Goal: Task Accomplishment & Management: Contribute content

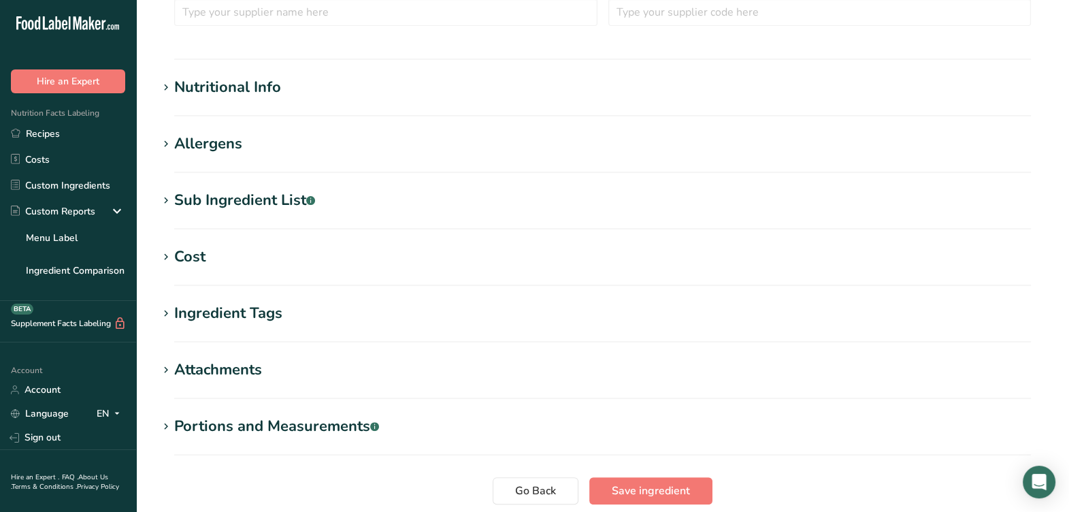
scroll to position [425, 0]
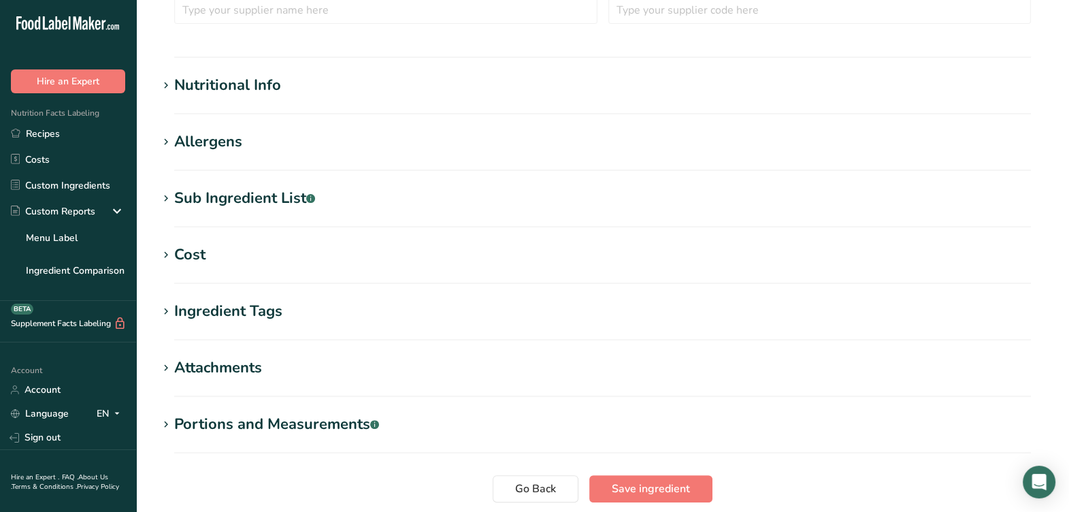
click at [189, 91] on div "Nutritional Info" at bounding box center [227, 85] width 107 height 22
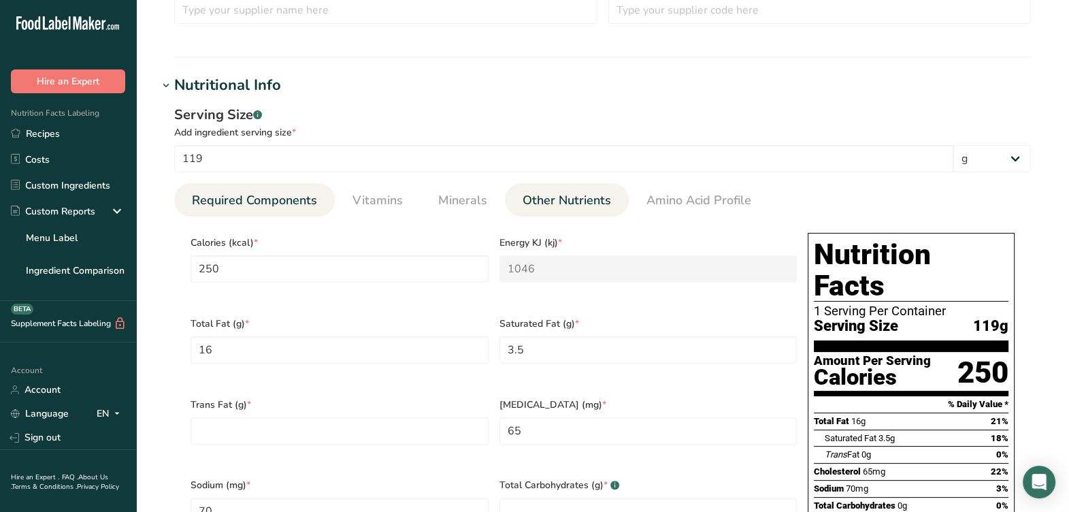
click at [562, 197] on span "Other Nutrients" at bounding box center [567, 200] width 88 height 18
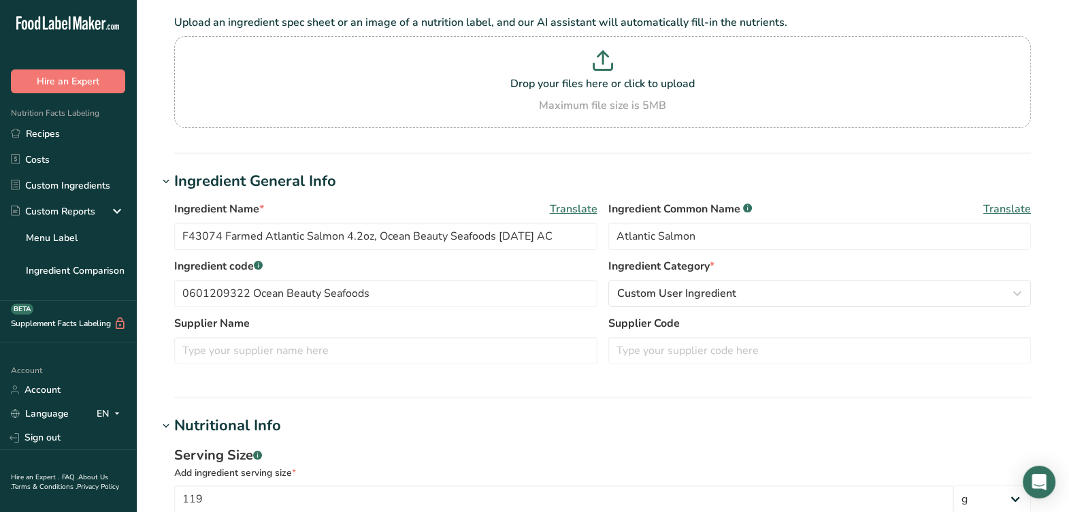
scroll to position [84, 0]
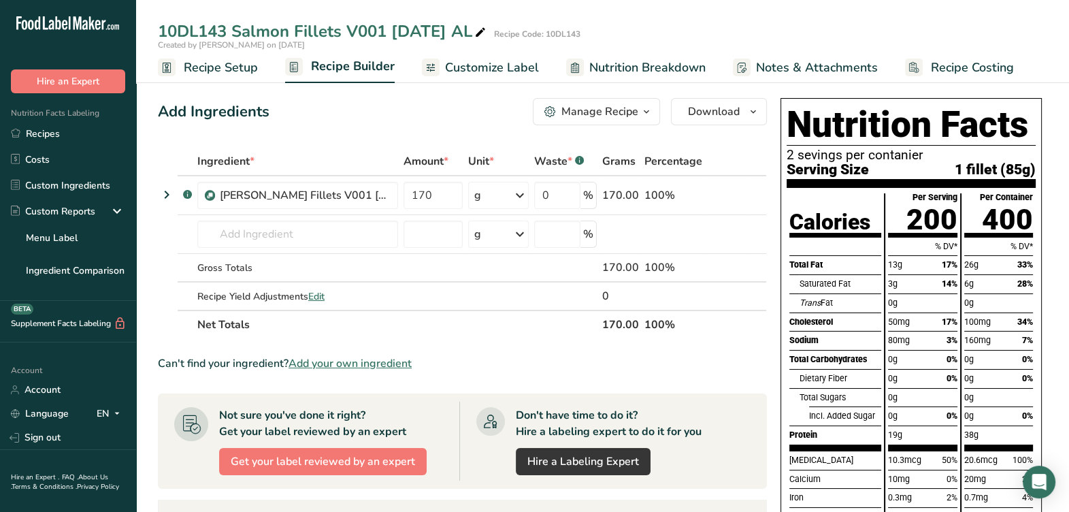
scroll to position [0, 4]
click at [727, 110] on span "Download" at bounding box center [714, 111] width 52 height 16
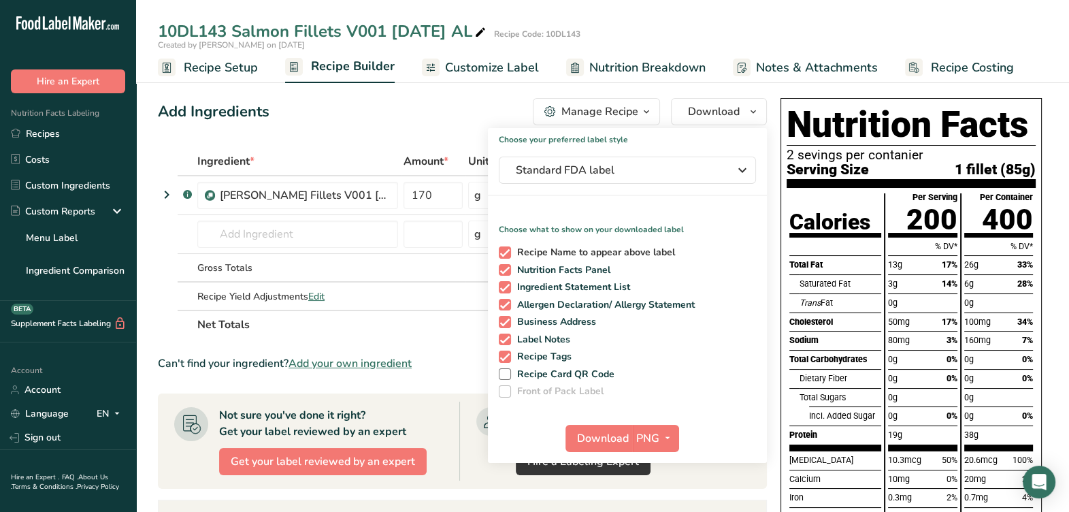
click at [503, 254] on span at bounding box center [505, 252] width 12 height 12
click at [503, 254] on input "Recipe Name to appear above label" at bounding box center [503, 252] width 9 height 9
checkbox input "false"
click at [507, 286] on span at bounding box center [505, 287] width 12 height 12
click at [507, 286] on input "Ingredient Statement List" at bounding box center [503, 287] width 9 height 9
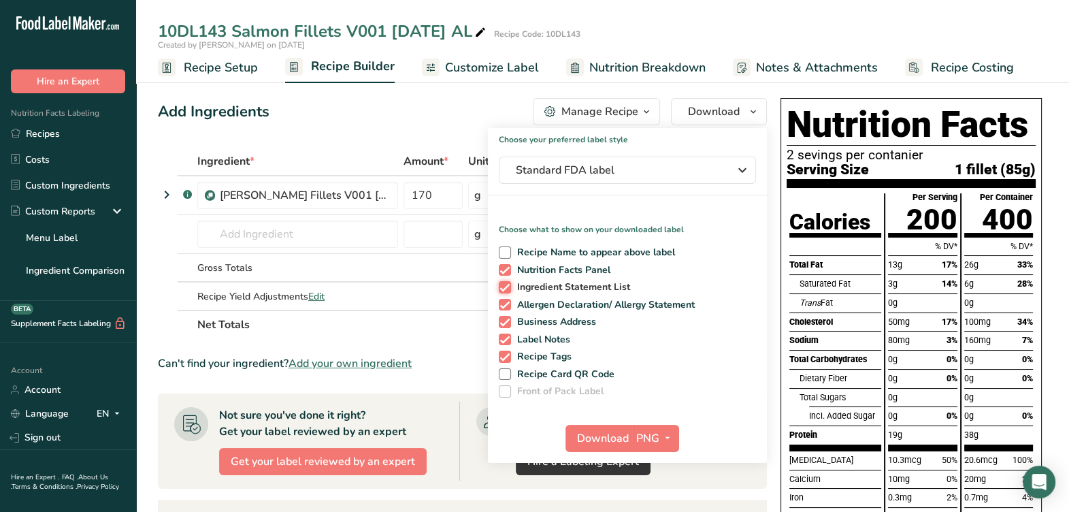
checkbox input "false"
click at [504, 299] on span at bounding box center [505, 305] width 12 height 12
click at [504, 300] on input "Allergen Declaration/ Allergy Statement" at bounding box center [503, 304] width 9 height 9
checkbox input "false"
click at [504, 317] on span at bounding box center [505, 322] width 12 height 12
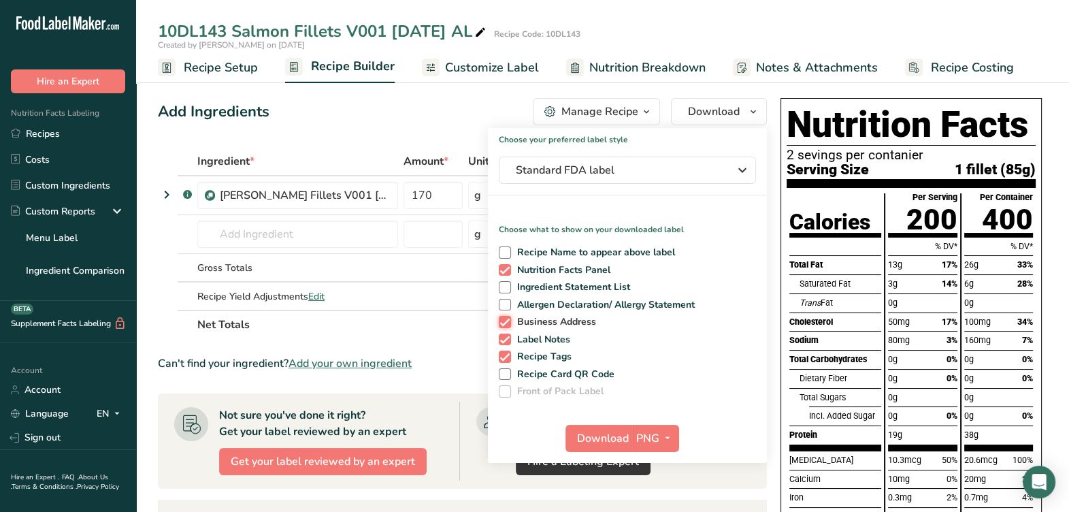
click at [504, 317] on input "Business Address" at bounding box center [503, 321] width 9 height 9
checkbox input "false"
click at [504, 339] on span at bounding box center [505, 340] width 12 height 12
click at [504, 339] on input "Label Notes" at bounding box center [503, 339] width 9 height 9
checkbox input "false"
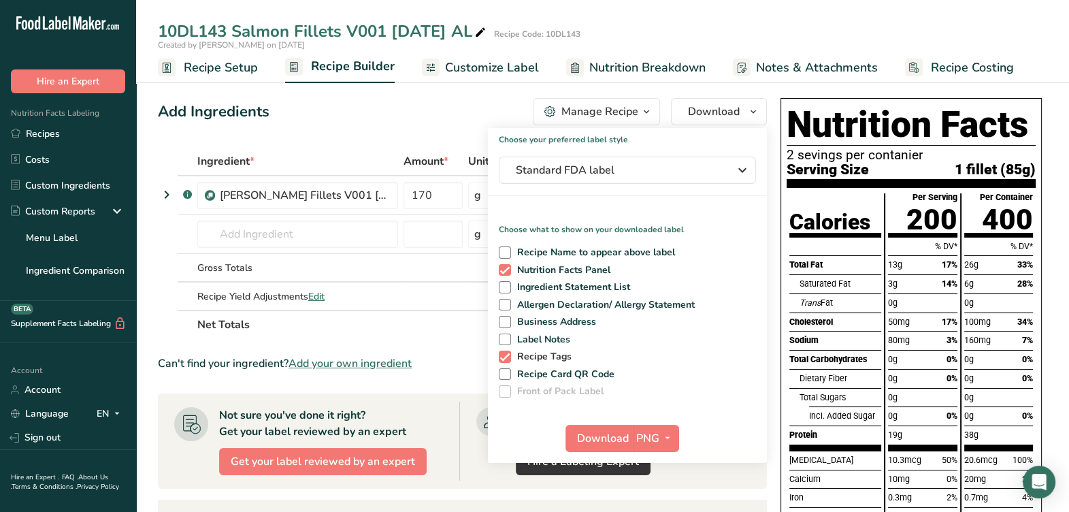
click at [503, 361] on div "Recipe Name to appear above label Nutrition Facts Panel Ingredient Statement Li…" at bounding box center [627, 319] width 279 height 157
click at [507, 357] on span at bounding box center [505, 357] width 12 height 12
click at [507, 357] on input "Recipe Tags" at bounding box center [503, 356] width 9 height 9
checkbox input "false"
click at [647, 181] on button "Standard FDA label" at bounding box center [627, 170] width 257 height 27
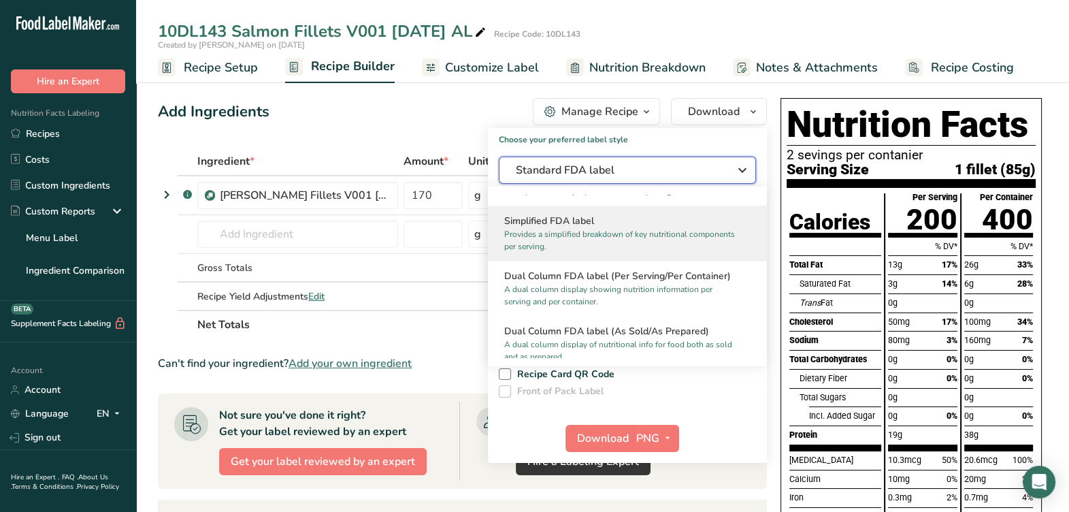
scroll to position [170, 0]
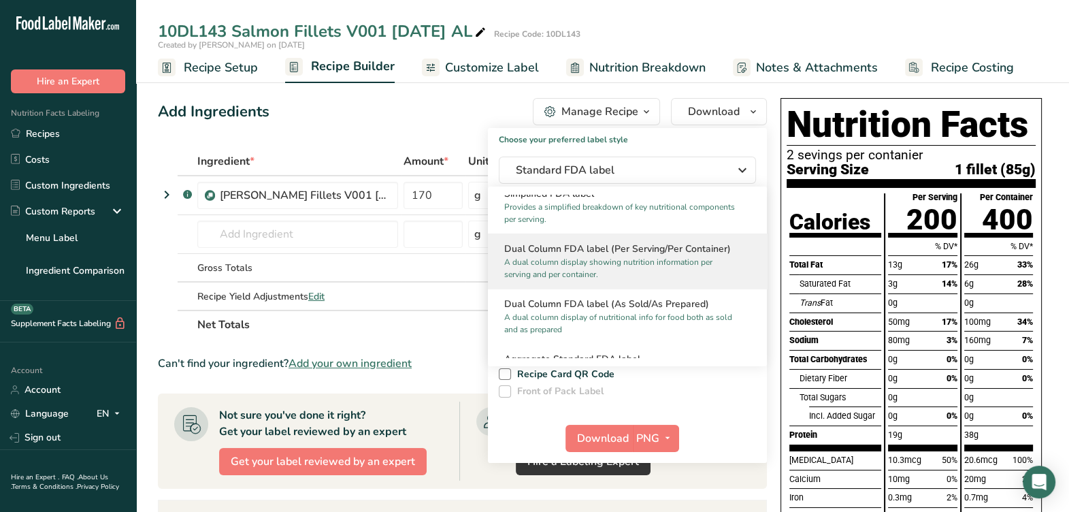
click at [611, 265] on p "A dual column display showing nutrition information per serving and per contain…" at bounding box center [621, 268] width 234 height 25
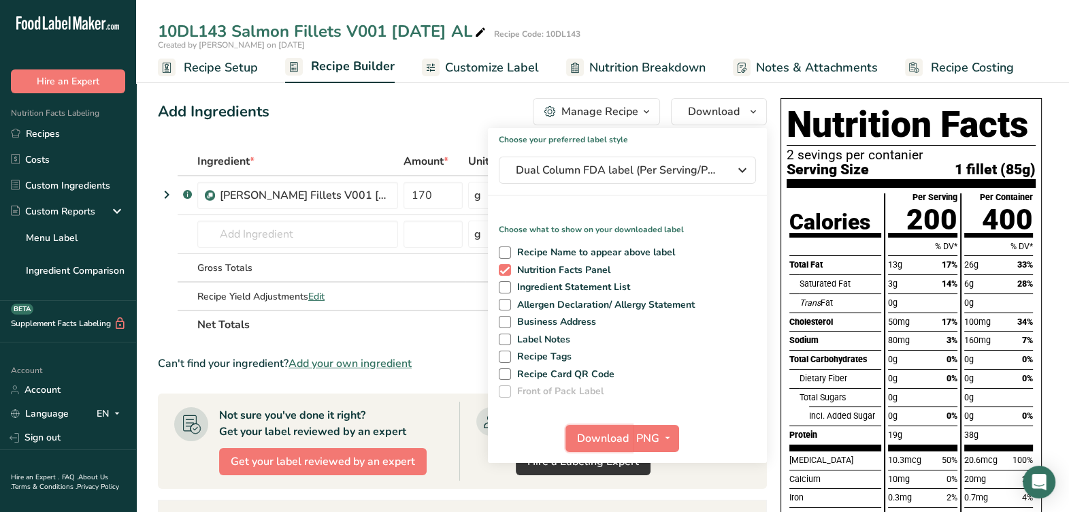
click at [603, 436] on span "Download" at bounding box center [603, 438] width 52 height 16
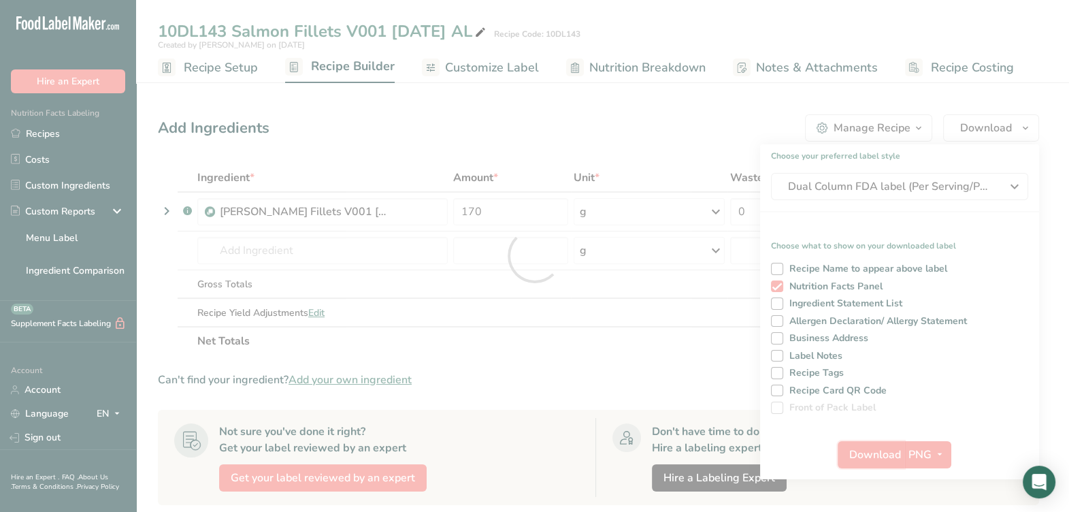
scroll to position [0, 0]
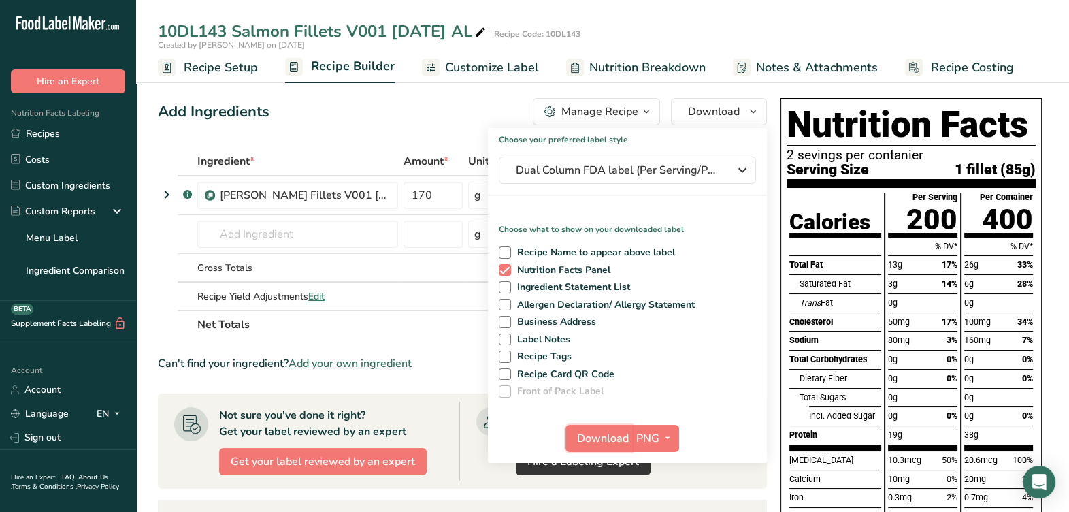
click at [615, 439] on span "Download" at bounding box center [603, 438] width 52 height 16
click at [181, 127] on div "Add Ingredients Manage Recipe Delete Recipe Duplicate Recipe Scale Recipe Save …" at bounding box center [466, 451] width 617 height 716
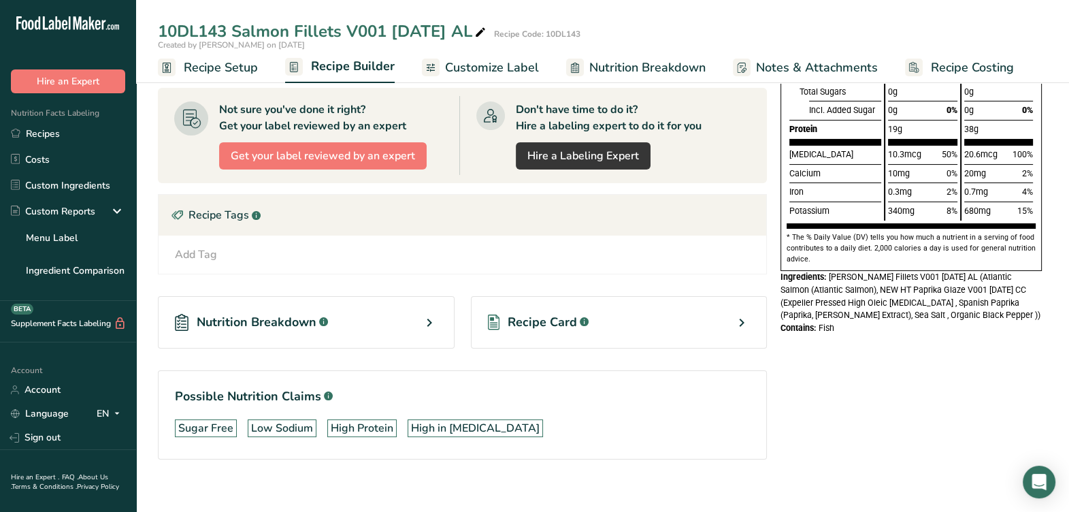
scroll to position [316, 0]
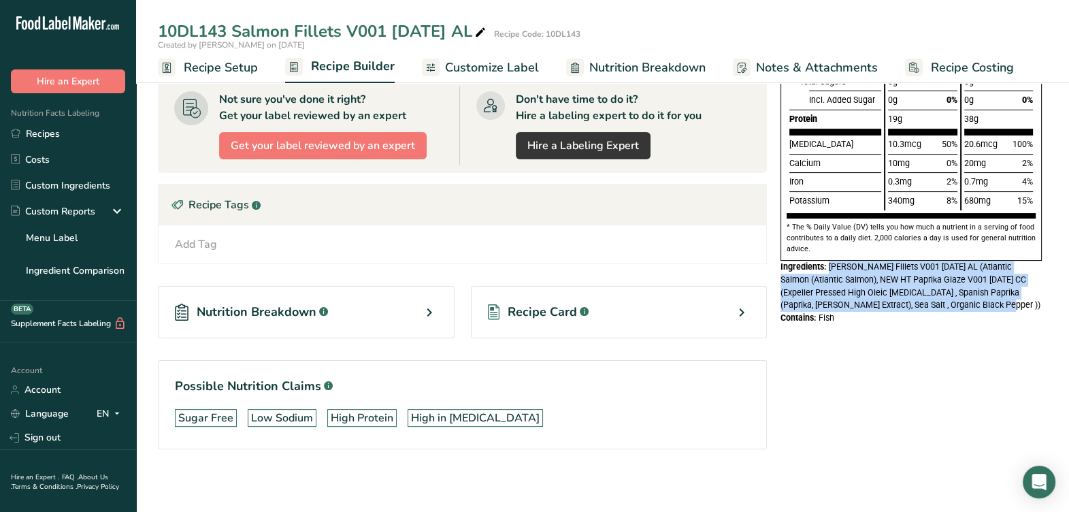
drag, startPoint x: 992, startPoint y: 306, endPoint x: 830, endPoint y: 269, distance: 166.3
click at [830, 269] on div "Ingredients: HT Salmon Fillets V001 8-18-25 AL (Atlantic Salmon (Atlantic Salmo…" at bounding box center [911, 286] width 261 height 51
copy span "HT Salmon Fillets V001 8-18-25 AL (Atlantic Salmon (Atlantic Salmon), NEW HT Pa…"
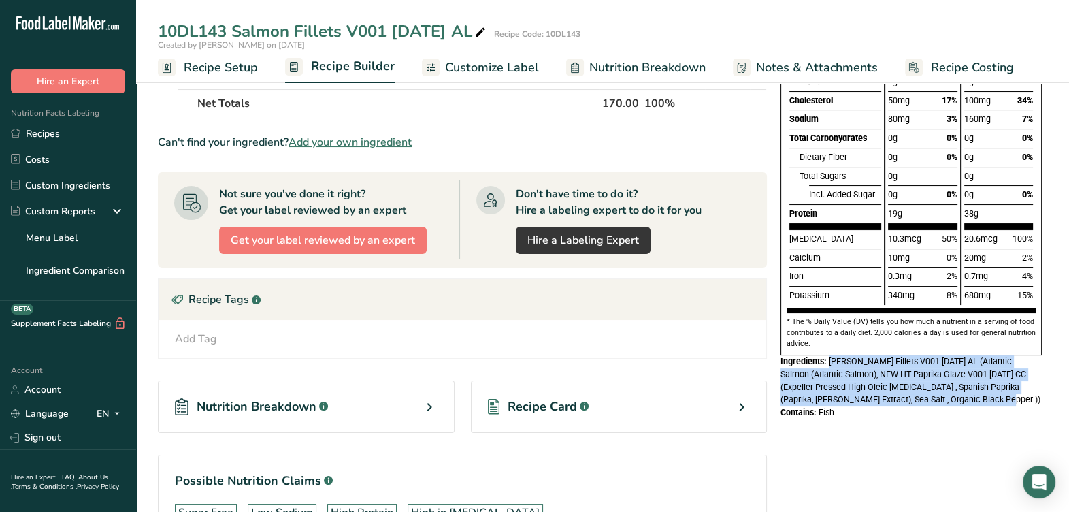
scroll to position [255, 0]
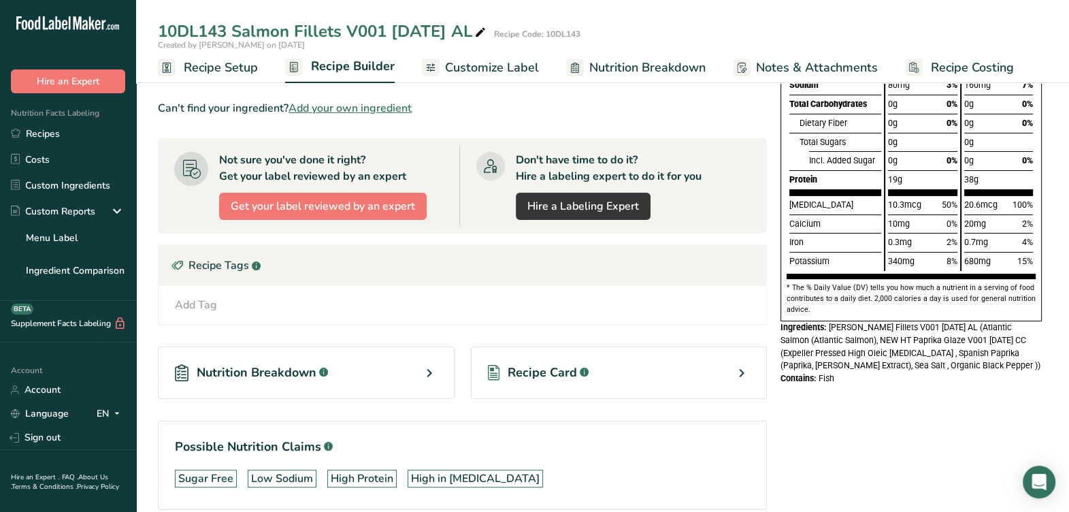
click at [848, 410] on div "Nutrition Facts 2 sevings per contanier Serving Size 1 fillet (85g) Calories To…" at bounding box center [911, 195] width 272 height 716
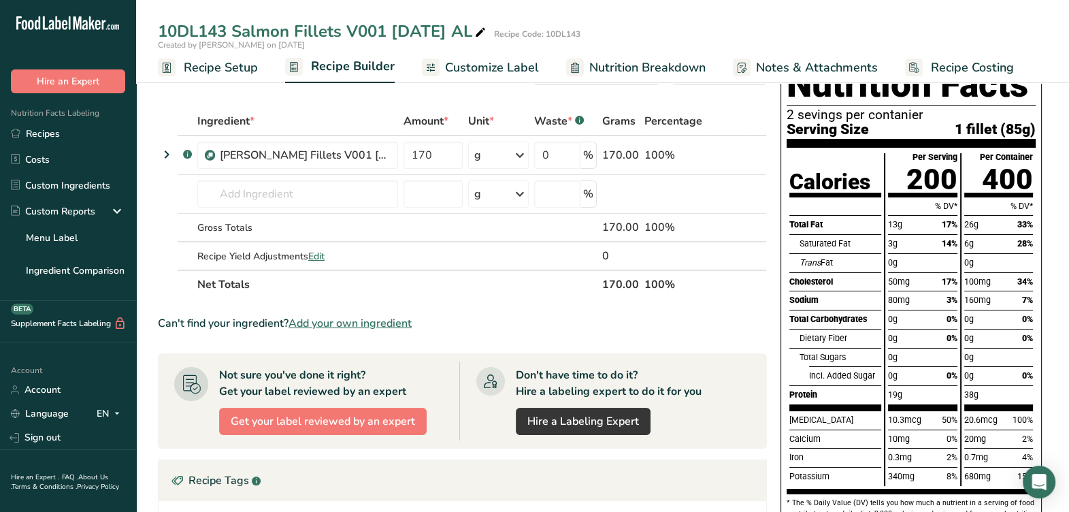
scroll to position [0, 0]
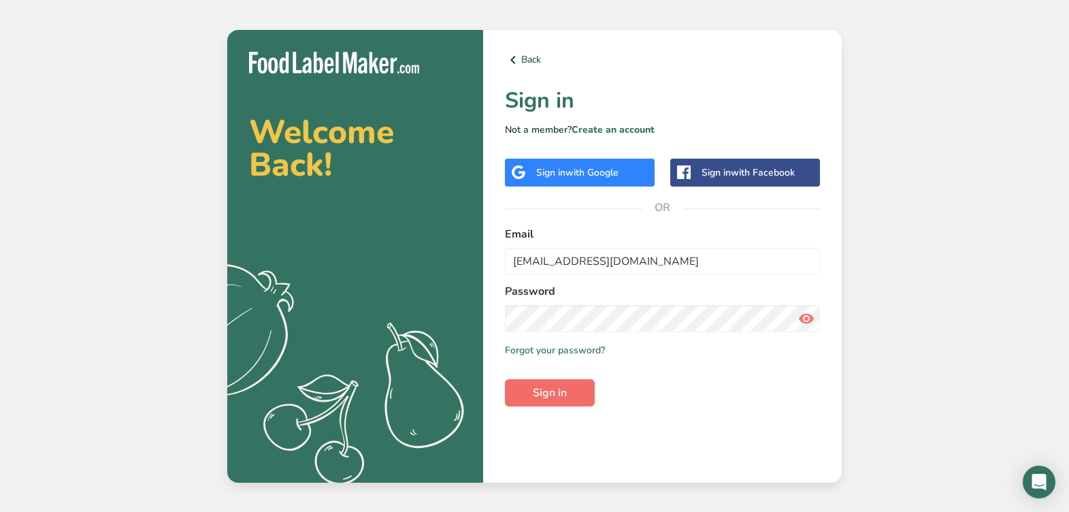
click at [573, 395] on button "Sign in" at bounding box center [550, 392] width 90 height 27
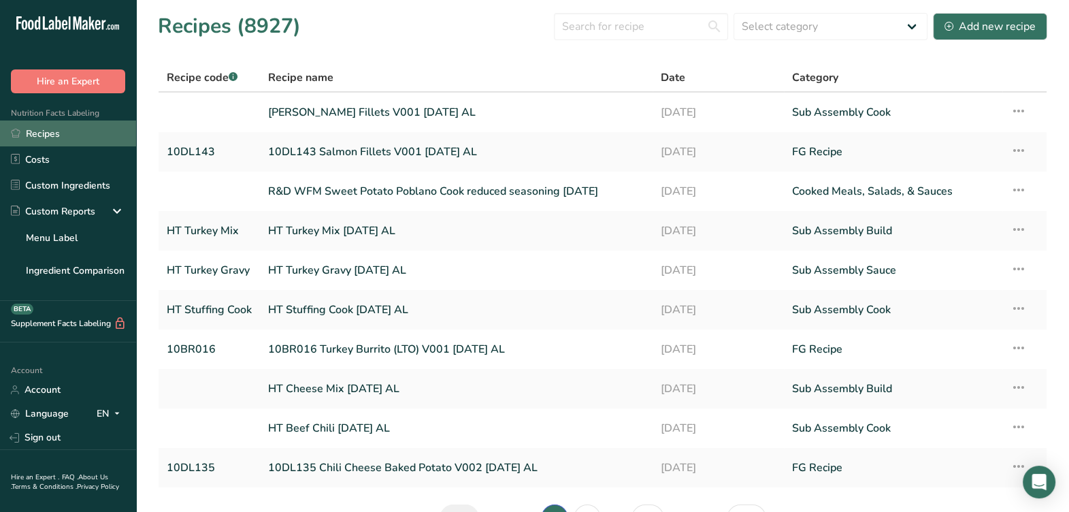
click at [77, 138] on link "Recipes" at bounding box center [68, 133] width 136 height 26
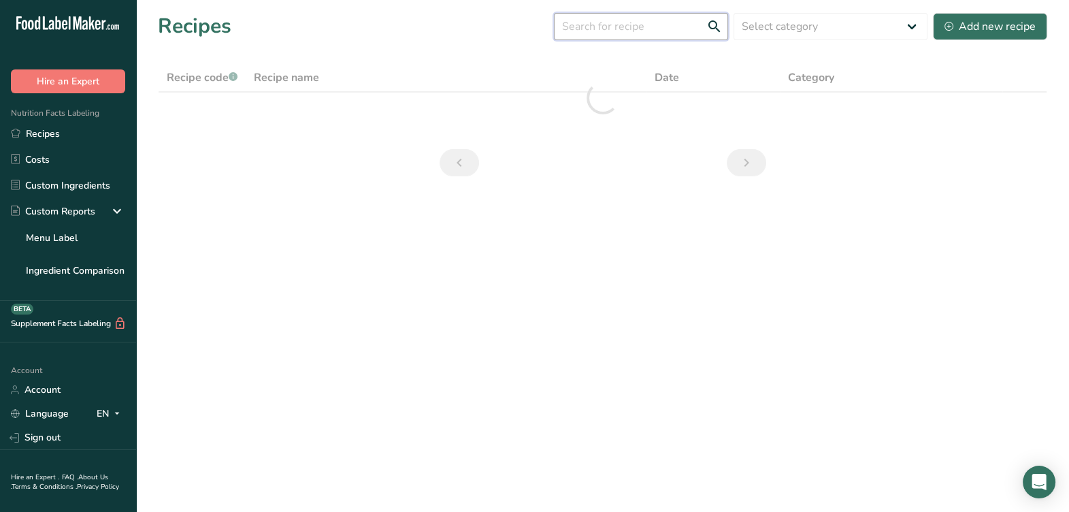
click at [616, 33] on input "text" at bounding box center [641, 26] width 174 height 27
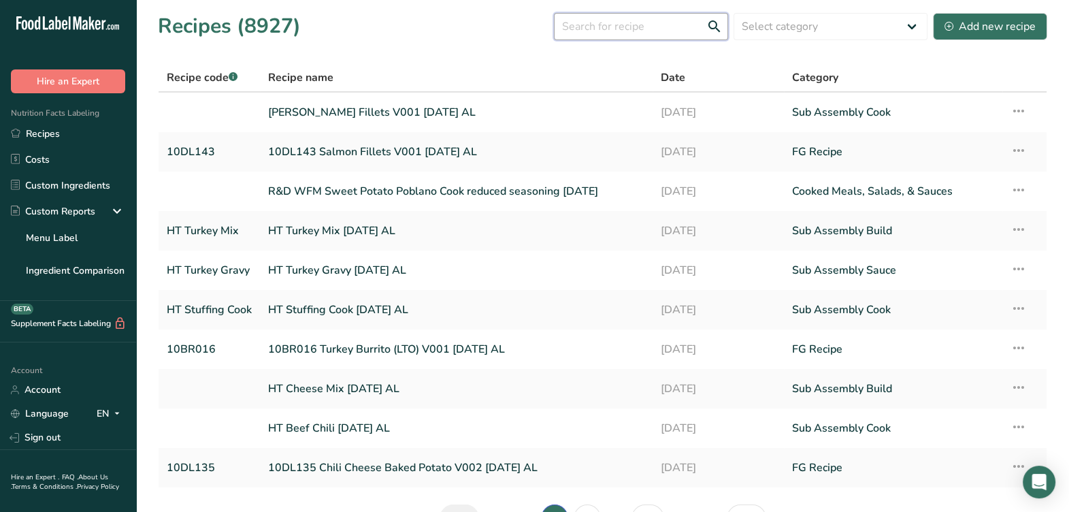
type input "c"
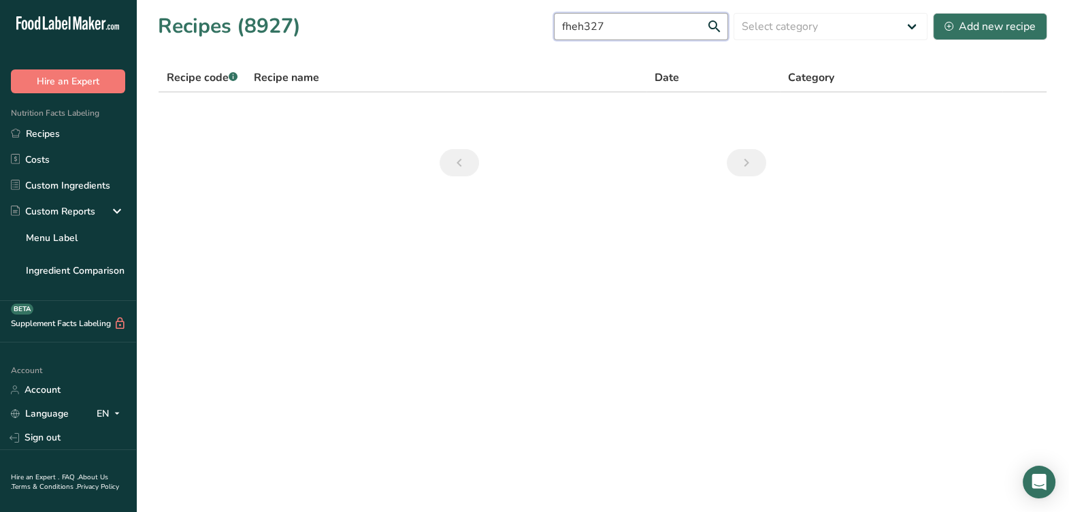
drag, startPoint x: 621, startPoint y: 30, endPoint x: 470, endPoint y: 46, distance: 151.3
click at [515, 49] on section "Recipes (8927) fheh327 Select category All Baked Goods [GEOGRAPHIC_DATA] Confec…" at bounding box center [602, 99] width 933 height 198
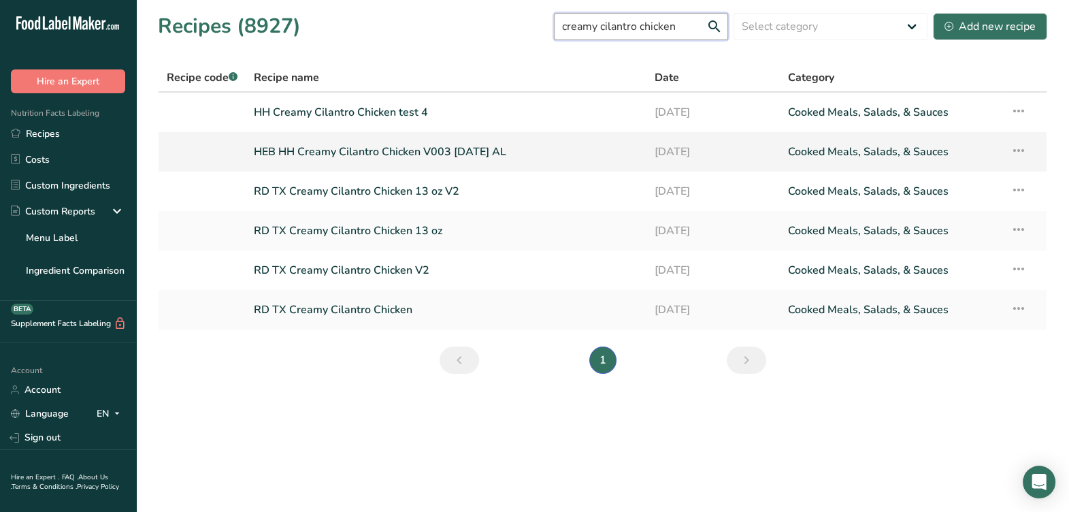
type input "creamy cilantro chicken"
click at [442, 157] on link "HEB HH Creamy Cilantro Chicken V003 4-29-25 AL" at bounding box center [446, 152] width 384 height 29
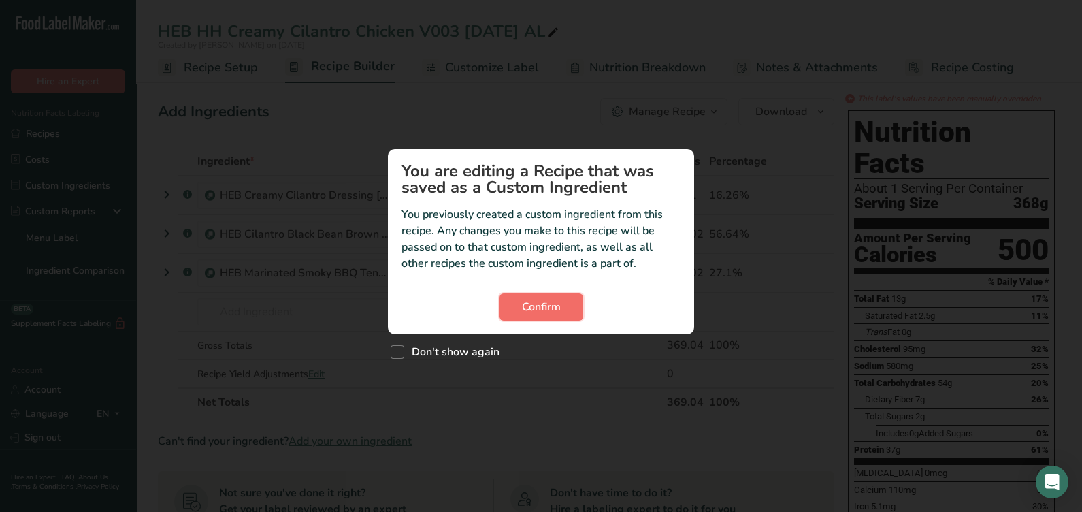
click at [502, 306] on button "Confirm" at bounding box center [542, 306] width 84 height 27
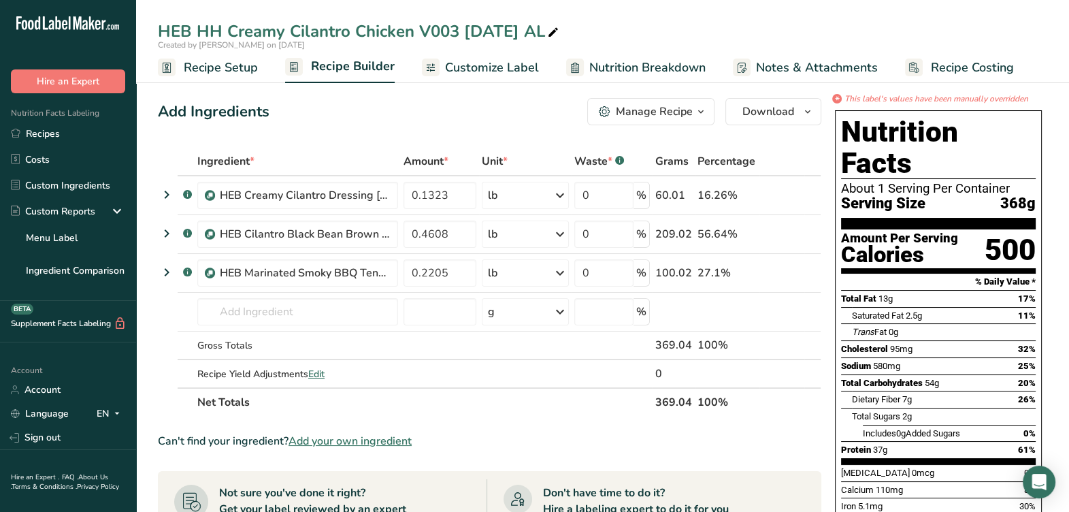
click at [560, 31] on icon at bounding box center [553, 32] width 12 height 19
drag, startPoint x: 225, startPoint y: 30, endPoint x: 136, endPoint y: 30, distance: 88.5
click at [136, 30] on div "HEB HH Creamy Cilantro Chicken V003 4-29-25 AL" at bounding box center [602, 31] width 933 height 25
type input "FHEH327 Creamy Cilantro Chicken V003 4-29-25 AL"
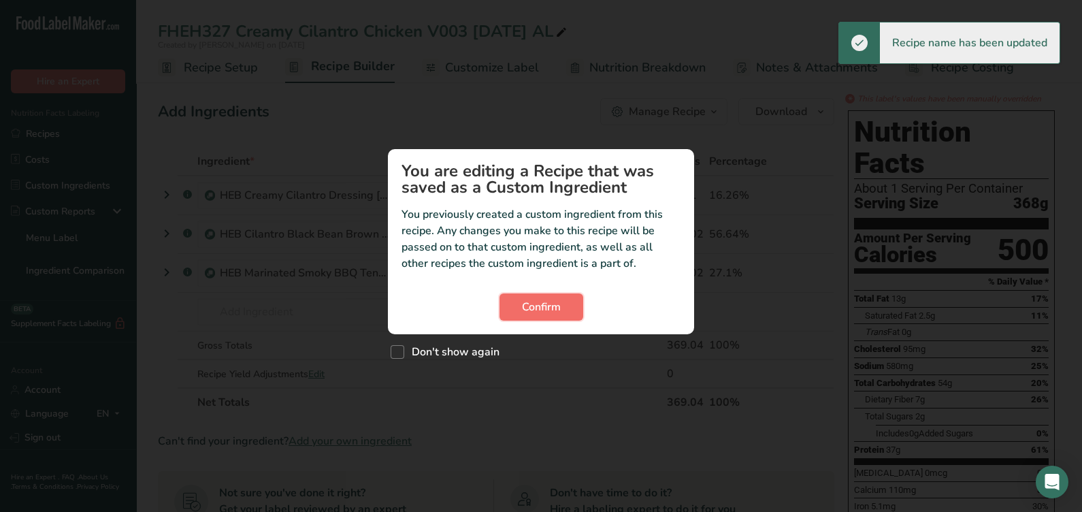
click at [560, 309] on span "Confirm" at bounding box center [541, 307] width 39 height 16
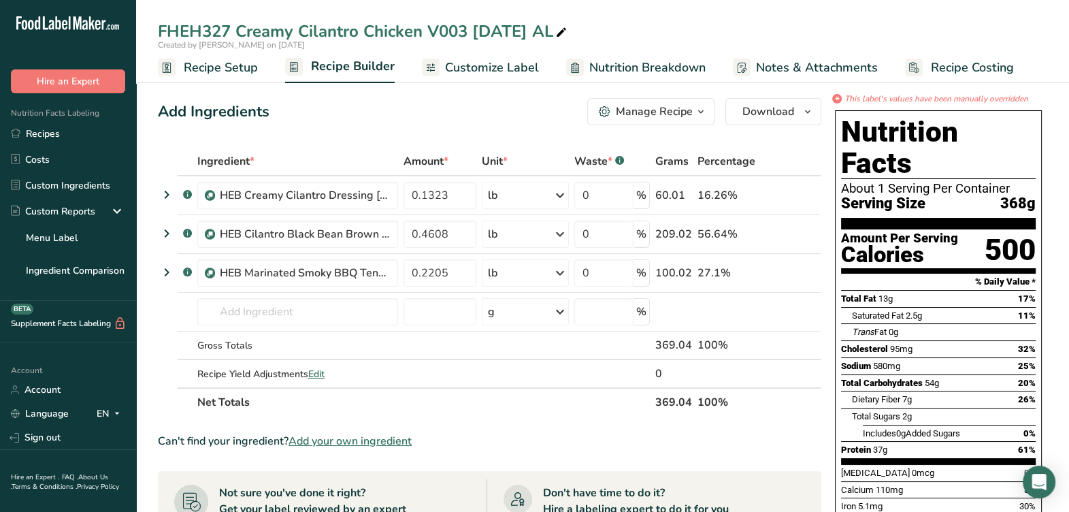
click at [568, 35] on icon at bounding box center [561, 32] width 12 height 19
click at [530, 34] on input "FHEH327 Creamy Cilantro Chicken V003 4-29-25 AL" at bounding box center [603, 31] width 890 height 25
click at [504, 37] on input "FHEH327 Creamy Cilantro Chicken V003 4-29-25 AL" at bounding box center [603, 31] width 890 height 25
type input "FHEH327 Creamy Cilantro Chicken V005 8-18-25 AL"
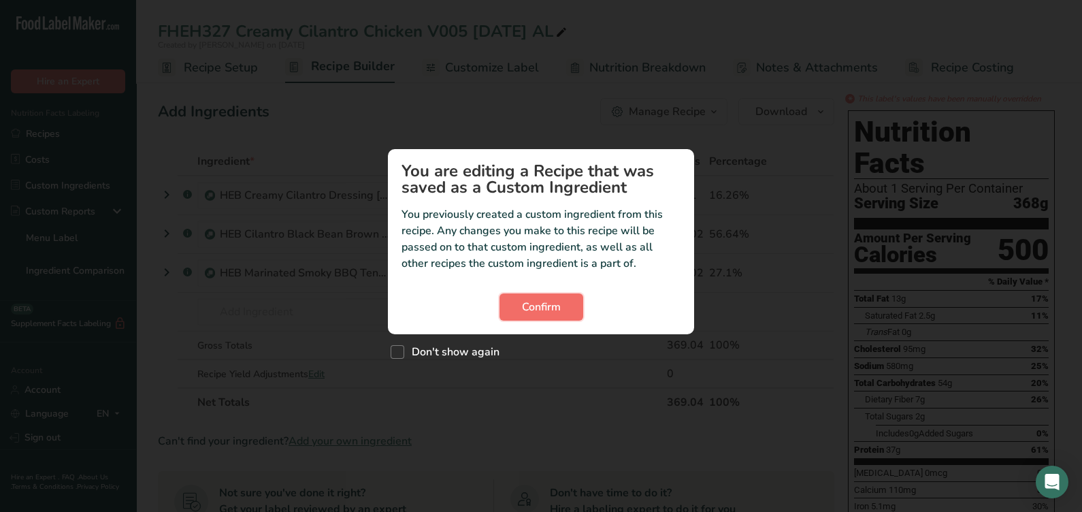
click at [565, 306] on button "Confirm" at bounding box center [542, 306] width 84 height 27
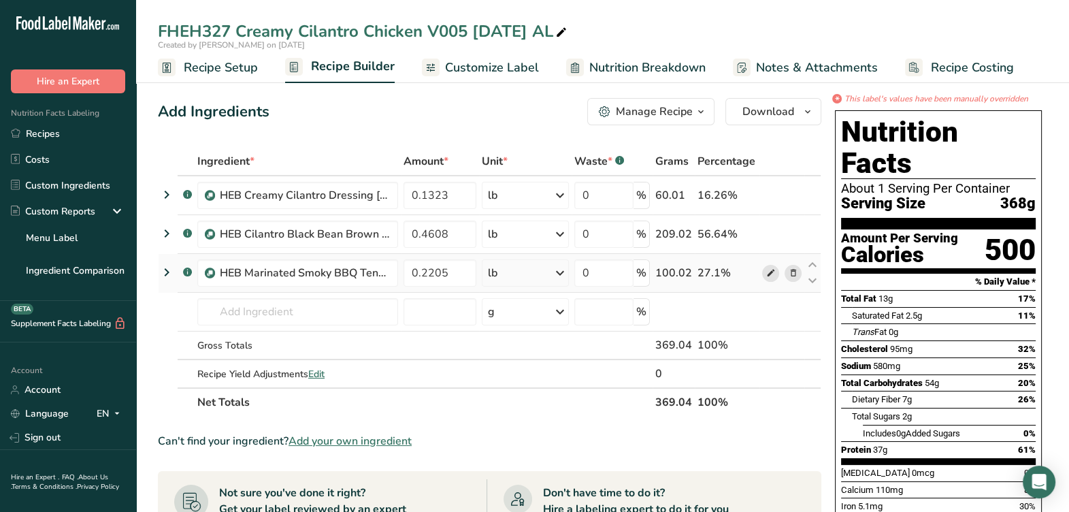
click at [764, 273] on span at bounding box center [770, 273] width 16 height 16
drag, startPoint x: 466, startPoint y: 199, endPoint x: 294, endPoint y: 210, distance: 171.9
click at [294, 210] on tr ".a-a{fill:#347362;}.b-a{fill:#fff;} HEB Creamy Cilantro Dressing 4-29-25 AL 0.1…" at bounding box center [490, 195] width 662 height 39
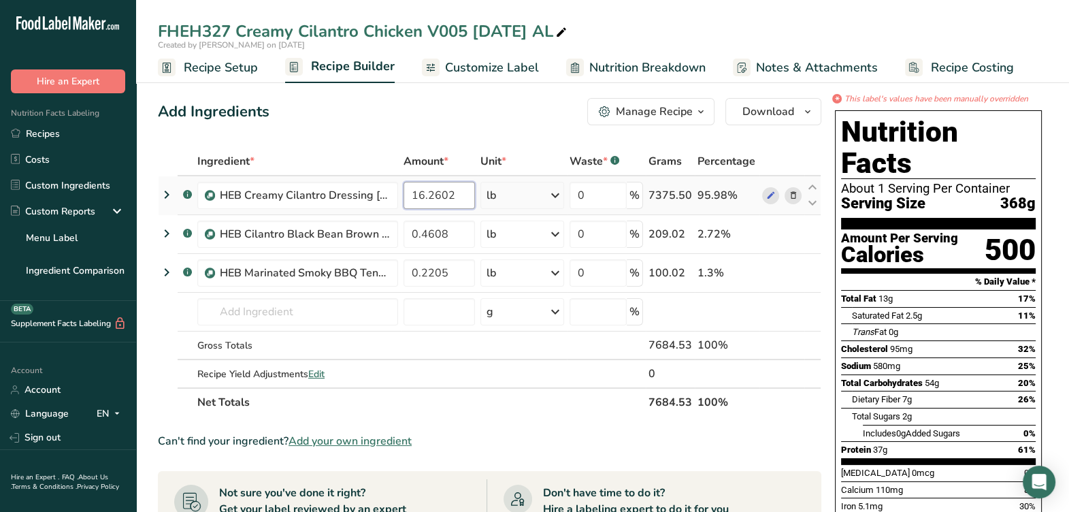
type input "16.2602"
click at [553, 199] on div "Ingredient * Amount * Unit * Waste * .a-a{fill:#347362;}.b-a{fill:#fff;} Grams …" at bounding box center [490, 282] width 664 height 270
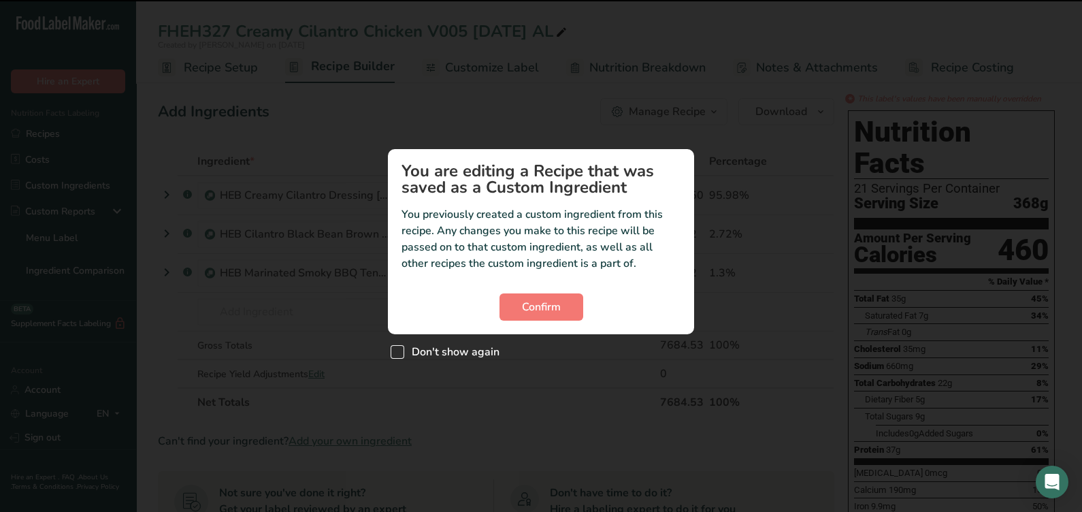
drag, startPoint x: 442, startPoint y: 356, endPoint x: 455, endPoint y: 350, distance: 13.7
click at [442, 355] on span "Don't show again" at bounding box center [451, 352] width 95 height 14
click at [400, 355] on input "Don't show again" at bounding box center [395, 351] width 9 height 9
checkbox input "true"
click at [519, 316] on button "Confirm" at bounding box center [542, 306] width 84 height 27
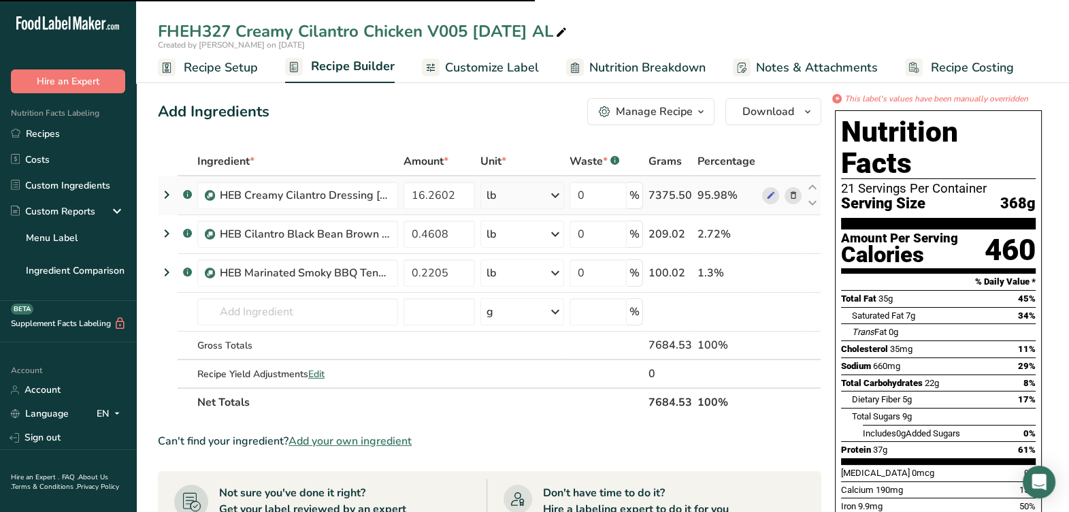
click at [560, 204] on icon at bounding box center [555, 195] width 16 height 25
click at [513, 248] on div "g" at bounding box center [546, 247] width 114 height 20
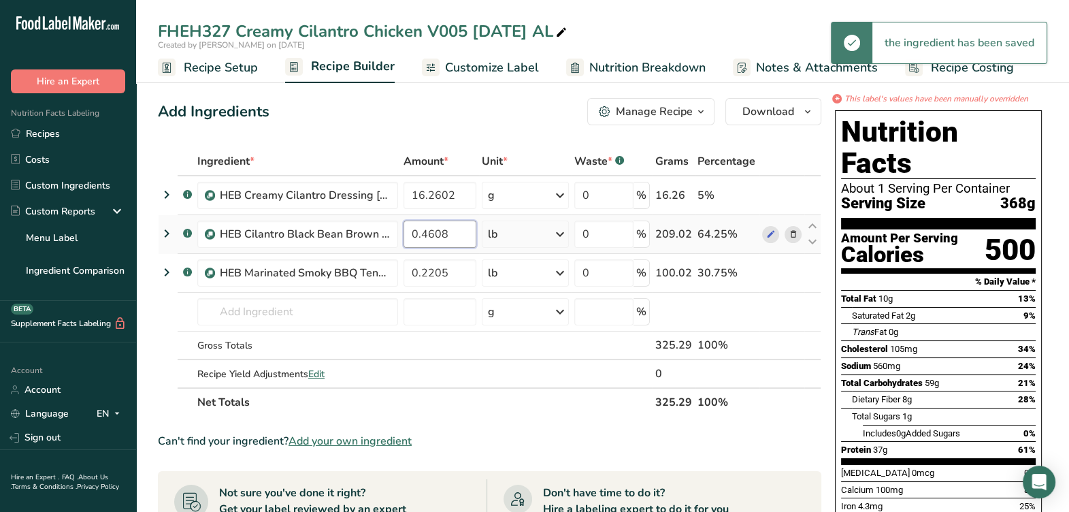
click at [460, 239] on input "0.4608" at bounding box center [440, 234] width 73 height 27
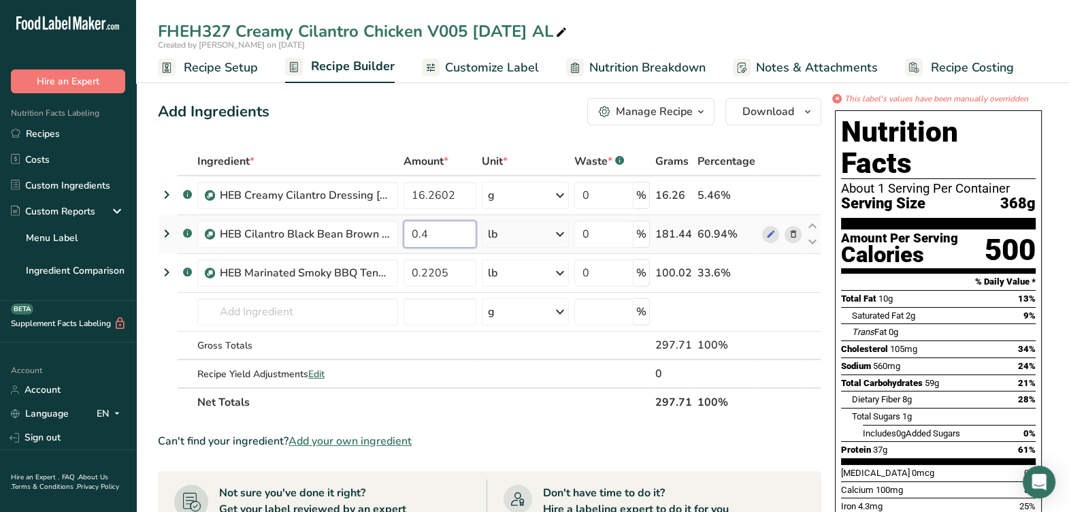
type input "0"
type input "42.2764"
click at [554, 231] on div "Ingredient * Amount * Unit * Waste * .a-a{fill:#347362;}.b-a{fill:#fff;} Grams …" at bounding box center [490, 282] width 664 height 270
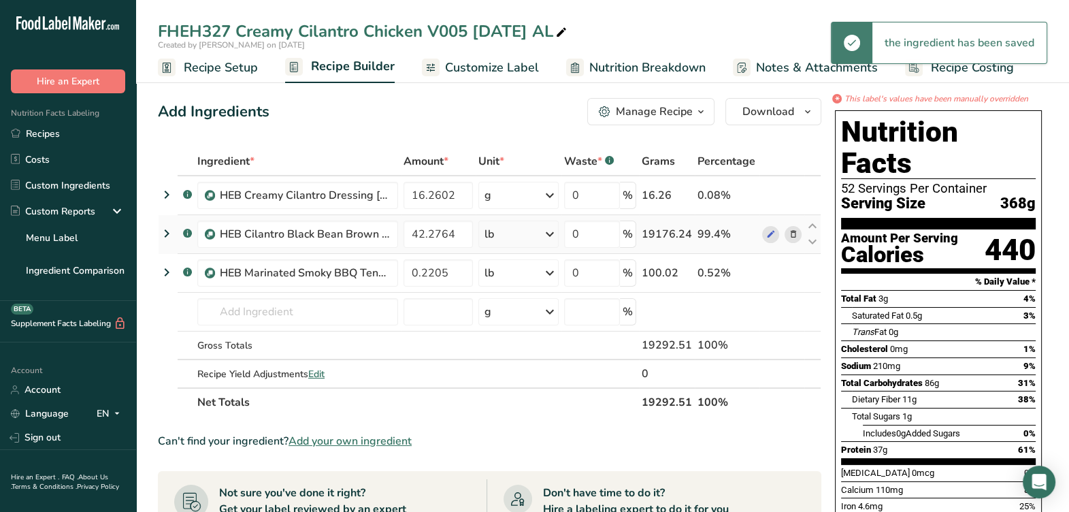
click at [550, 235] on icon at bounding box center [550, 234] width 16 height 25
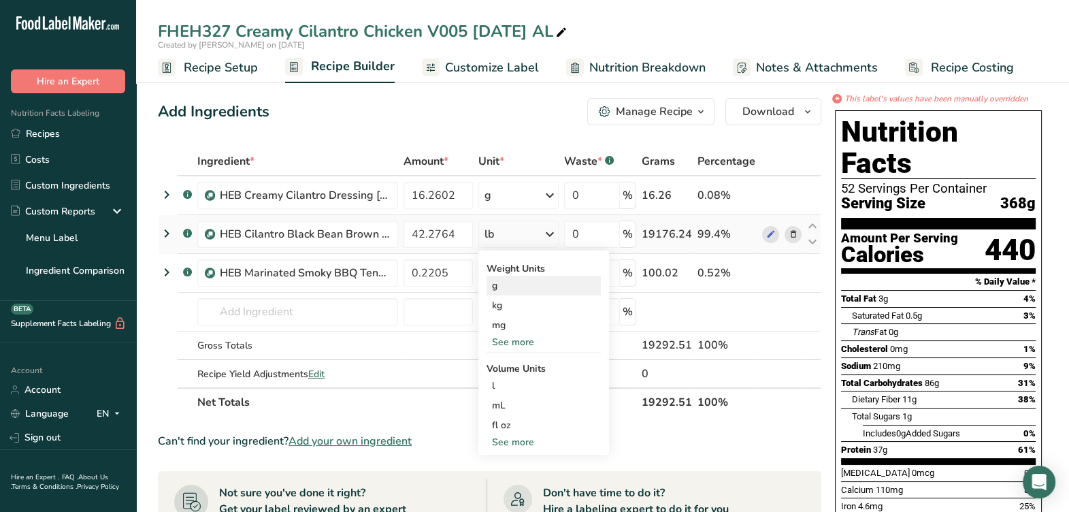
click at [520, 283] on div "g" at bounding box center [544, 286] width 114 height 20
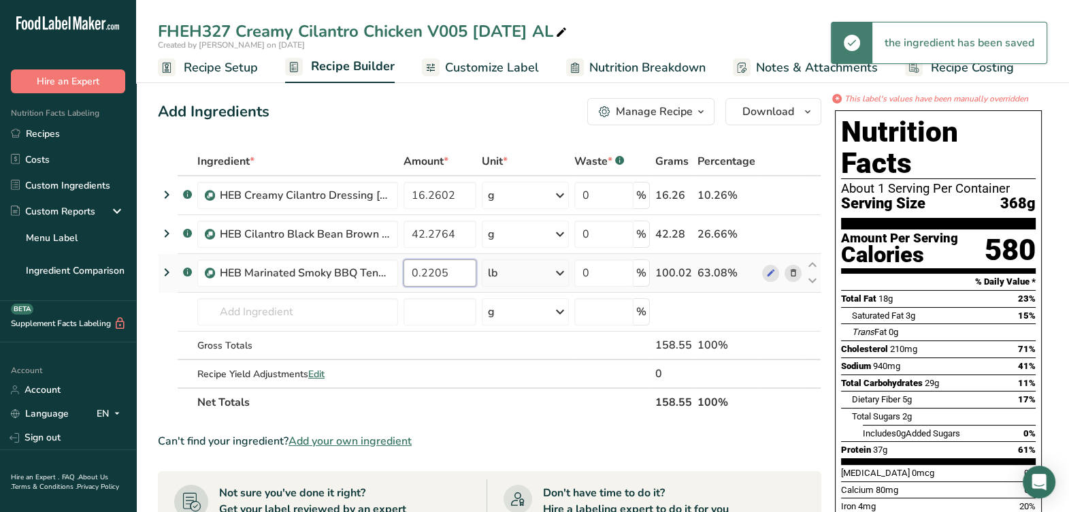
drag, startPoint x: 441, startPoint y: 269, endPoint x: 361, endPoint y: 256, distance: 80.7
click at [361, 256] on tr ".a-a{fill:#347362;}.b-a{fill:#fff;} HEB Marinated Smoky BBQ Tender 4-29-25 AL 0…" at bounding box center [490, 273] width 662 height 39
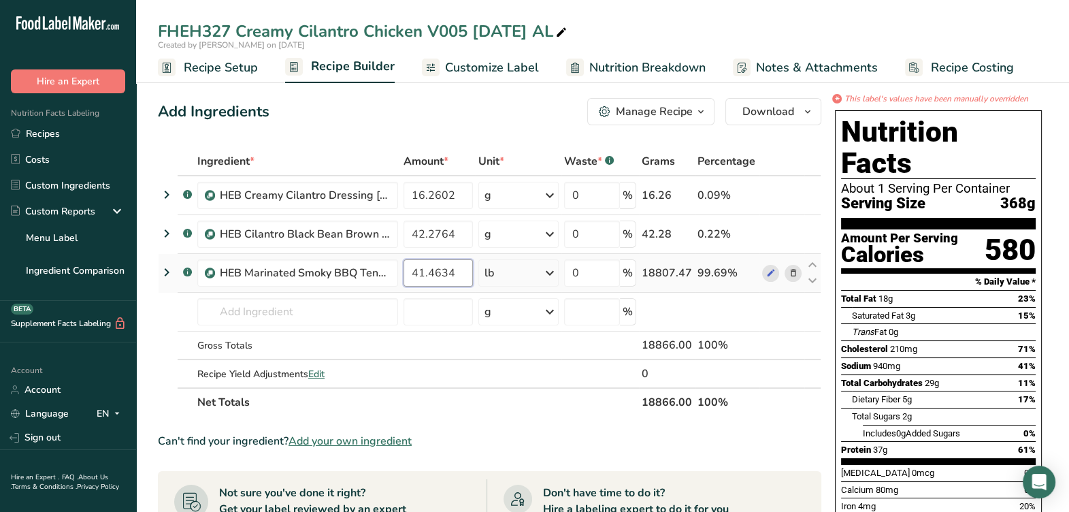
type input "41.4634"
click at [543, 270] on div "Ingredient * Amount * Unit * Waste * .a-a{fill:#347362;}.b-a{fill:#fff;} Grams …" at bounding box center [490, 282] width 664 height 270
click at [543, 268] on div "lb" at bounding box center [519, 272] width 80 height 27
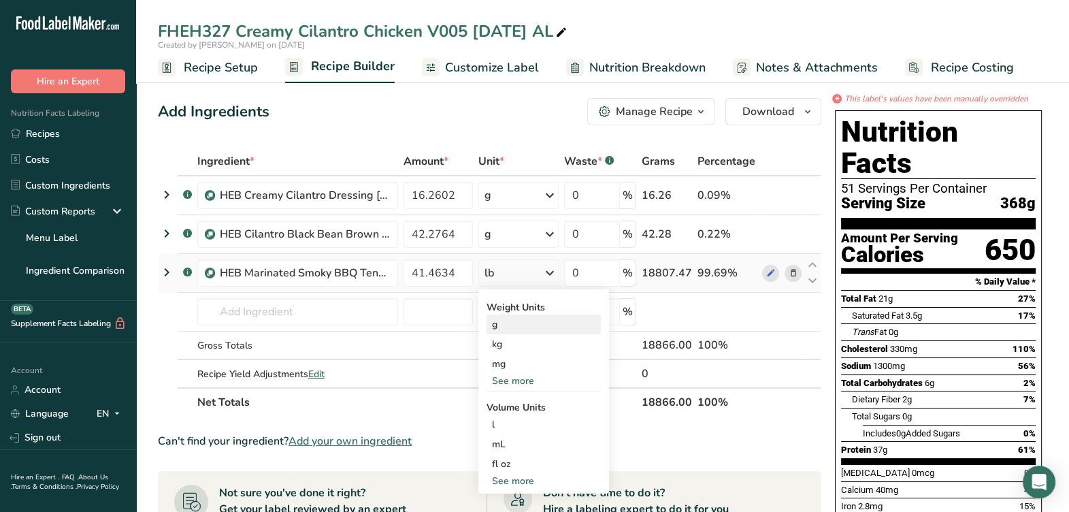
click at [520, 323] on div "g" at bounding box center [544, 325] width 114 height 20
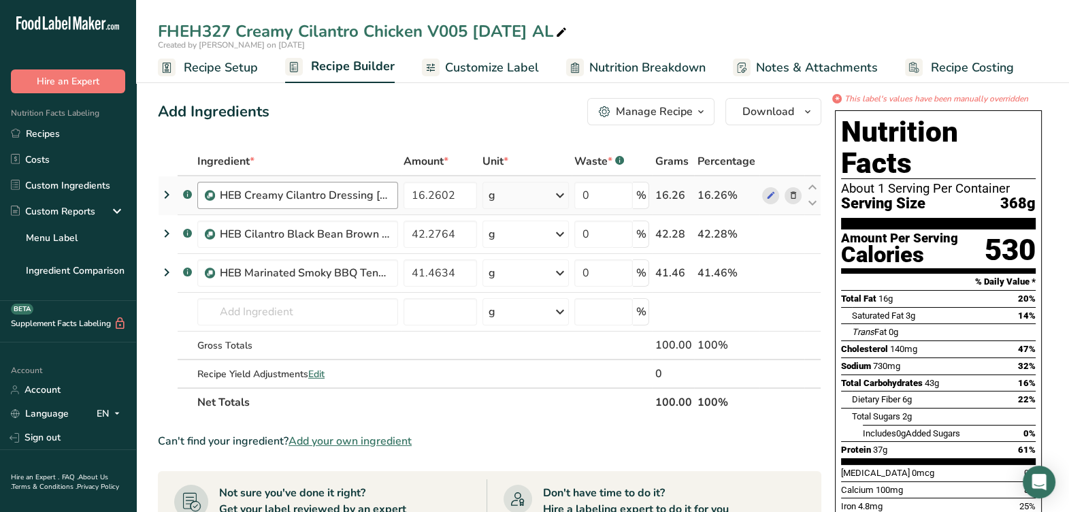
drag, startPoint x: 245, startPoint y: 71, endPoint x: 240, endPoint y: 202, distance: 130.8
click at [245, 71] on span "Recipe Setup" at bounding box center [221, 68] width 74 height 18
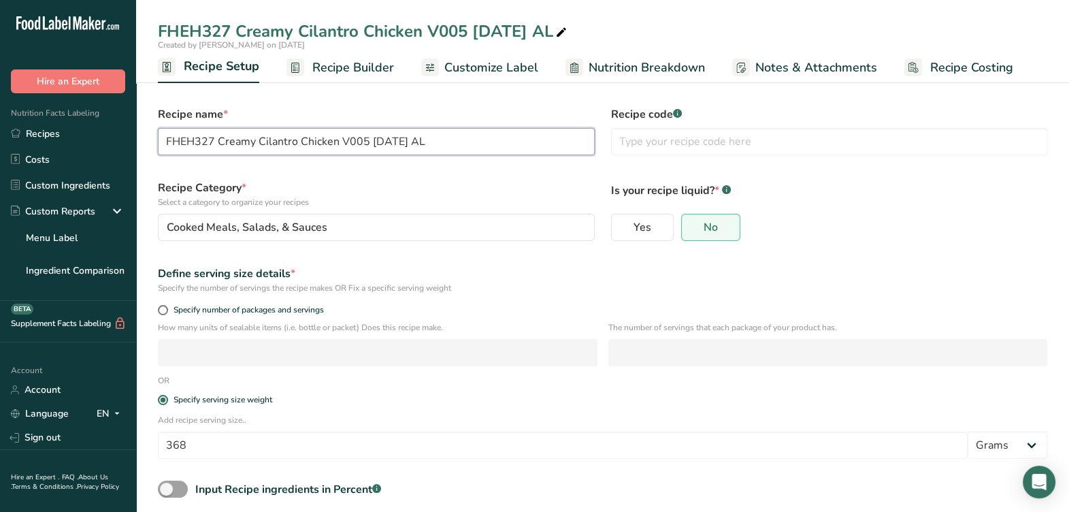
drag, startPoint x: 211, startPoint y: 138, endPoint x: 197, endPoint y: 141, distance: 13.9
click at [148, 143] on section "Recipe name * FHEH327 Creamy Cilantro Chicken V005 8-18-25 AL Recipe code .a-a{…" at bounding box center [602, 325] width 933 height 509
drag, startPoint x: 216, startPoint y: 140, endPoint x: 13, endPoint y: 153, distance: 203.3
click at [13, 153] on div ".a-20{fill:#fff;} Hire an Expert Nutrition Facts Labeling Recipes Costs Custom …" at bounding box center [534, 289] width 1069 height 579
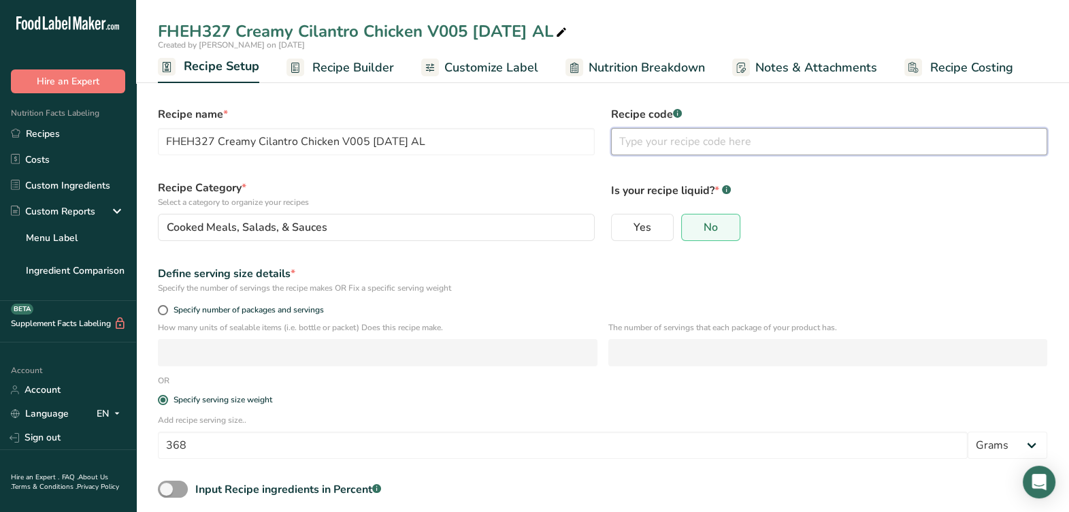
paste input "FHEH327"
click at [724, 152] on input "FHEH327" at bounding box center [829, 141] width 437 height 27
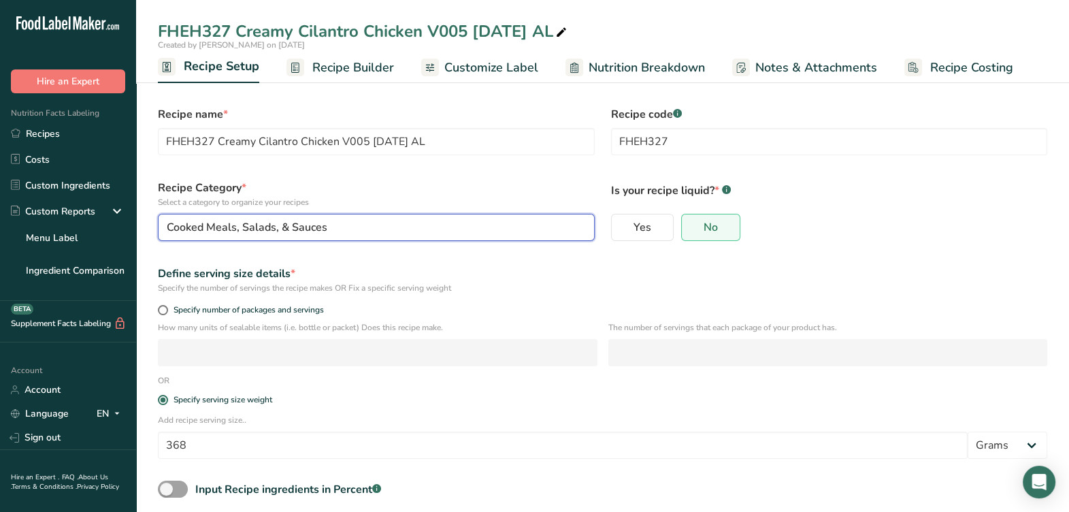
click at [481, 236] on button "Cooked Meals, Salads, & Sauces" at bounding box center [376, 227] width 437 height 27
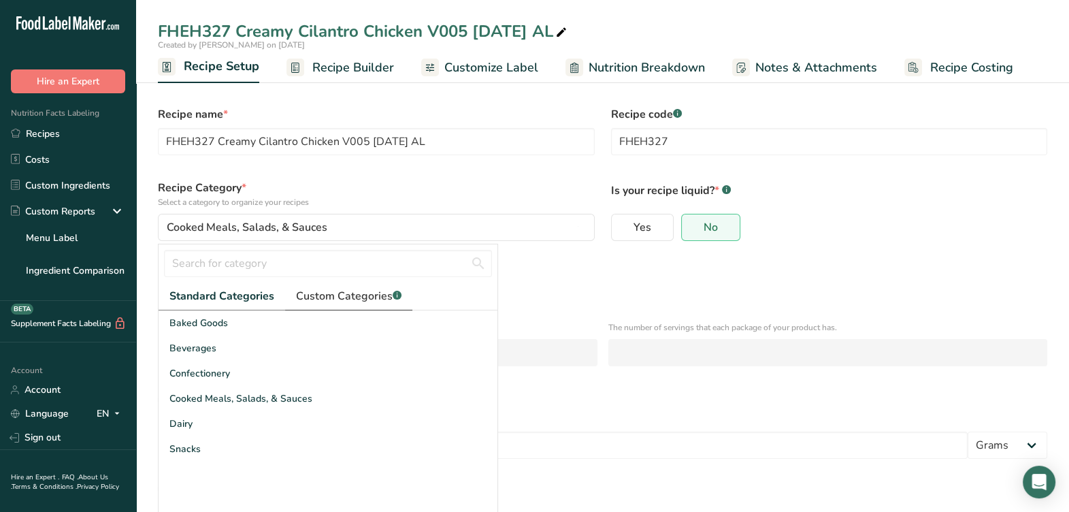
click at [382, 293] on span "Custom Categories .a-a{fill:#347362;}.b-a{fill:#fff;}" at bounding box center [349, 296] width 106 height 16
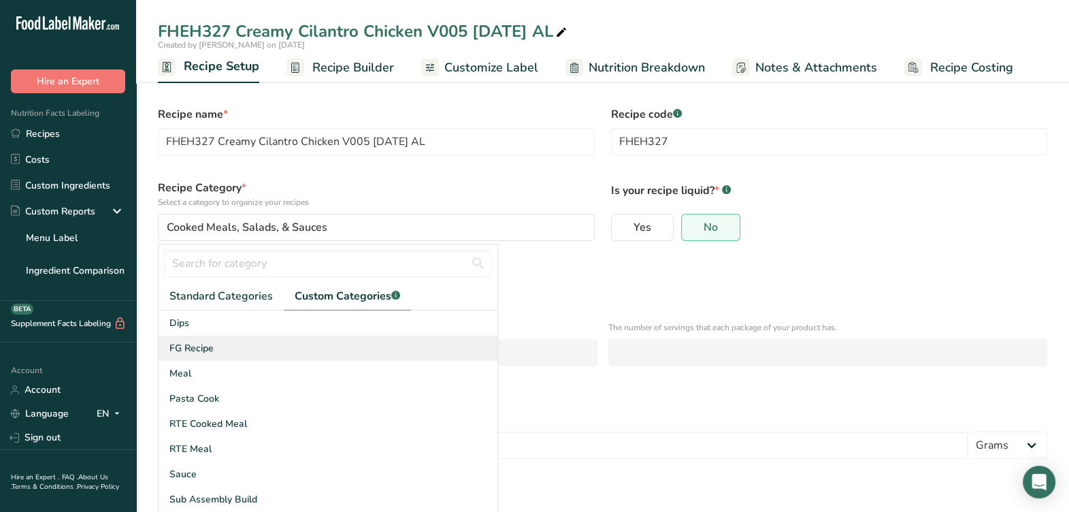
click at [225, 340] on div "FG Recipe" at bounding box center [328, 348] width 339 height 25
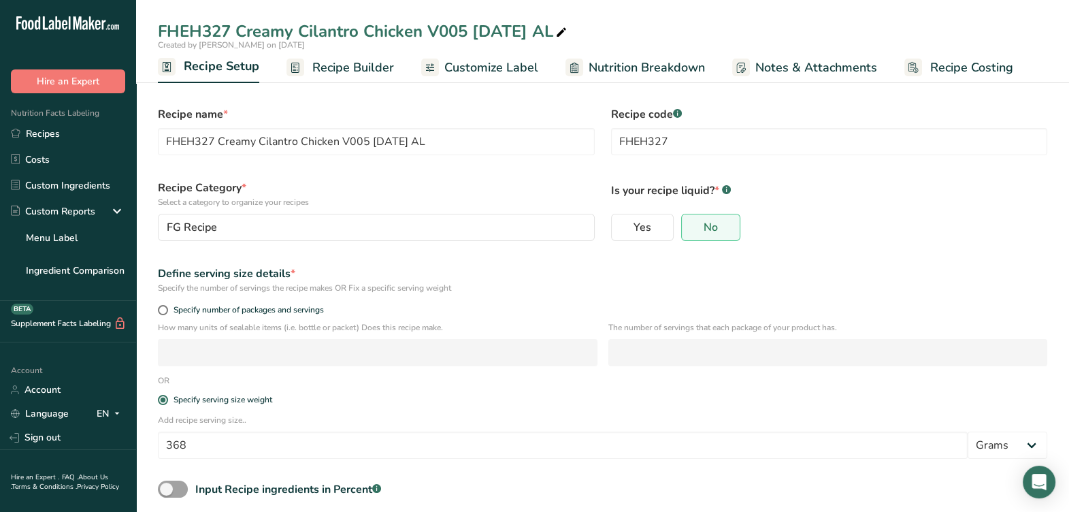
click at [504, 272] on div "Define serving size details *" at bounding box center [603, 273] width 890 height 16
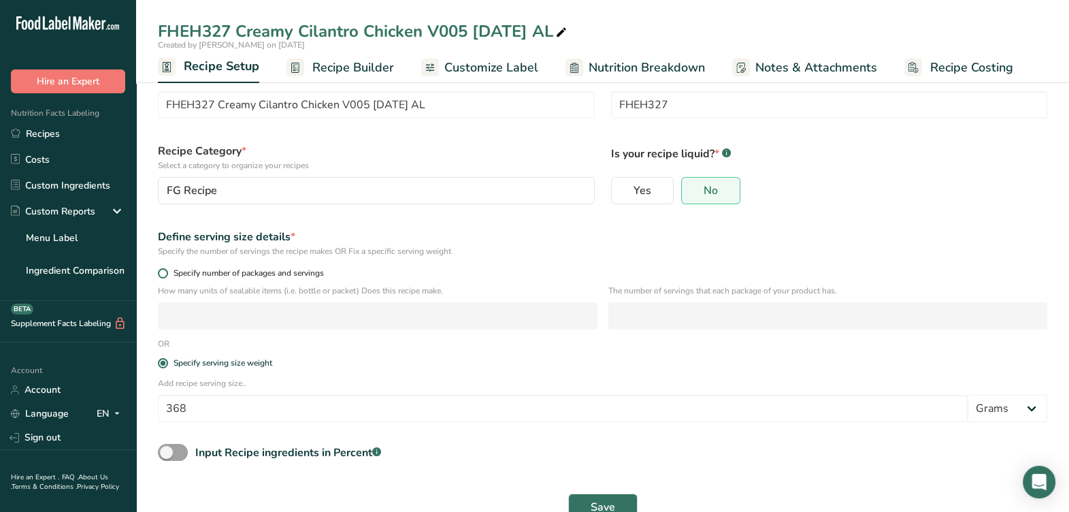
scroll to position [67, 0]
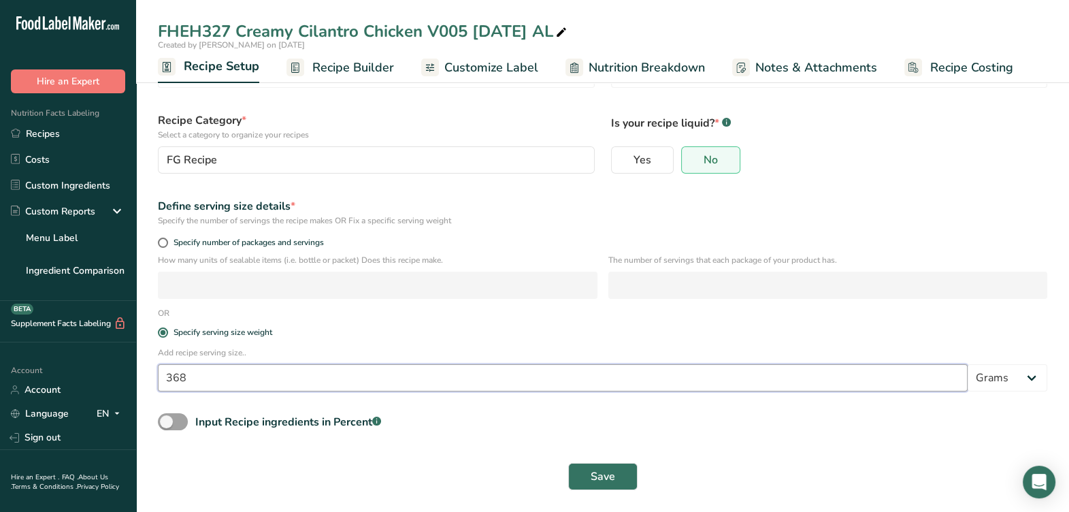
drag, startPoint x: 257, startPoint y: 383, endPoint x: 106, endPoint y: 374, distance: 151.4
click at [91, 379] on div ".a-20{fill:#fff;} Hire an Expert Nutrition Facts Labeling Recipes Costs Custom …" at bounding box center [534, 222] width 1069 height 579
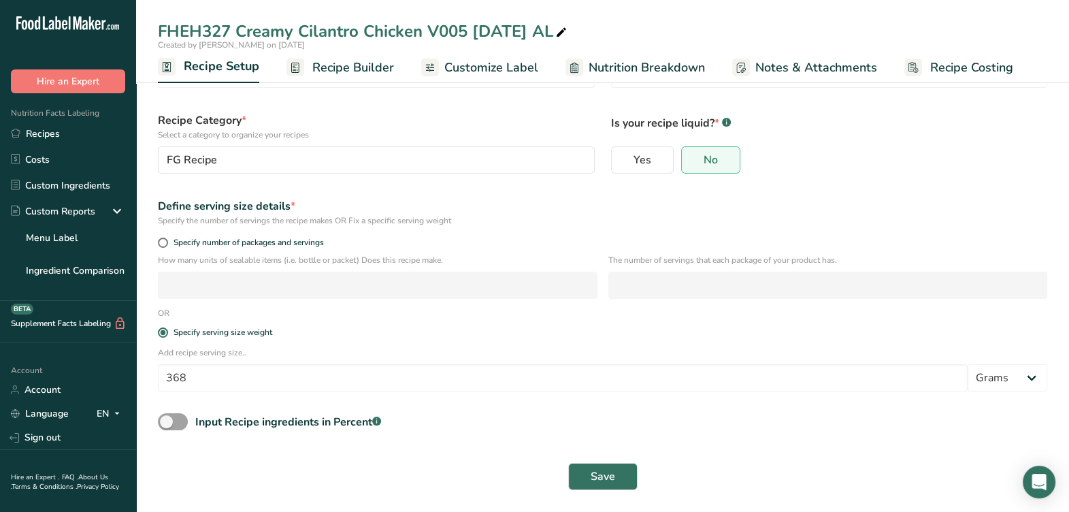
click at [423, 407] on form "Recipe name * FHEH327 Creamy Cilantro Chicken V005 8-18-25 AL Recipe code .a-a{…" at bounding box center [603, 265] width 906 height 468
click at [596, 478] on span "Save" at bounding box center [603, 476] width 25 height 16
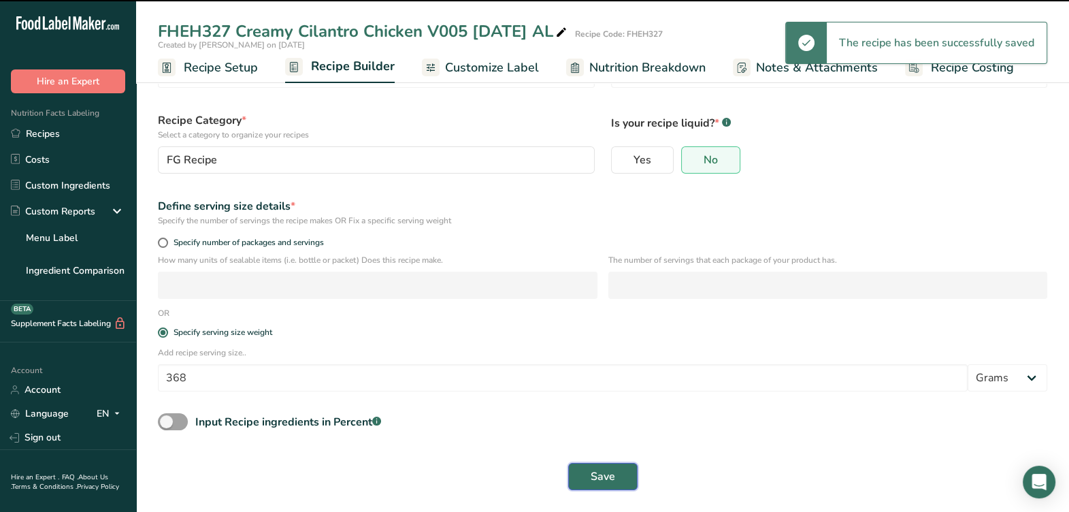
type input "FHEH327"
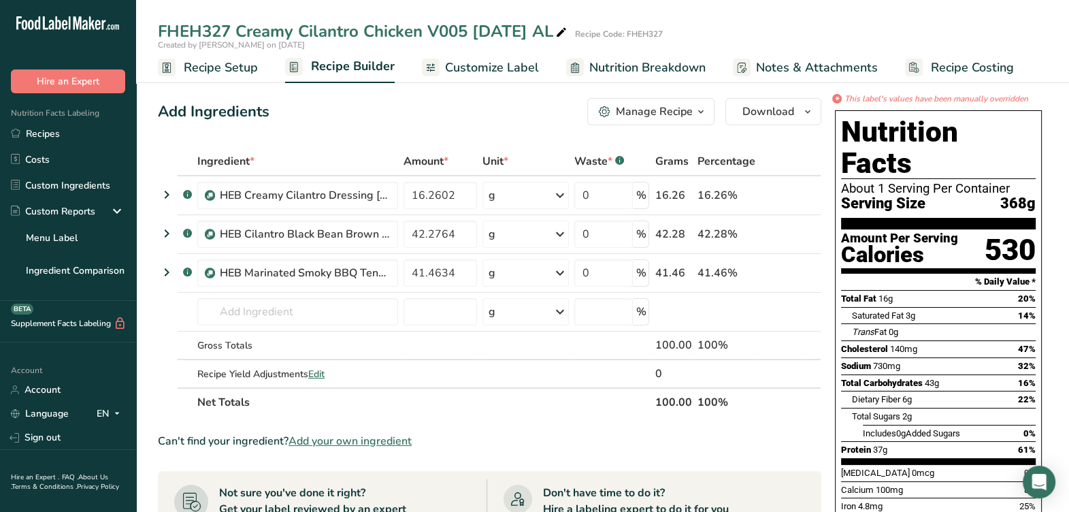
click at [492, 62] on span "Customize Label" at bounding box center [492, 68] width 94 height 18
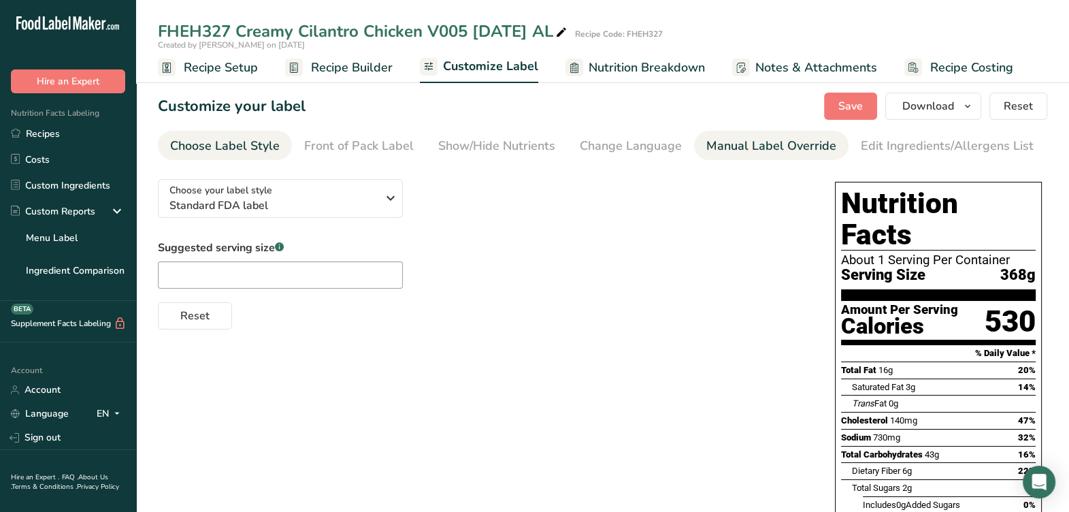
click at [783, 146] on div "Manual Label Override" at bounding box center [772, 146] width 130 height 18
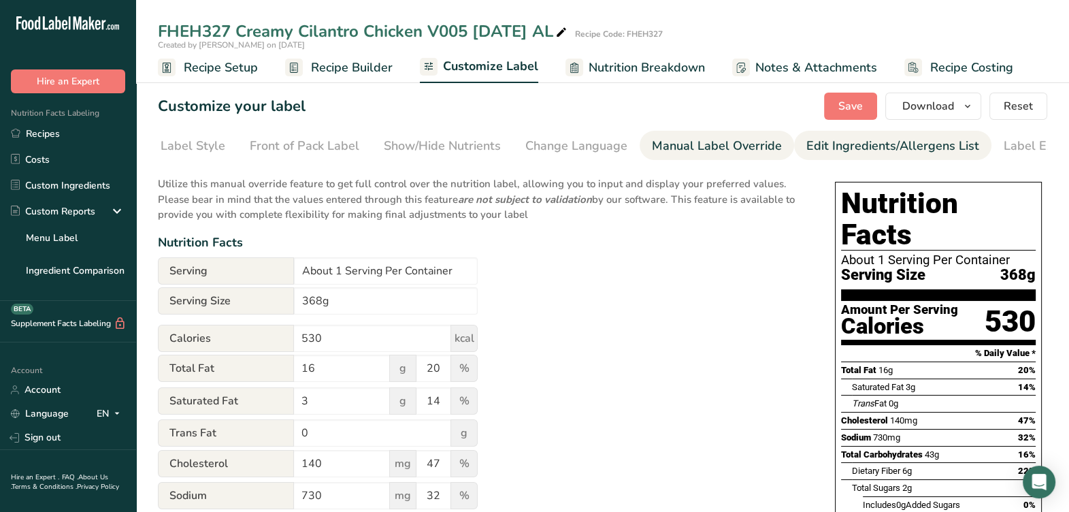
scroll to position [0, 99]
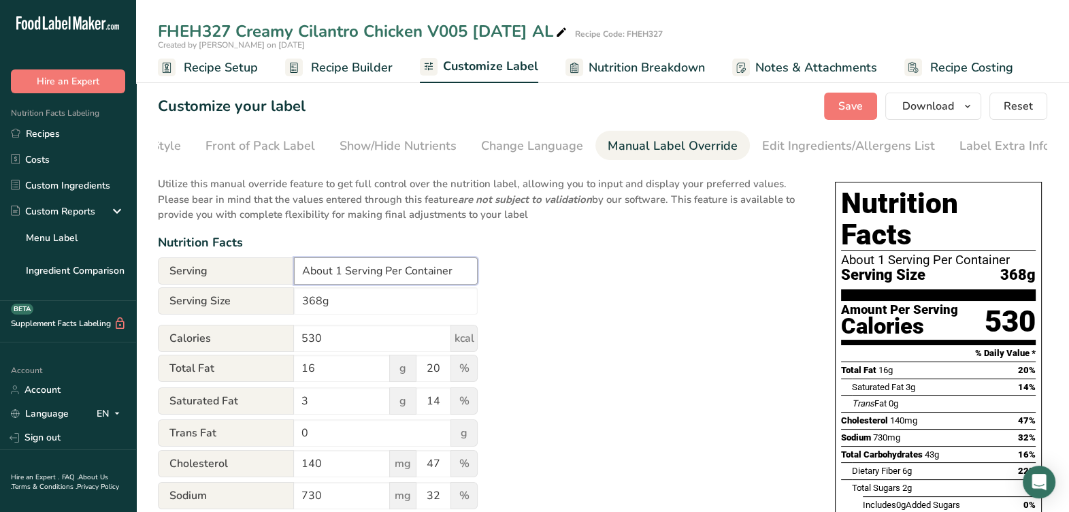
drag, startPoint x: 336, startPoint y: 274, endPoint x: 300, endPoint y: 272, distance: 36.1
click at [300, 272] on input "About 1 Serving Per Container" at bounding box center [386, 270] width 184 height 27
type input "1 serving per container"
click at [176, 146] on div "Choose Label Style" at bounding box center [126, 146] width 110 height 18
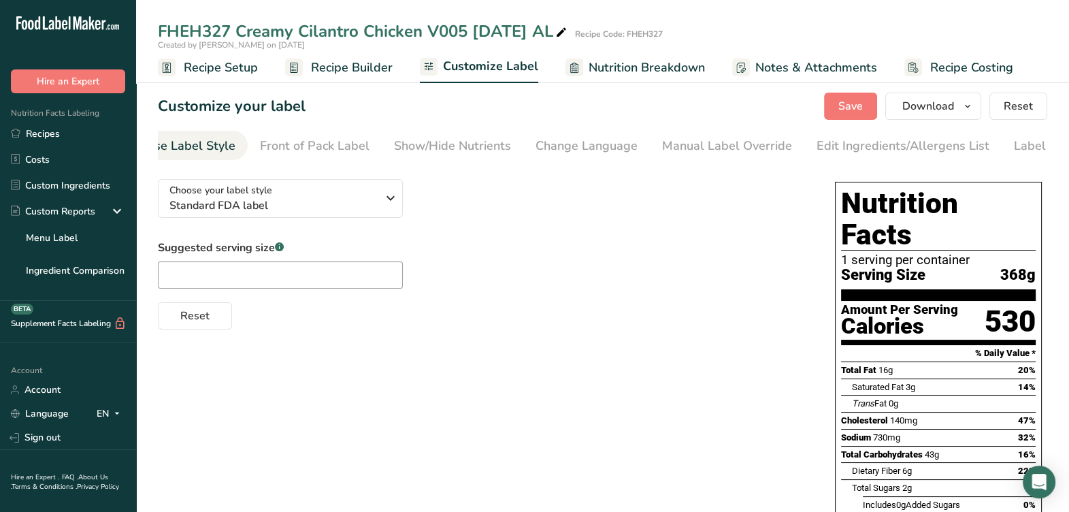
scroll to position [0, 0]
click at [198, 276] on input "text" at bounding box center [280, 274] width 245 height 27
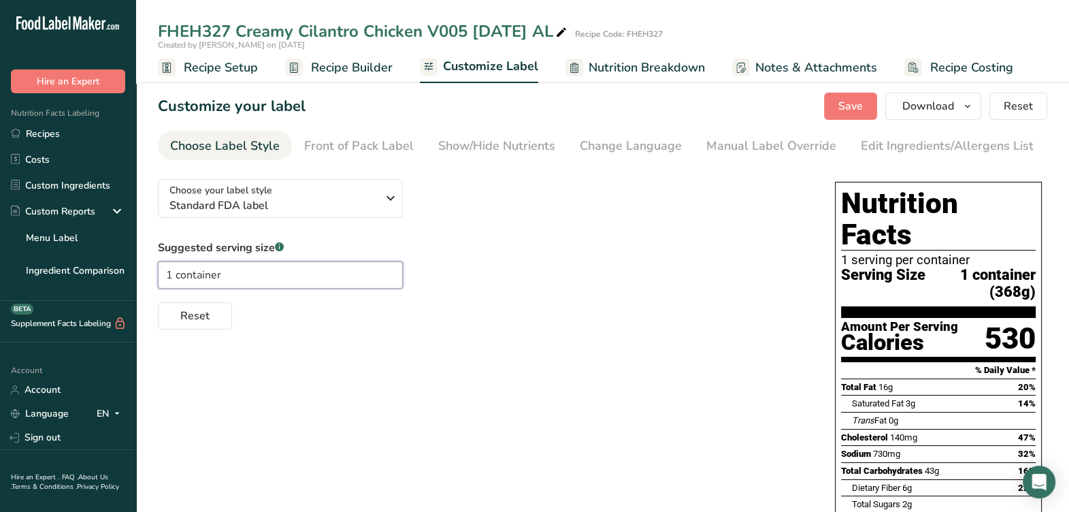
type input "1 container"
click at [205, 71] on span "Recipe Setup" at bounding box center [221, 68] width 74 height 18
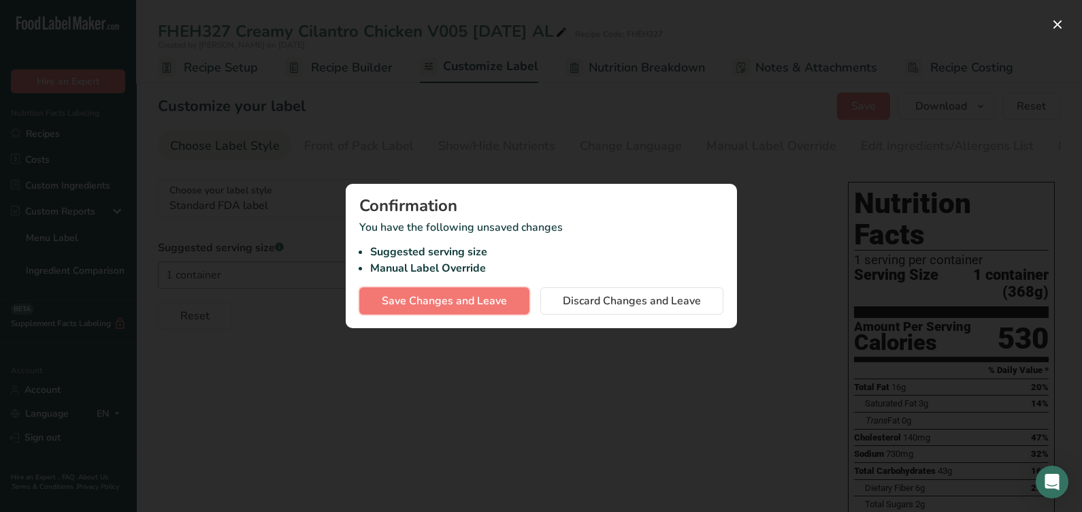
click at [453, 301] on span "Save Changes and Leave" at bounding box center [444, 301] width 125 height 16
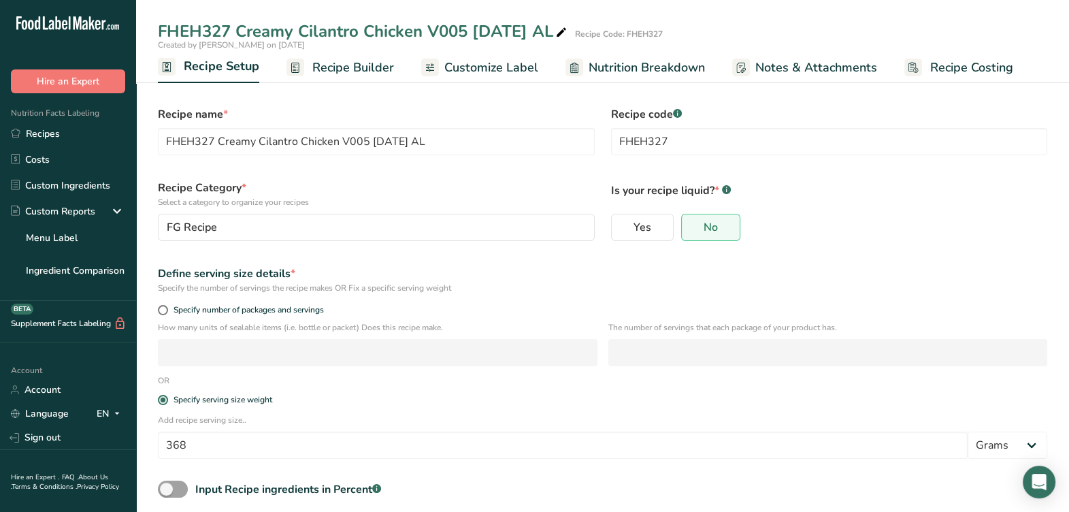
click at [324, 72] on span "Recipe Builder" at bounding box center [353, 68] width 82 height 18
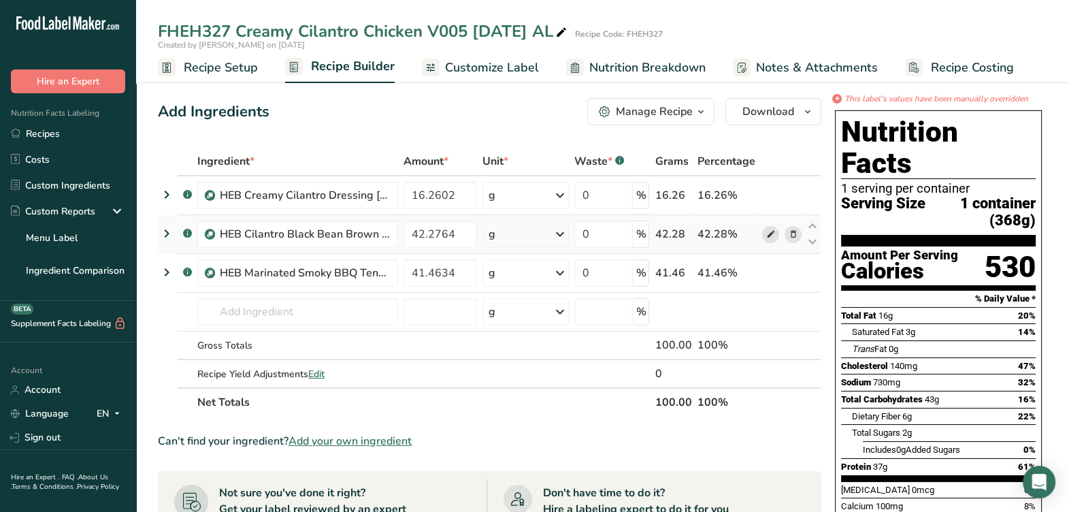
click at [765, 231] on span at bounding box center [770, 234] width 16 height 16
click at [507, 71] on span "Customize Label" at bounding box center [492, 68] width 94 height 18
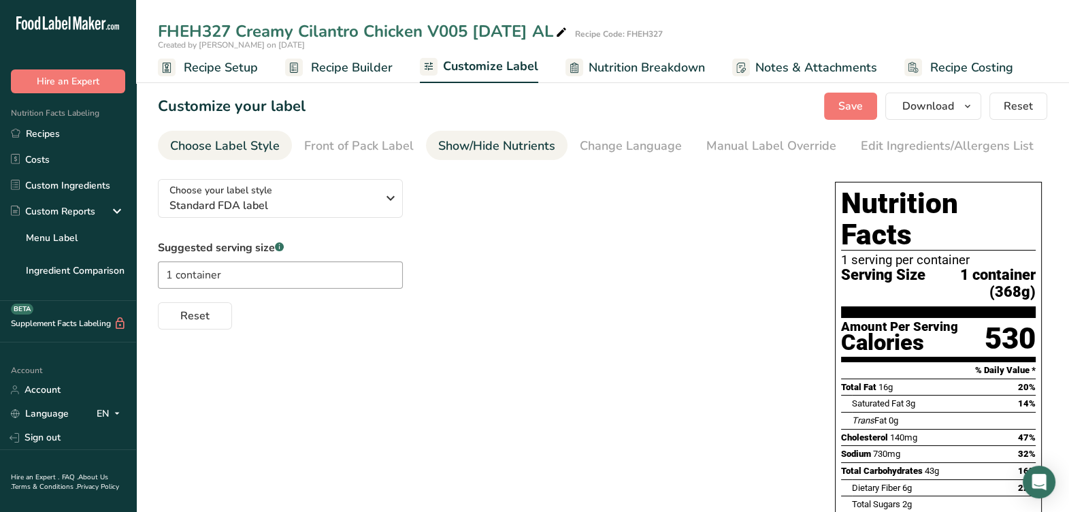
click at [522, 143] on div "Show/Hide Nutrients" at bounding box center [496, 146] width 117 height 18
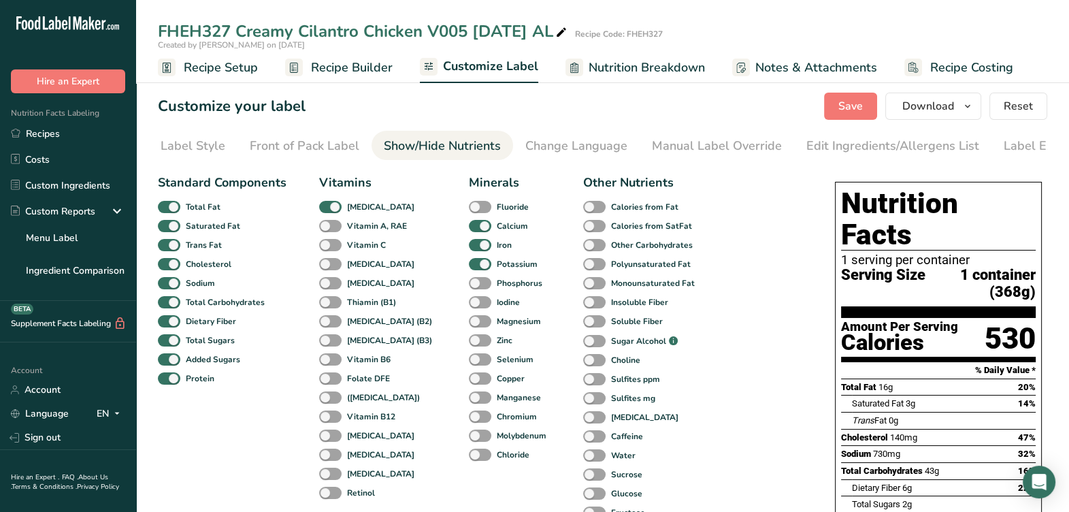
scroll to position [0, 99]
click at [664, 149] on div "Manual Label Override" at bounding box center [673, 146] width 130 height 18
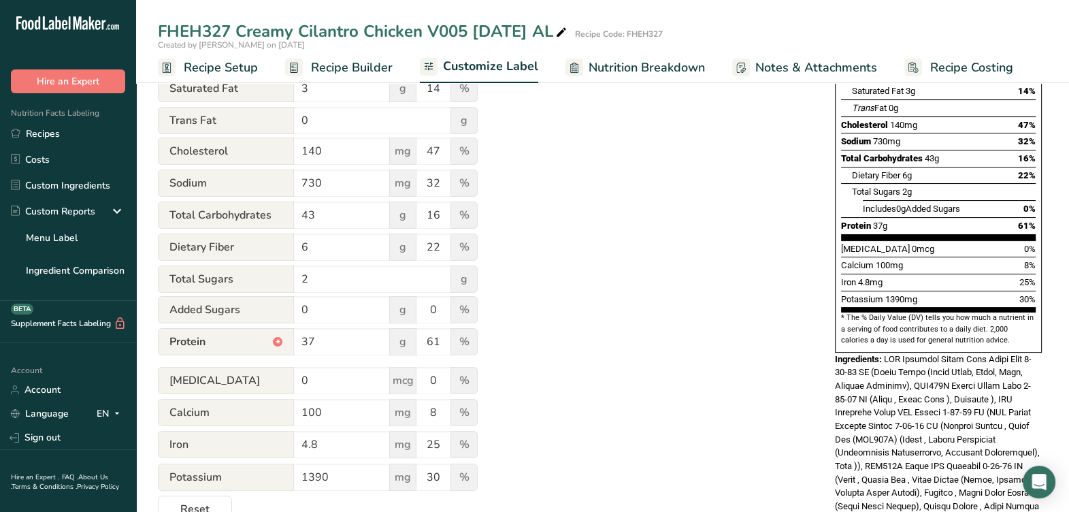
scroll to position [340, 0]
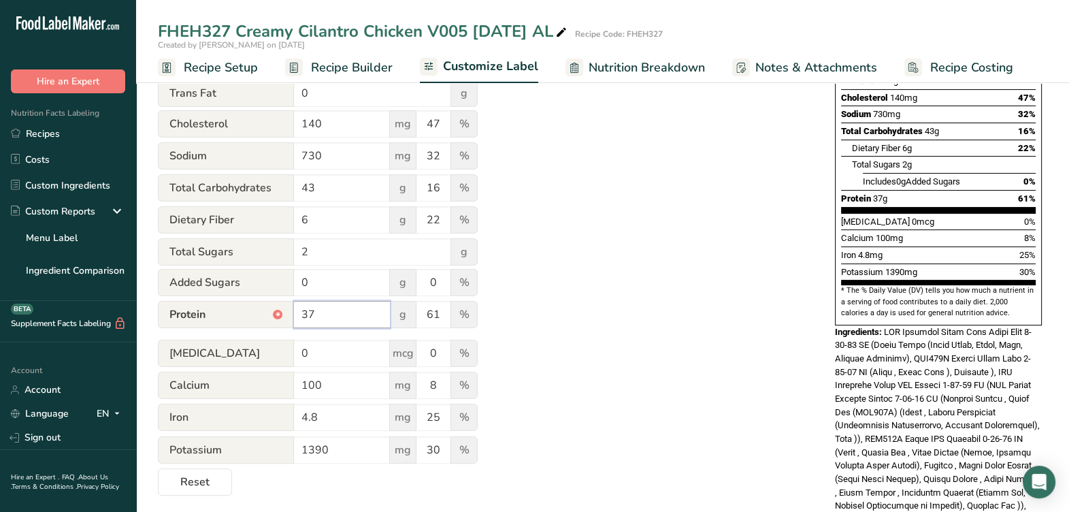
click at [368, 320] on input "37" at bounding box center [342, 314] width 96 height 27
type input "3"
type input "37"
click at [433, 317] on input "61" at bounding box center [434, 314] width 34 height 27
click at [439, 323] on input "61" at bounding box center [434, 314] width 34 height 27
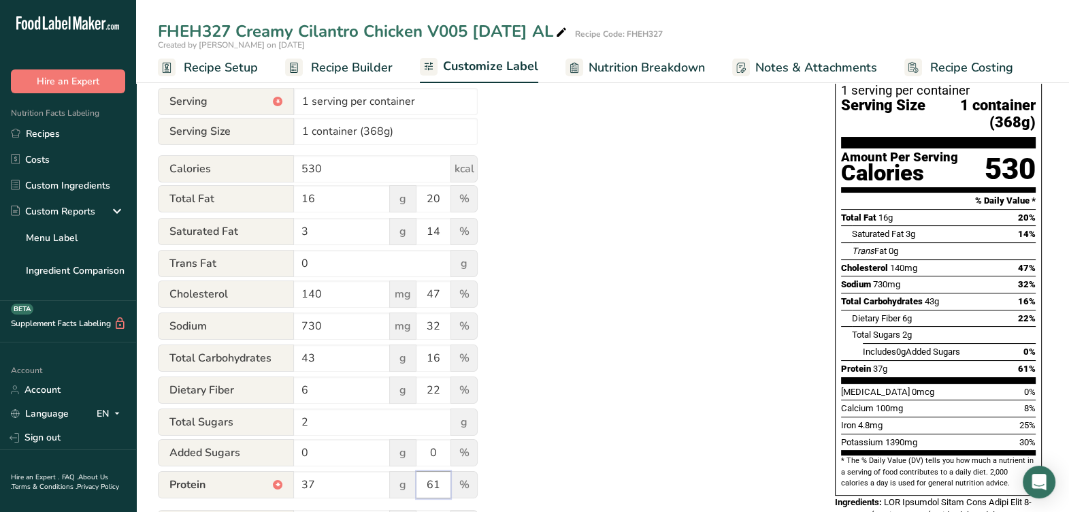
scroll to position [425, 0]
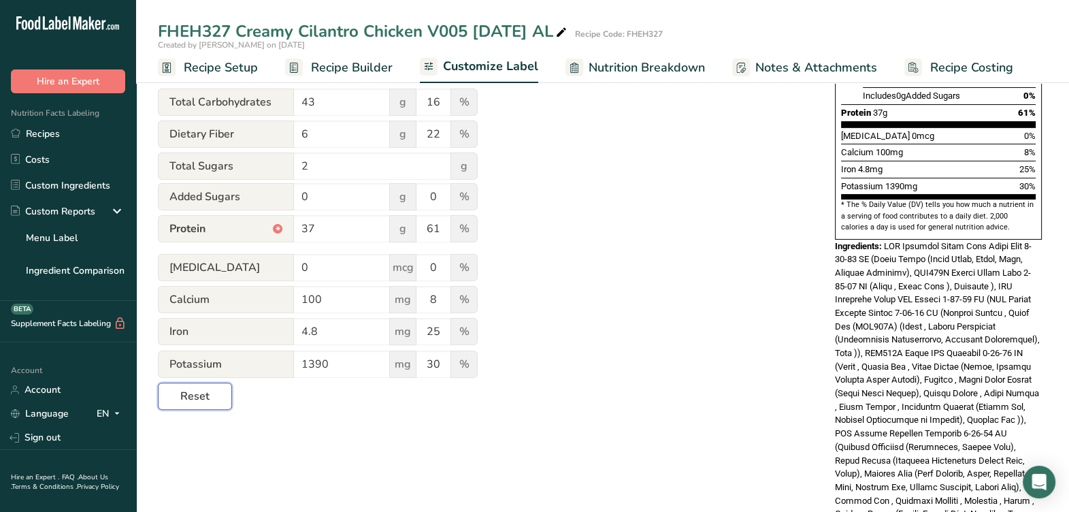
click at [206, 403] on span "Reset" at bounding box center [194, 396] width 29 height 16
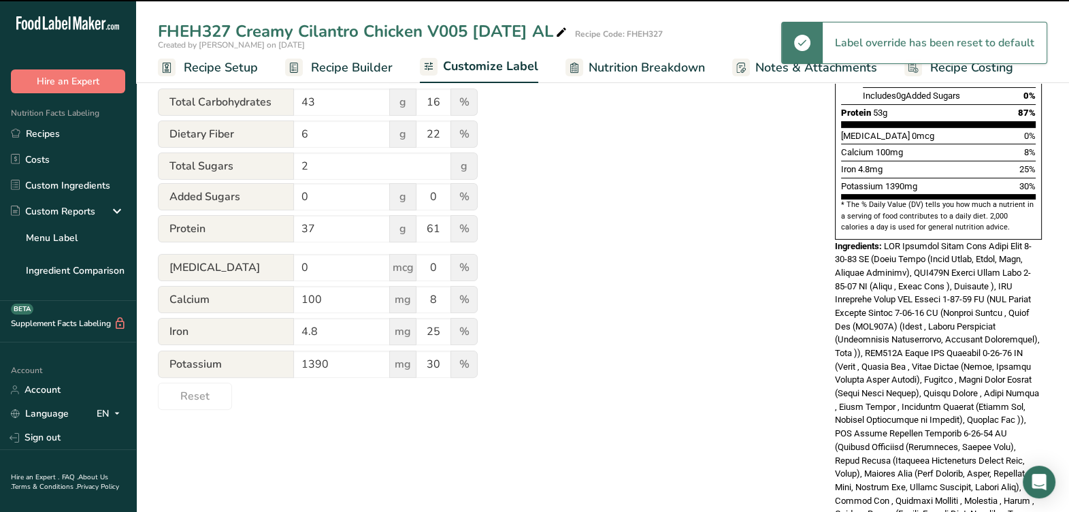
type input "About 1 Serving Per Container"
type input "53"
type input "87"
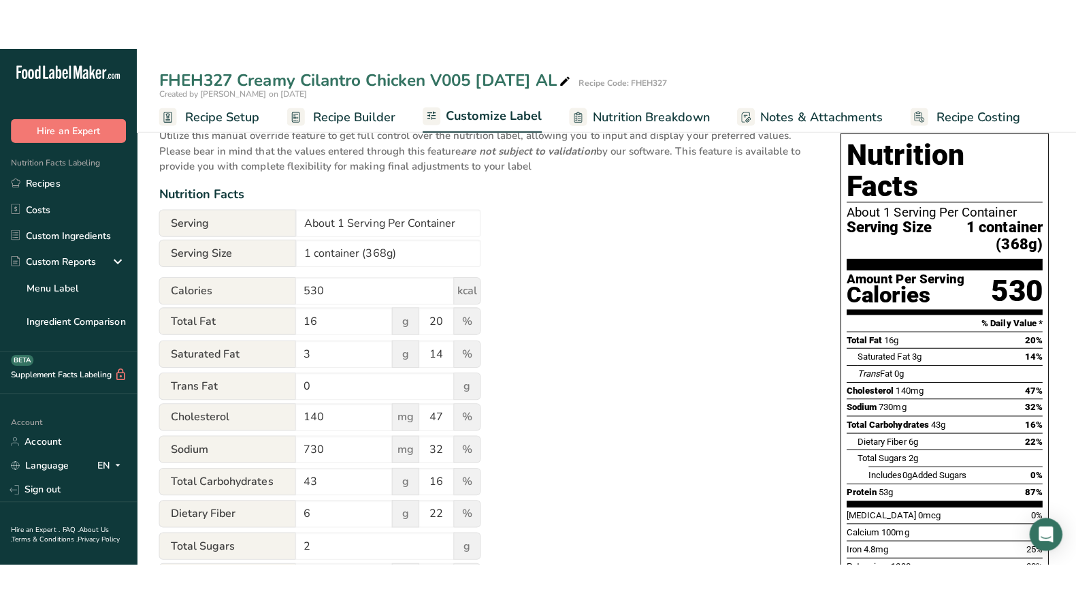
scroll to position [84, 0]
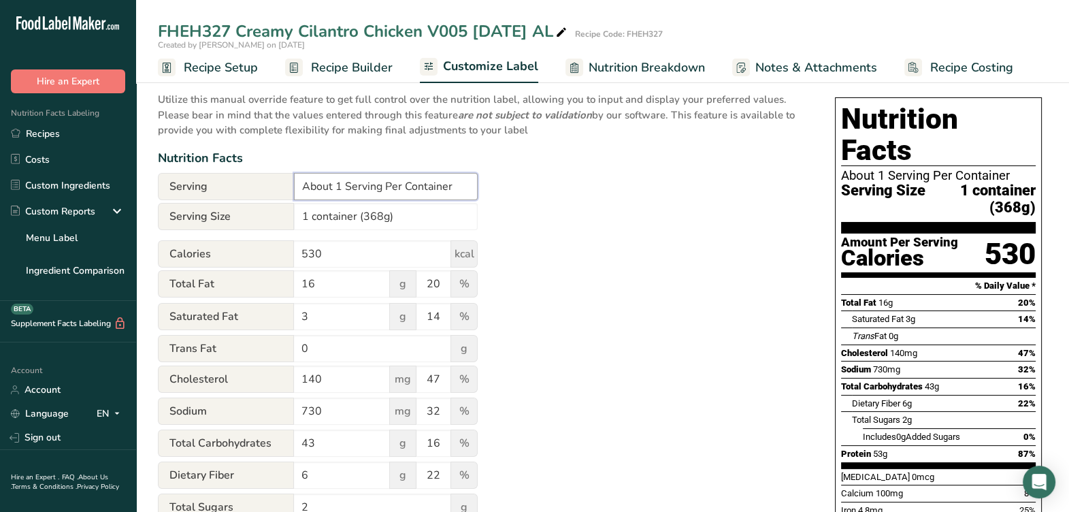
click at [342, 179] on input "About 1 Serving Per Container" at bounding box center [386, 186] width 184 height 27
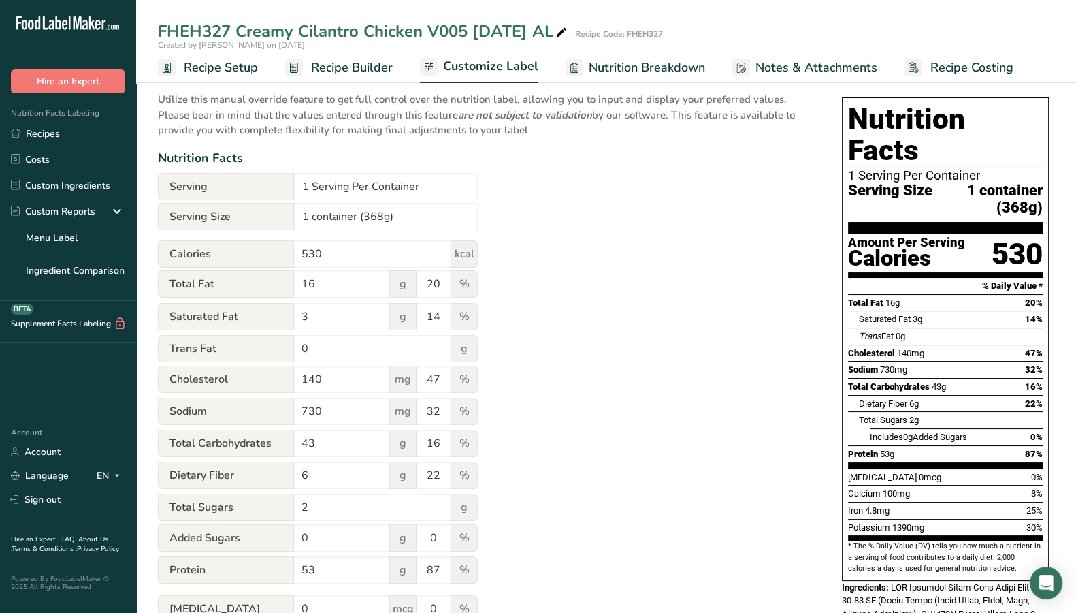
click at [607, 335] on div "Utilize this manual override feature to get full control over the nutrition lab…" at bounding box center [486, 417] width 657 height 667
click at [128, 2] on div ".a-20{fill:#fff;} Hire an Expert Nutrition Facts Labeling Recipes Costs Custom …" at bounding box center [68, 306] width 136 height 613
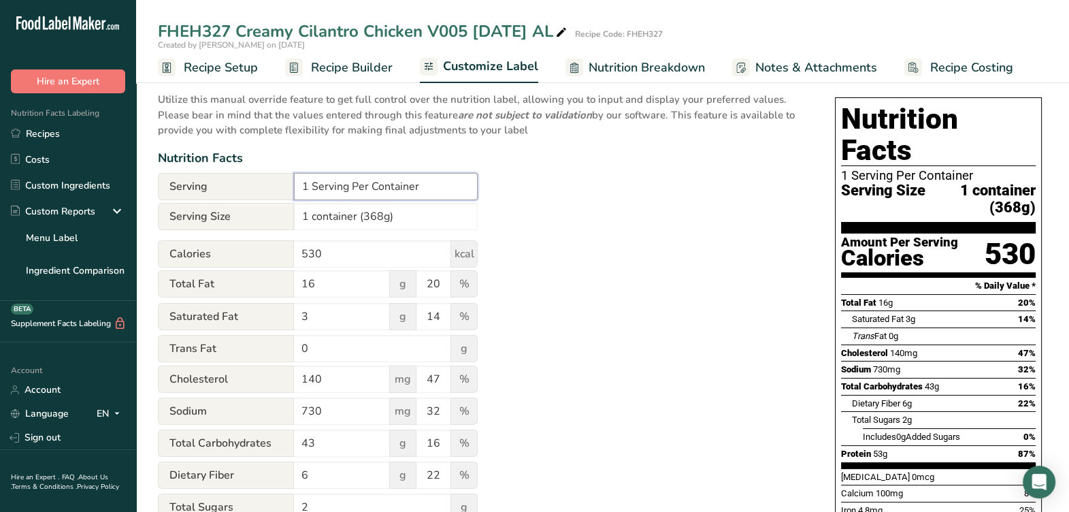
click at [360, 193] on input "1 Serving Per Container" at bounding box center [386, 186] width 184 height 27
click at [381, 181] on input "1 Serving Per Container" at bounding box center [386, 186] width 184 height 27
type input "1 serving per container"
click at [537, 147] on div "Utilize this manual override feature to get full control over the nutrition lab…" at bounding box center [483, 417] width 650 height 667
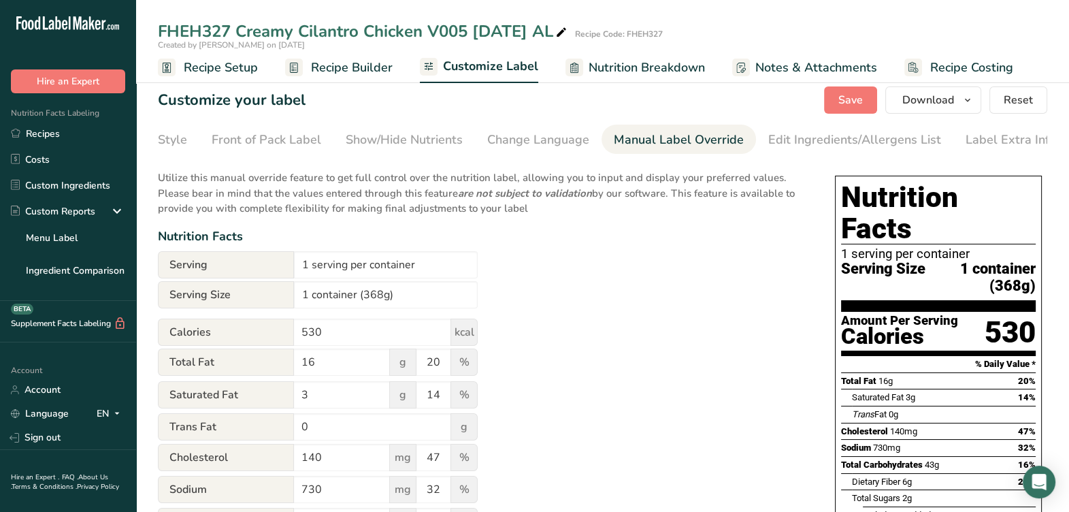
scroll to position [0, 0]
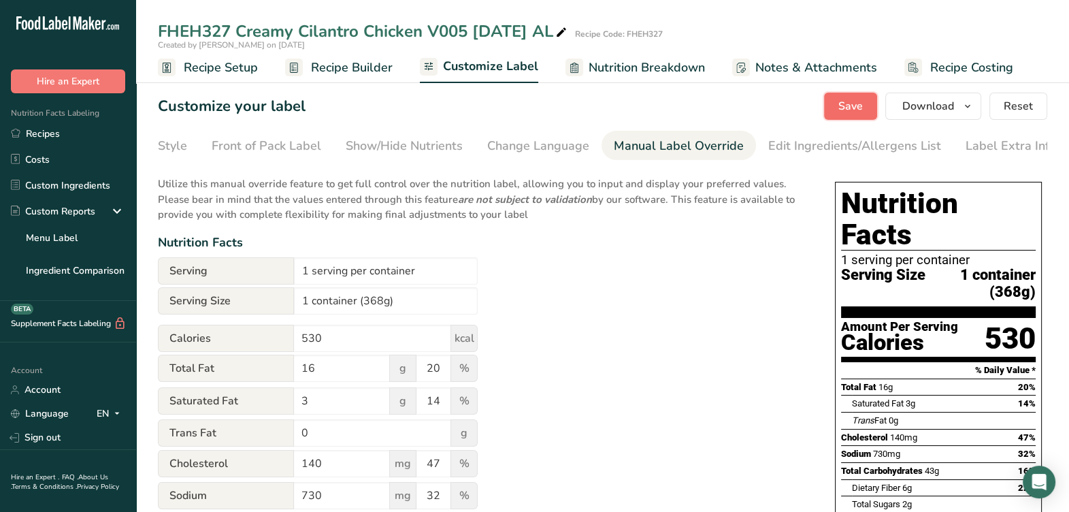
click at [862, 95] on button "Save" at bounding box center [850, 106] width 53 height 27
click at [937, 98] on span "Download" at bounding box center [929, 106] width 52 height 16
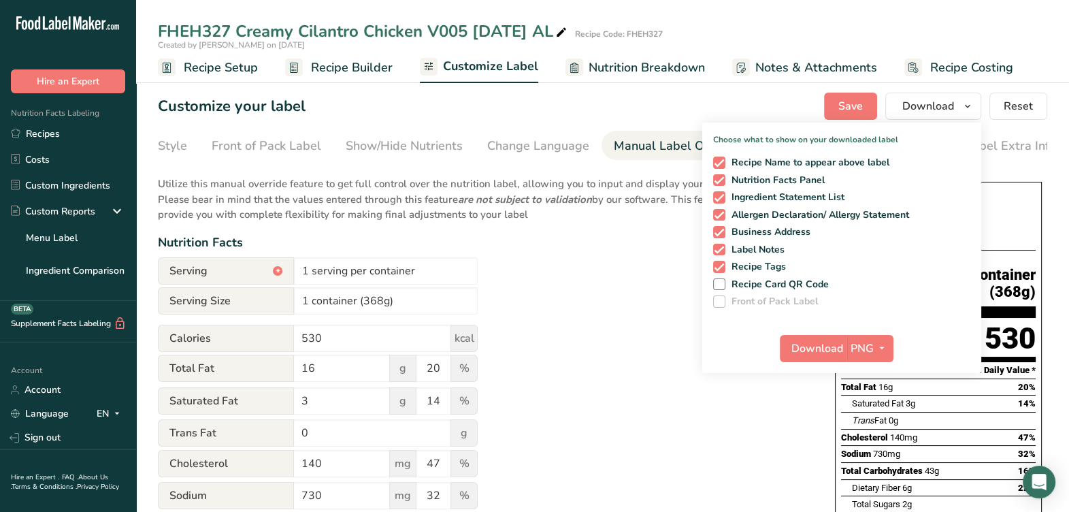
drag, startPoint x: 721, startPoint y: 265, endPoint x: 722, endPoint y: 259, distance: 6.8
click at [722, 265] on span at bounding box center [719, 267] width 12 height 12
click at [722, 265] on input "Recipe Tags" at bounding box center [717, 266] width 9 height 9
checkbox input "false"
drag, startPoint x: 720, startPoint y: 248, endPoint x: 712, endPoint y: 242, distance: 10.6
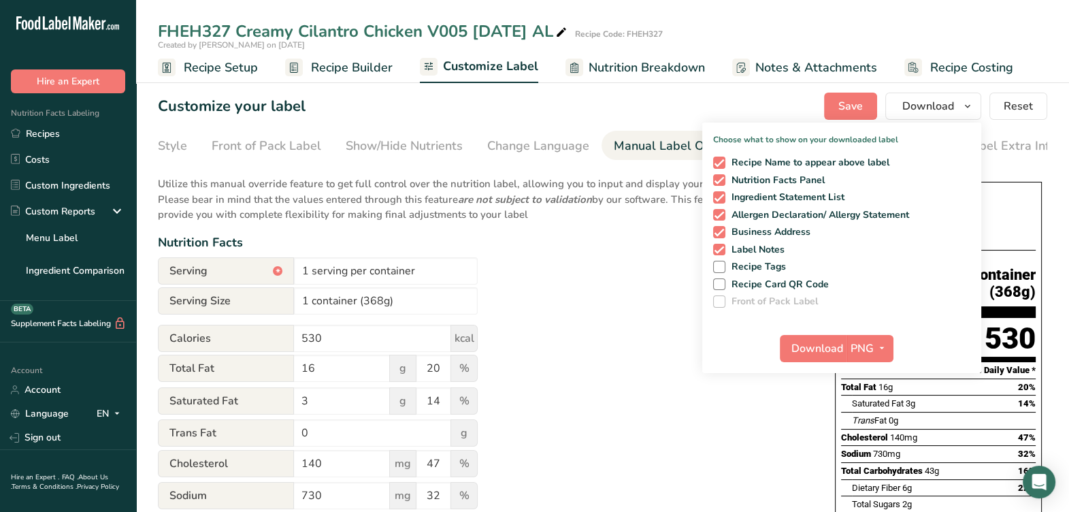
click at [720, 248] on span at bounding box center [719, 250] width 12 height 12
click at [720, 248] on input "Label Notes" at bounding box center [717, 249] width 9 height 9
checkbox input "false"
drag, startPoint x: 726, startPoint y: 234, endPoint x: 721, endPoint y: 206, distance: 28.3
click at [724, 231] on label "Business Address" at bounding box center [839, 232] width 253 height 12
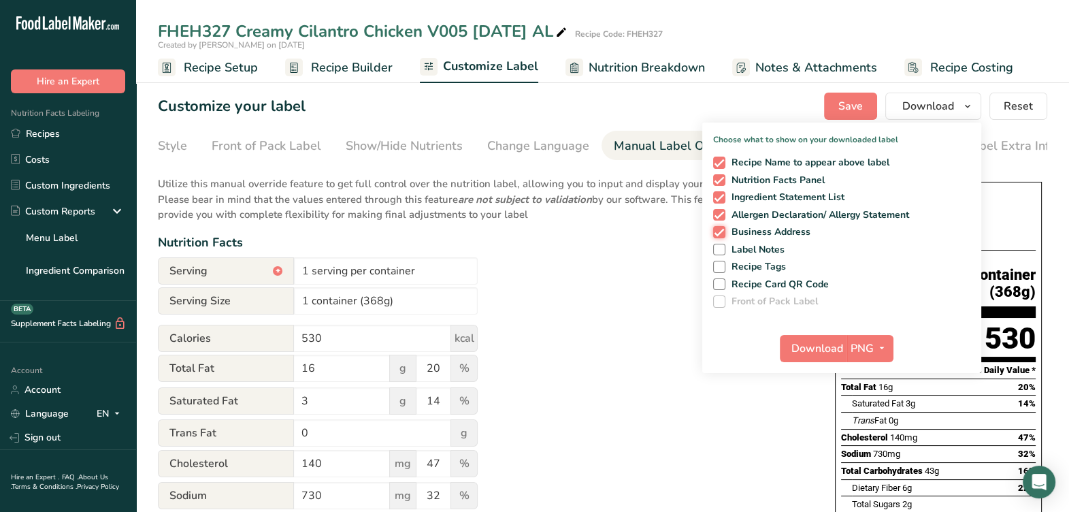
click at [722, 231] on input "Business Address" at bounding box center [717, 231] width 9 height 9
checkbox input "false"
drag, startPoint x: 722, startPoint y: 211, endPoint x: 718, endPoint y: 196, distance: 15.5
click at [722, 210] on span at bounding box center [719, 215] width 12 height 12
click at [722, 210] on input "Allergen Declaration/ Allergy Statement" at bounding box center [717, 214] width 9 height 9
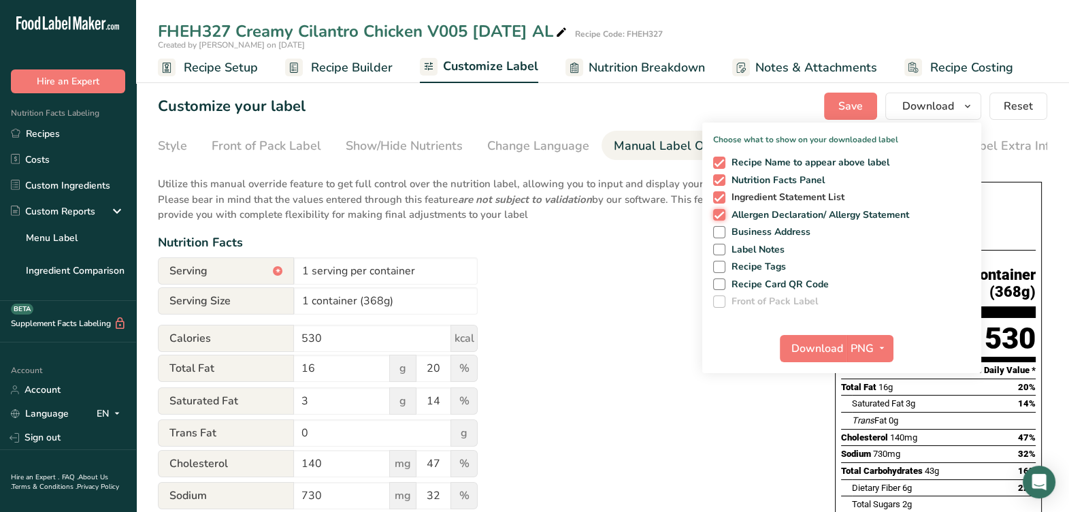
checkbox input "false"
drag, startPoint x: 718, startPoint y: 195, endPoint x: 740, endPoint y: 157, distance: 44.5
click at [720, 194] on span at bounding box center [719, 197] width 12 height 12
click at [720, 194] on input "Ingredient Statement List" at bounding box center [717, 197] width 9 height 9
checkbox input "false"
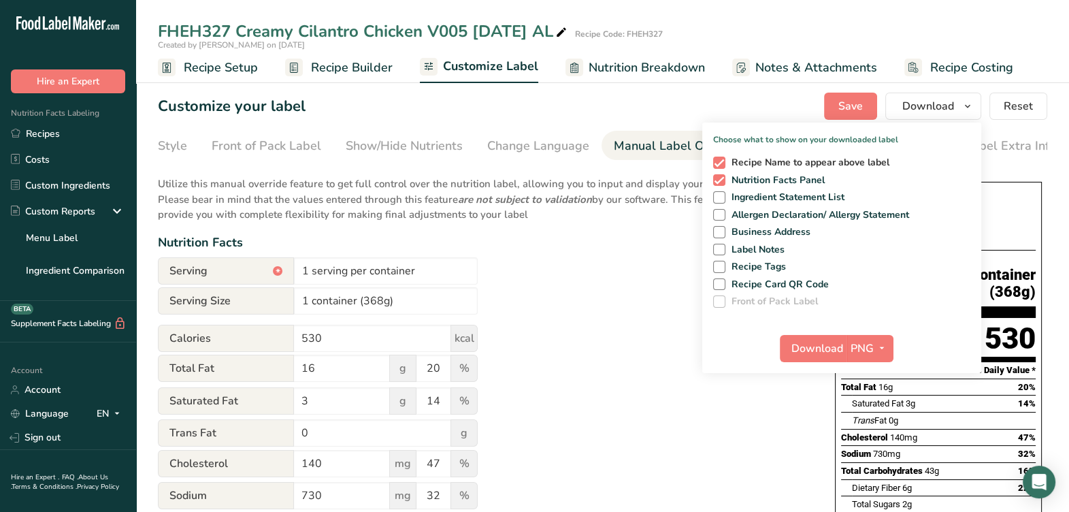
click at [722, 163] on span at bounding box center [719, 163] width 12 height 12
click at [722, 163] on input "Recipe Name to appear above label" at bounding box center [717, 162] width 9 height 9
checkbox input "false"
click at [799, 344] on span "Download" at bounding box center [818, 348] width 52 height 16
click at [441, 105] on div "Customize your label Save Download Choose what to show on your downloaded label…" at bounding box center [603, 106] width 890 height 27
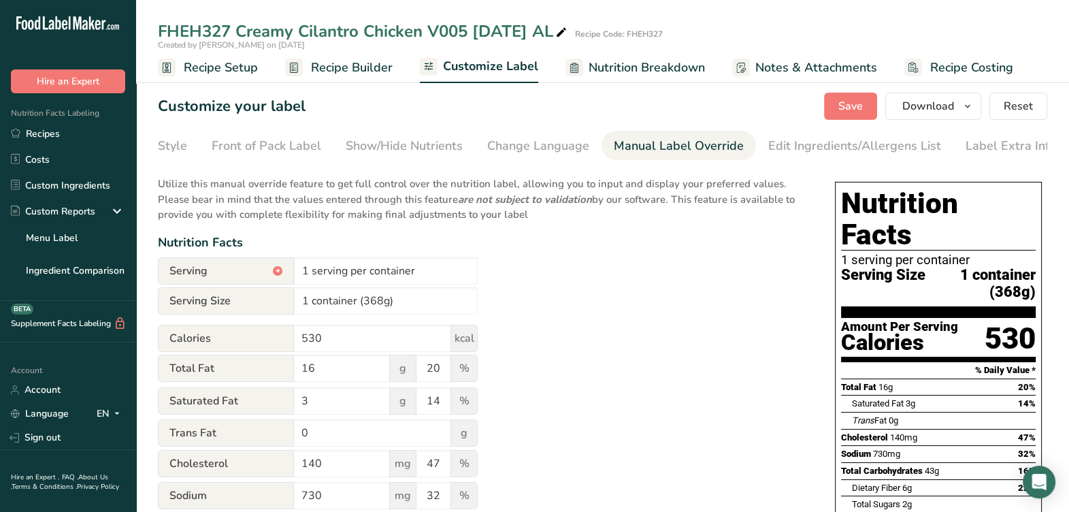
click at [312, 69] on span "Recipe Builder" at bounding box center [352, 68] width 82 height 18
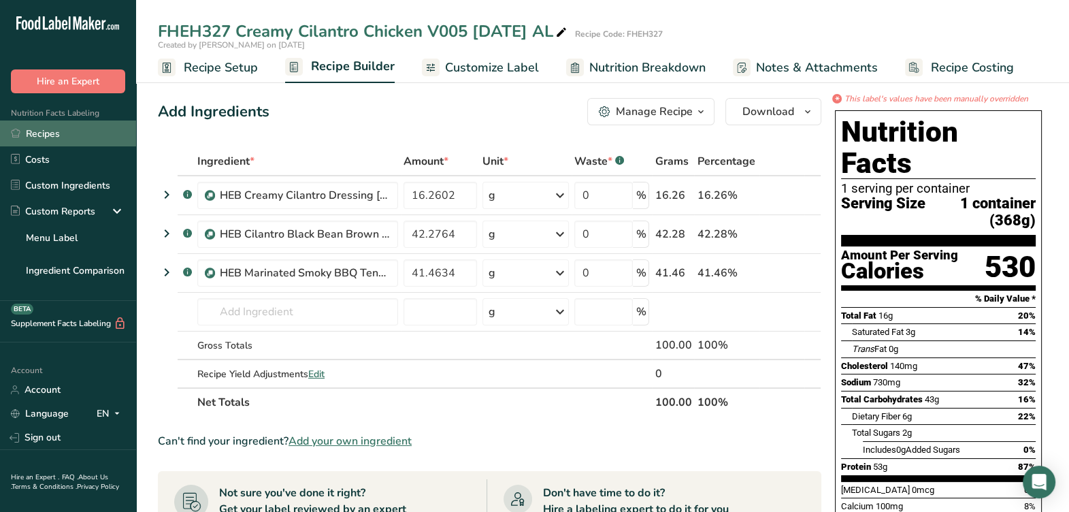
click at [41, 131] on link "Recipes" at bounding box center [68, 133] width 136 height 26
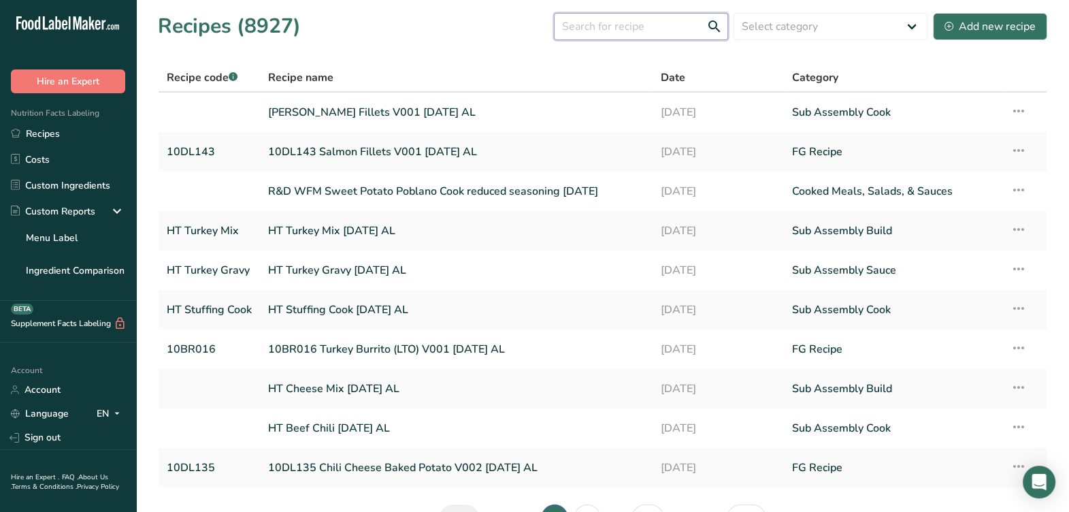
click at [650, 26] on input "text" at bounding box center [641, 26] width 174 height 27
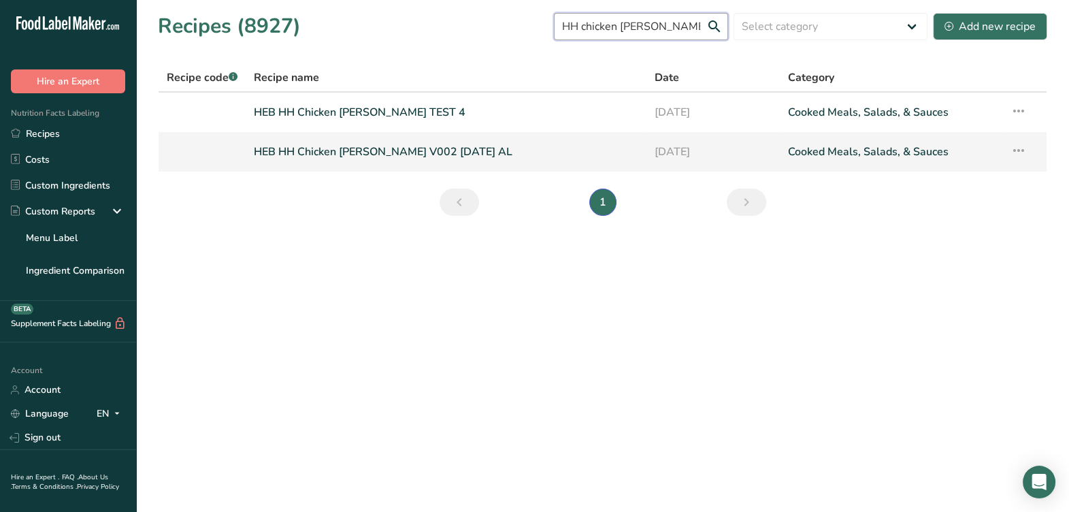
type input "HH chicken alfredo"
click at [359, 157] on link "HEB HH Chicken Alfredo V002 4-24-25 AL" at bounding box center [446, 152] width 384 height 29
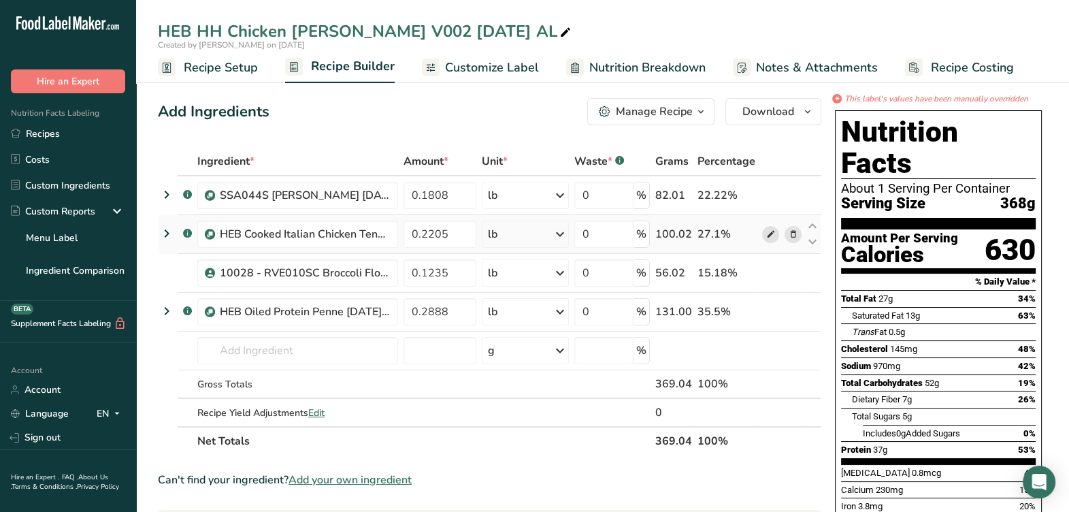
click at [765, 233] on span at bounding box center [770, 234] width 16 height 16
click at [558, 191] on icon at bounding box center [560, 195] width 16 height 25
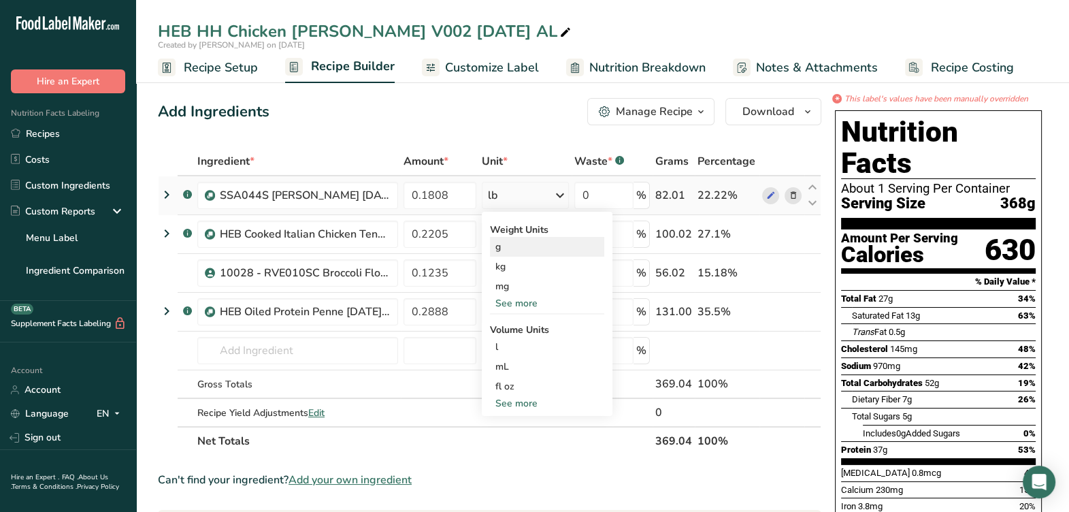
click at [523, 253] on div "g" at bounding box center [547, 247] width 114 height 20
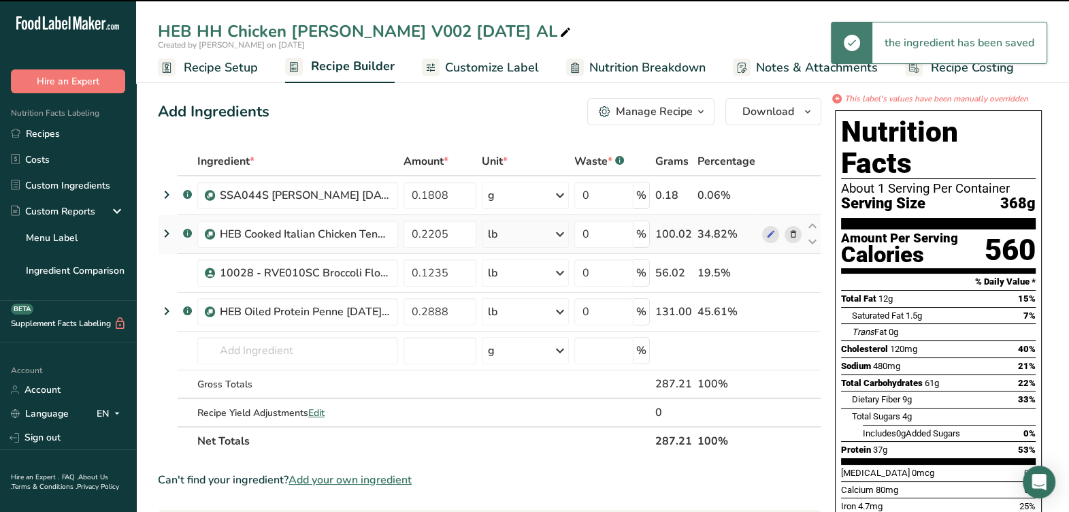
click at [514, 233] on div "lb" at bounding box center [525, 234] width 87 height 27
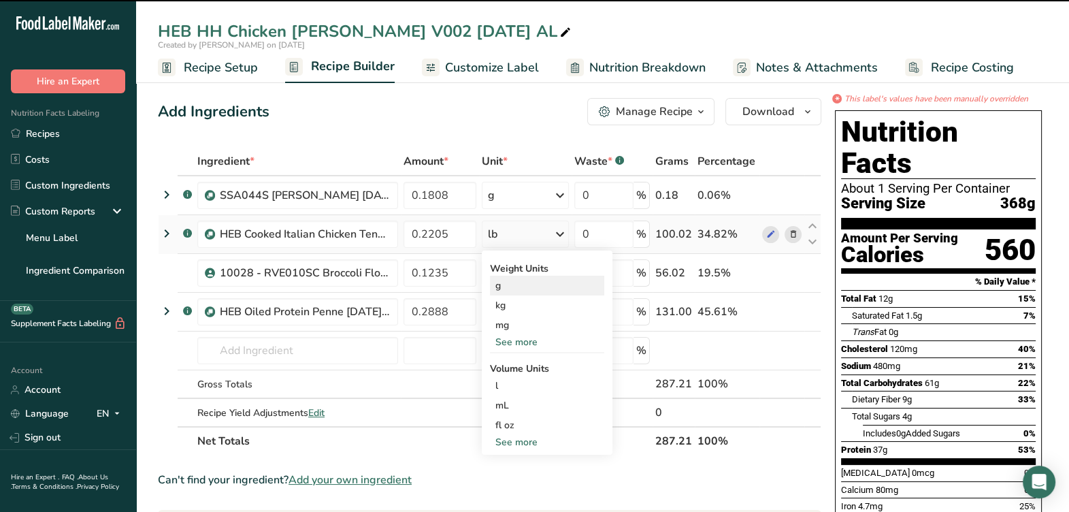
click at [502, 292] on div "g" at bounding box center [547, 286] width 114 height 20
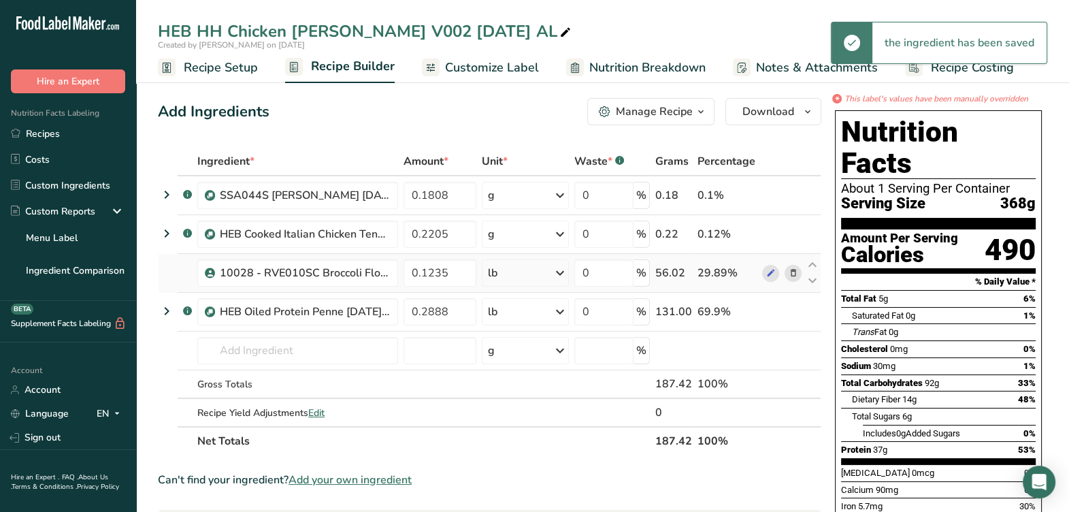
click at [560, 282] on icon at bounding box center [560, 273] width 16 height 25
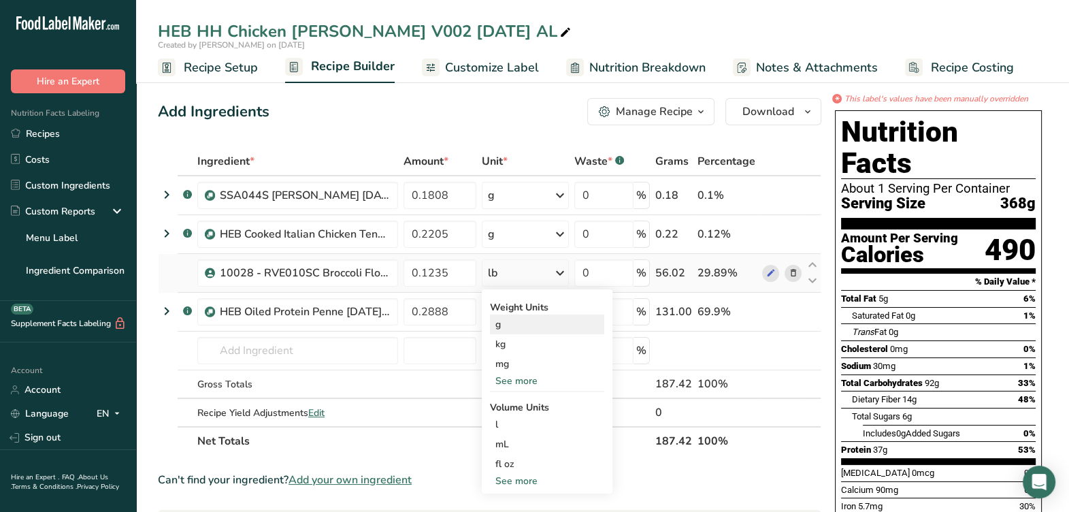
click at [543, 322] on div "g" at bounding box center [547, 325] width 114 height 20
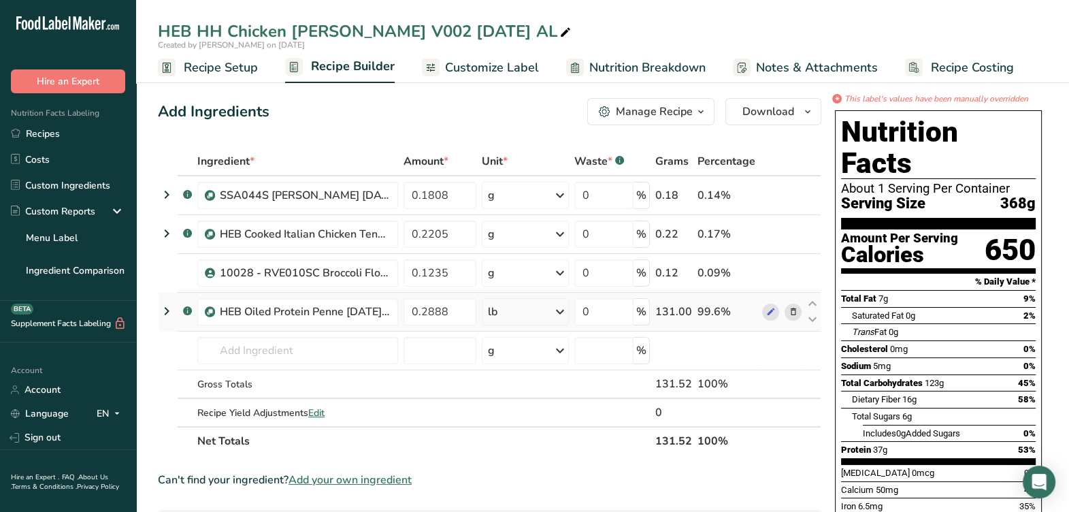
click at [542, 322] on div "lb" at bounding box center [525, 311] width 87 height 27
click at [523, 370] on div "g" at bounding box center [547, 363] width 114 height 20
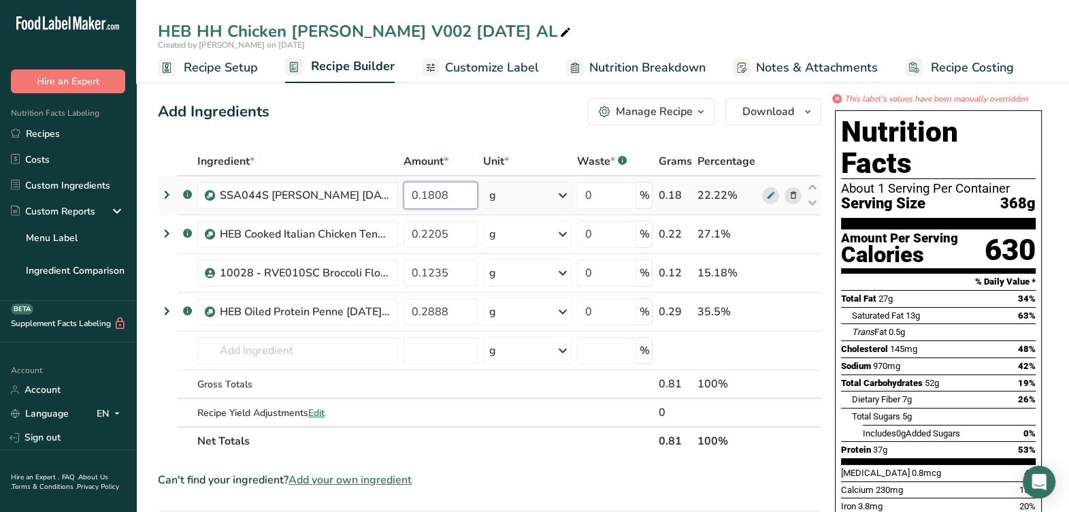
drag, startPoint x: 450, startPoint y: 194, endPoint x: 419, endPoint y: 204, distance: 32.1
click at [419, 204] on input "0.1808" at bounding box center [441, 195] width 74 height 27
click at [464, 197] on input "0.1808" at bounding box center [441, 195] width 74 height 27
drag, startPoint x: 464, startPoint y: 197, endPoint x: 368, endPoint y: 205, distance: 97.0
click at [368, 205] on tr ".a-a{fill:#347362;}.b-a{fill:#fff;} SSA044S Alfredo Sauce 4-28-25 AL 0.1808 g W…" at bounding box center [490, 195] width 662 height 39
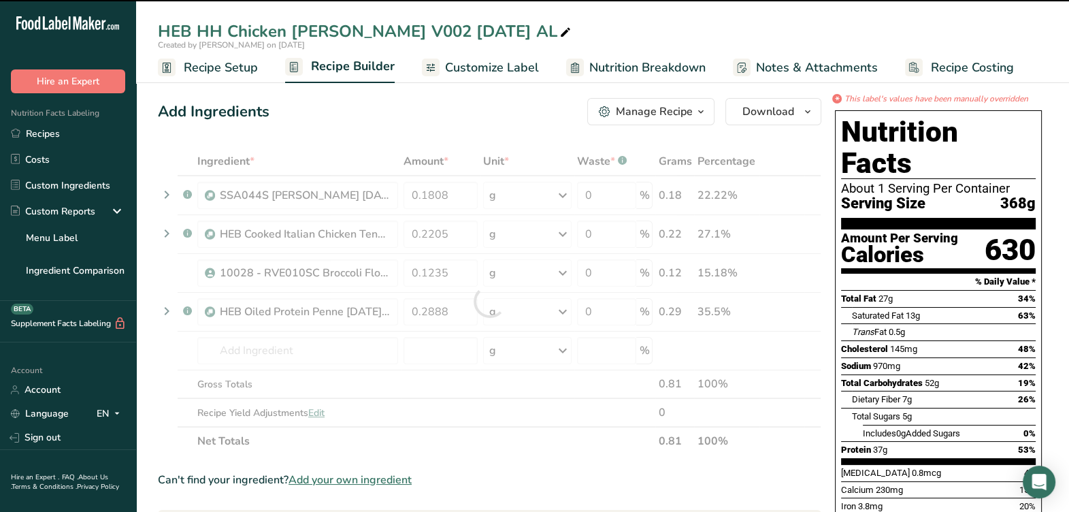
click at [464, 205] on div at bounding box center [490, 301] width 664 height 308
click at [460, 195] on input "0.1808" at bounding box center [441, 195] width 74 height 27
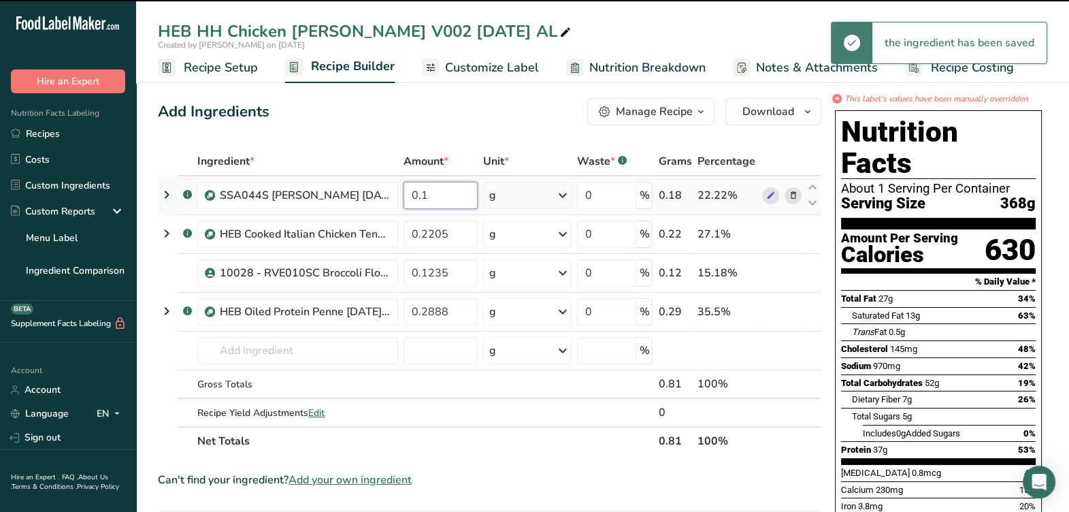
type input "0"
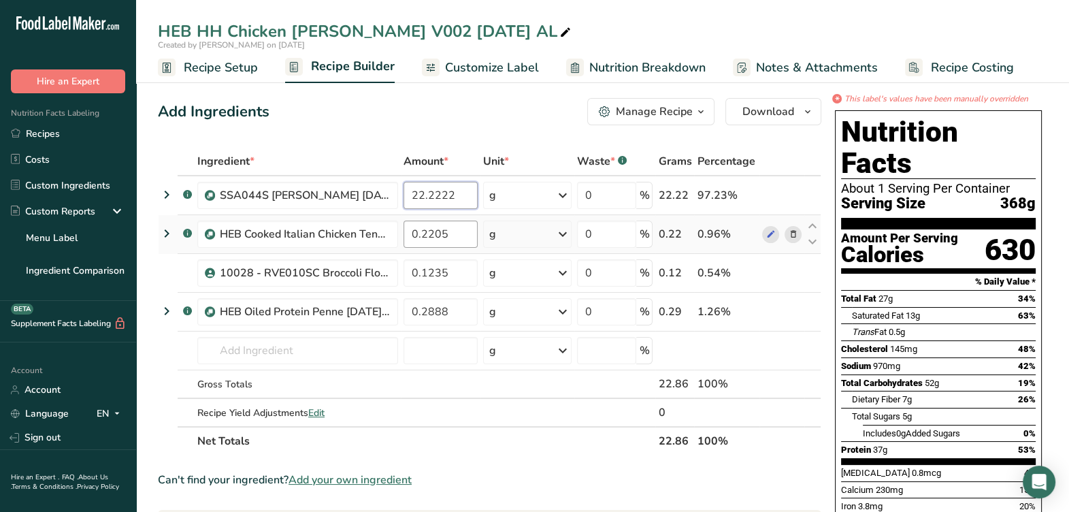
type input "22.2222"
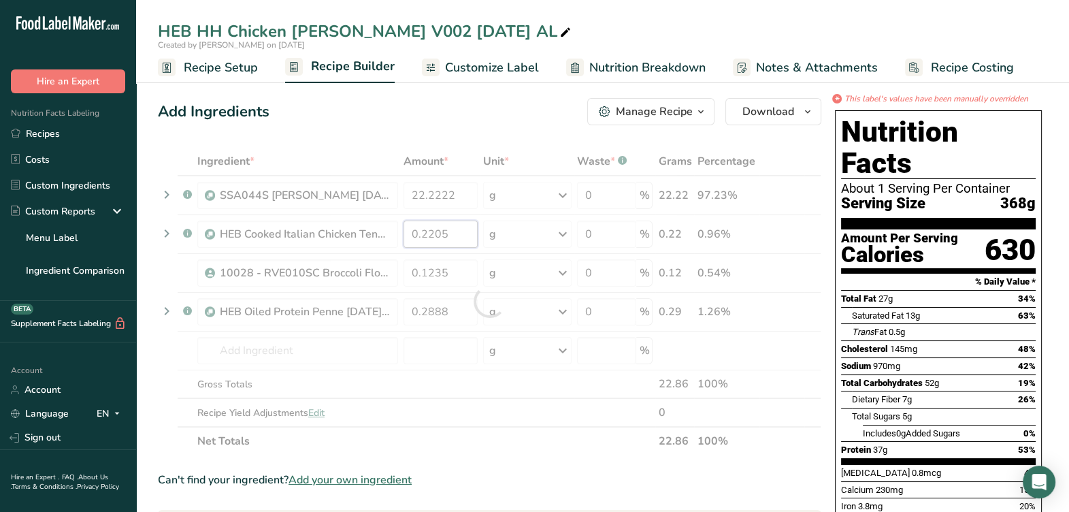
click at [463, 242] on div "Ingredient * Amount * Unit * Waste * .a-a{fill:#347362;}.b-a{fill:#fff;} Grams …" at bounding box center [490, 301] width 664 height 308
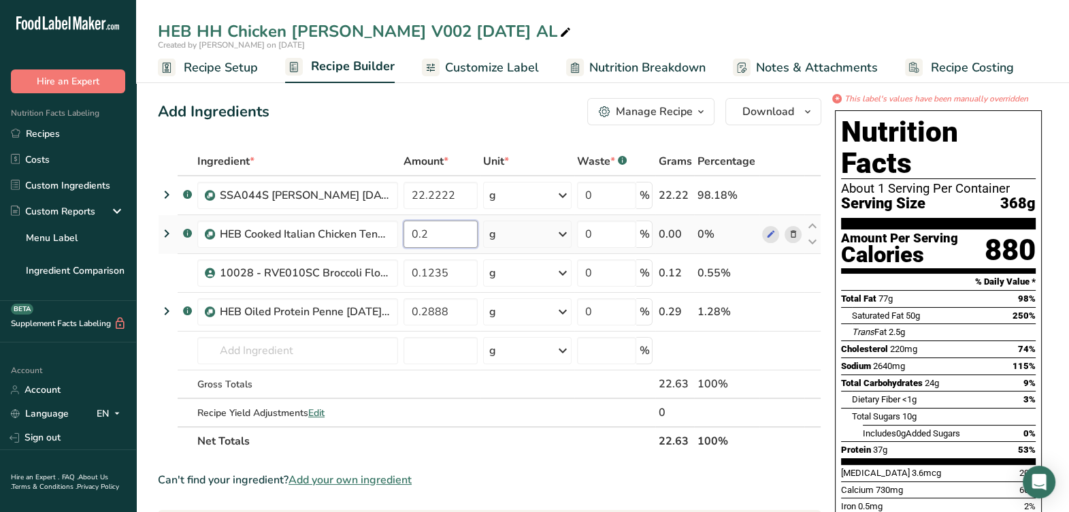
type input "0"
type input "32.5203"
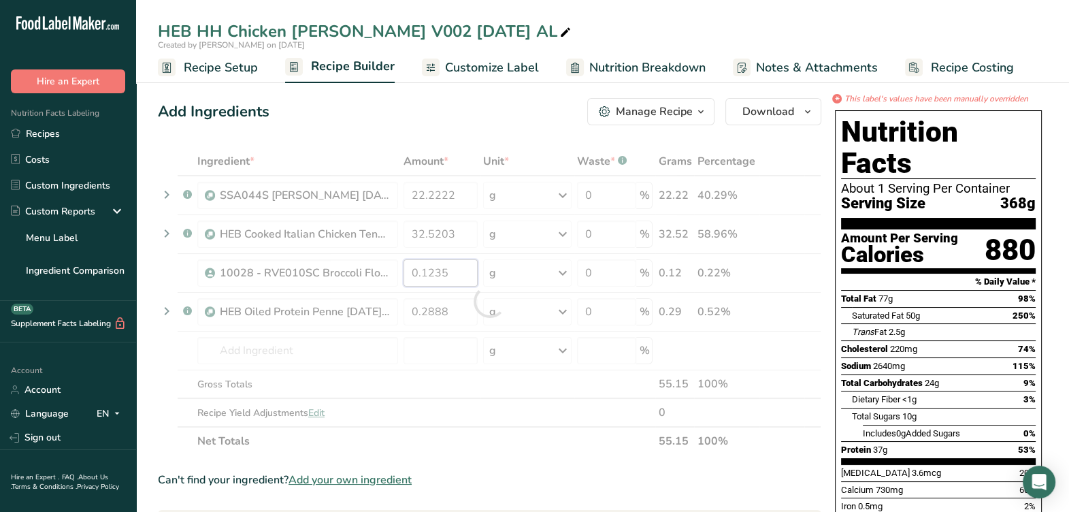
click at [461, 269] on div "Ingredient * Amount * Unit * Waste * .a-a{fill:#347362;}.b-a{fill:#fff;} Grams …" at bounding box center [490, 301] width 664 height 308
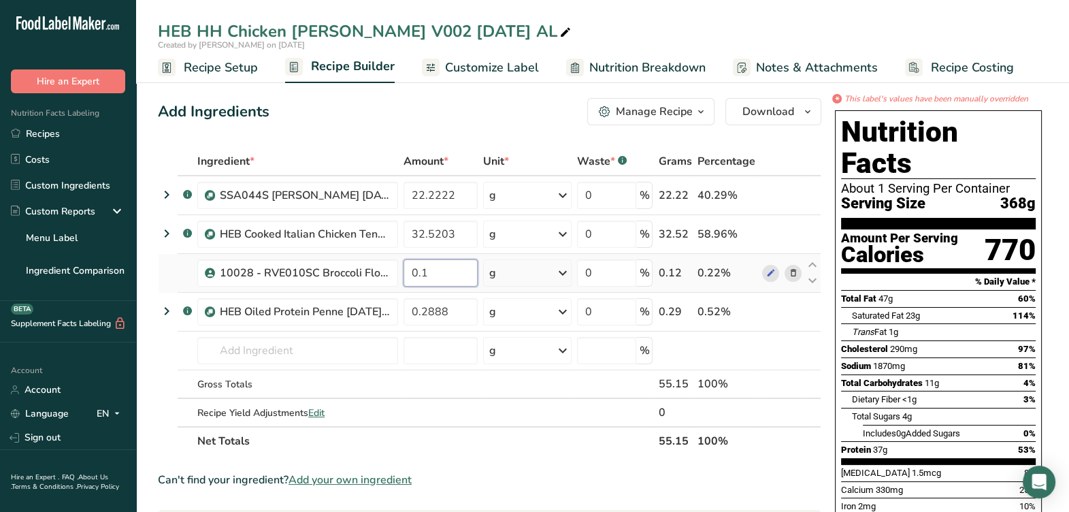
type input "0"
type input "15.1762"
click at [461, 317] on div "Ingredient * Amount * Unit * Waste * .a-a{fill:#347362;}.b-a{fill:#fff;} Grams …" at bounding box center [490, 301] width 664 height 308
type input "0"
type input "30.0813"
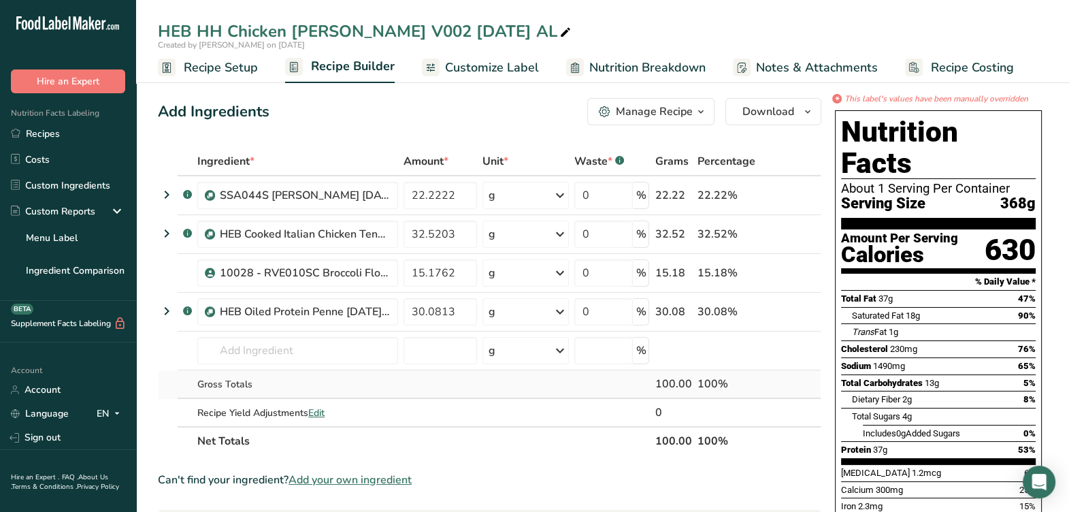
click at [430, 373] on div "Ingredient * Amount * Unit * Waste * .a-a{fill:#347362;}.b-a{fill:#fff;} Grams …" at bounding box center [490, 301] width 664 height 308
click at [892, 274] on section "% Daily Value *" at bounding box center [938, 282] width 195 height 16
drag, startPoint x: 517, startPoint y: 71, endPoint x: 408, endPoint y: 506, distance: 448.3
click at [517, 70] on span "Customize Label" at bounding box center [492, 68] width 94 height 18
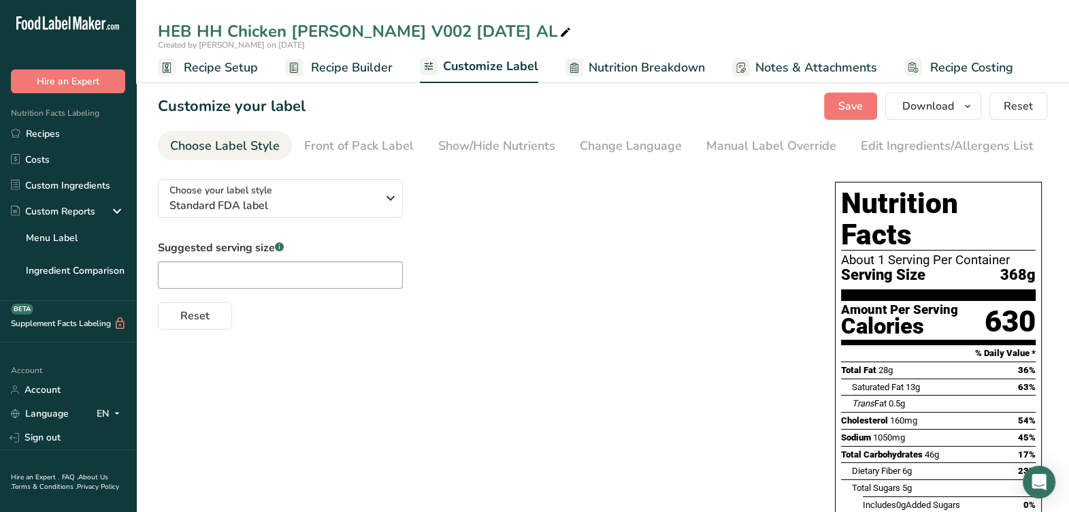
click at [711, 158] on link "Manual Label Override" at bounding box center [772, 146] width 130 height 31
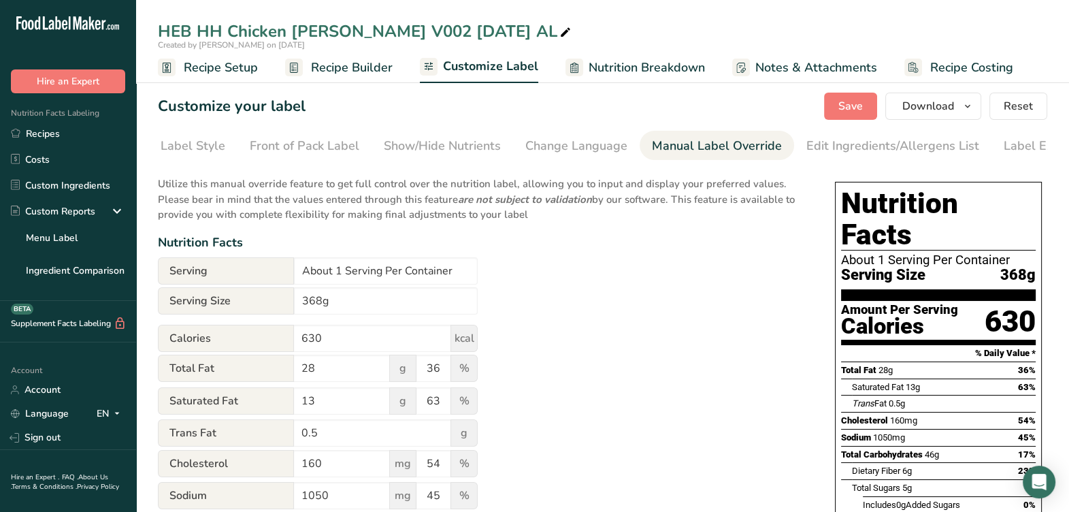
scroll to position [0, 99]
drag, startPoint x: 336, startPoint y: 270, endPoint x: 263, endPoint y: 284, distance: 74.2
click at [263, 284] on div "Serving About 1 Serving Per Container" at bounding box center [318, 270] width 320 height 27
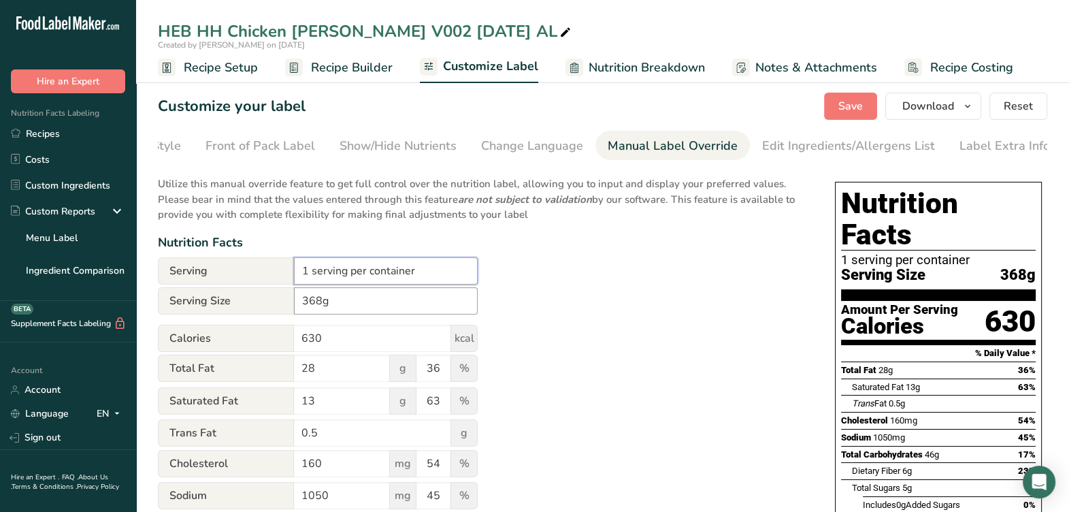
type input "1 serving per container"
click at [298, 310] on input "368g" at bounding box center [386, 300] width 184 height 27
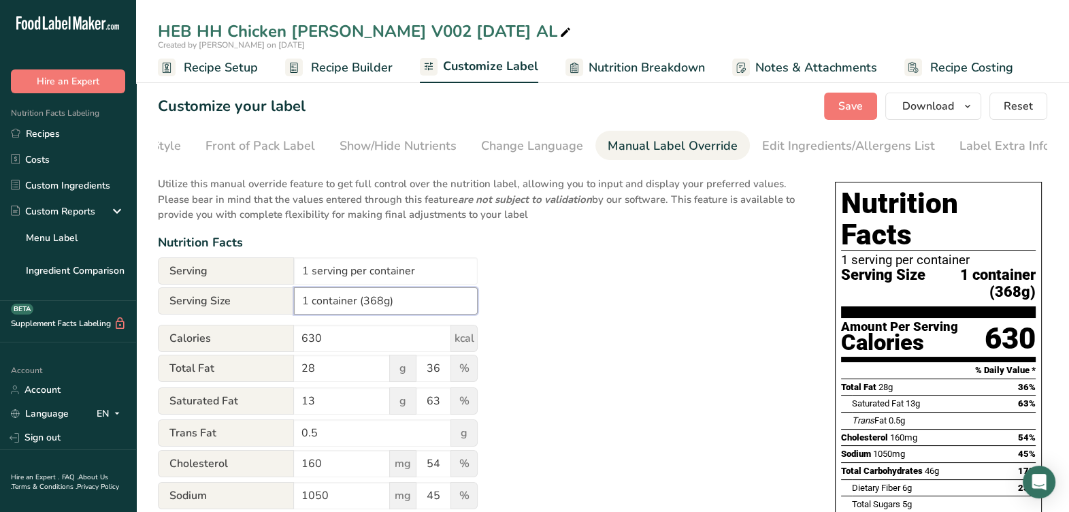
type input "1 container (368g)"
click at [607, 283] on div "Utilize this manual override feature to get full control over the nutrition lab…" at bounding box center [483, 501] width 650 height 667
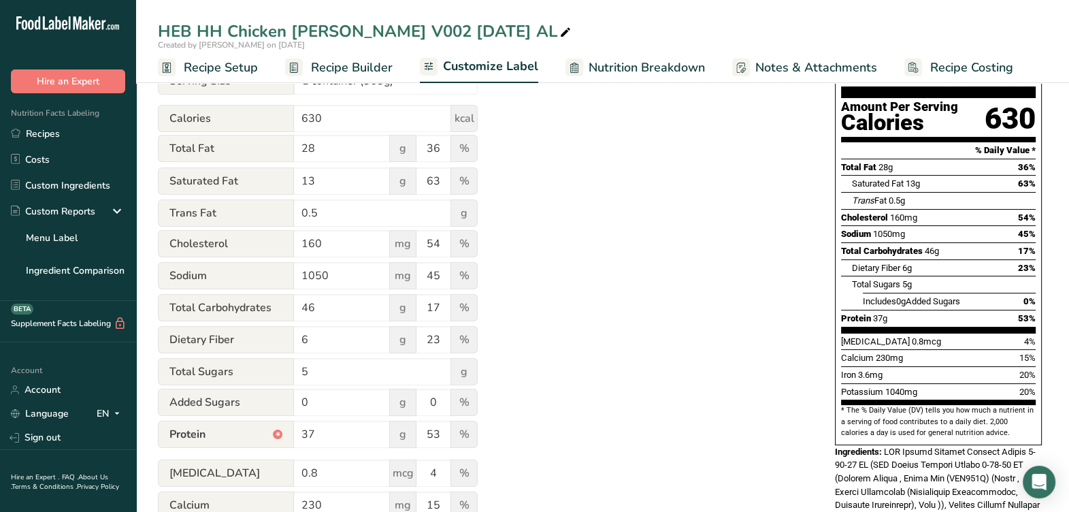
scroll to position [425, 0]
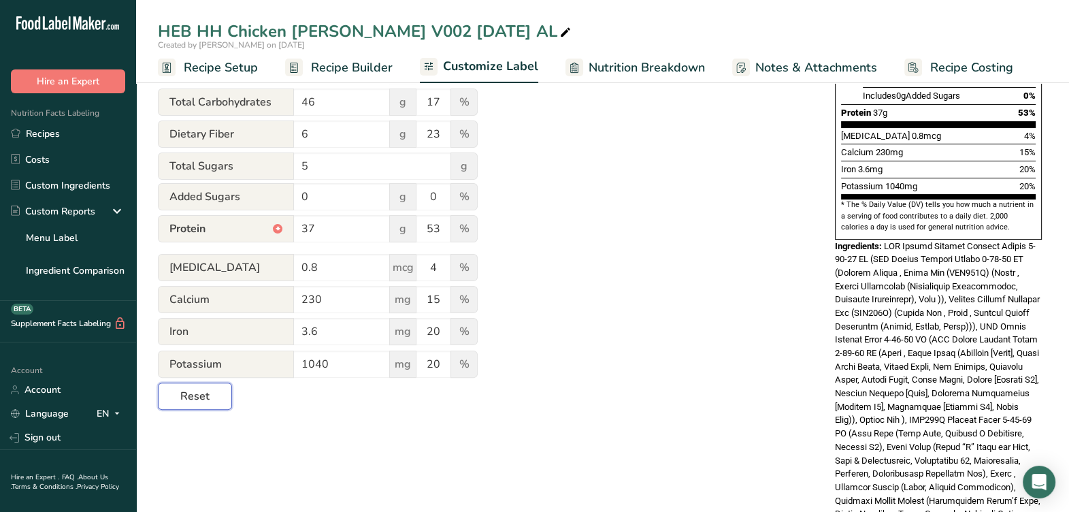
click at [214, 407] on button "Reset" at bounding box center [195, 396] width 74 height 27
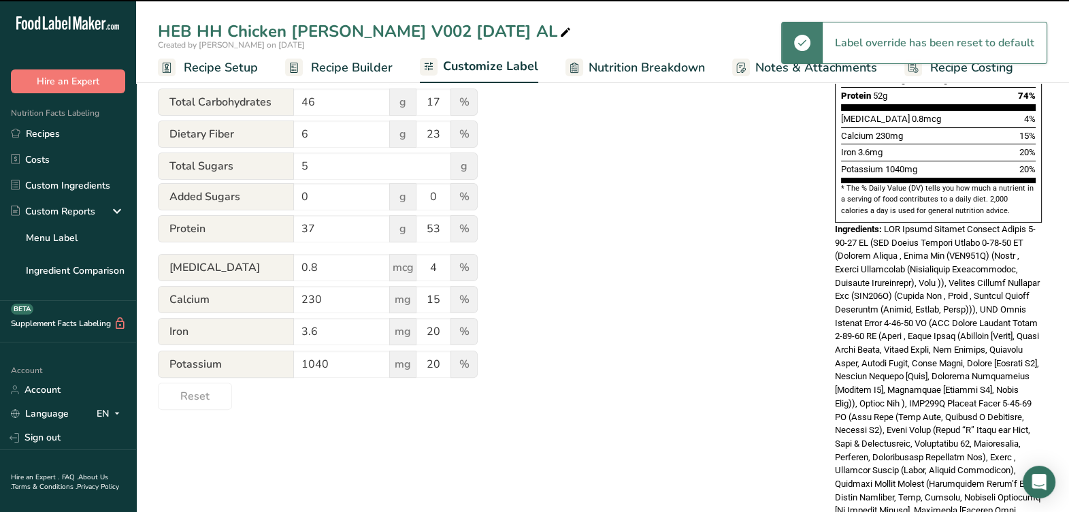
type input "About 1 Serving Per Container"
type input "368g"
type input "52"
type input "74"
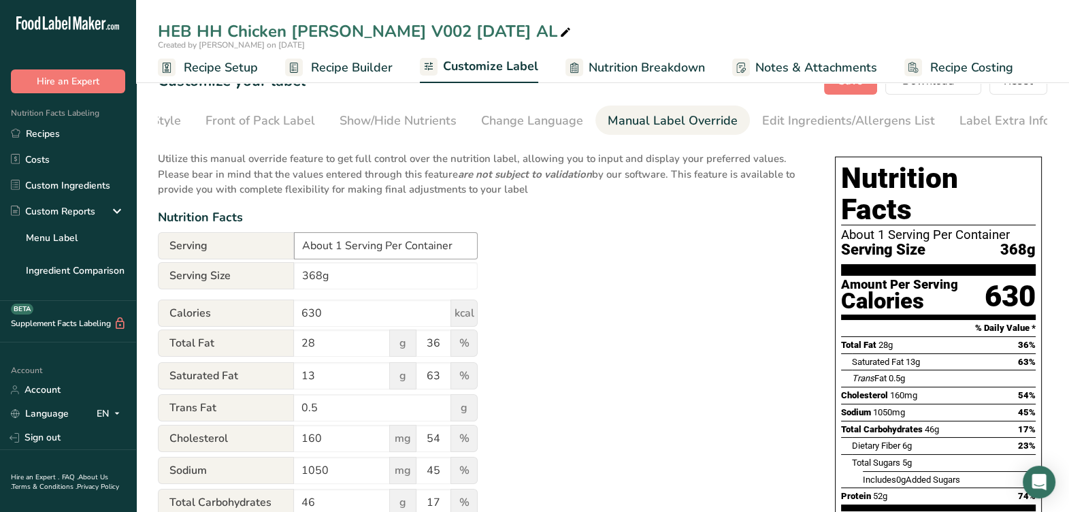
scroll to position [0, 0]
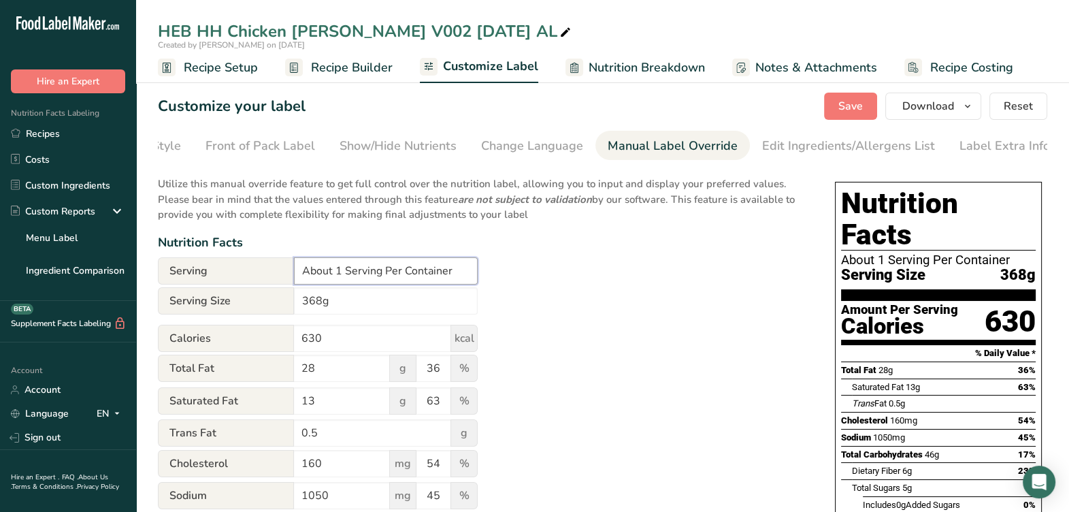
drag, startPoint x: 456, startPoint y: 274, endPoint x: 489, endPoint y: 353, distance: 86.4
click at [170, 284] on div "Serving About 1 Serving Per Container" at bounding box center [318, 270] width 320 height 27
type input "1 serving per container"
click at [448, 310] on input "368g" at bounding box center [386, 300] width 184 height 27
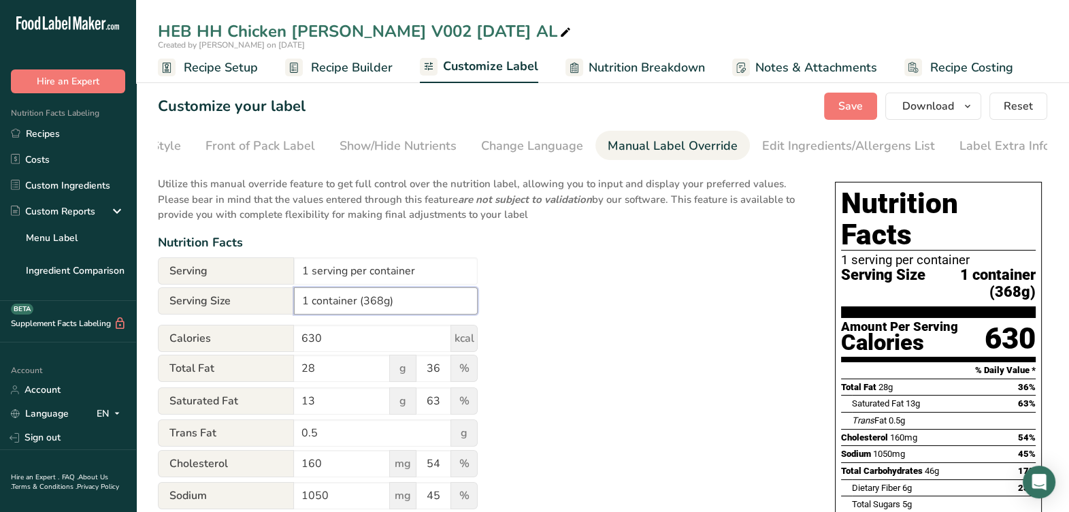
type input "1 container (368g)"
click at [570, 327] on div "Utilize this manual override feature to get full control over the nutrition lab…" at bounding box center [483, 501] width 650 height 667
click at [852, 117] on button "Save" at bounding box center [850, 106] width 53 height 27
drag, startPoint x: 847, startPoint y: 110, endPoint x: 905, endPoint y: 109, distance: 58.5
click at [848, 109] on span "Save" at bounding box center [851, 106] width 25 height 16
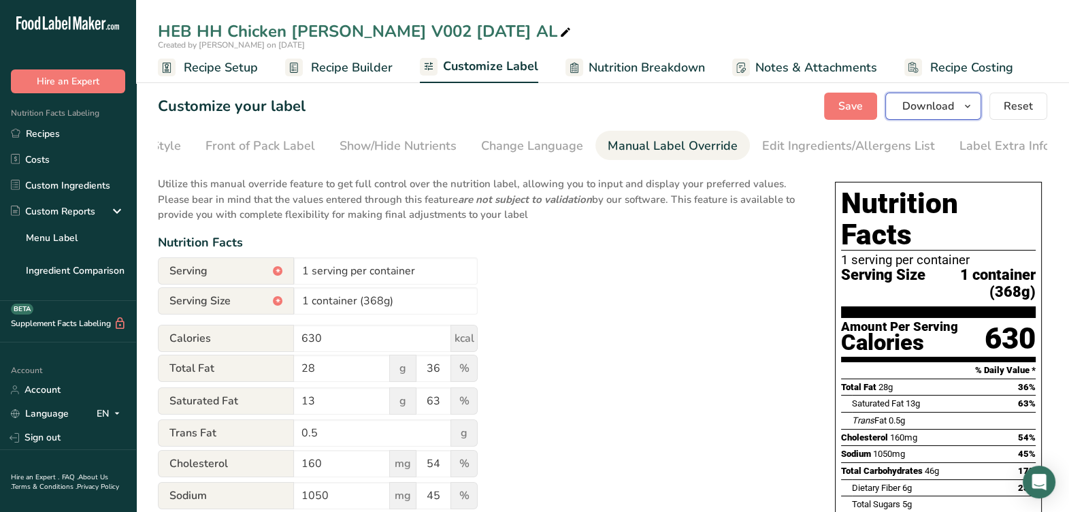
click at [905, 108] on span "Download" at bounding box center [929, 106] width 52 height 16
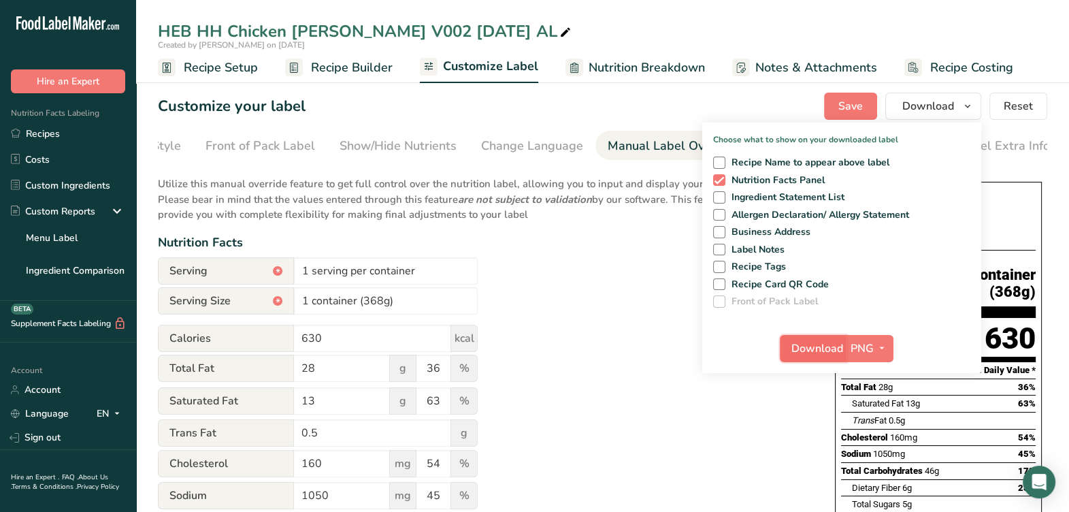
click at [801, 351] on span "Download" at bounding box center [818, 348] width 52 height 16
click at [383, 69] on span "Recipe Builder" at bounding box center [352, 68] width 82 height 18
click at [368, 65] on span "Recipe Builder" at bounding box center [352, 68] width 82 height 18
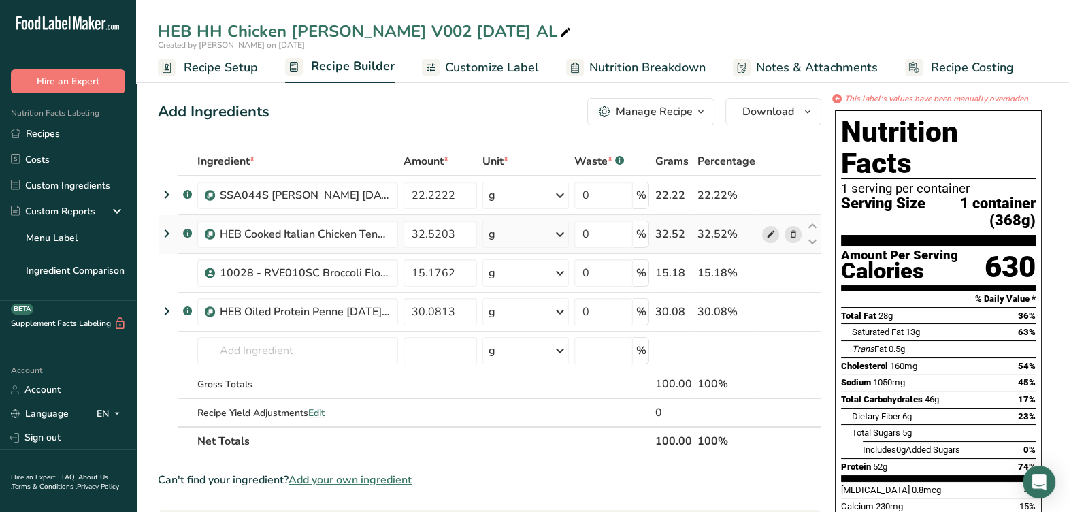
click at [769, 234] on icon at bounding box center [771, 234] width 10 height 14
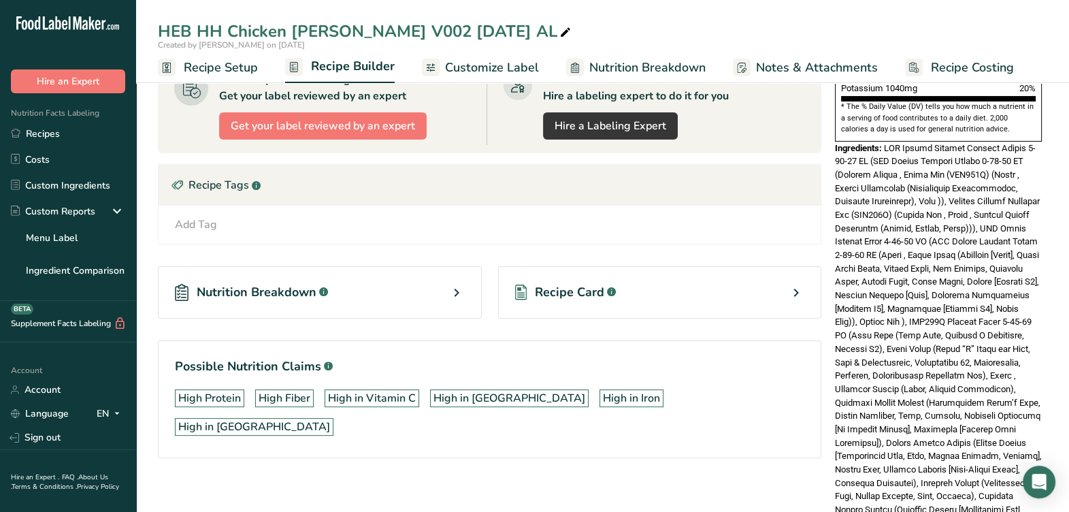
scroll to position [425, 0]
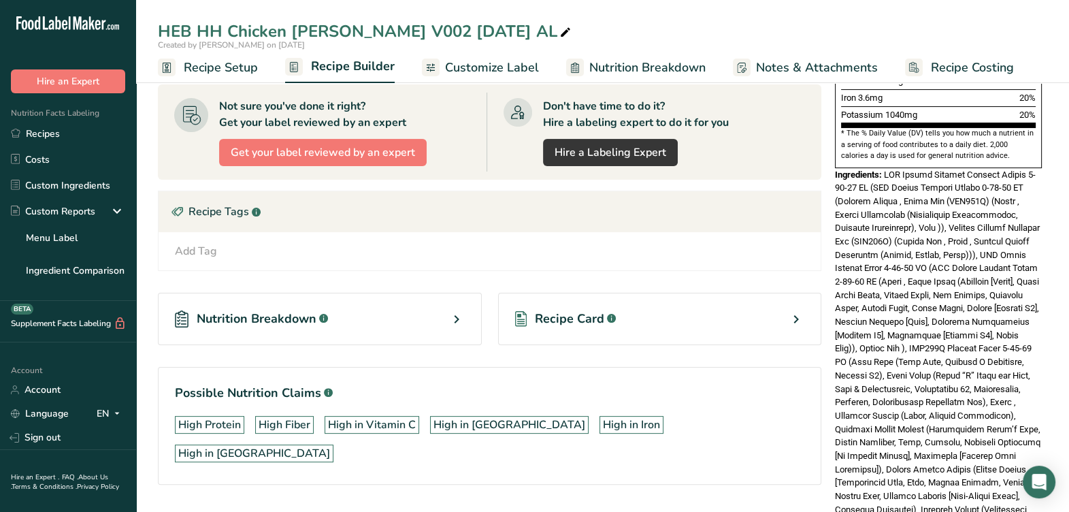
click at [560, 36] on icon at bounding box center [566, 32] width 12 height 19
drag, startPoint x: 385, startPoint y: 41, endPoint x: 420, endPoint y: 27, distance: 37.3
click at [387, 39] on input "HEB HH Chicken Alfredo V002 4-24-25 AL" at bounding box center [603, 31] width 890 height 25
drag, startPoint x: 223, startPoint y: 32, endPoint x: 123, endPoint y: 65, distance: 105.5
click at [112, 55] on div ".a-20{fill:#fff;} Hire an Expert Nutrition Facts Labeling Recipes Costs Custom …" at bounding box center [534, 117] width 1069 height 1084
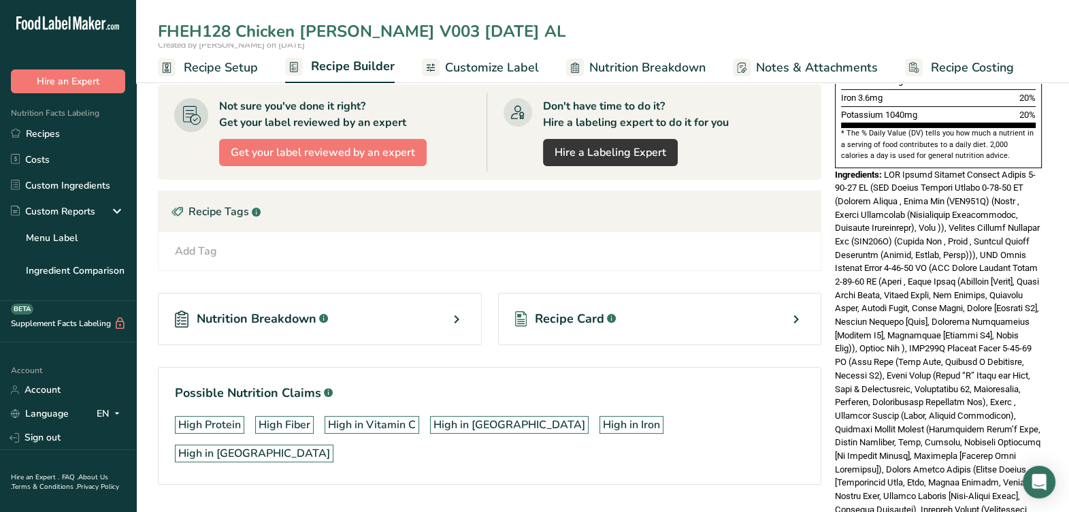
type input "FHEH128 Chicken Alfredo V003 8-18-25 AL"
click at [933, 252] on span at bounding box center [938, 389] width 207 height 439
click at [211, 31] on div "FHEH128 Chicken Alfredo V003 8-18-25 AL" at bounding box center [370, 31] width 424 height 25
click at [211, 30] on input "FHEH128 Chicken Alfredo V003 8-18-25 AL" at bounding box center [603, 31] width 890 height 25
type input "FHEH328 Chicken Alfredo V003 8-18-25 AL"
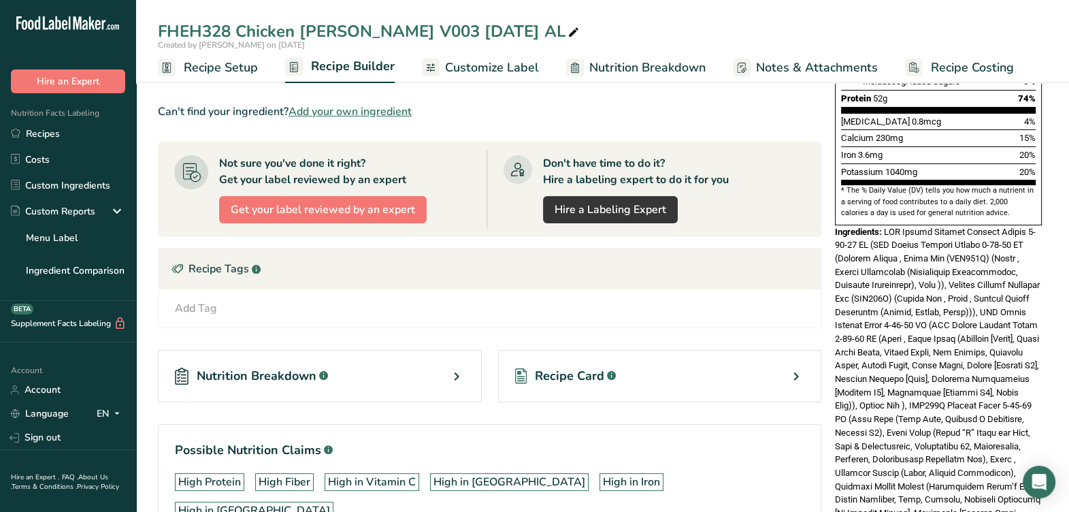
scroll to position [0, 0]
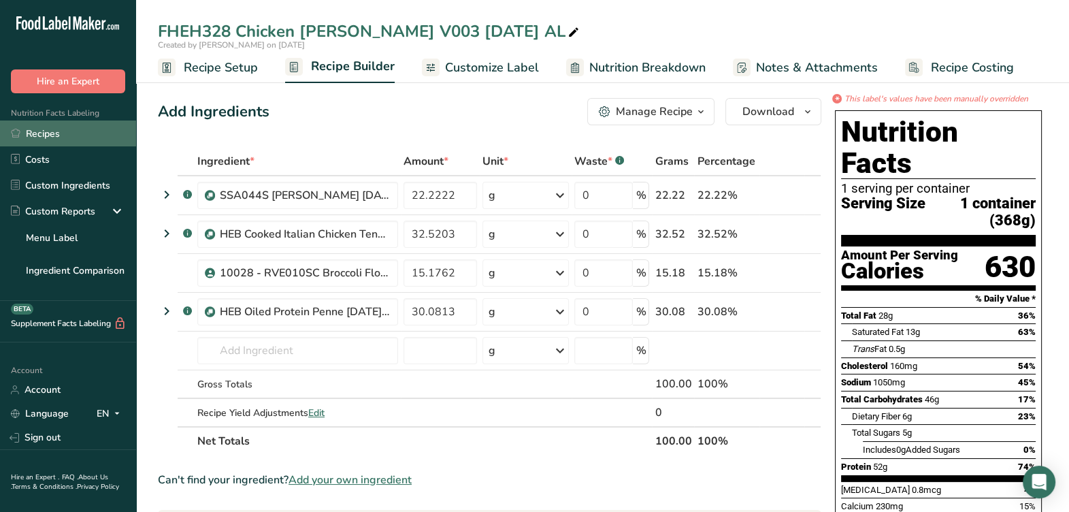
click at [69, 129] on link "Recipes" at bounding box center [68, 133] width 136 height 26
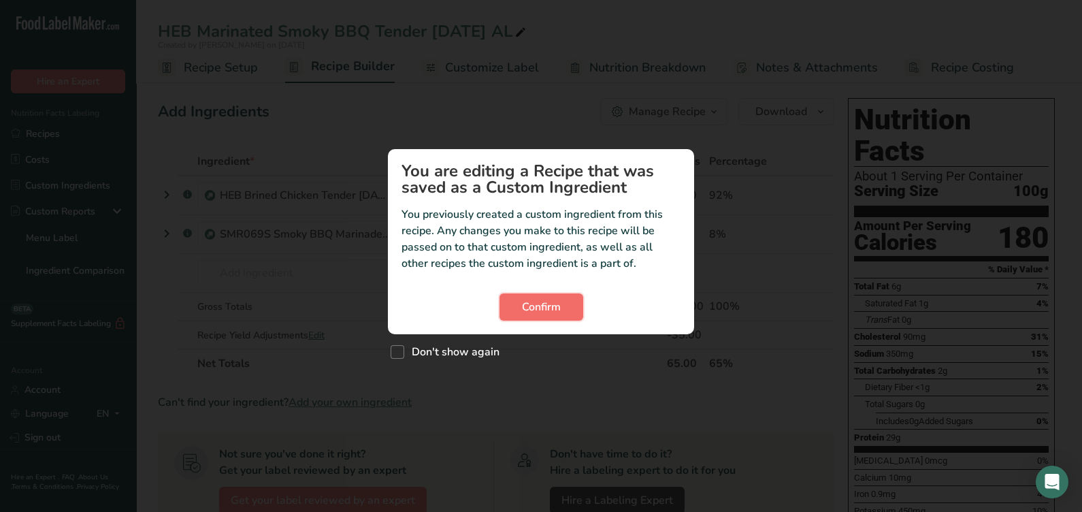
click at [526, 306] on span "Confirm" at bounding box center [541, 307] width 39 height 16
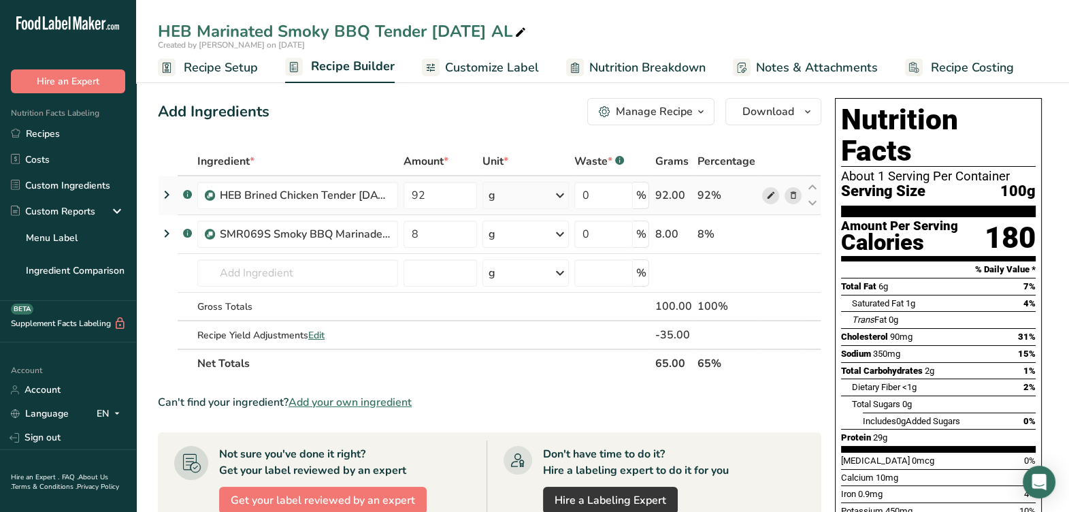
click at [770, 198] on icon at bounding box center [771, 196] width 10 height 14
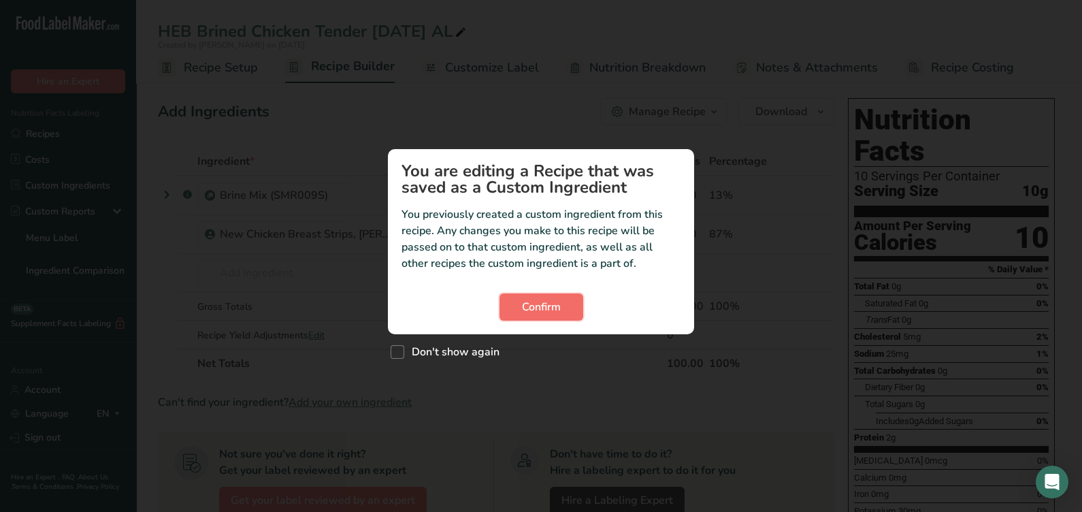
click at [572, 310] on button "Confirm" at bounding box center [542, 306] width 84 height 27
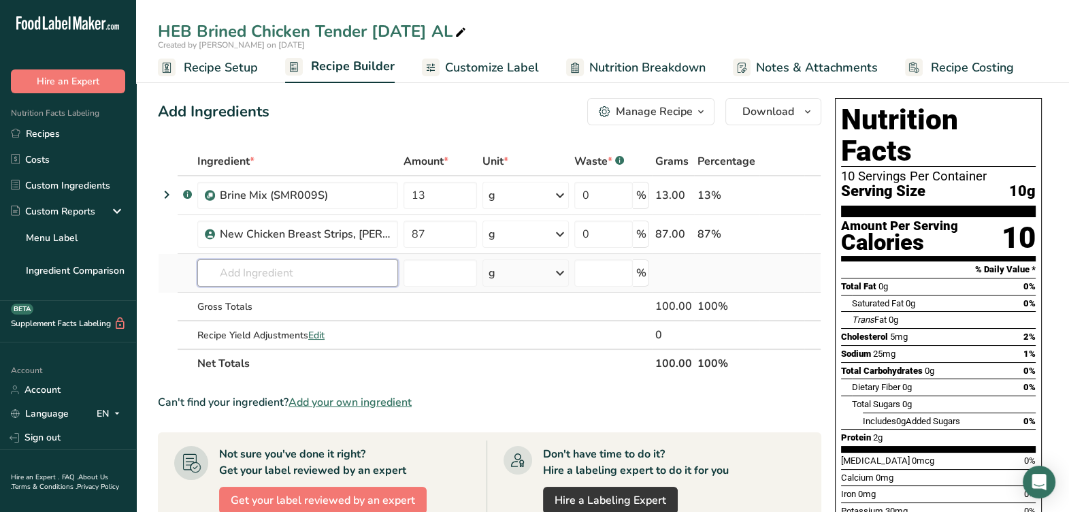
click at [239, 265] on input "text" at bounding box center [297, 272] width 201 height 27
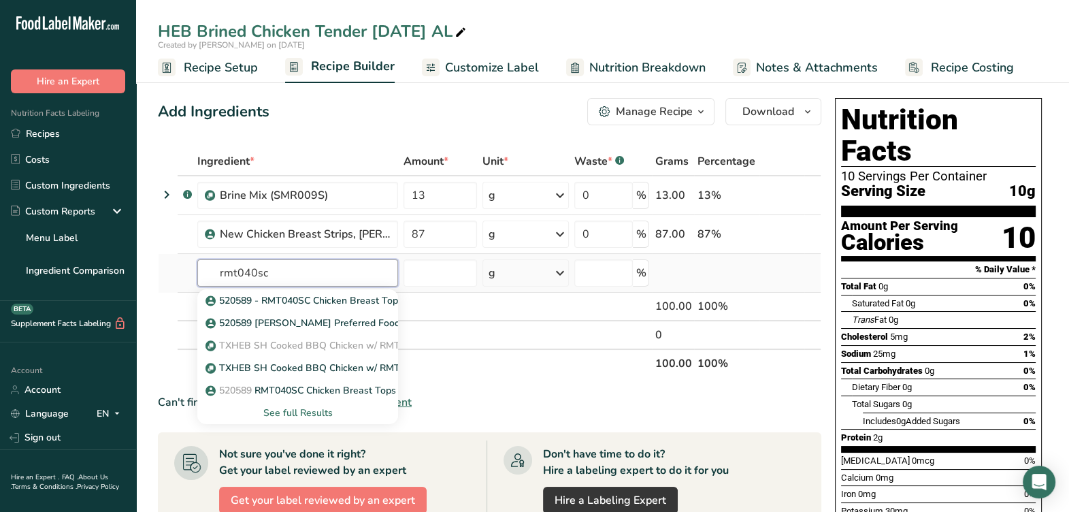
type input "rmt040sc"
click at [306, 406] on div "See full Results" at bounding box center [297, 413] width 179 height 14
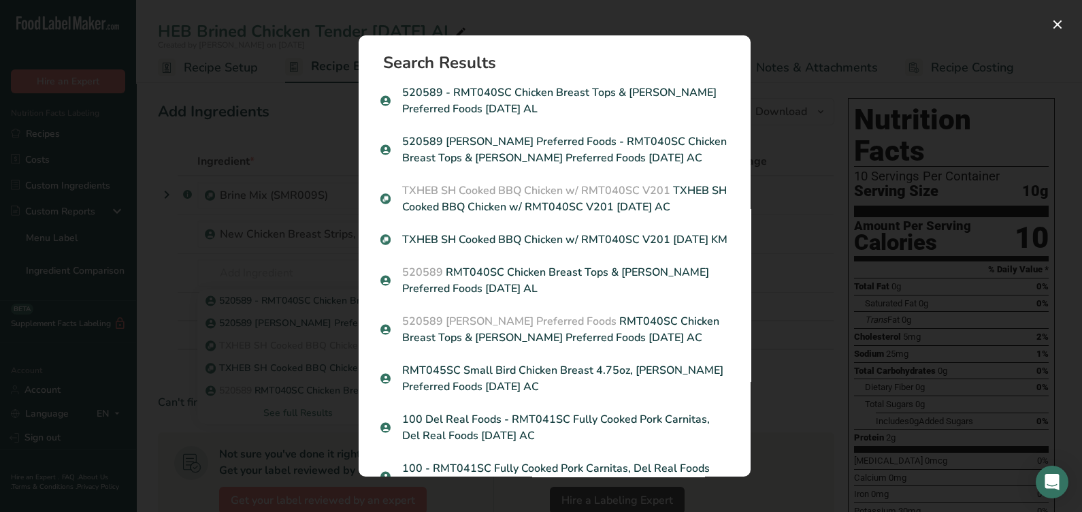
click at [593, 101] on p "520589 - RMT040SC Chicken Breast Tops & [PERSON_NAME] Preferred Foods [DATE] AL" at bounding box center [555, 100] width 349 height 33
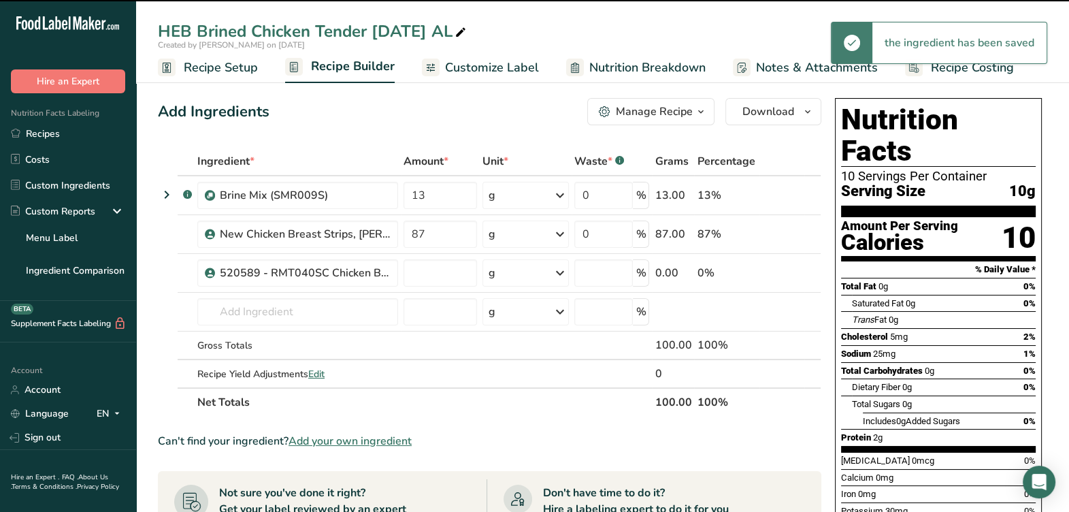
type input "0"
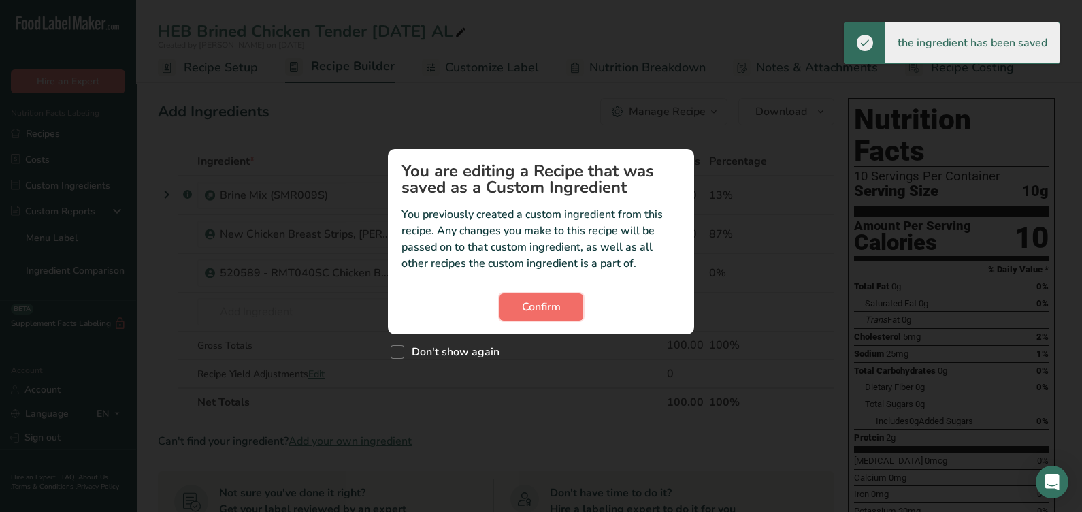
click at [532, 308] on span "Confirm" at bounding box center [541, 307] width 39 height 16
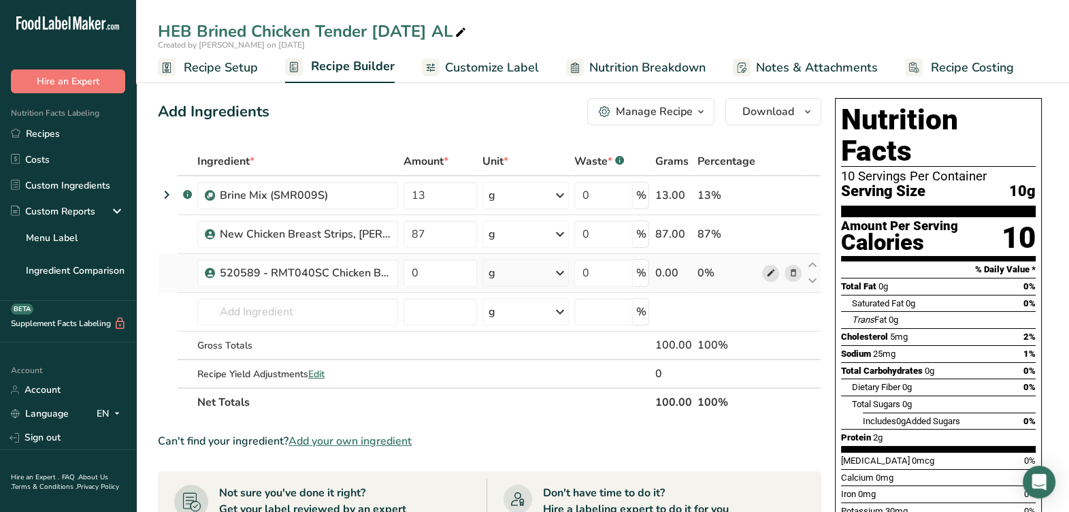
click at [773, 270] on icon at bounding box center [771, 273] width 10 height 14
click at [453, 279] on input "0" at bounding box center [441, 272] width 74 height 27
type input "87"
click at [790, 231] on div "Ingredient * Amount * Unit * Waste * .a-a{fill:#347362;}.b-a{fill:#fff;} Grams …" at bounding box center [490, 282] width 664 height 270
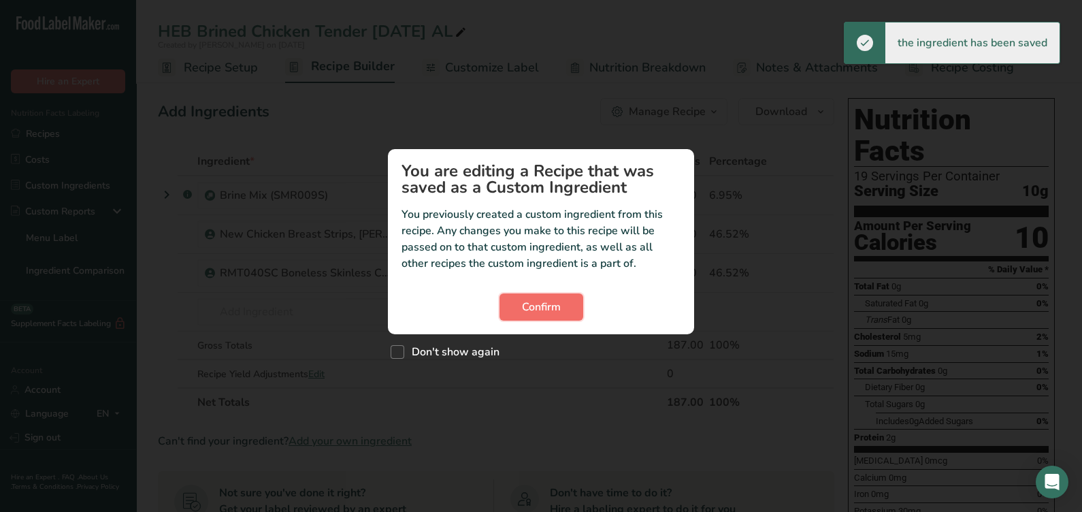
click at [533, 311] on span "Confirm" at bounding box center [541, 307] width 39 height 16
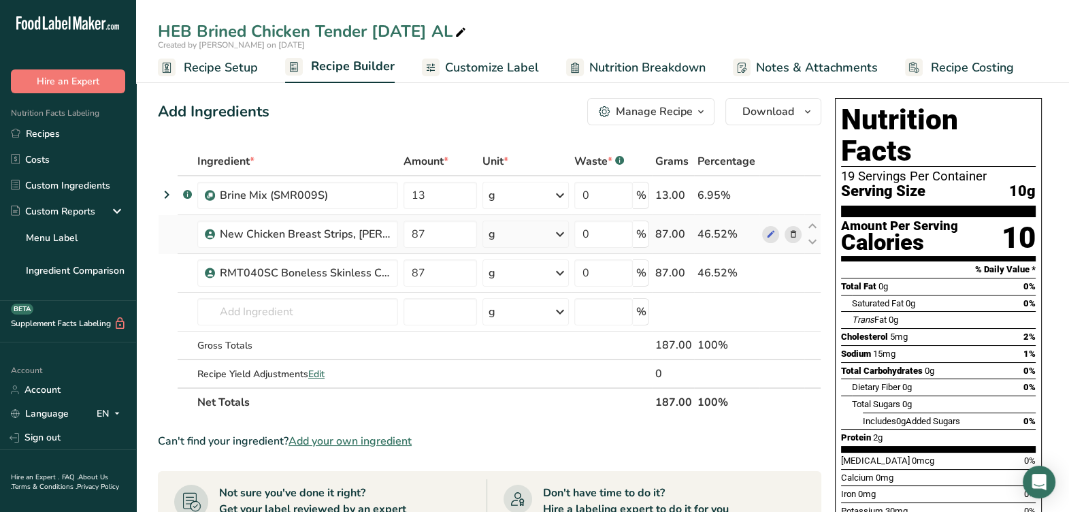
click at [794, 236] on icon at bounding box center [793, 234] width 10 height 14
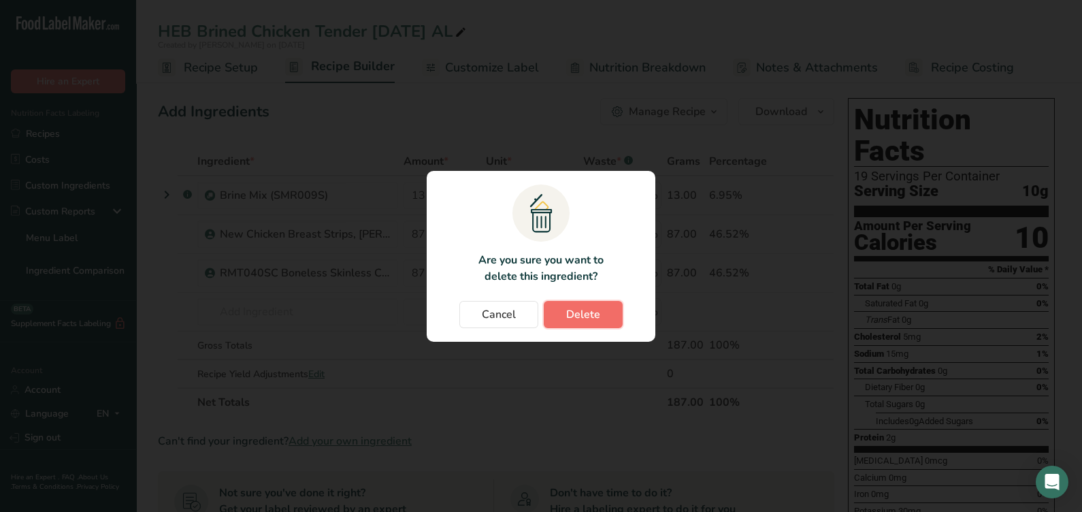
click at [584, 315] on span "Delete" at bounding box center [583, 314] width 34 height 16
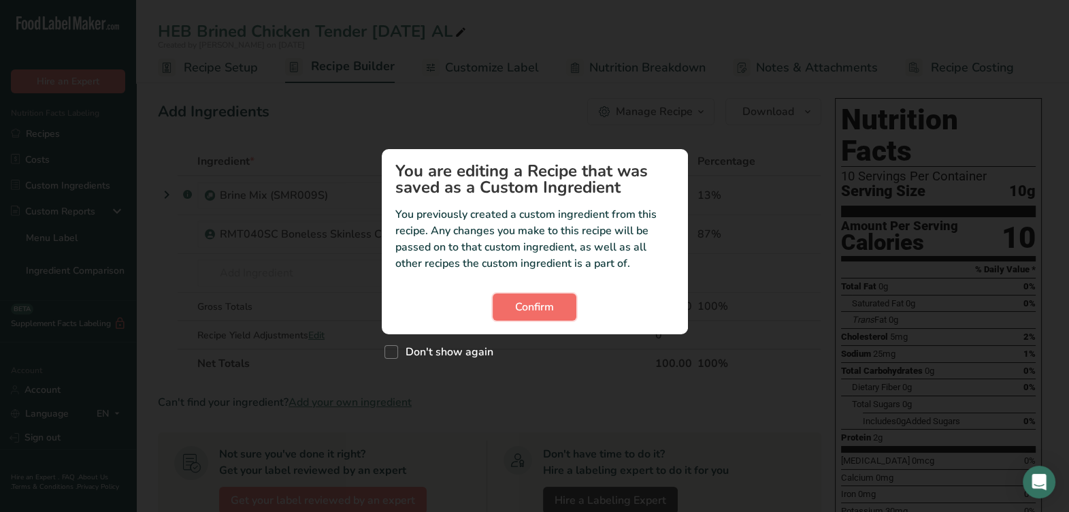
click at [516, 317] on button "Confirm" at bounding box center [535, 306] width 84 height 27
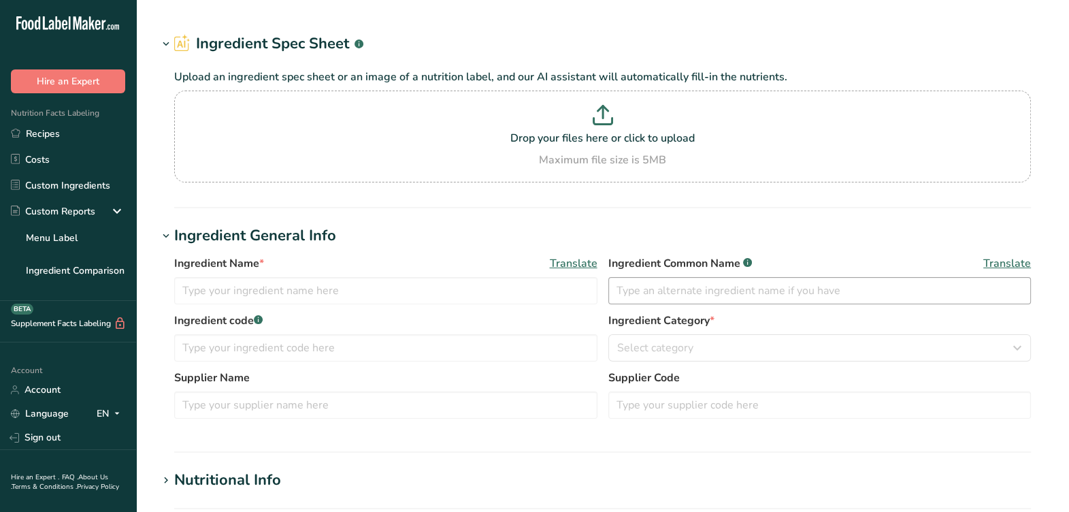
type input "520589 - RMT040SC Chicken Breast Tops & [PERSON_NAME] Preferred Foods [DATE] AL"
type input "Chicken Breast"
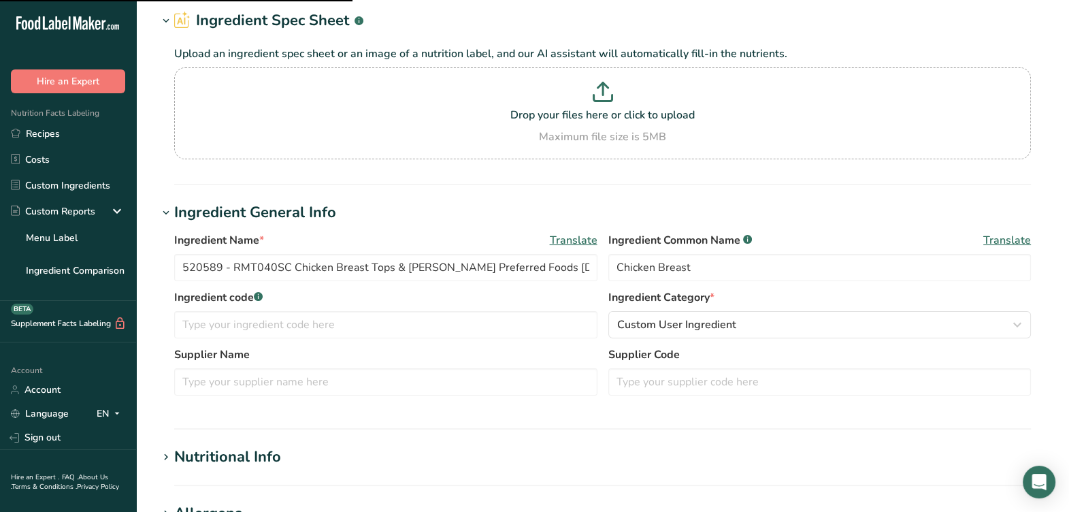
scroll to position [170, 0]
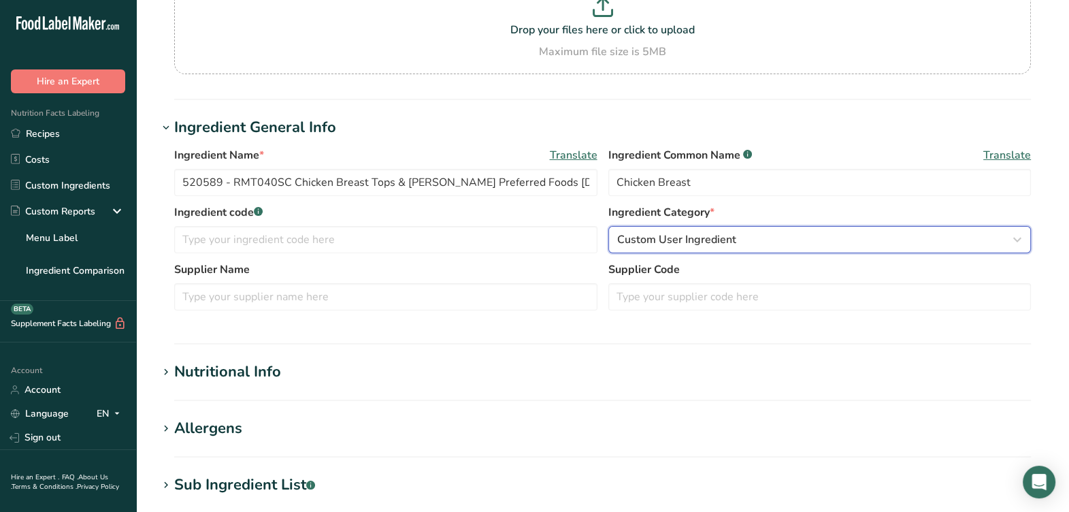
click at [741, 233] on div "Custom User Ingredient" at bounding box center [816, 239] width 398 height 16
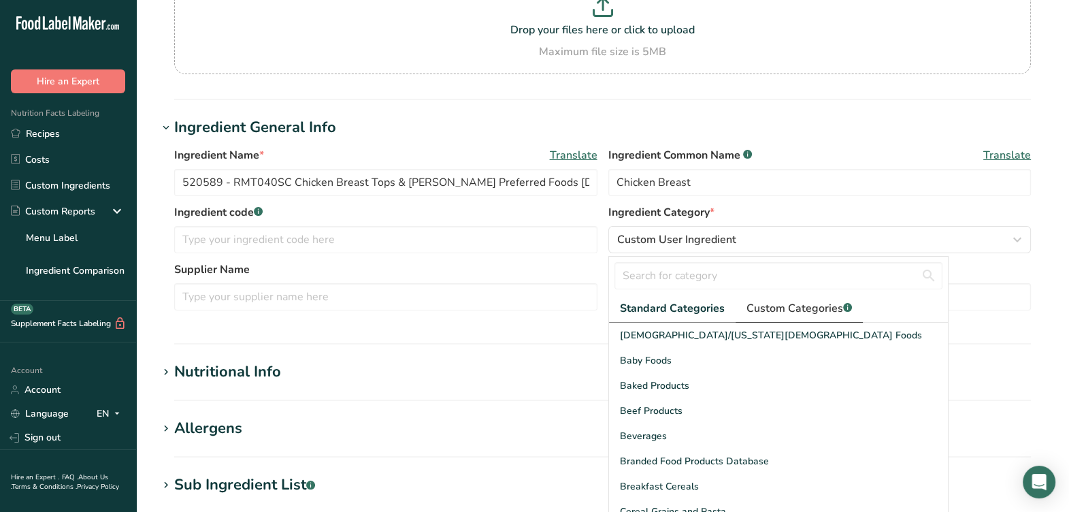
click at [803, 313] on span "Custom Categories .a-a{fill:#347362;}.b-a{fill:#fff;}" at bounding box center [800, 308] width 106 height 16
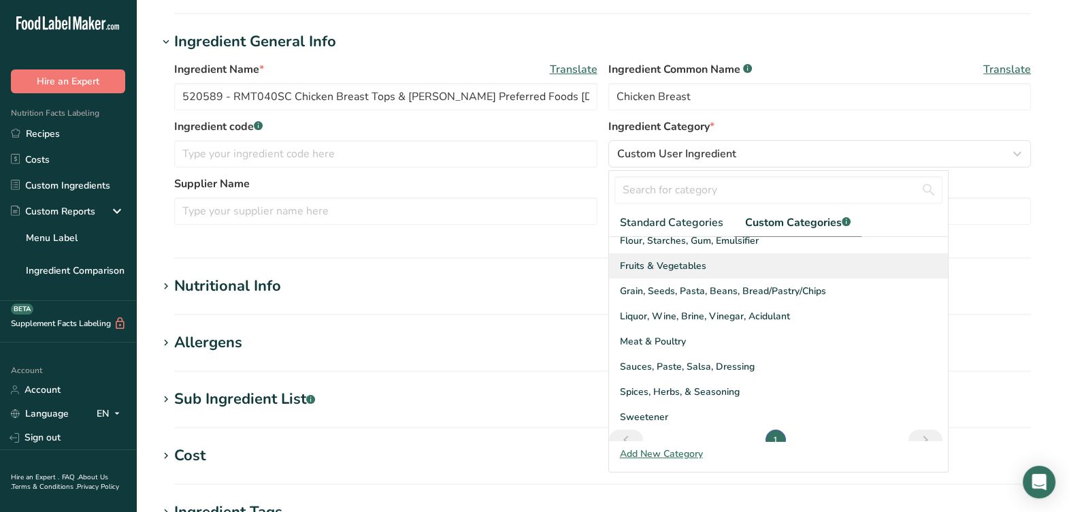
scroll to position [123, 0]
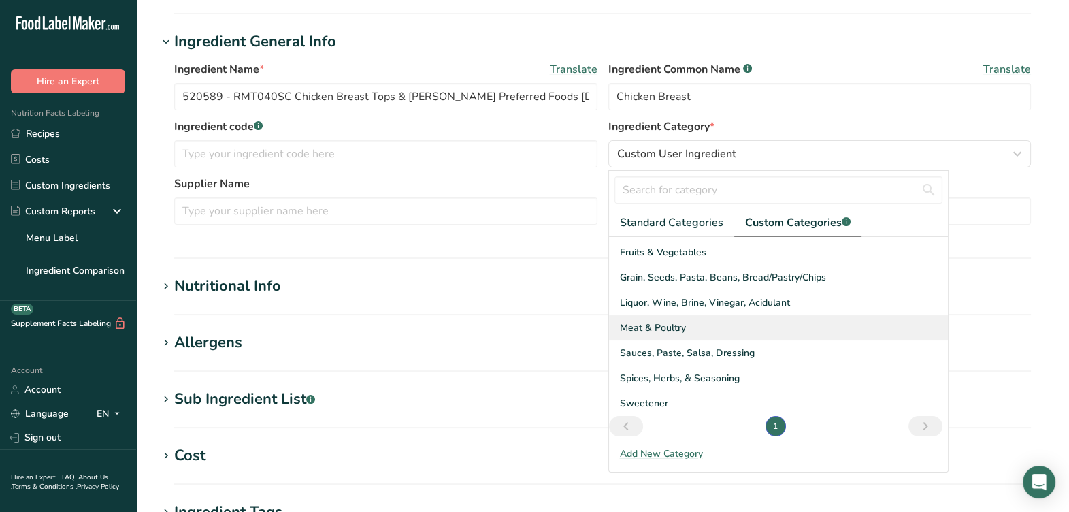
click at [657, 330] on span "Meat & Poultry" at bounding box center [653, 328] width 66 height 14
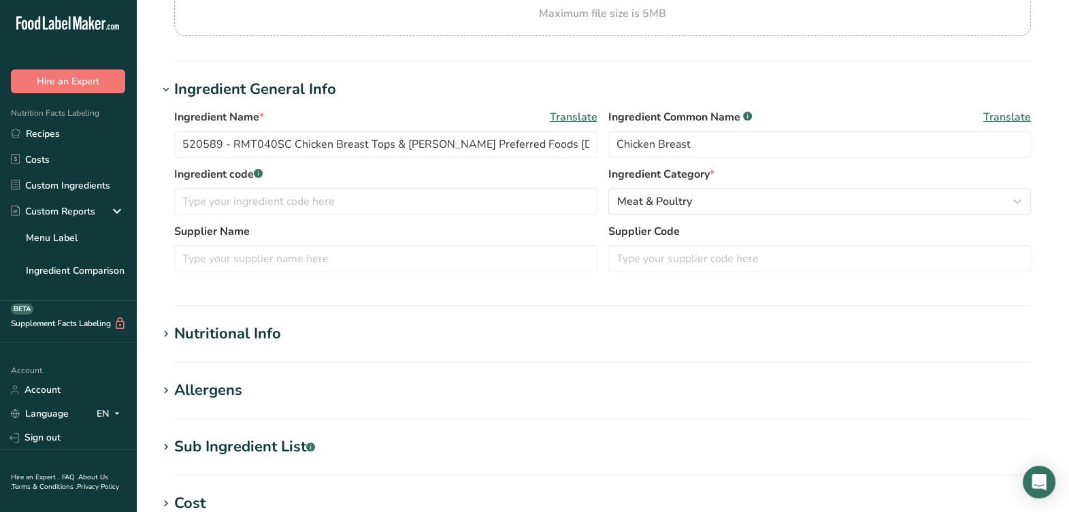
scroll to position [170, 0]
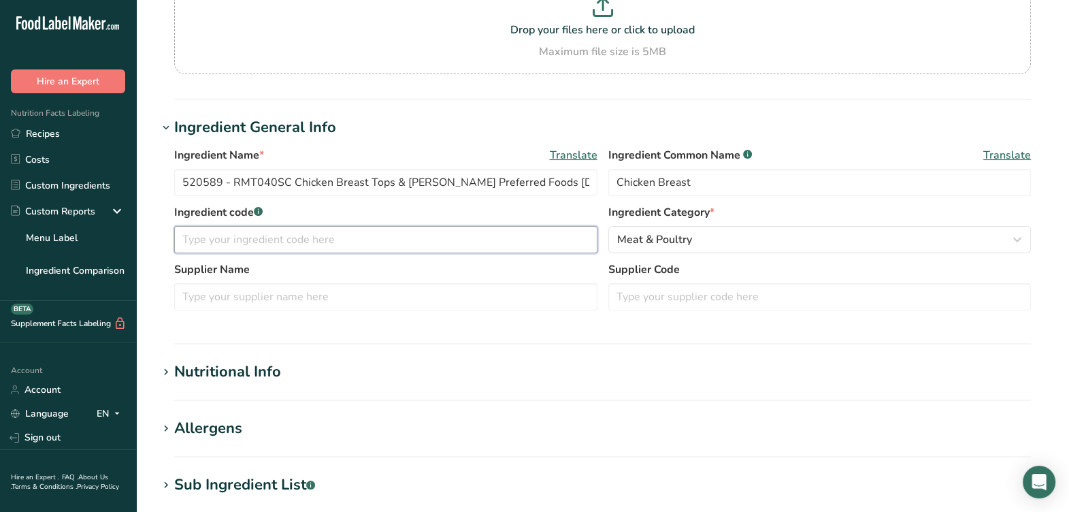
click at [356, 233] on input "text" at bounding box center [385, 239] width 423 height 27
type input "E3265T"
drag, startPoint x: 229, startPoint y: 182, endPoint x: 207, endPoint y: 197, distance: 26.4
click at [159, 197] on div "Ingredient Name * Translate 520589 - RMT040SC Chicken Breast Tops & Bottoms, Ma…" at bounding box center [603, 233] width 890 height 188
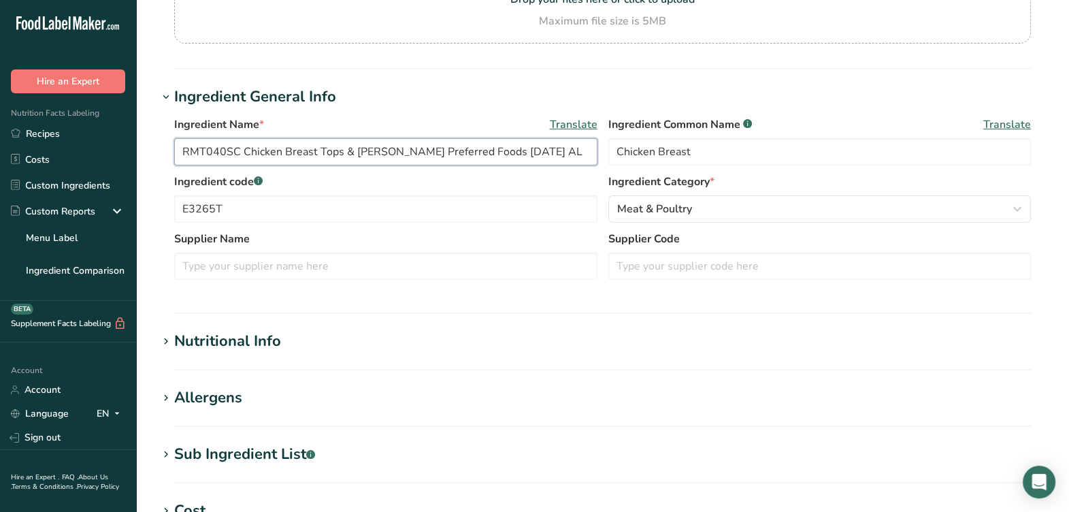
scroll to position [139, 0]
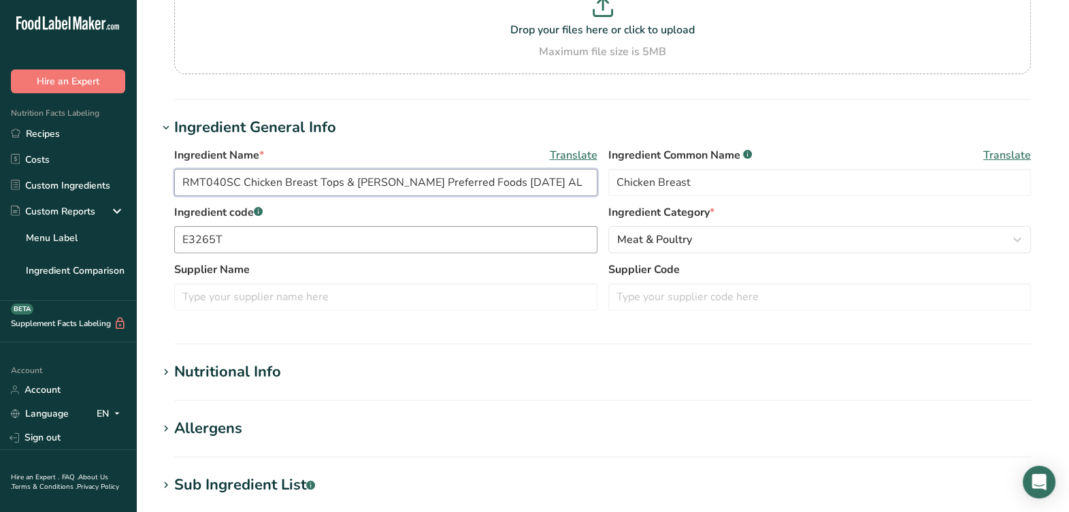
type input "RMT040SC Chicken Breast Tops & Bottoms, Martin Preferred Foods 10-6-21 AL"
drag, startPoint x: 226, startPoint y: 240, endPoint x: 75, endPoint y: 257, distance: 152.0
click at [75, 257] on div ".a-20{fill:#fff;} Hire an Expert Nutrition Facts Labeling Recipes Costs Custom …" at bounding box center [534, 383] width 1069 height 1044
click at [683, 293] on input "text" at bounding box center [820, 296] width 423 height 27
paste input "E3265T"
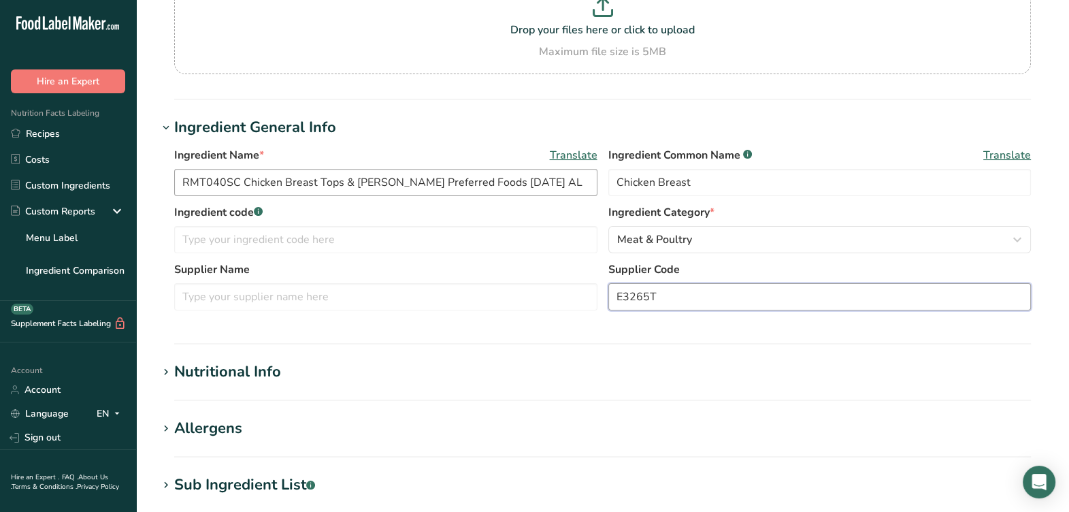
type input "E3265T"
drag, startPoint x: 238, startPoint y: 181, endPoint x: 32, endPoint y: 190, distance: 206.5
click at [32, 190] on div ".a-20{fill:#fff;} Hire an Expert Nutrition Facts Labeling Recipes Costs Custom …" at bounding box center [534, 383] width 1069 height 1044
click at [262, 246] on input "text" at bounding box center [385, 239] width 423 height 27
paste input "RMT040SC"
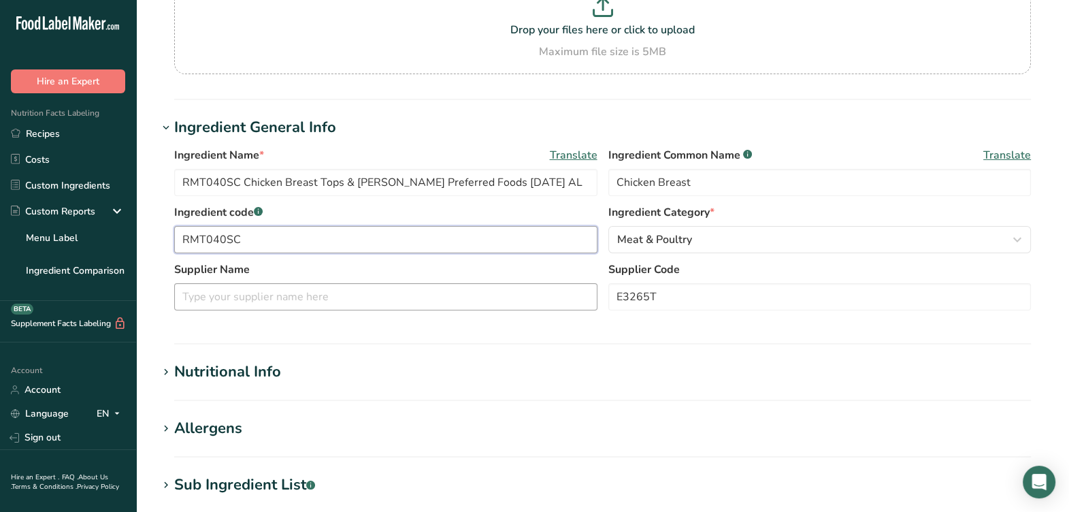
type input "RMT040SC"
click at [243, 298] on input "text" at bounding box center [385, 296] width 423 height 27
click at [532, 296] on input "text" at bounding box center [385, 296] width 423 height 27
click at [437, 306] on input "text" at bounding box center [385, 296] width 423 height 27
type input "Prestige Farms"
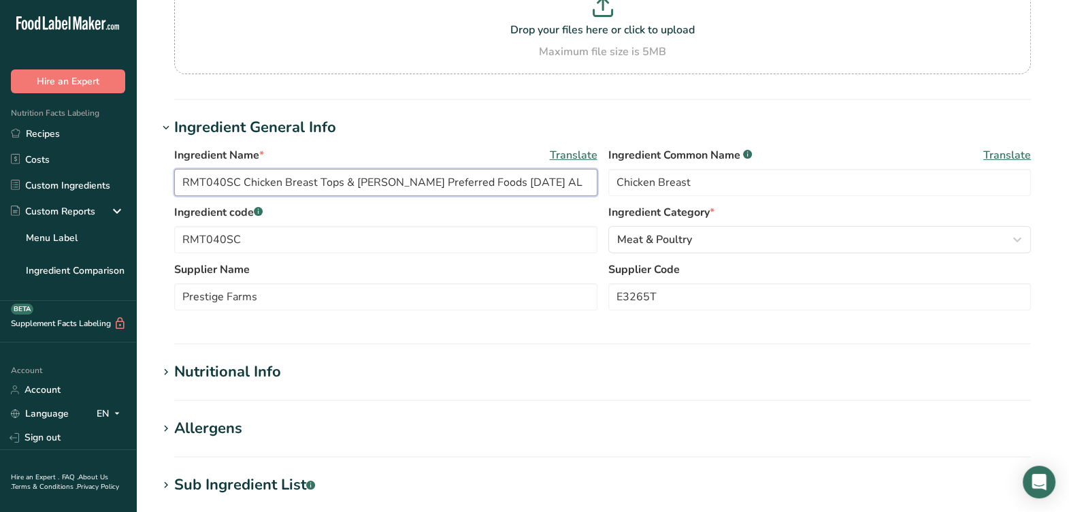
drag, startPoint x: 510, startPoint y: 183, endPoint x: 518, endPoint y: 178, distance: 9.5
click at [511, 183] on input "RMT040SC Chicken Breast Tops & Bottoms, Martin Preferred Foods 10-6-21 AL" at bounding box center [385, 182] width 423 height 27
drag, startPoint x: 519, startPoint y: 178, endPoint x: 400, endPoint y: 199, distance: 121.0
click at [400, 199] on div "Ingredient Name * Translate RMT040SC Chicken Breast Tops & Bottoms, Martin Pref…" at bounding box center [602, 175] width 857 height 57
click at [554, 180] on input "RMT040SC Chicken Breast Tops & Bottoms, Prestige Farms 10-6-21 AL" at bounding box center [385, 182] width 423 height 27
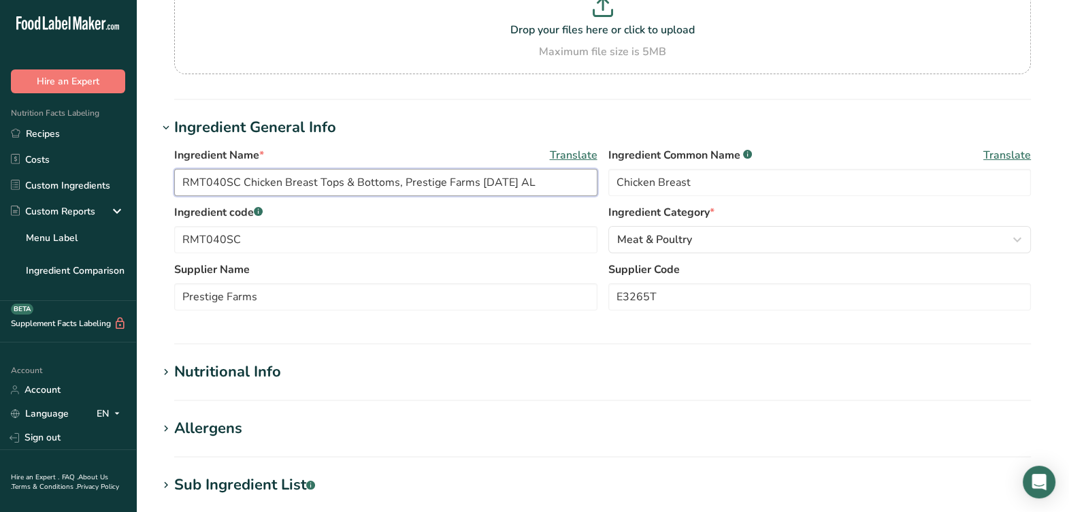
click at [509, 183] on input "RMT040SC Chicken Breast Tops & Bottoms, Prestige Farms 10-6-21 AL" at bounding box center [385, 182] width 423 height 27
click at [398, 182] on input "RMT040SC Chicken Breast Tops & Bottoms, Prestige Farms 10--25 AL" at bounding box center [385, 182] width 423 height 27
type input "RMT040SC Boneless Skinless Chicken Breast, Prestige Farms 10--25 AL"
click at [228, 375] on div "Nutritional Info" at bounding box center [227, 372] width 107 height 22
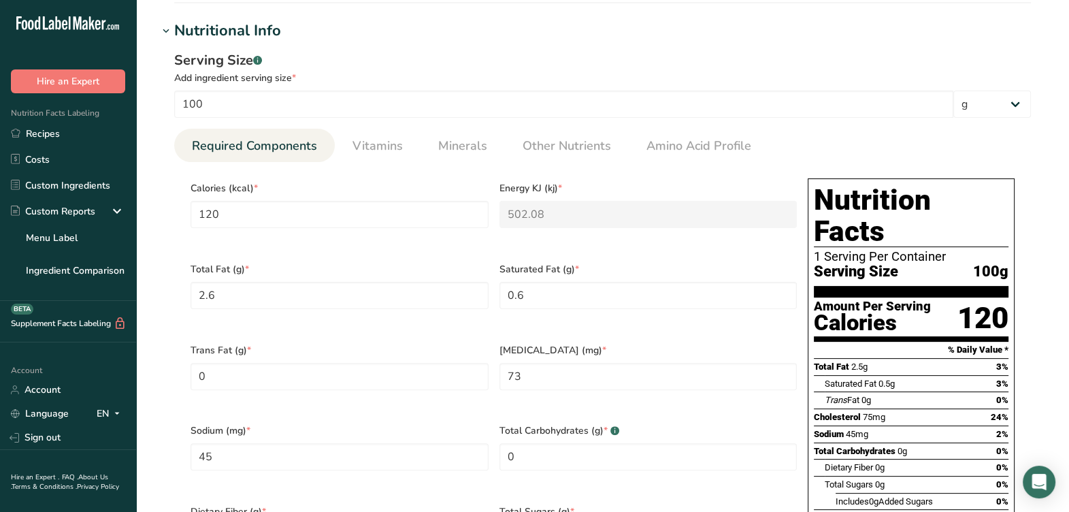
scroll to position [564, 0]
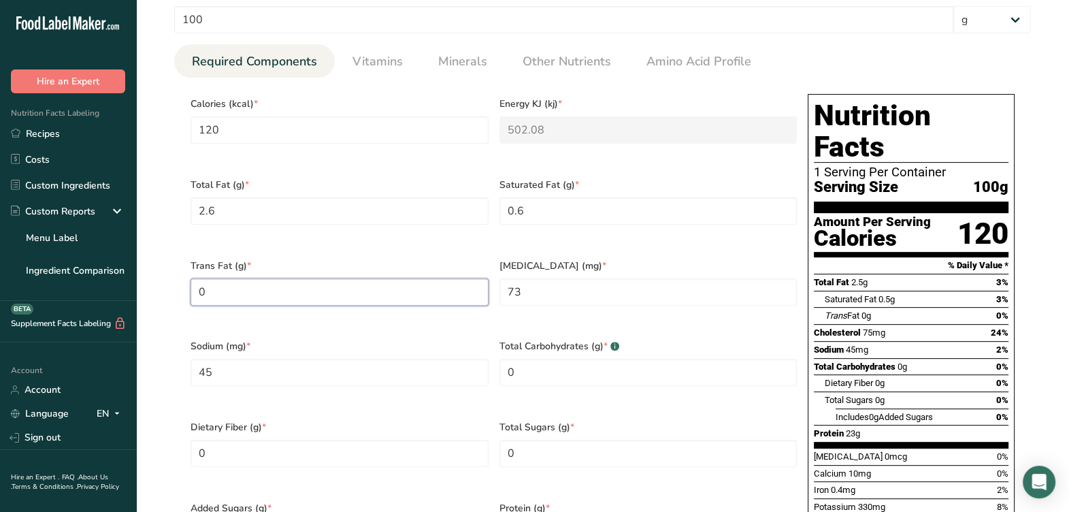
click at [385, 283] on Fat "0" at bounding box center [340, 291] width 298 height 27
click at [422, 228] on div "Total Fat (g) * 2.6" at bounding box center [339, 210] width 309 height 81
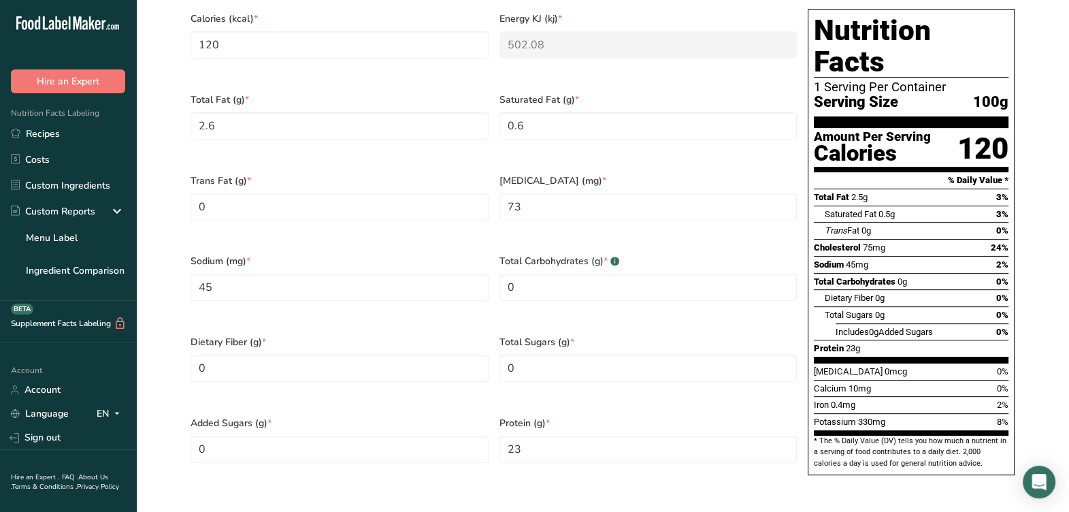
scroll to position [735, 0]
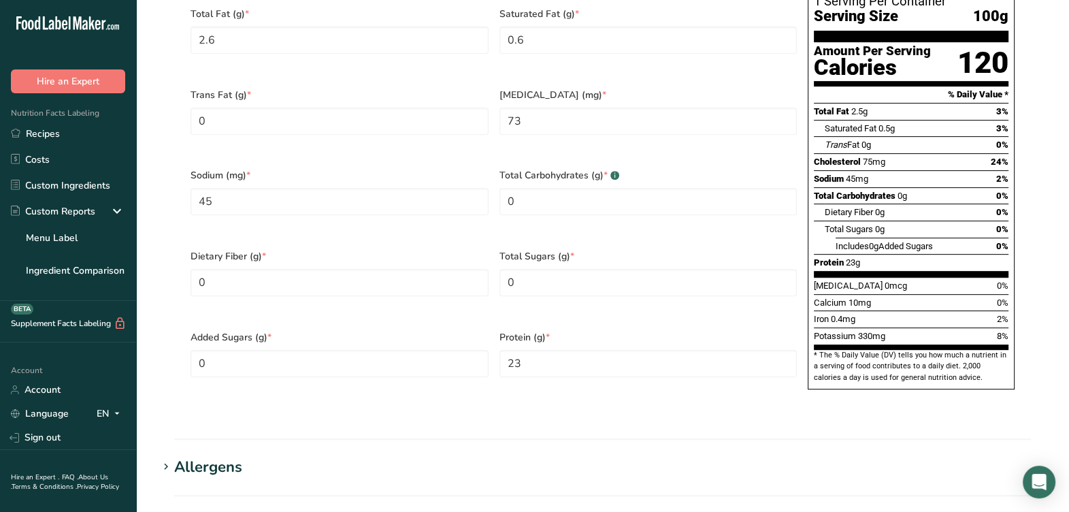
click at [405, 249] on span "Dietary Fiber (g) *" at bounding box center [340, 256] width 298 height 14
click at [504, 364] on div "Protein (g) * 23" at bounding box center [648, 362] width 309 height 81
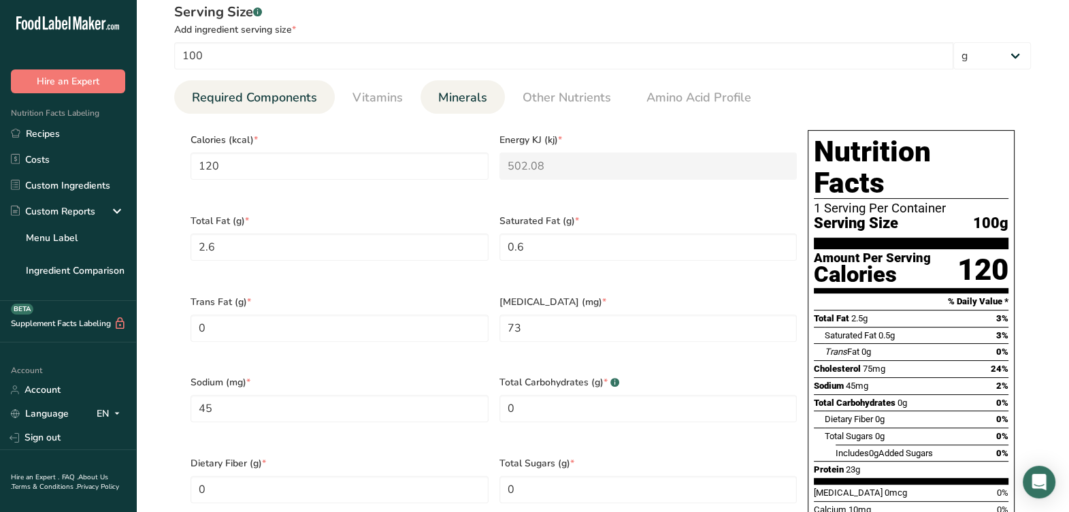
scroll to position [395, 0]
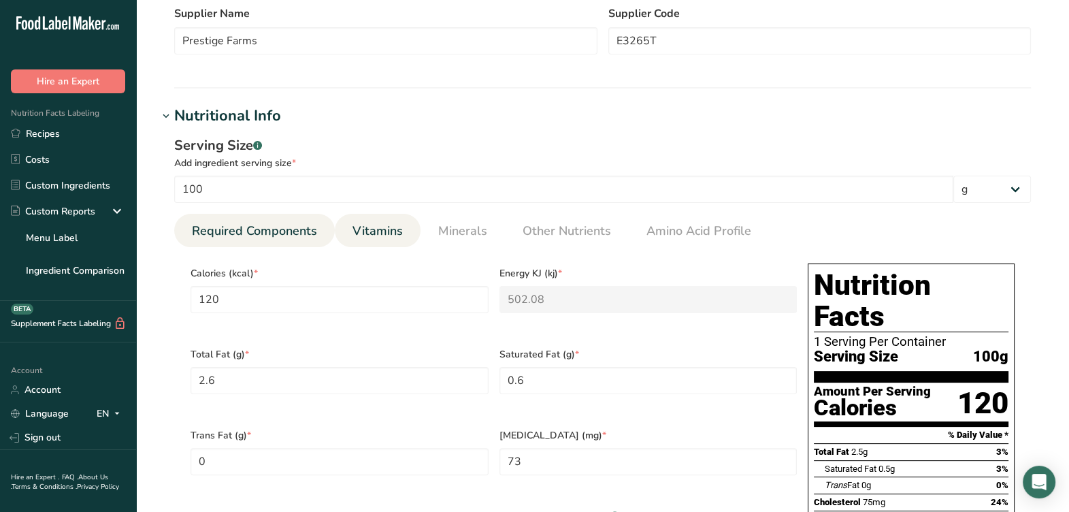
click at [387, 225] on span "Vitamins" at bounding box center [378, 231] width 50 height 18
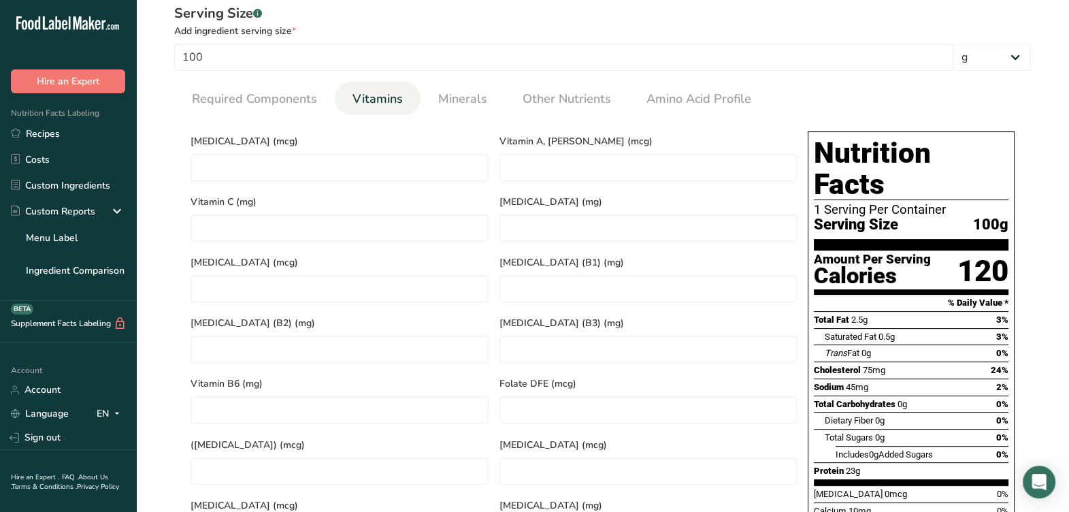
scroll to position [564, 0]
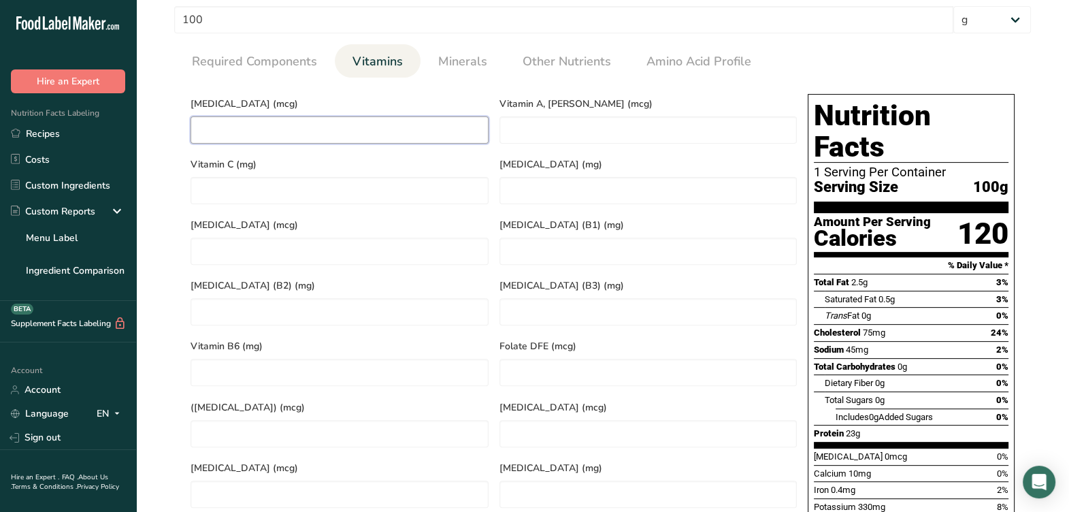
click at [422, 127] on D "number" at bounding box center [340, 129] width 298 height 27
type D "0"
click at [456, 61] on span "Minerals" at bounding box center [462, 61] width 49 height 18
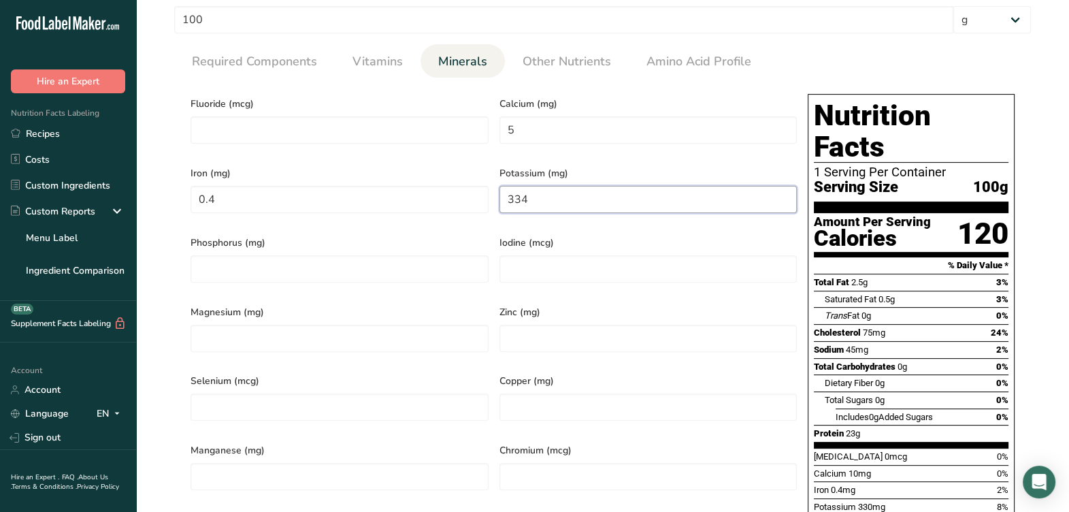
click at [615, 191] on input "334" at bounding box center [649, 199] width 298 height 27
click at [424, 211] on div "Iron (mg) 0.4" at bounding box center [339, 192] width 309 height 69
click at [430, 201] on input "0.4" at bounding box center [340, 199] width 298 height 27
click at [436, 166] on span "Iron (mg)" at bounding box center [340, 173] width 298 height 14
click at [602, 236] on span "Iodine (mcg)" at bounding box center [649, 243] width 298 height 14
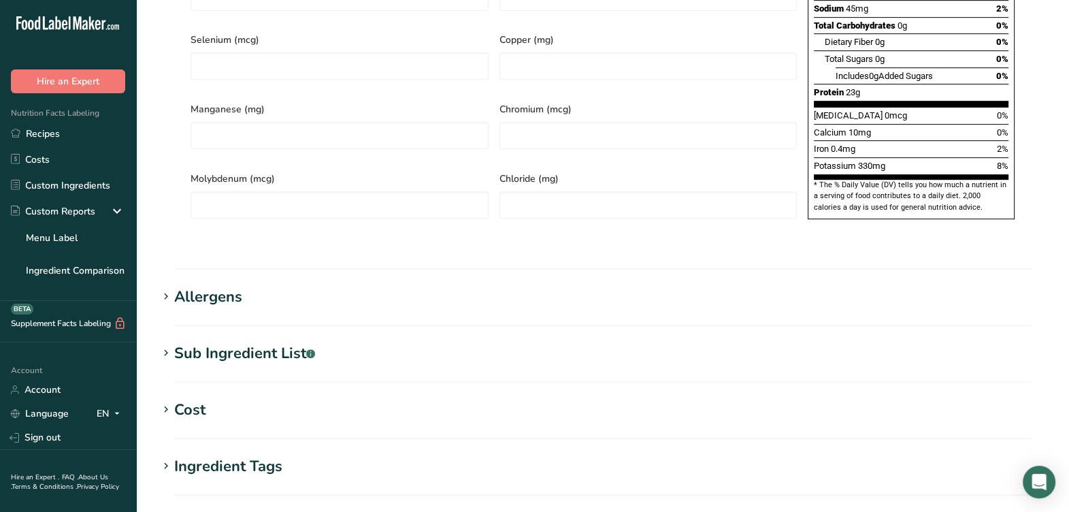
scroll to position [1075, 0]
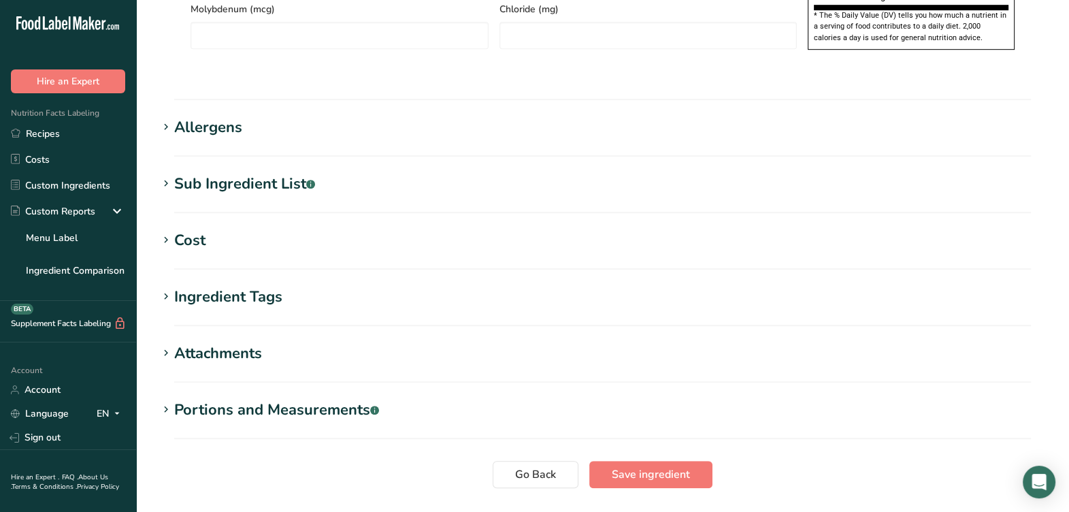
click at [327, 173] on section "Sub Ingredient List .a-a{fill:#347362;}.b-a{fill:#fff;} Translate" at bounding box center [603, 193] width 890 height 40
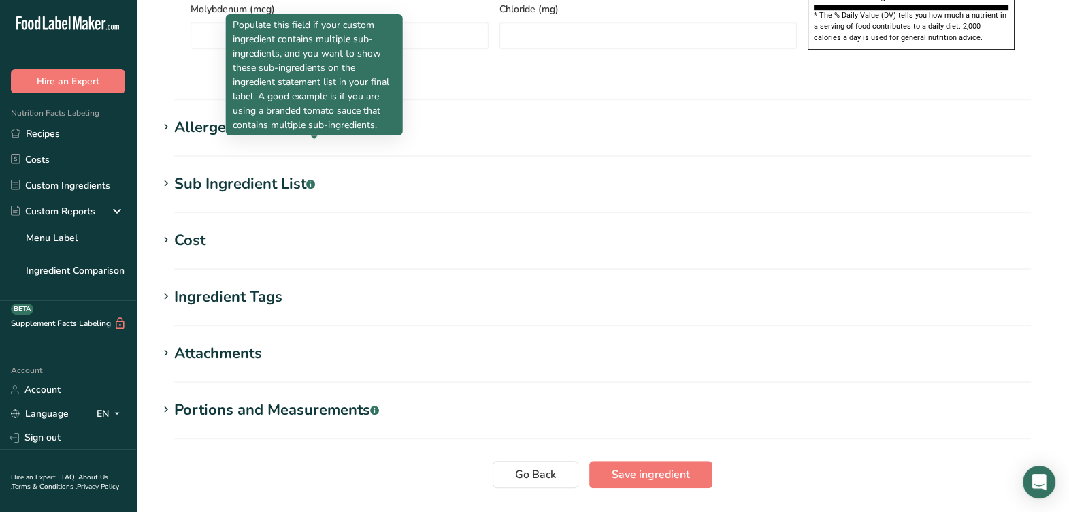
click at [319, 173] on h1 "Sub Ingredient List .a-a{fill:#347362;}.b-a{fill:#fff;}" at bounding box center [603, 184] width 890 height 22
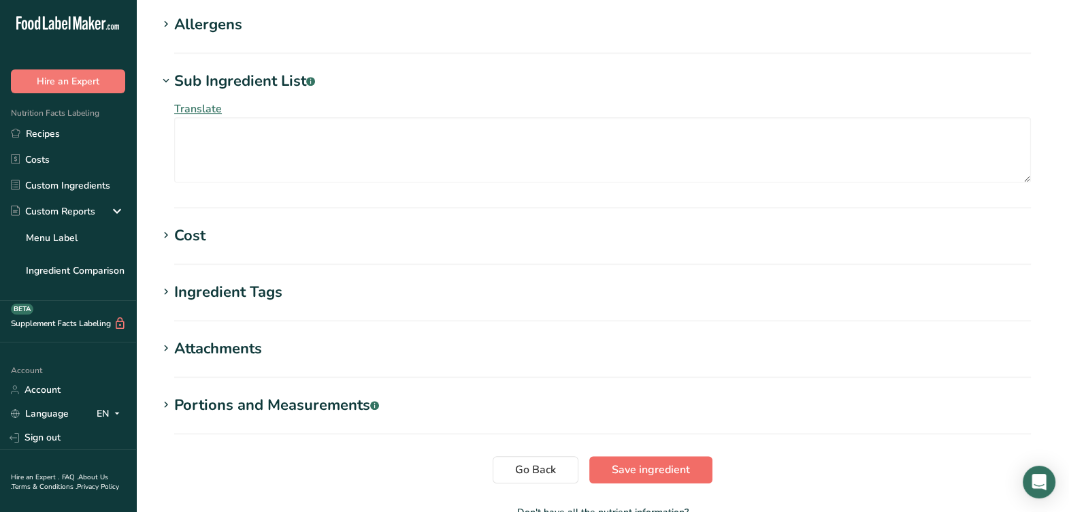
scroll to position [1229, 0]
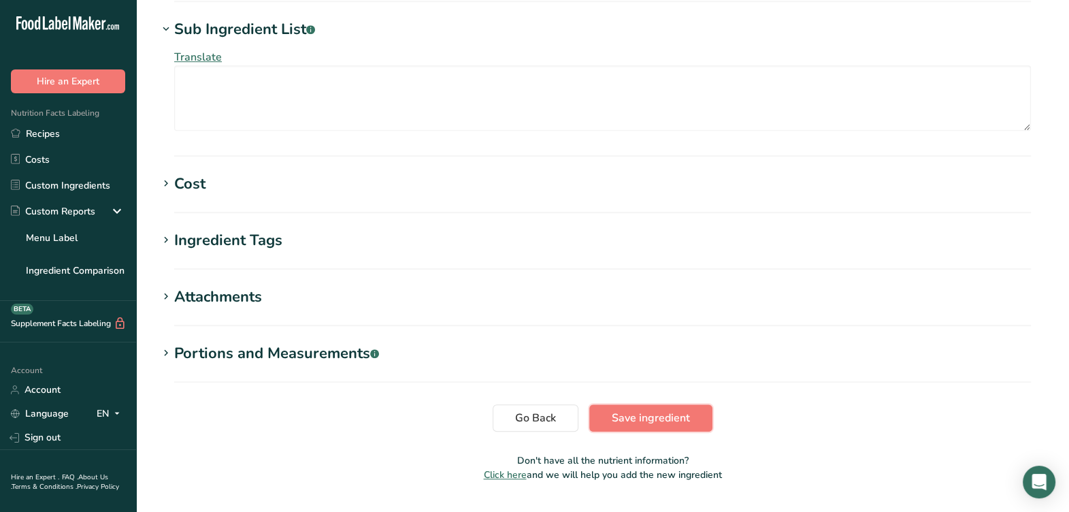
click at [619, 410] on span "Save ingredient" at bounding box center [651, 418] width 78 height 16
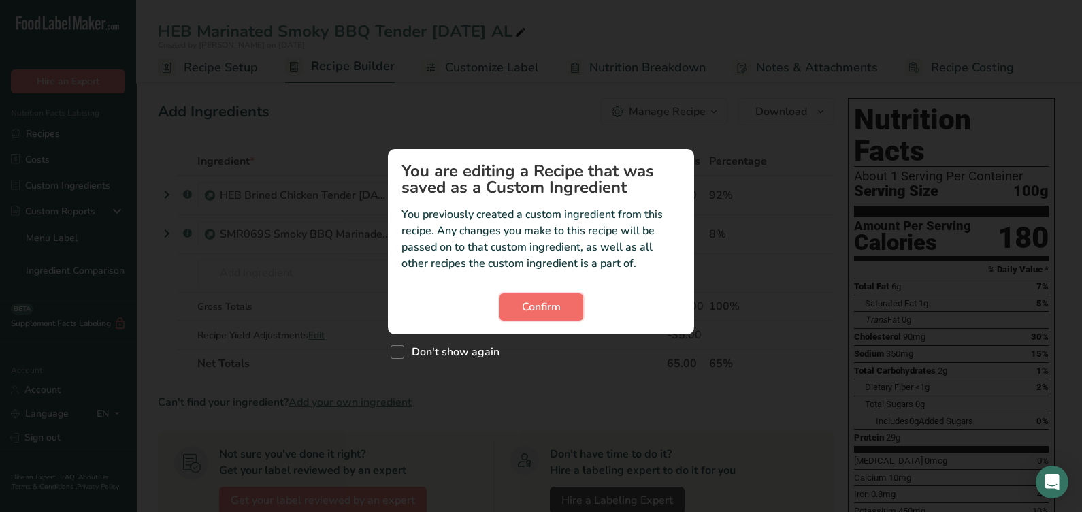
click at [524, 303] on span "Confirm" at bounding box center [541, 307] width 39 height 16
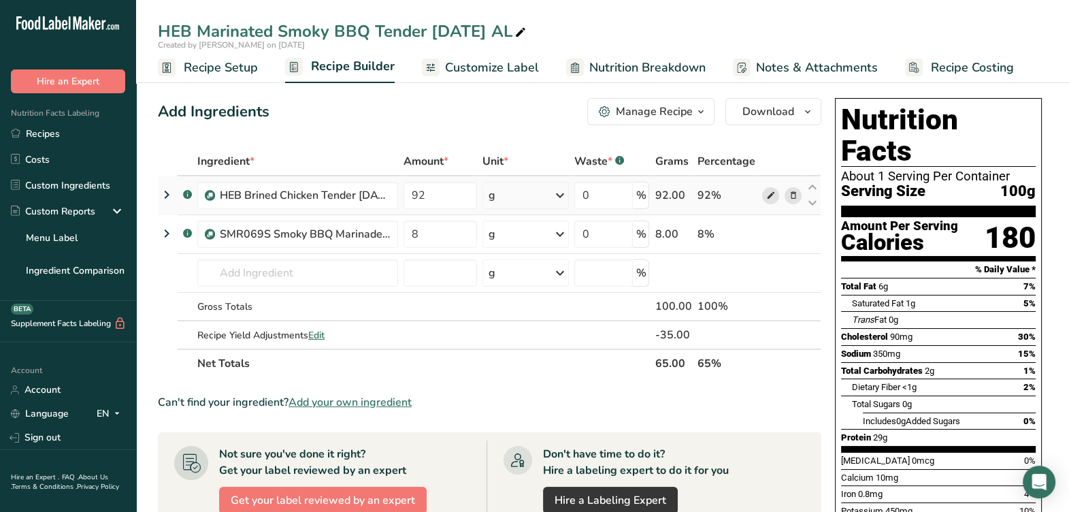
click at [768, 191] on icon at bounding box center [771, 196] width 10 height 14
click at [765, 193] on span at bounding box center [770, 195] width 16 height 16
click at [772, 195] on icon at bounding box center [771, 196] width 10 height 14
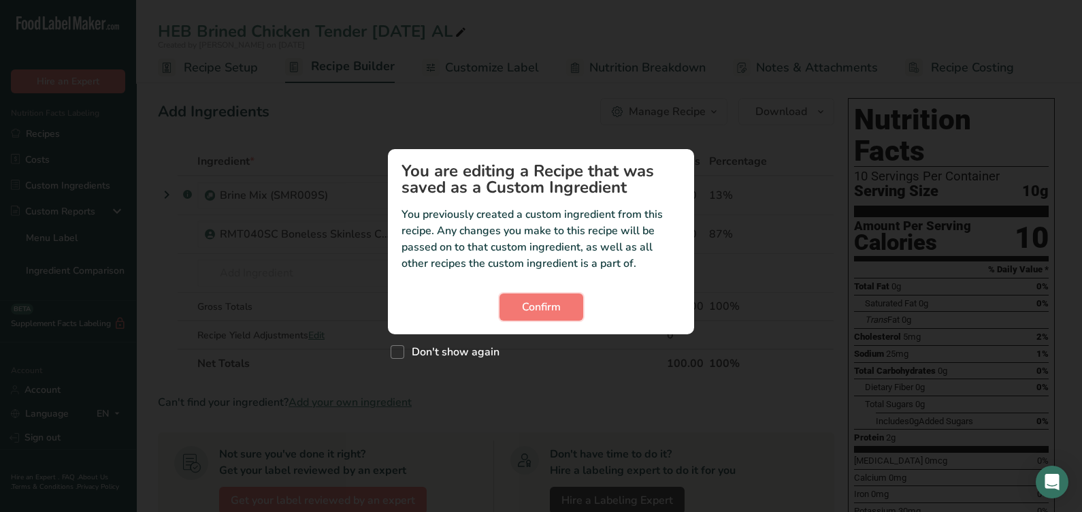
drag, startPoint x: 570, startPoint y: 310, endPoint x: 842, endPoint y: 253, distance: 277.6
click at [570, 309] on button "Confirm" at bounding box center [542, 306] width 84 height 27
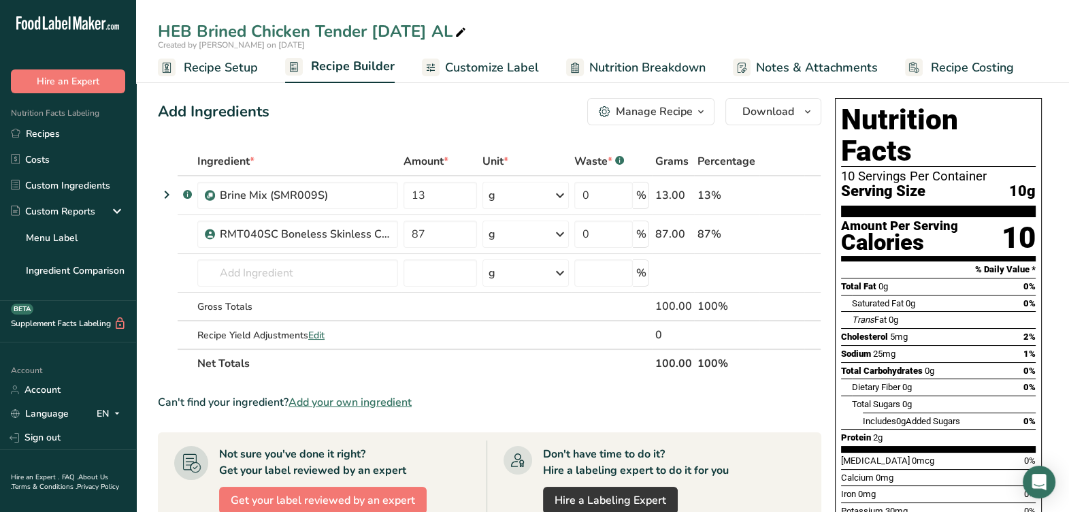
drag, startPoint x: 268, startPoint y: 76, endPoint x: 231, endPoint y: 76, distance: 37.4
click at [238, 76] on ul "Recipe Setup Recipe Builder Customize Label Nutrition Breakdown Notes & Attachm…" at bounding box center [602, 67] width 933 height 32
click at [229, 77] on link "Recipe Setup" at bounding box center [208, 67] width 100 height 31
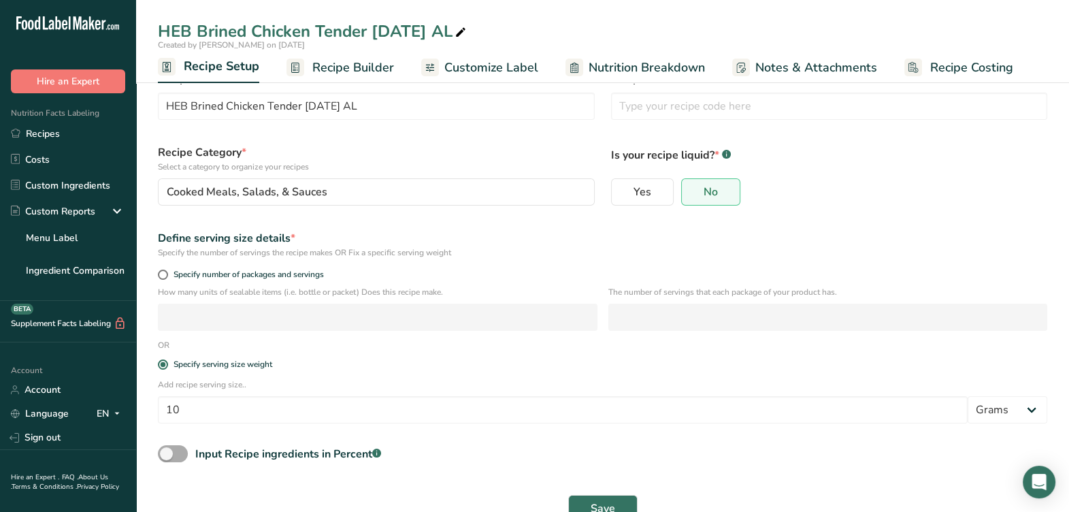
scroll to position [67, 0]
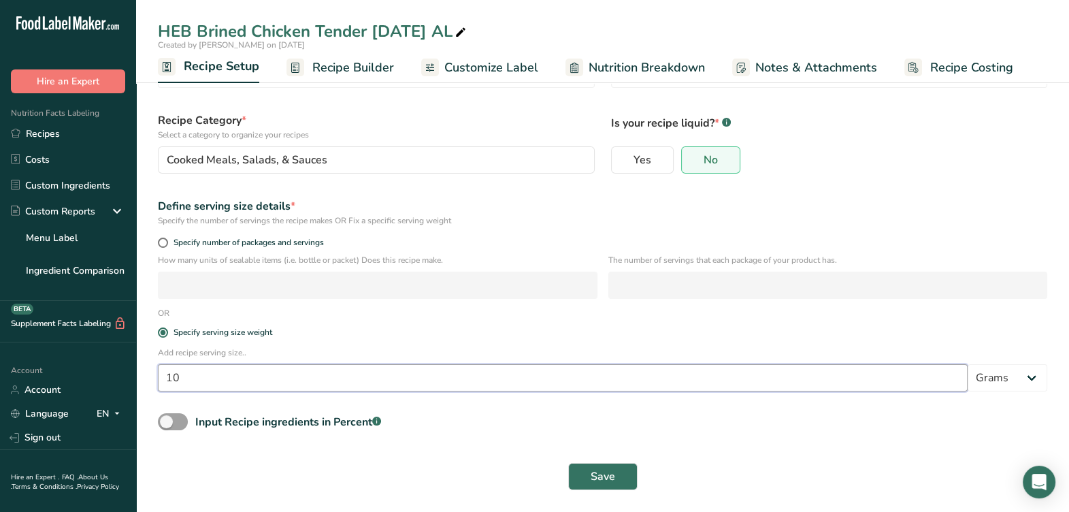
click at [257, 380] on input "10" at bounding box center [563, 377] width 810 height 27
type input "100"
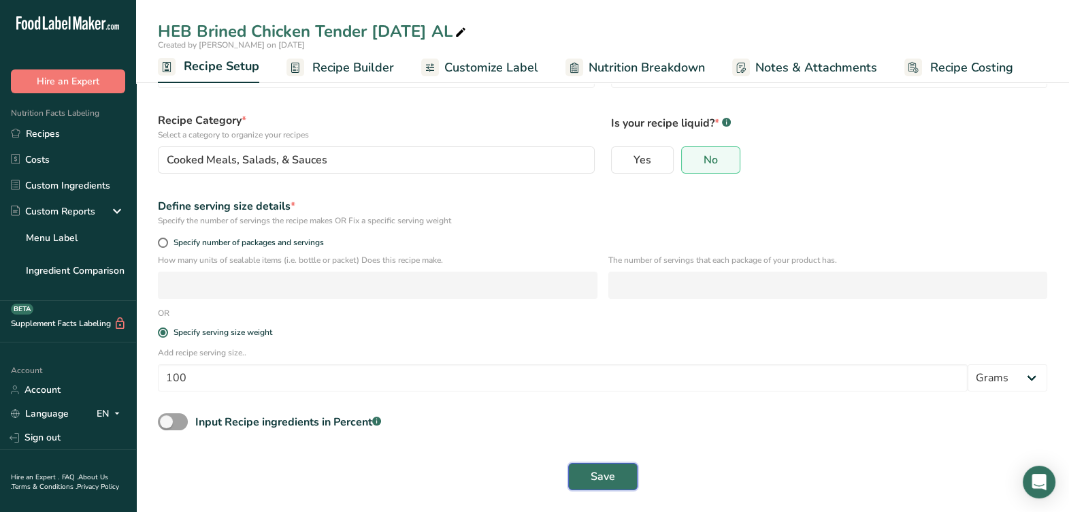
click at [586, 477] on button "Save" at bounding box center [602, 476] width 69 height 27
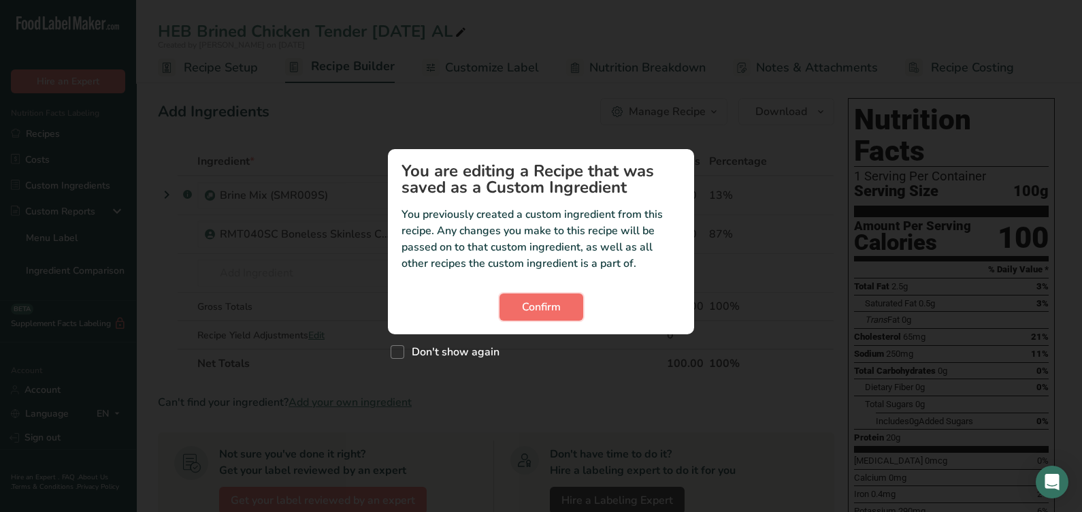
click at [573, 296] on button "Confirm" at bounding box center [542, 306] width 84 height 27
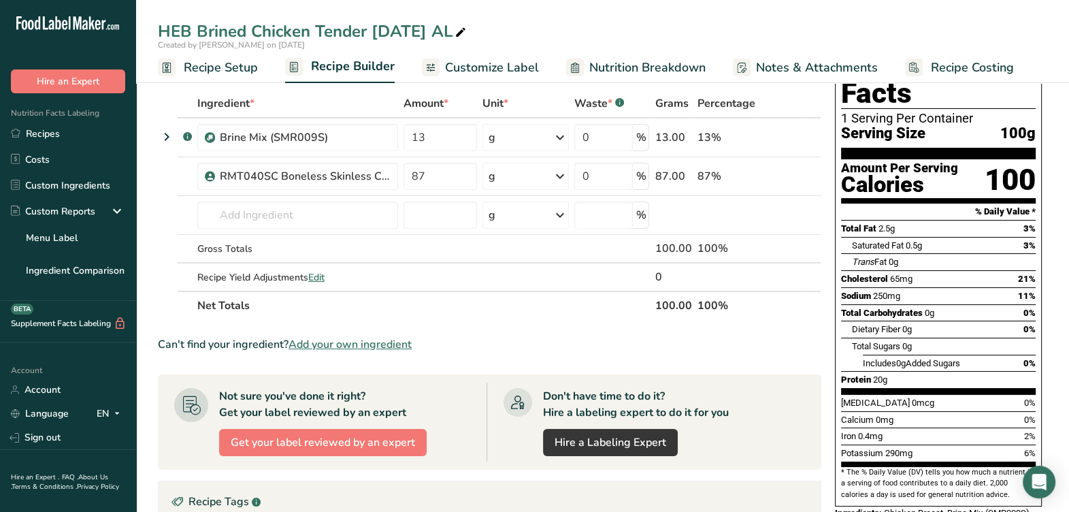
scroll to position [84, 0]
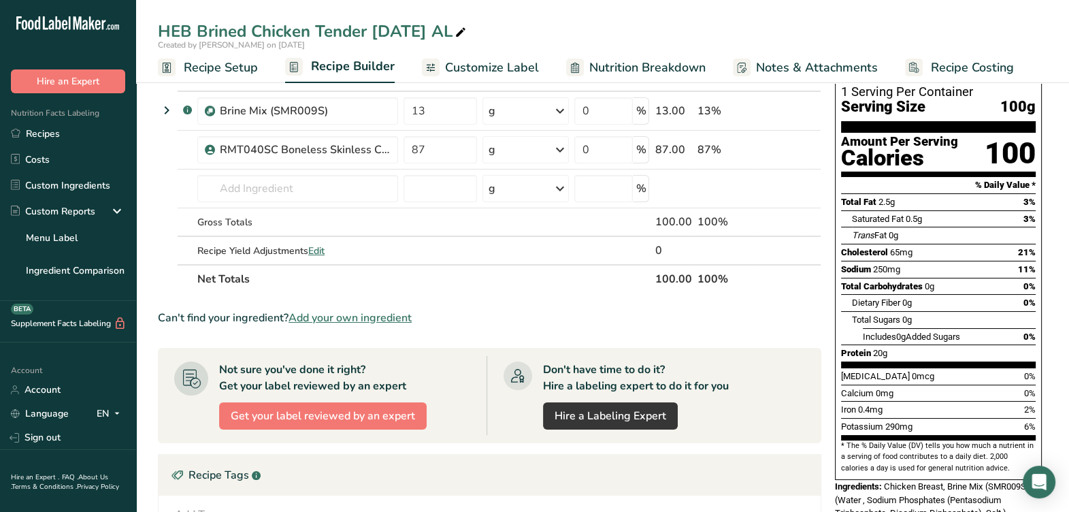
click at [240, 76] on link "Recipe Setup" at bounding box center [208, 67] width 100 height 31
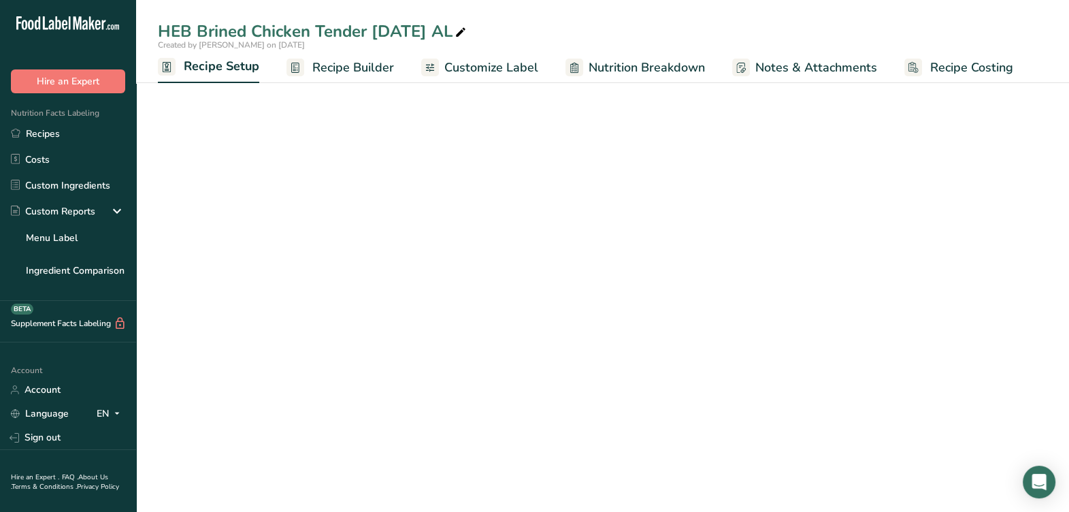
scroll to position [67, 0]
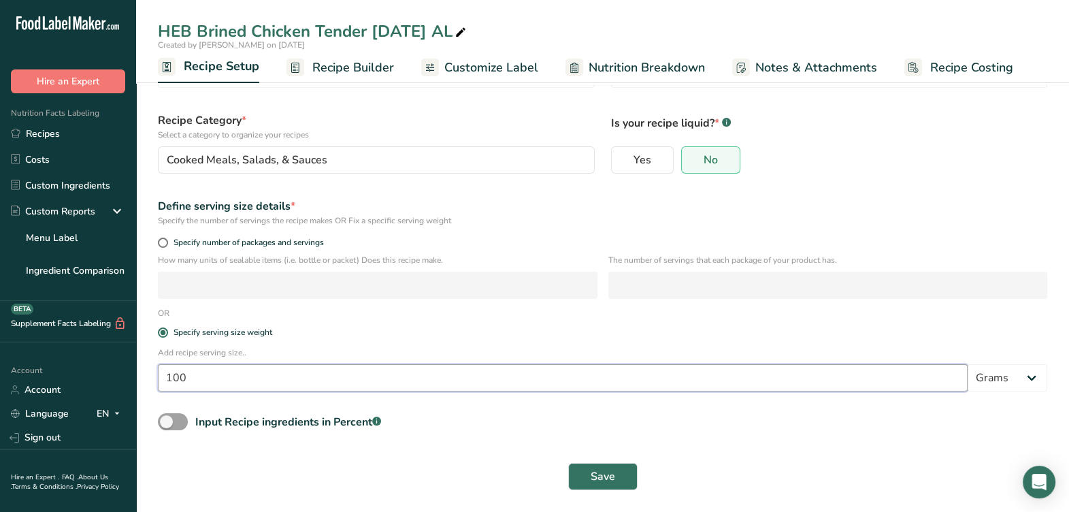
click at [257, 376] on input "100" at bounding box center [563, 377] width 810 height 27
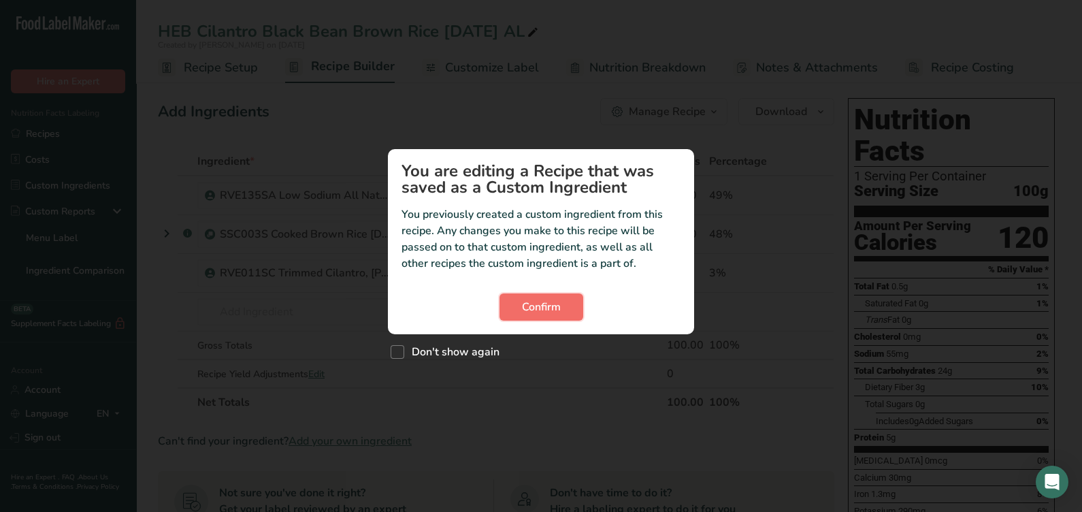
click at [551, 310] on span "Confirm" at bounding box center [541, 307] width 39 height 16
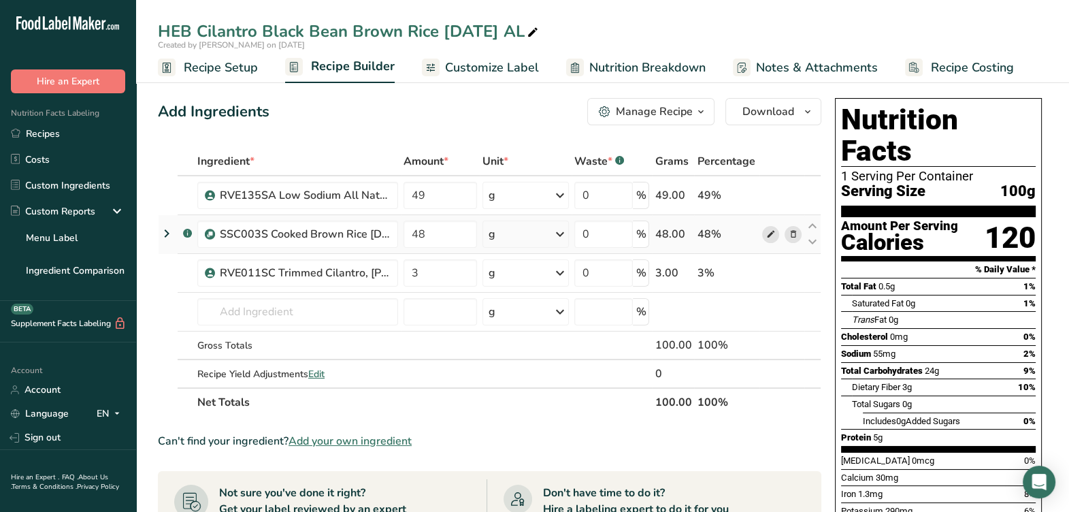
click at [768, 234] on icon at bounding box center [771, 234] width 10 height 14
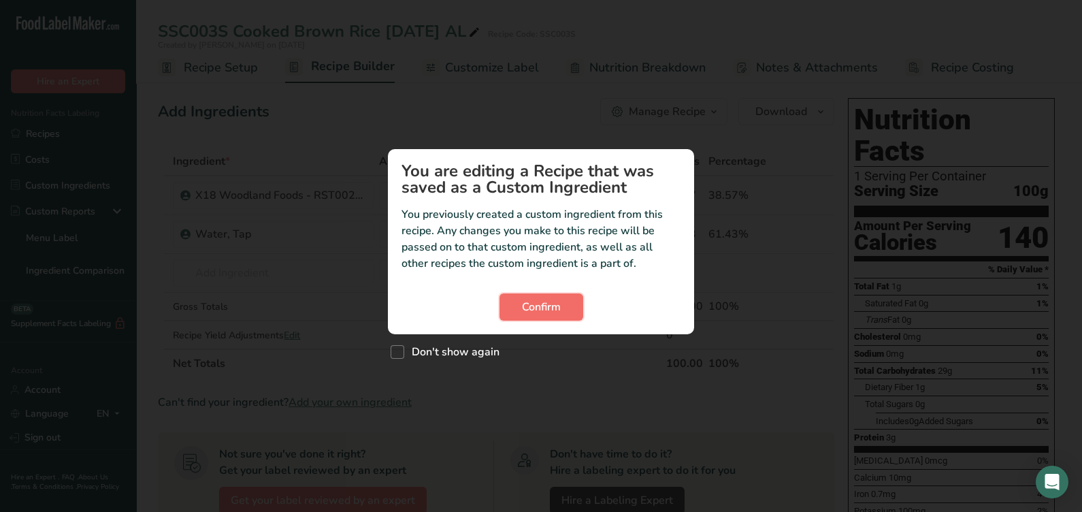
click at [531, 295] on button "Confirm" at bounding box center [542, 306] width 84 height 27
click at [513, 319] on button "Confirm" at bounding box center [542, 306] width 84 height 27
click at [520, 306] on button "Confirm" at bounding box center [542, 306] width 84 height 27
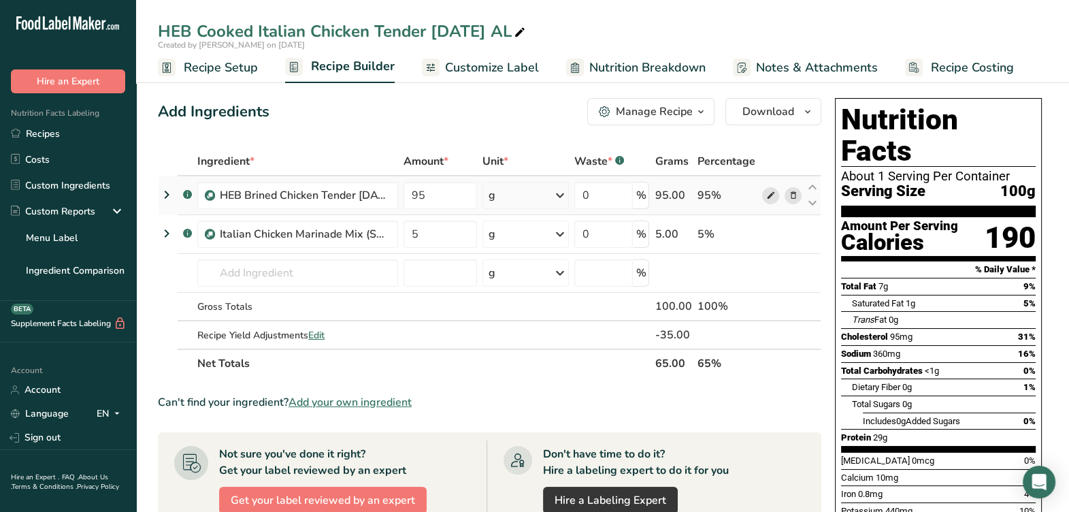
click at [769, 195] on icon at bounding box center [771, 196] width 10 height 14
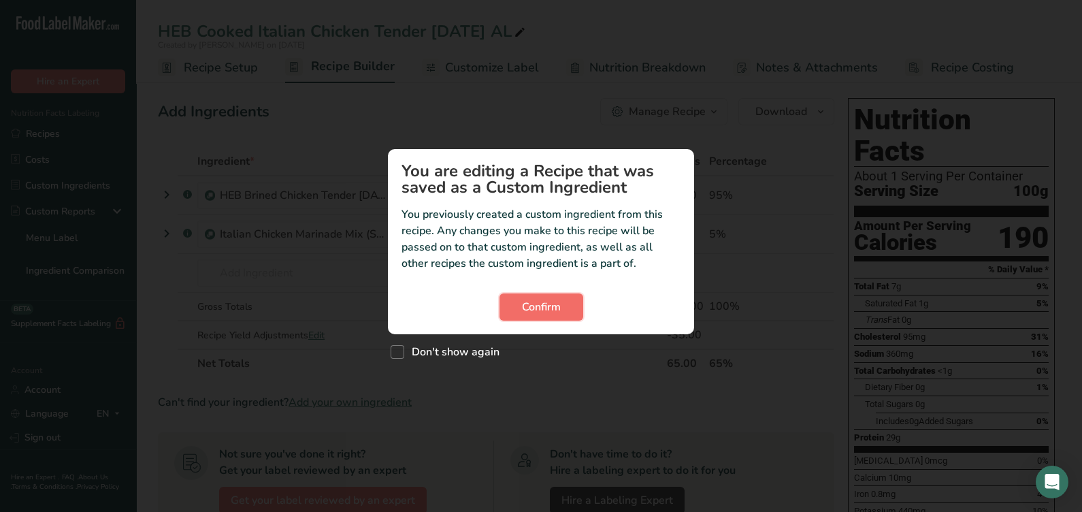
click at [539, 310] on span "Confirm" at bounding box center [541, 307] width 39 height 16
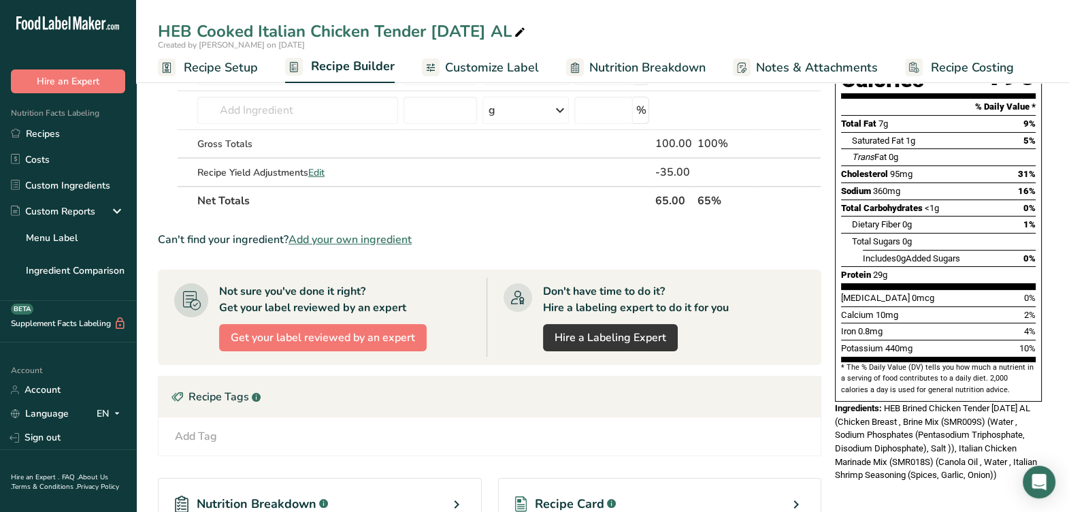
scroll to position [340, 0]
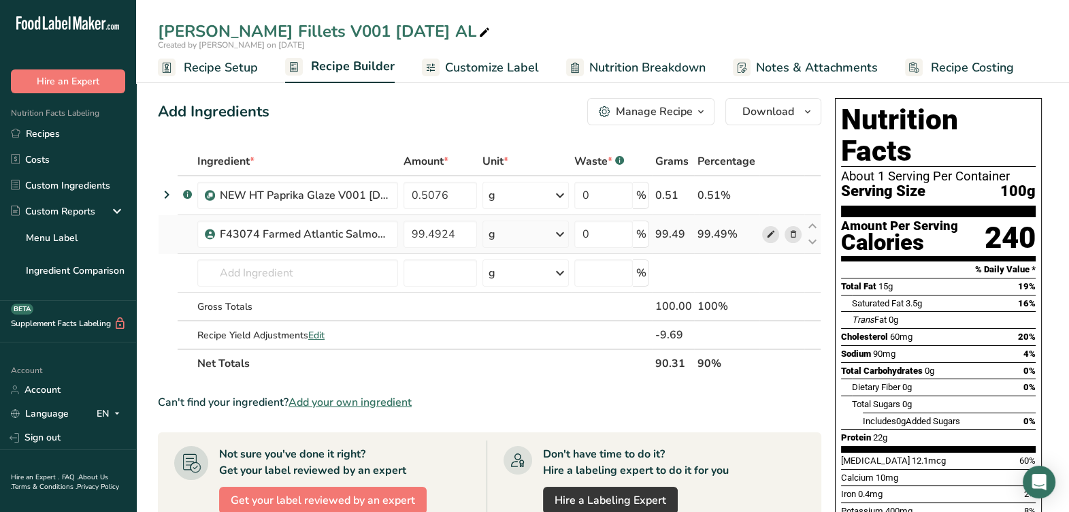
click at [777, 235] on span at bounding box center [770, 234] width 16 height 16
click at [99, 129] on link "Recipes" at bounding box center [68, 133] width 136 height 26
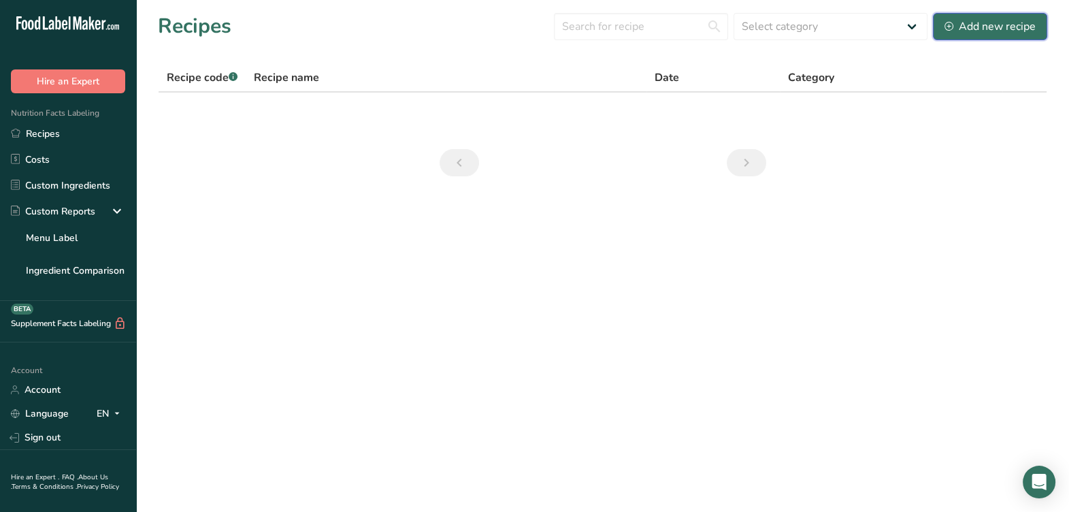
click at [977, 35] on button "Add new recipe" at bounding box center [990, 26] width 114 height 27
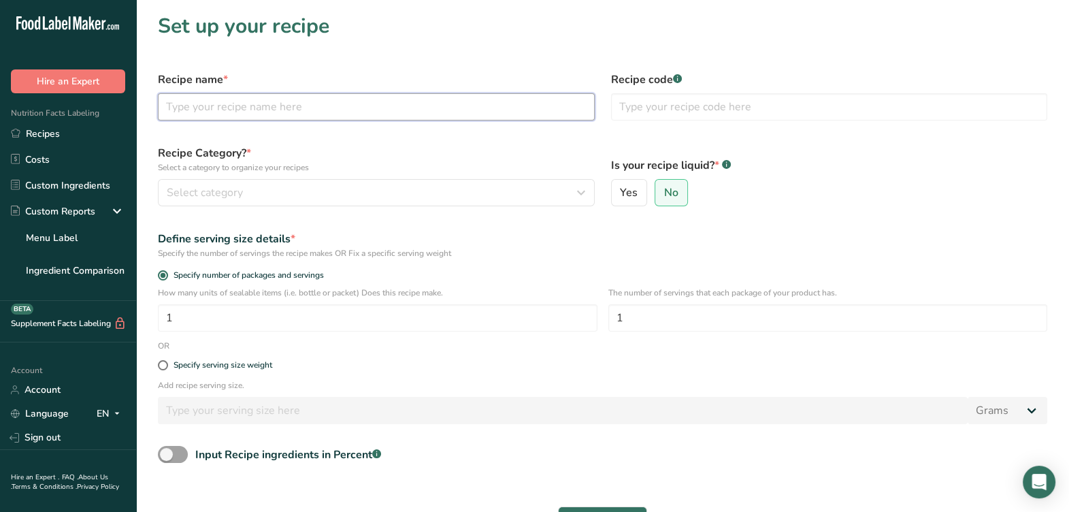
click at [421, 114] on input "text" at bounding box center [376, 106] width 437 height 27
drag, startPoint x: 250, startPoint y: 107, endPoint x: 266, endPoint y: 99, distance: 18.0
click at [252, 105] on input "FHEH335 Italian Chicken Marinara" at bounding box center [376, 106] width 437 height 27
click at [412, 112] on input "FHEH335 Italian Style Chicken Marinara" at bounding box center [376, 106] width 437 height 27
drag, startPoint x: 214, startPoint y: 102, endPoint x: 325, endPoint y: 118, distance: 112.1
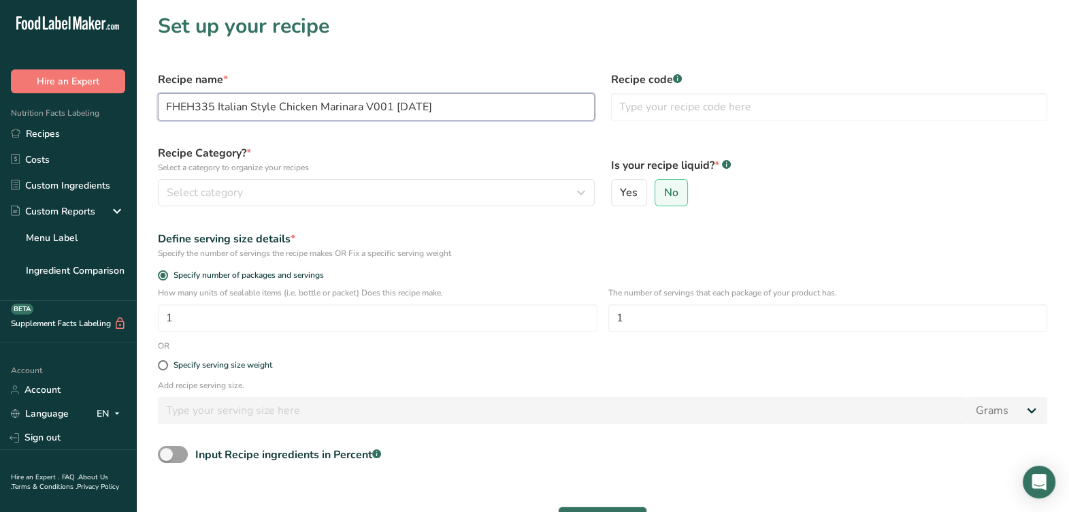
click at [112, 106] on div ".a-20{fill:#fff;} Hire an Expert Nutrition Facts Labeling Recipes Costs Custom …" at bounding box center [534, 313] width 1069 height 626
type input "FHEH335 Italian Style Chicken Marinara V001 [DATE]"
click at [726, 109] on input "text" at bounding box center [829, 106] width 437 height 27
paste input "FHEH335"
type input "FHEH335"
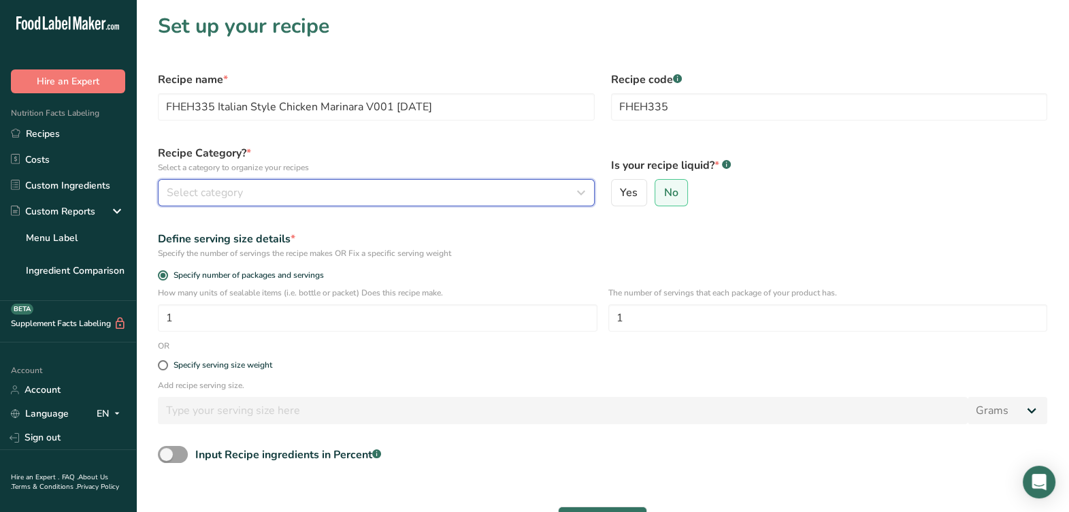
click at [395, 197] on div "Select category" at bounding box center [372, 192] width 411 height 16
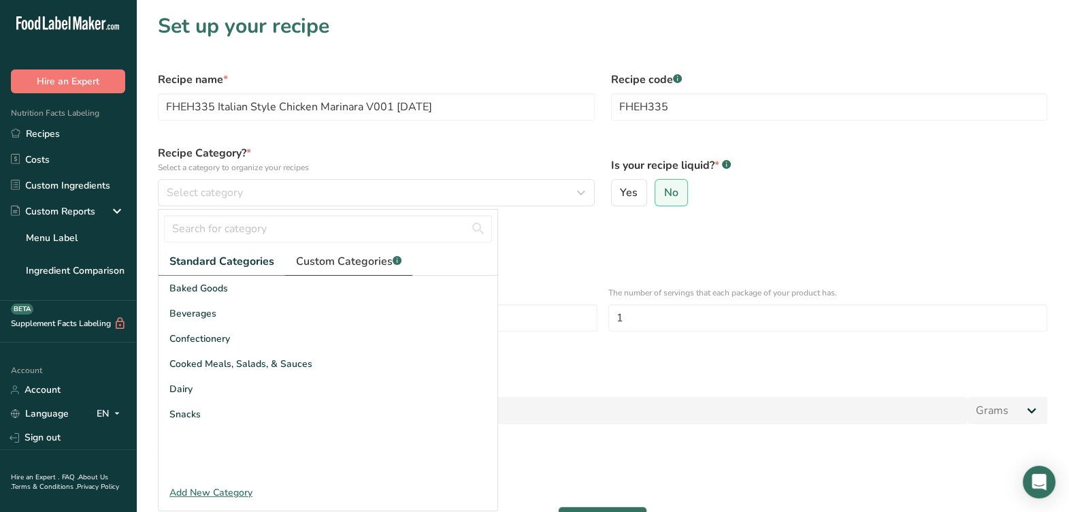
click at [381, 258] on span "Custom Categories .a-a{fill:#347362;}.b-a{fill:#fff;}" at bounding box center [349, 261] width 106 height 16
click at [374, 255] on span "Custom Categories .a-a{fill:#347362;}.b-a{fill:#fff;}" at bounding box center [348, 261] width 106 height 16
click at [372, 257] on span "Custom Categories .a-a{fill:#347362;}.b-a{fill:#fff;}" at bounding box center [348, 261] width 106 height 16
click at [624, 255] on div "Specify the number of servings the recipe makes OR Fix a specific serving weight" at bounding box center [603, 253] width 890 height 12
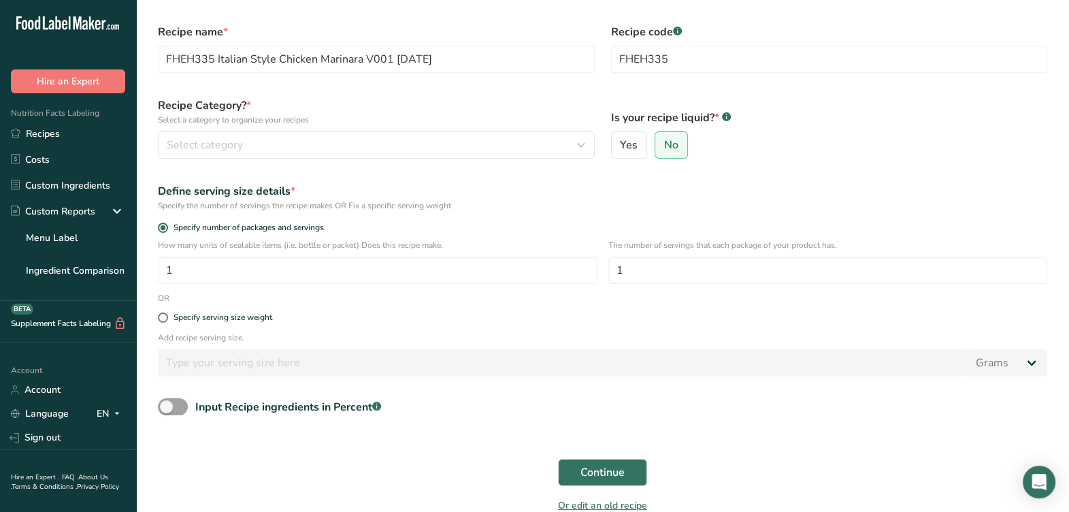
scroll to position [84, 0]
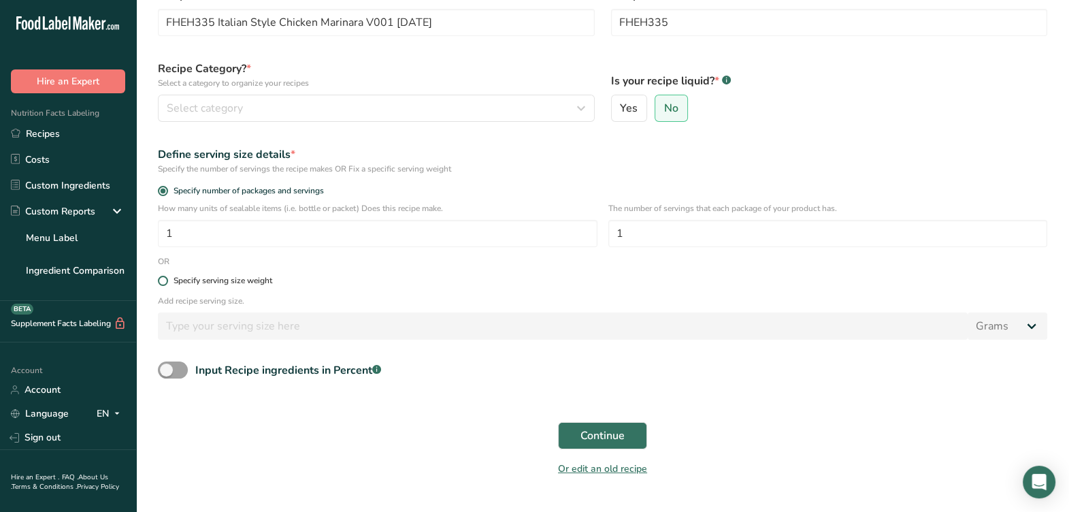
click at [217, 276] on div "Specify serving size weight" at bounding box center [223, 281] width 99 height 10
click at [167, 276] on input "Specify serving size weight" at bounding box center [162, 280] width 9 height 9
radio input "true"
radio input "false"
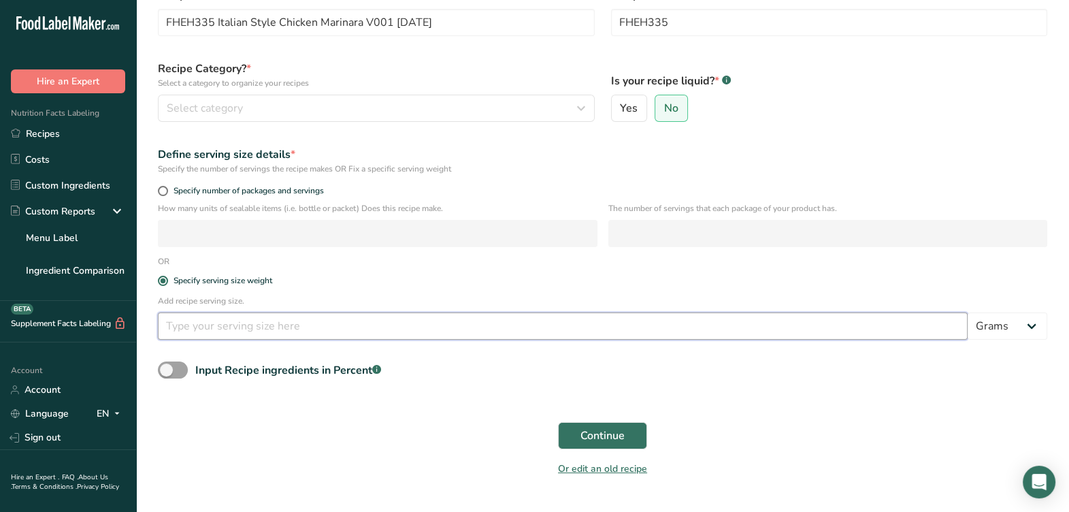
click at [231, 330] on input "number" at bounding box center [563, 325] width 810 height 27
type input "340"
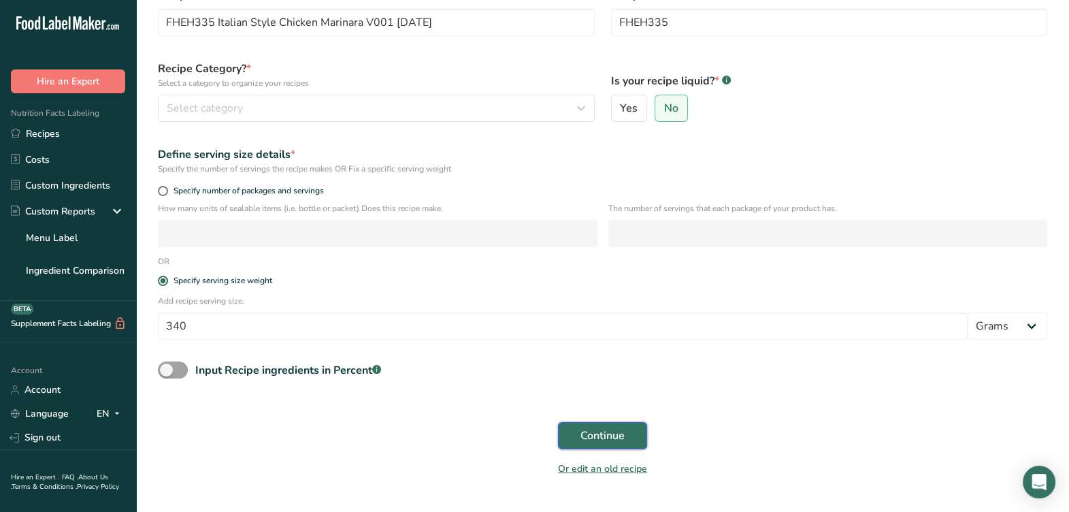
click at [581, 439] on button "Continue" at bounding box center [602, 435] width 89 height 27
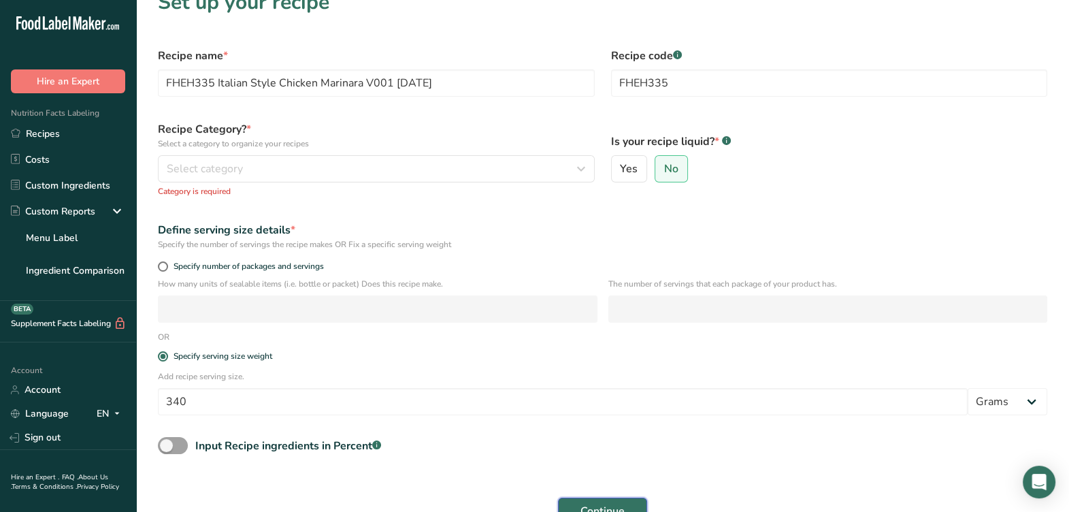
scroll to position [0, 0]
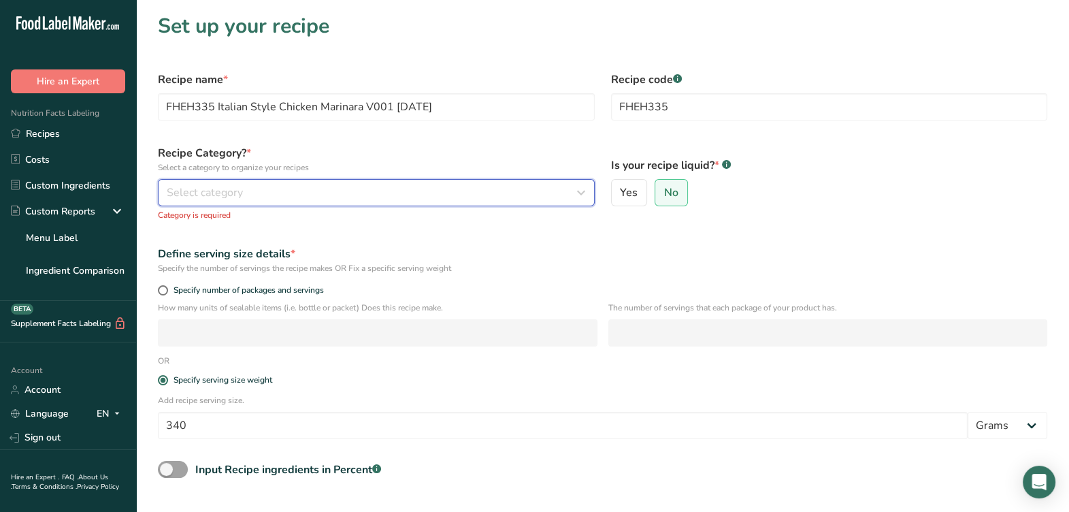
drag, startPoint x: 479, startPoint y: 197, endPoint x: 486, endPoint y: 200, distance: 7.6
click at [486, 200] on div "Select category" at bounding box center [372, 192] width 411 height 16
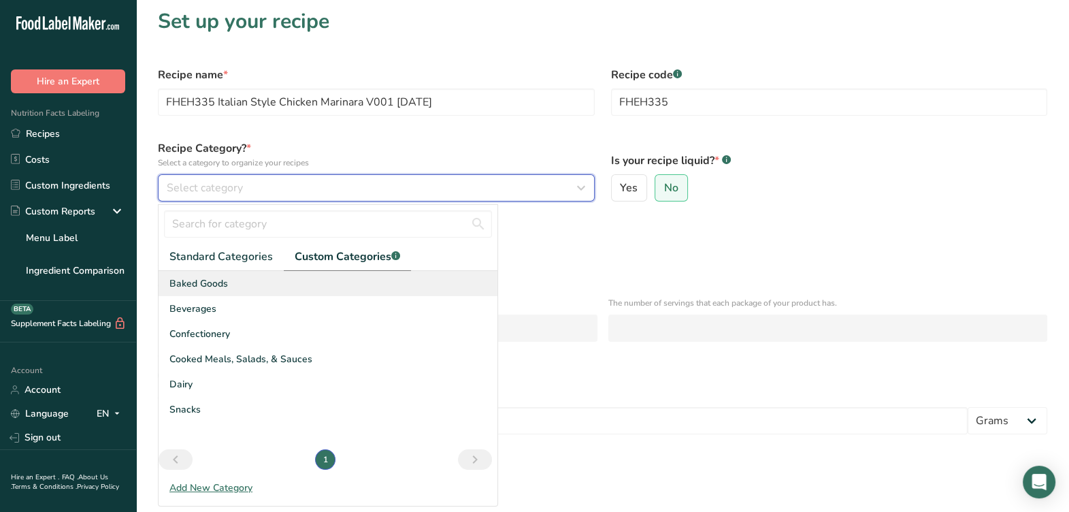
scroll to position [84, 0]
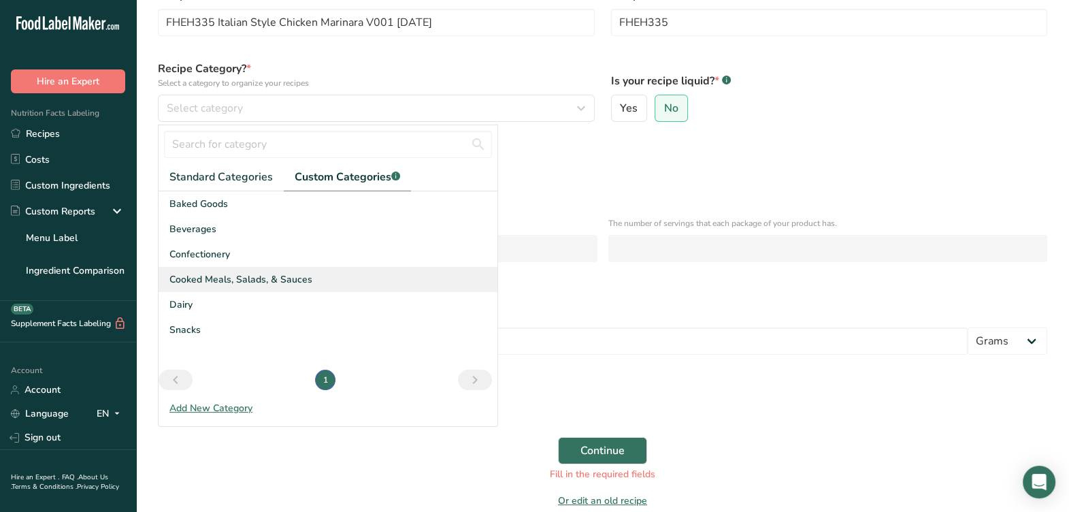
click at [339, 282] on div "Cooked Meals, Salads, & Sauces" at bounding box center [328, 279] width 339 height 25
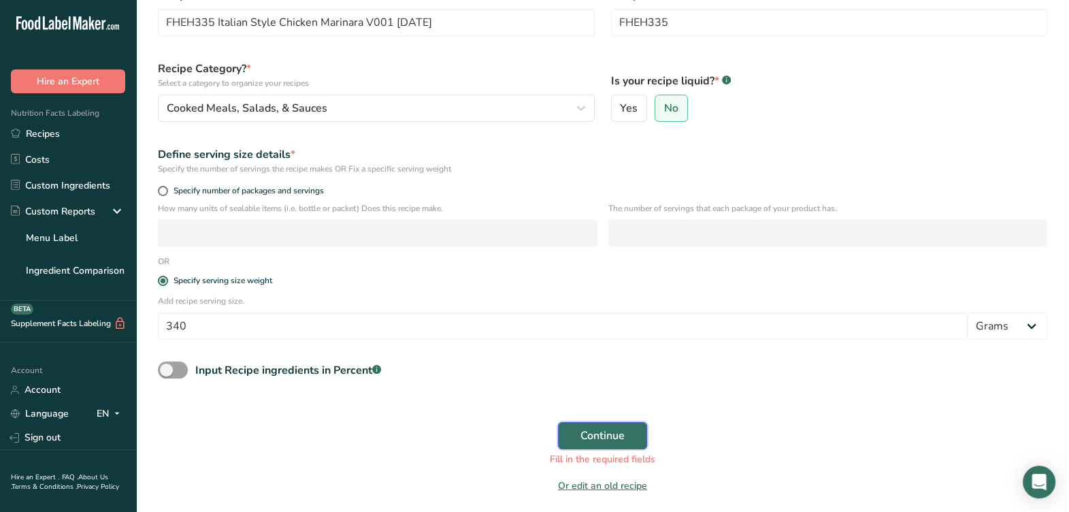
click at [633, 445] on button "Continue" at bounding box center [602, 435] width 89 height 27
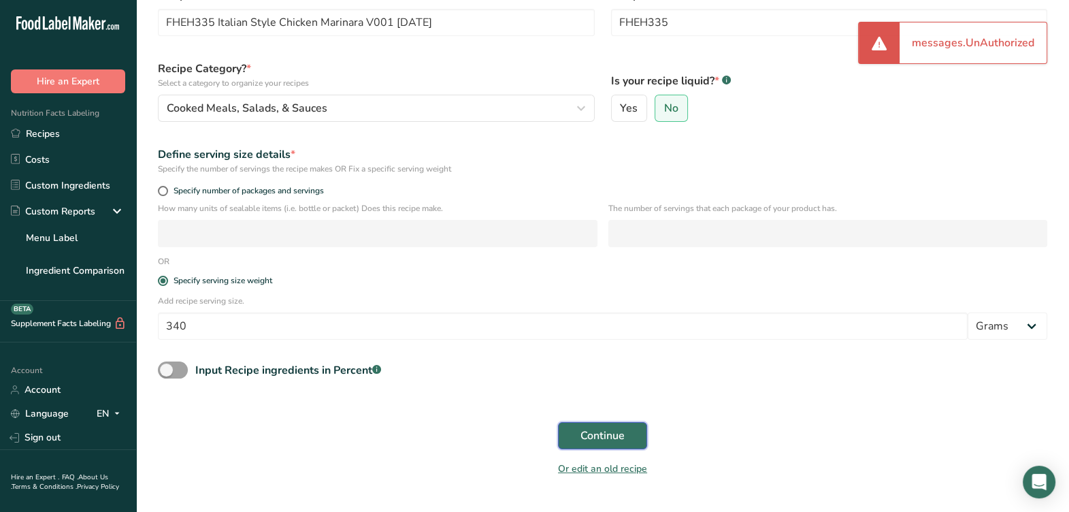
click at [628, 439] on button "Continue" at bounding box center [602, 435] width 89 height 27
click at [630, 433] on div "Continue" at bounding box center [603, 436] width 906 height 44
drag, startPoint x: 470, startPoint y: 21, endPoint x: 71, endPoint y: 42, distance: 398.8
click at [71, 42] on div ".a-20{fill:#fff;} Hire an Expert Nutrition Facts Labeling Recipes Costs Custom …" at bounding box center [534, 229] width 1069 height 626
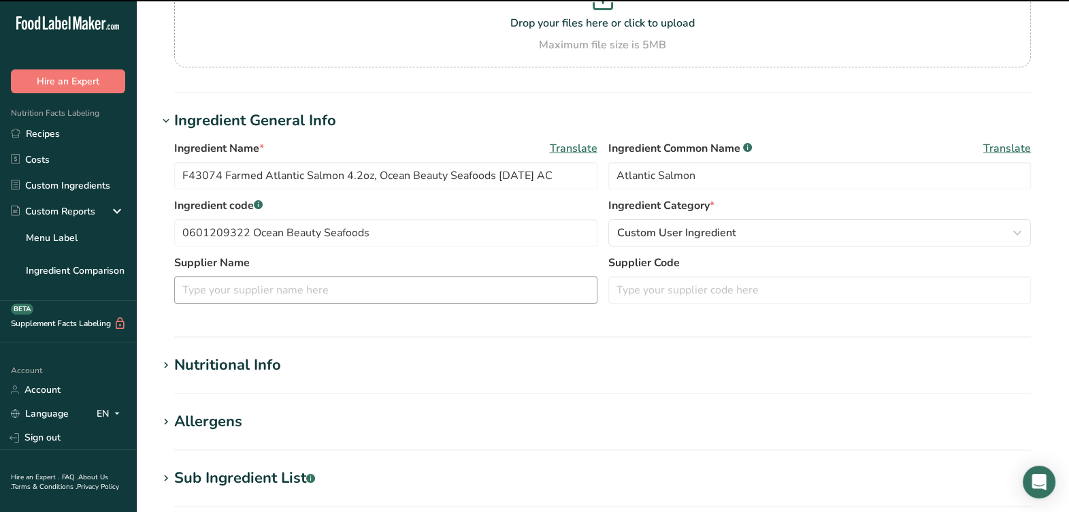
scroll to position [170, 0]
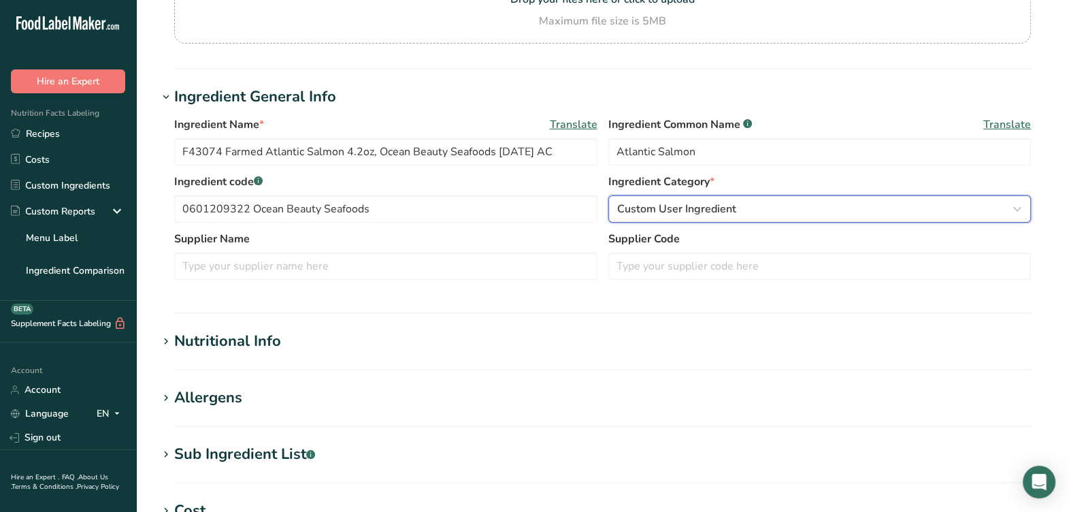
click at [779, 199] on button "Custom User Ingredient" at bounding box center [820, 208] width 423 height 27
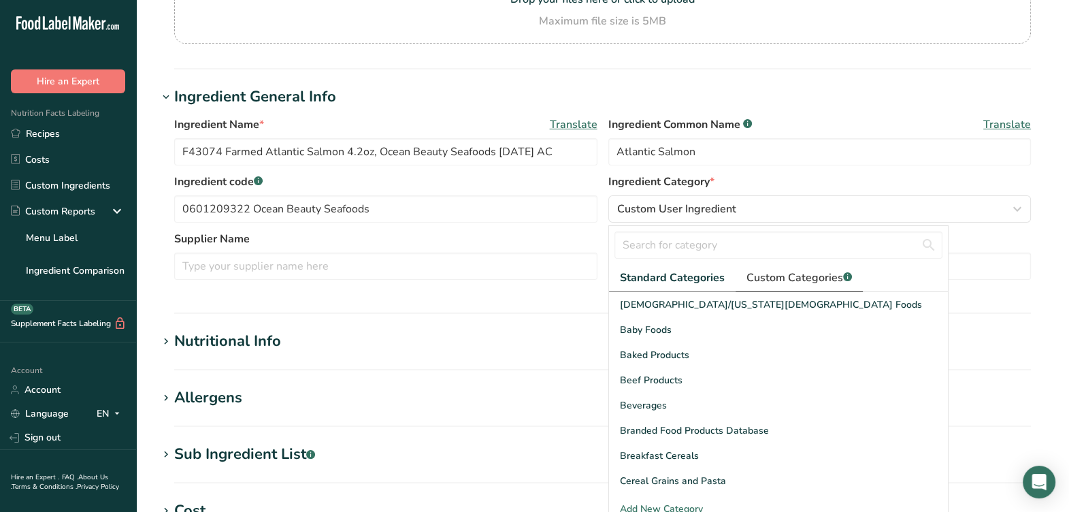
click at [780, 275] on span "Custom Categories .a-a{fill:#347362;}.b-a{fill:#fff;}" at bounding box center [800, 278] width 106 height 16
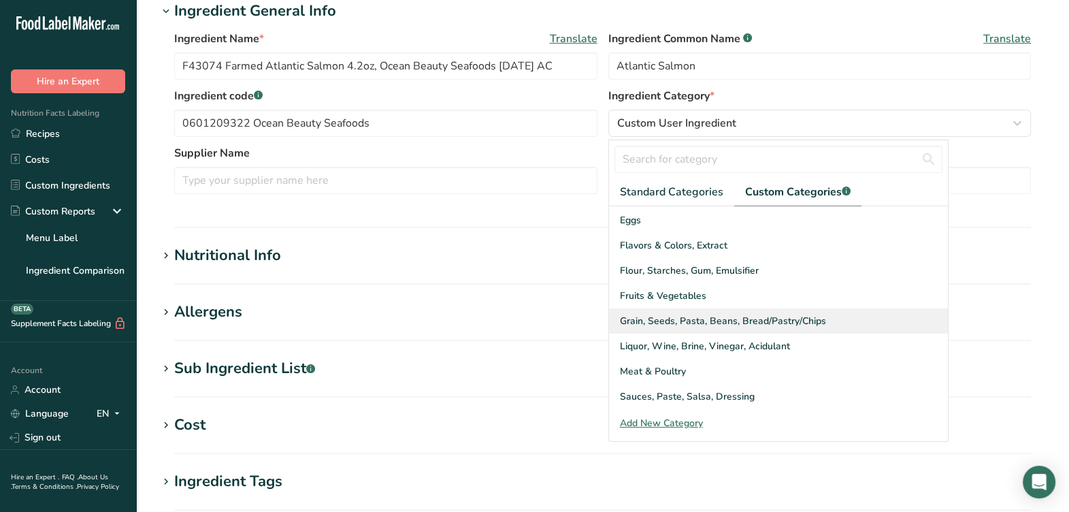
scroll to position [123, 0]
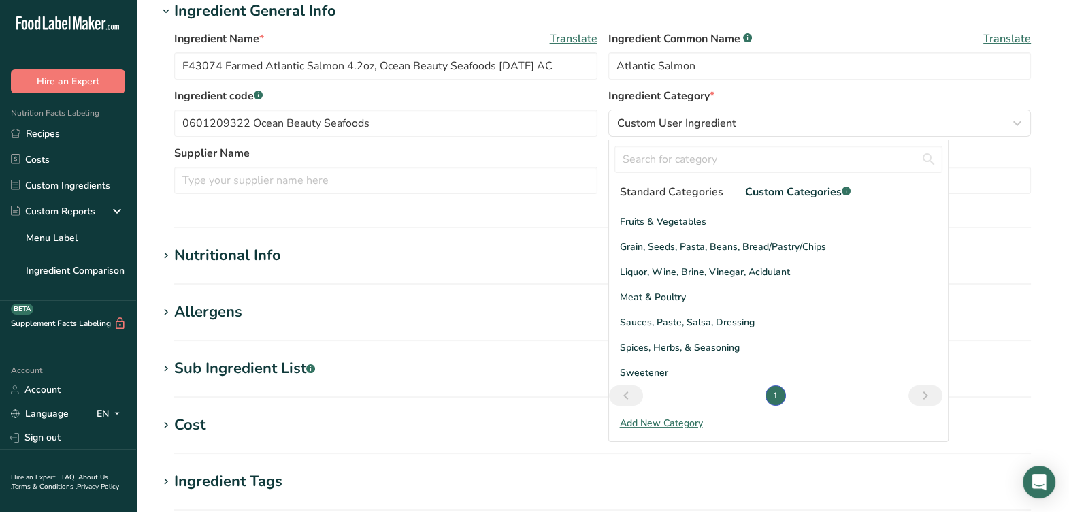
click at [706, 189] on span "Standard Categories" at bounding box center [671, 192] width 103 height 16
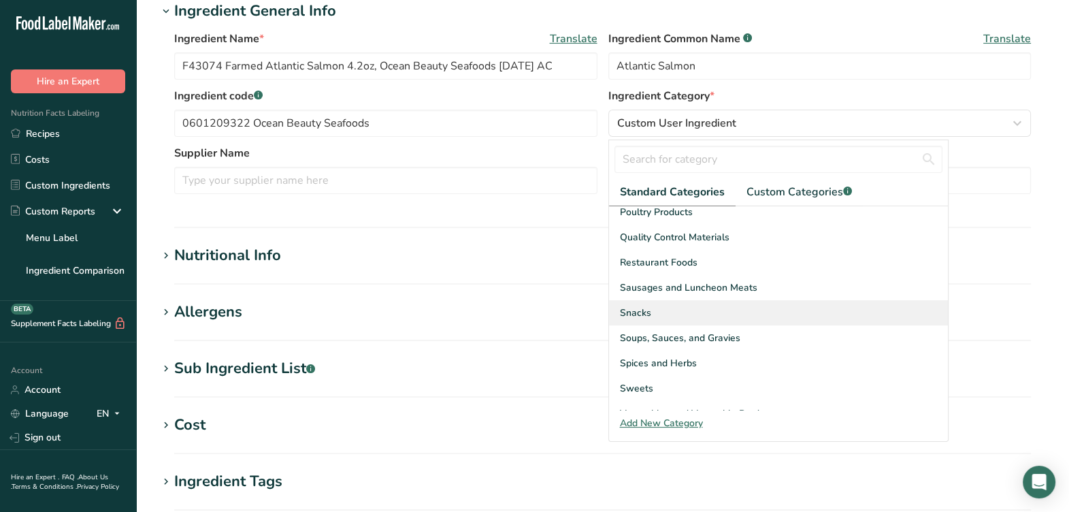
scroll to position [526, 0]
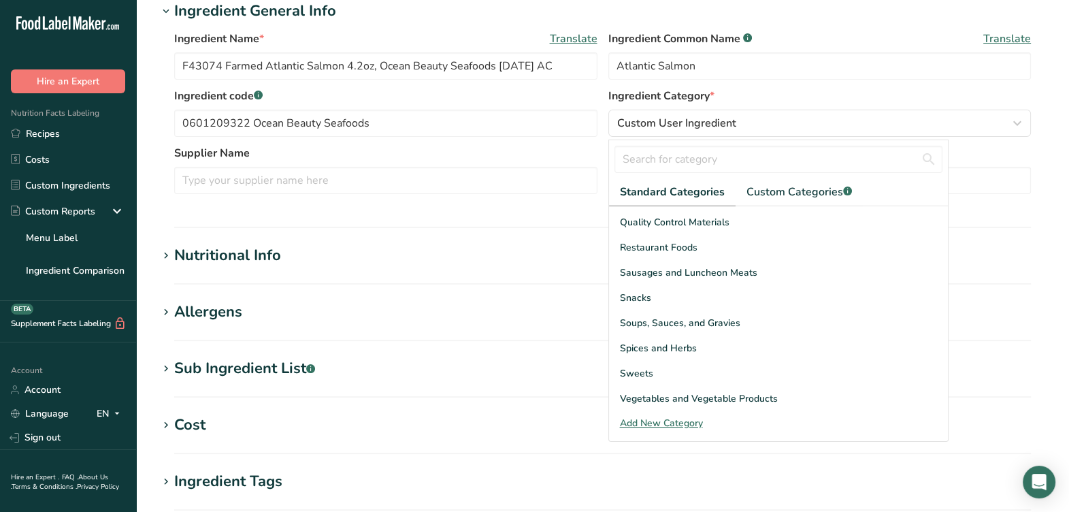
click at [1035, 155] on div "Ingredient Name * Translate F43074 Farmed Atlantic Salmon 4.2oz, Ocean Beauty S…" at bounding box center [603, 116] width 890 height 188
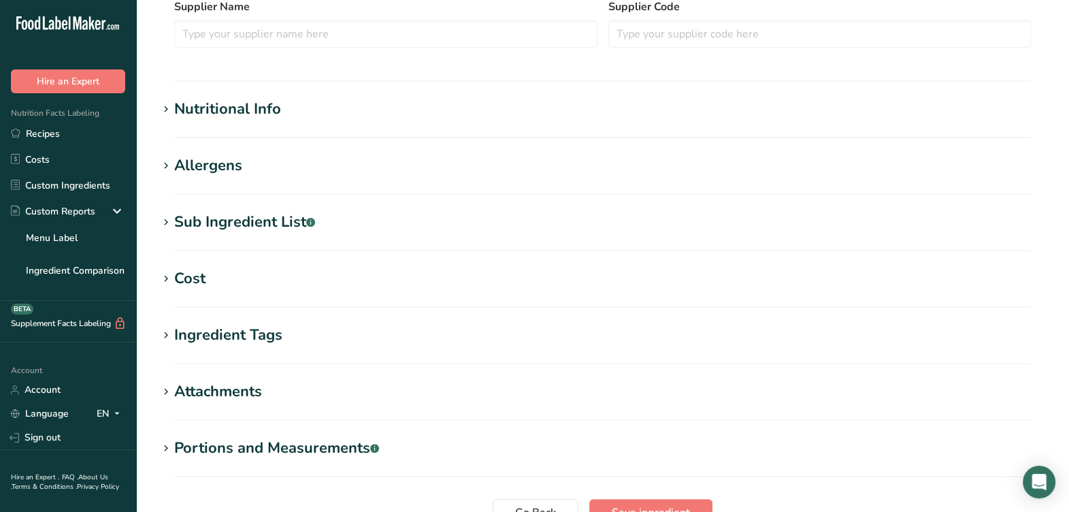
scroll to position [425, 0]
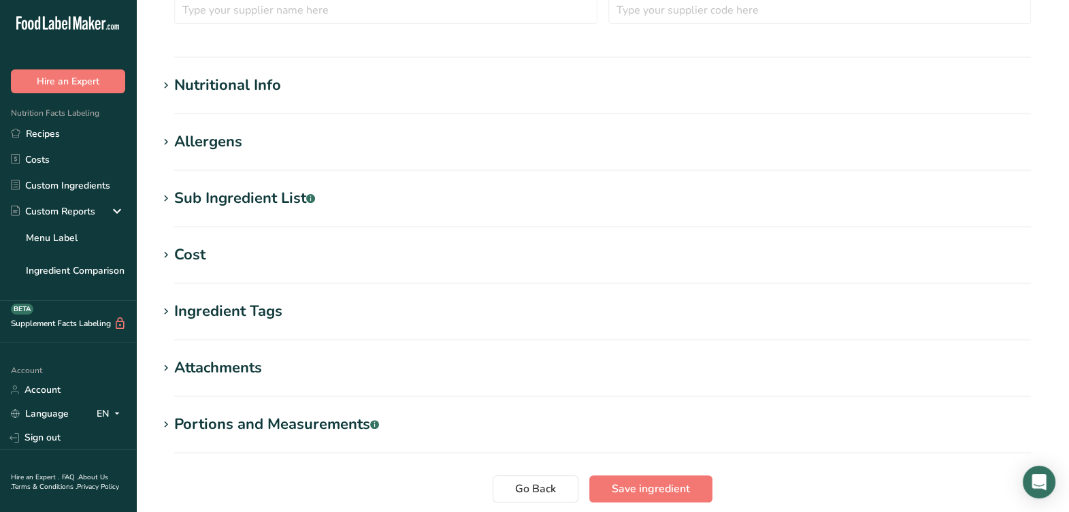
click at [211, 80] on div "Nutritional Info" at bounding box center [227, 85] width 107 height 22
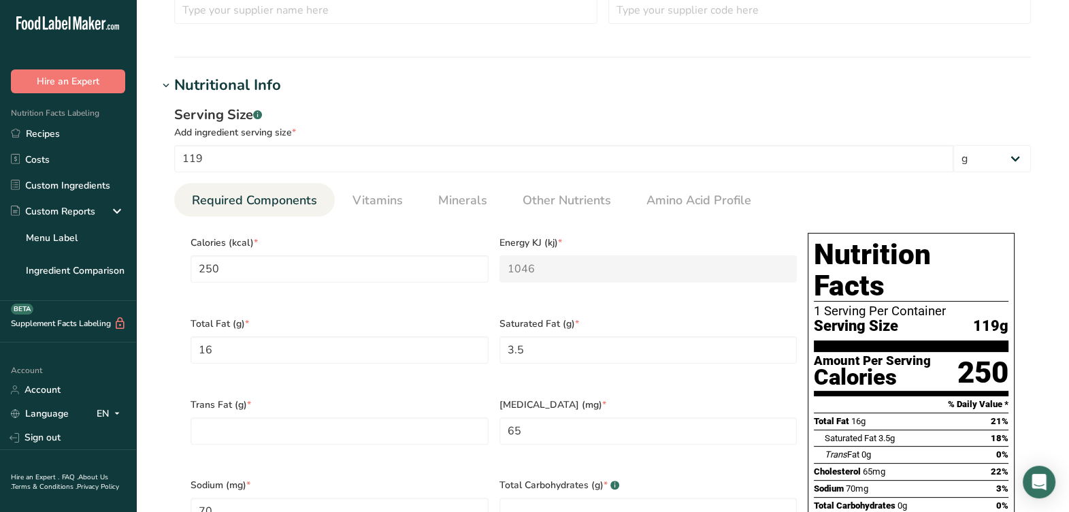
click at [361, 308] on div "Total Fat (g) * 16" at bounding box center [339, 348] width 309 height 81
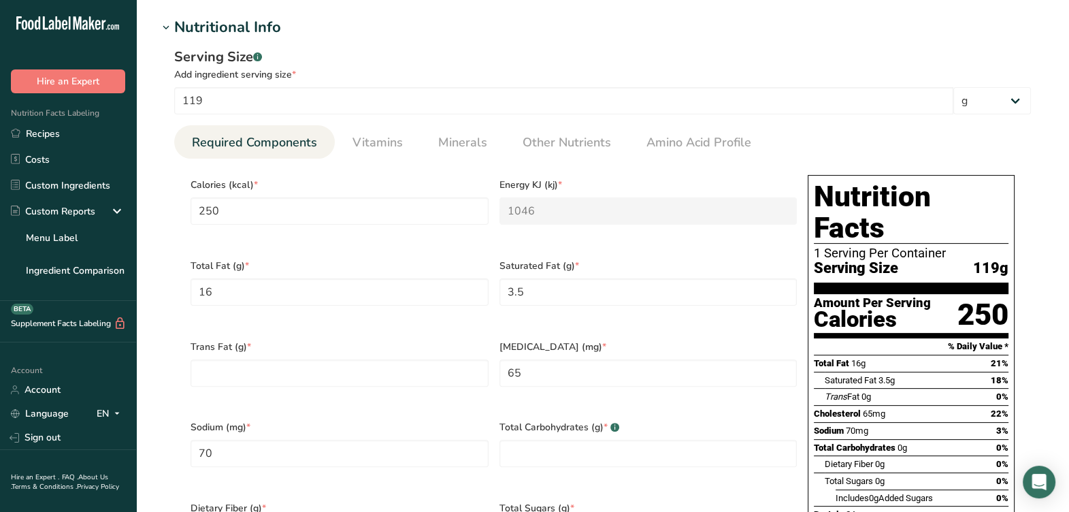
scroll to position [511, 0]
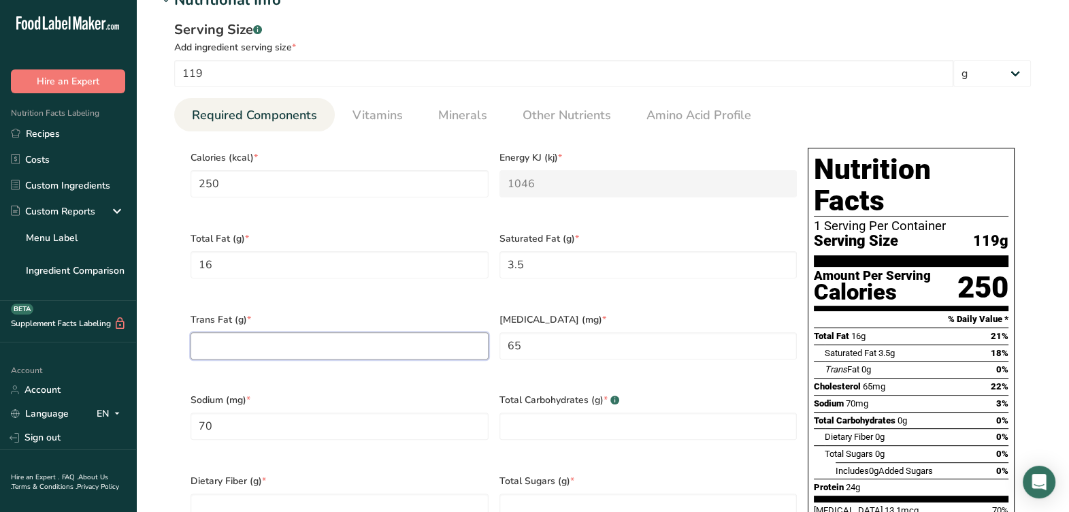
click at [361, 332] on Fat "number" at bounding box center [340, 345] width 298 height 27
type Fat "0"
click at [407, 284] on div "Total Fat (g) * 16" at bounding box center [339, 263] width 309 height 81
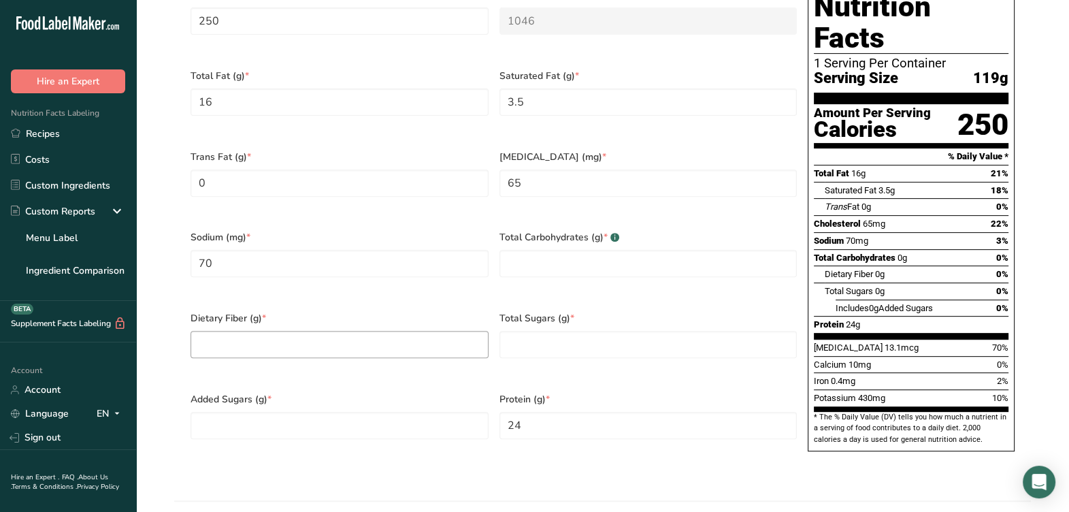
scroll to position [680, 0]
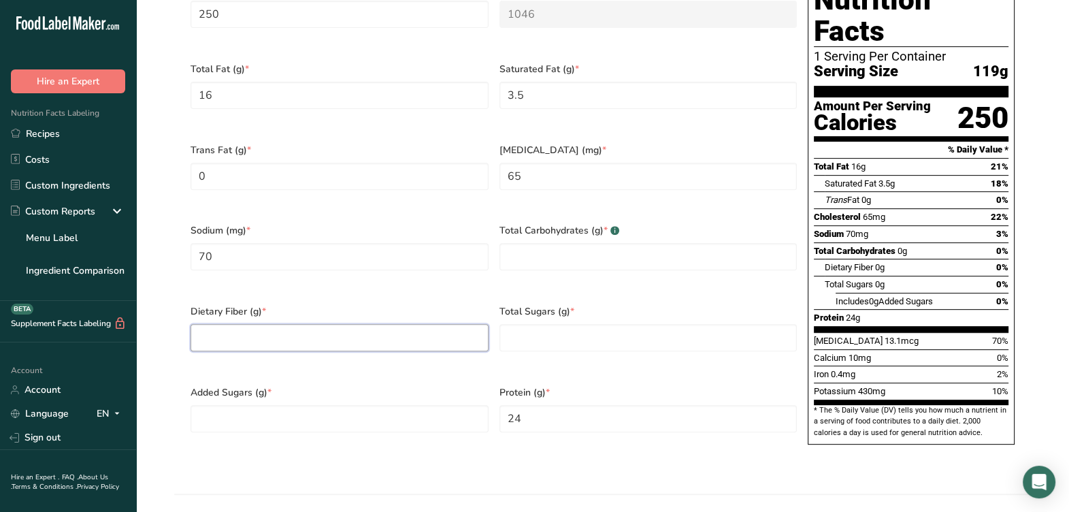
click at [378, 324] on Fiber "number" at bounding box center [340, 337] width 298 height 27
type Fiber "0"
click at [375, 405] on Sugars "number" at bounding box center [340, 418] width 298 height 27
type Sugars "0"
click at [570, 324] on Sugars "number" at bounding box center [649, 337] width 298 height 27
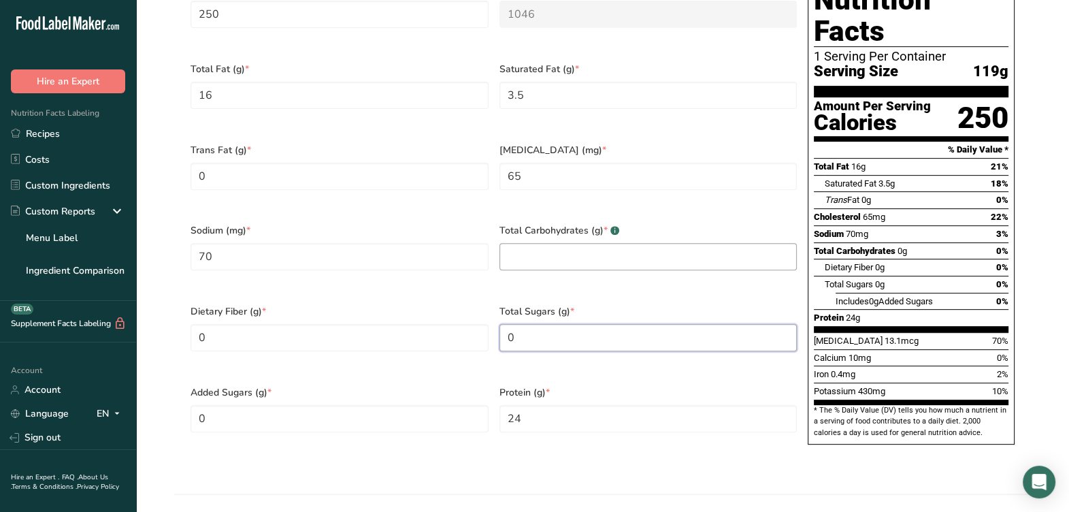
type Sugars "0"
click at [538, 243] on Carbohydrates "number" at bounding box center [649, 256] width 298 height 27
type Carbohydrates "0"
click at [317, 324] on Fiber "0" at bounding box center [340, 337] width 298 height 27
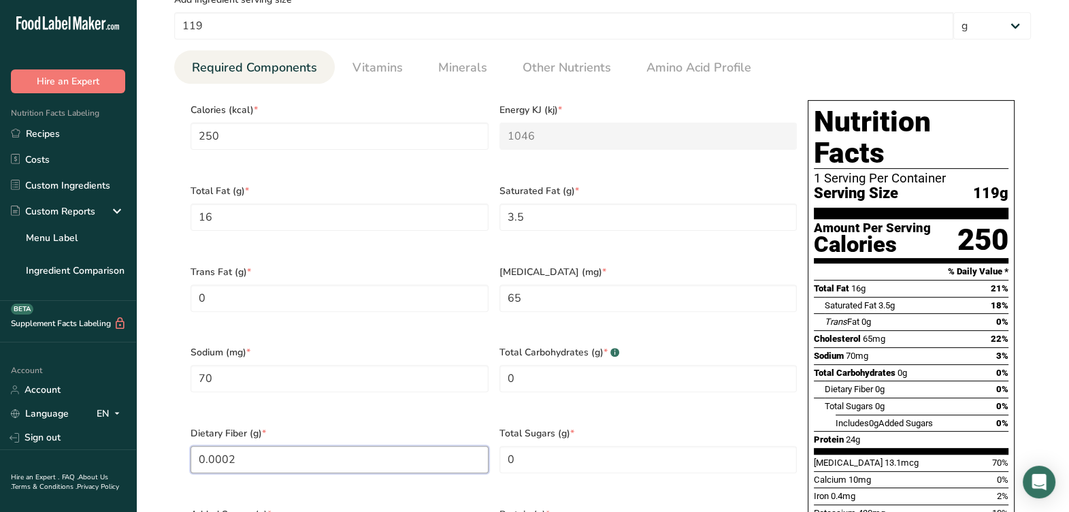
scroll to position [595, 0]
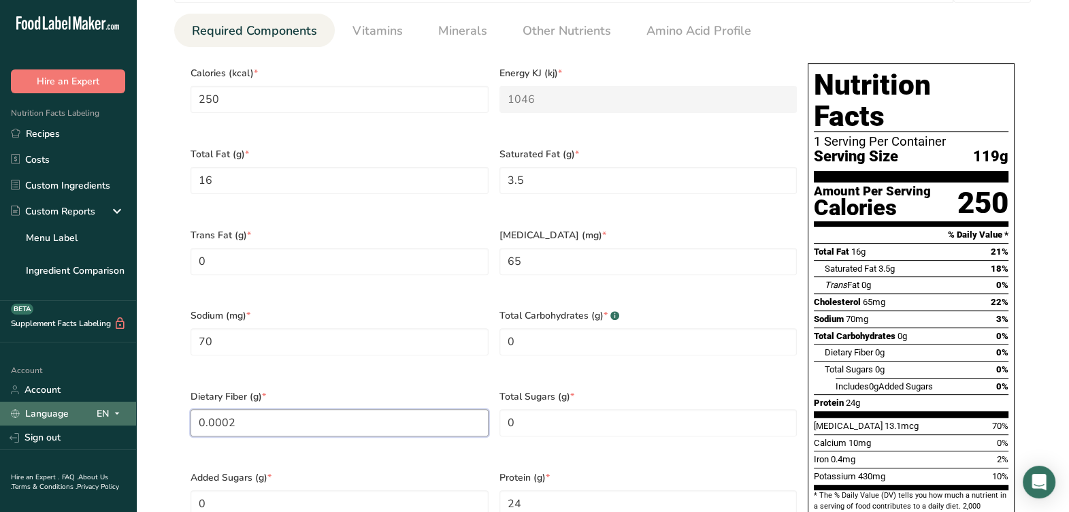
drag, startPoint x: 206, startPoint y: 405, endPoint x: 110, endPoint y: 419, distance: 96.9
click at [110, 419] on div ".a-20{fill:#fff;} Hire an Expert Nutrition Facts Labeling Recipes Costs Custom …" at bounding box center [534, 244] width 1069 height 1679
type Fiber "0"
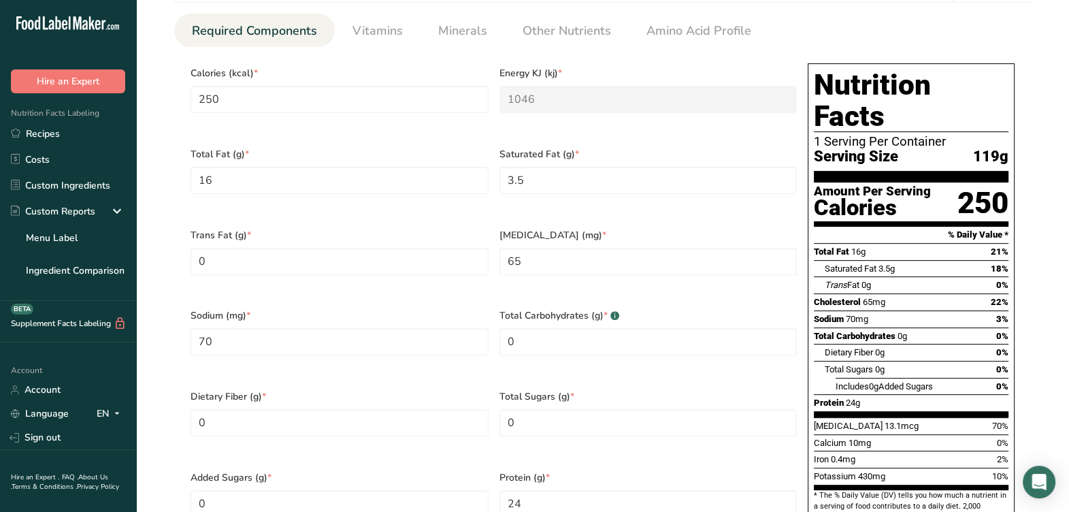
click at [170, 382] on div "Serving Size .a-a{fill:#347362;}.b-a{fill:#fff;} Add ingredient serving size * …" at bounding box center [603, 244] width 890 height 635
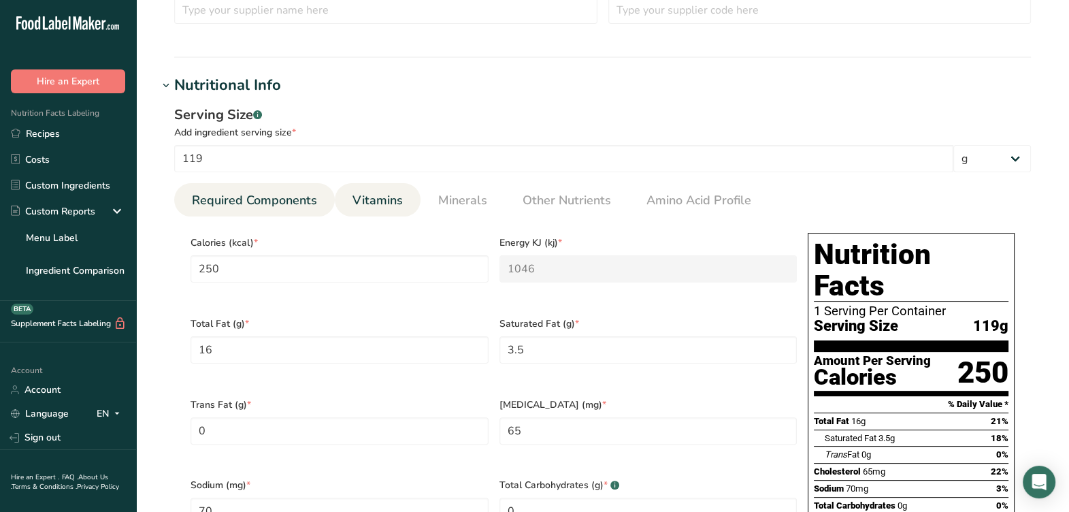
click at [349, 211] on link "Vitamins" at bounding box center [377, 200] width 61 height 35
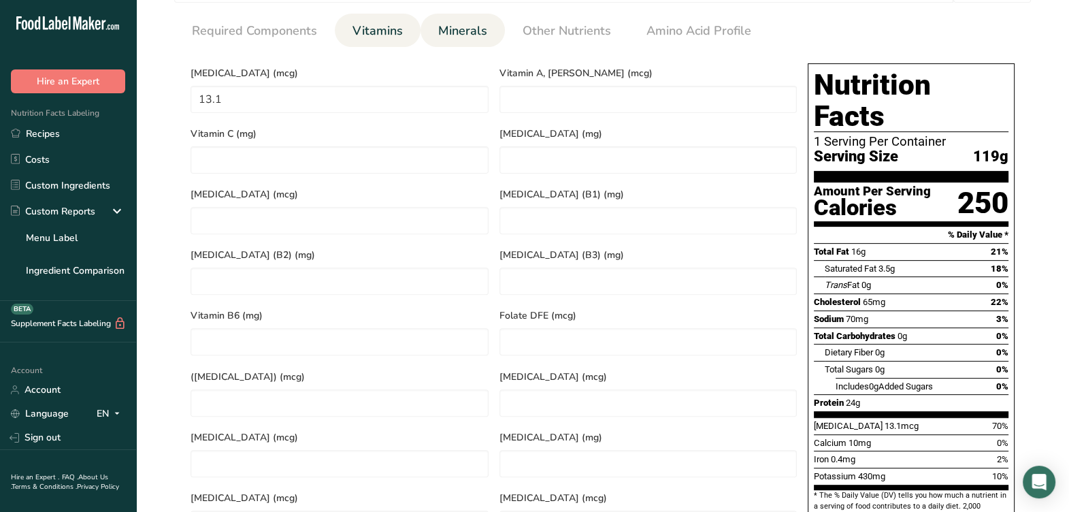
click at [449, 36] on span "Minerals" at bounding box center [462, 31] width 49 height 18
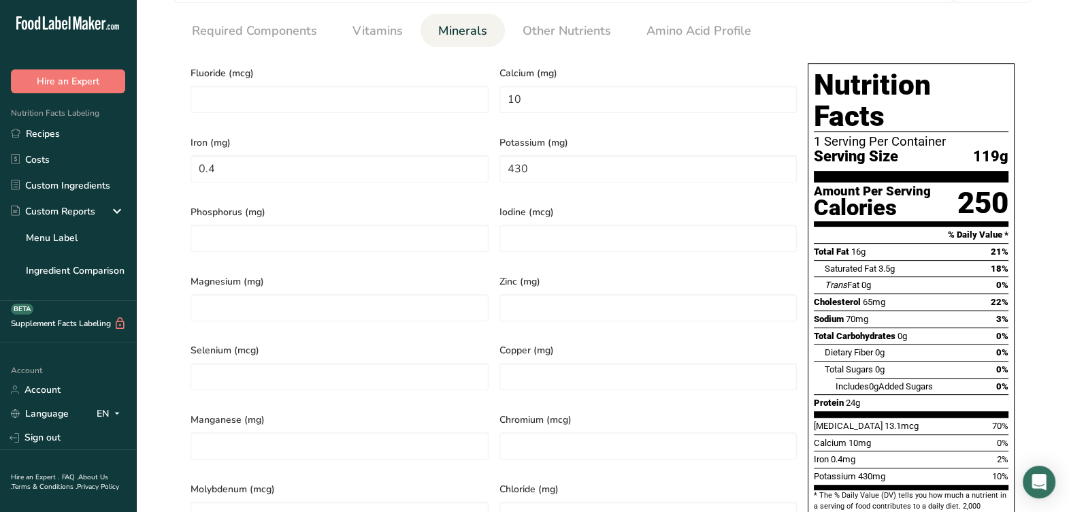
click at [495, 184] on div "Fluoride (mcg) Calcium (mg) 10 Iron (mg) 0.4 Potassium (mg) 430 Phosphorus (mg)…" at bounding box center [493, 300] width 617 height 485
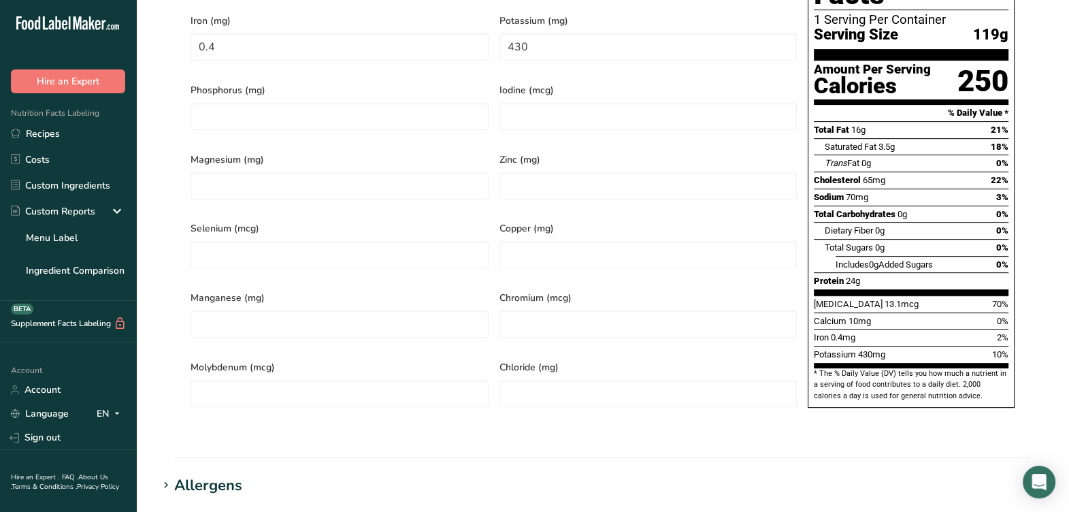
scroll to position [511, 0]
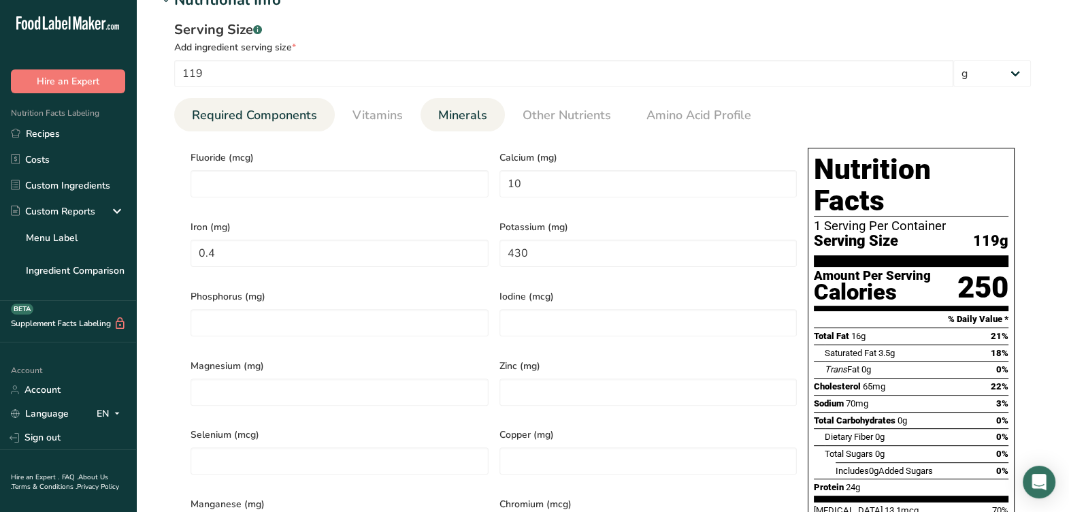
click at [304, 115] on span "Required Components" at bounding box center [254, 115] width 125 height 18
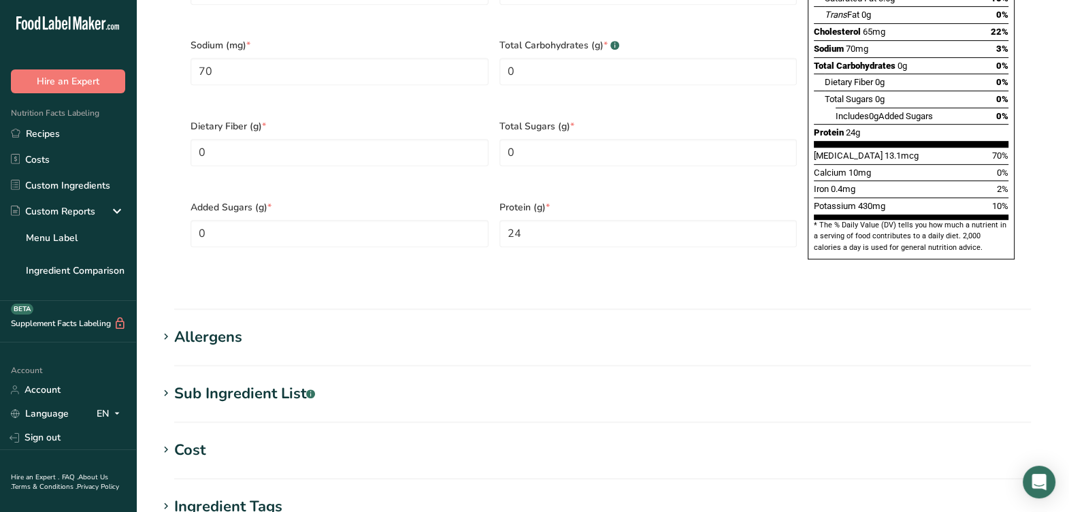
scroll to position [936, 0]
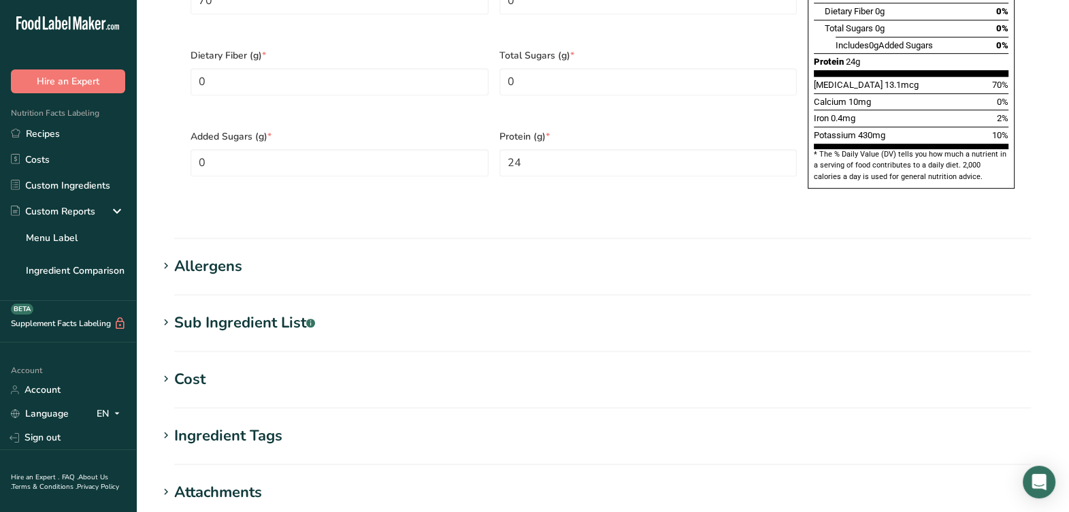
click at [208, 255] on div "Allergens" at bounding box center [208, 266] width 68 height 22
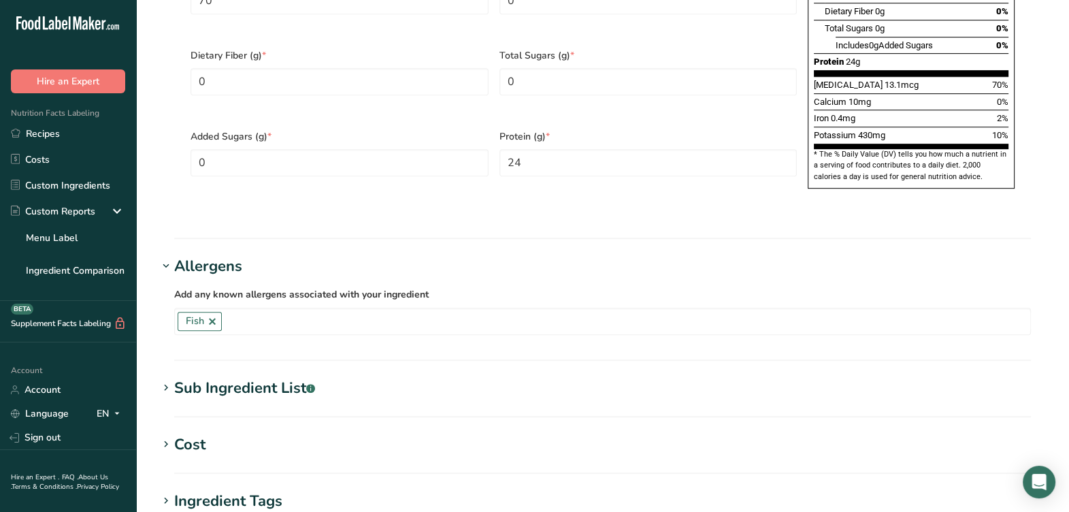
click at [208, 255] on div "Allergens" at bounding box center [208, 266] width 68 height 22
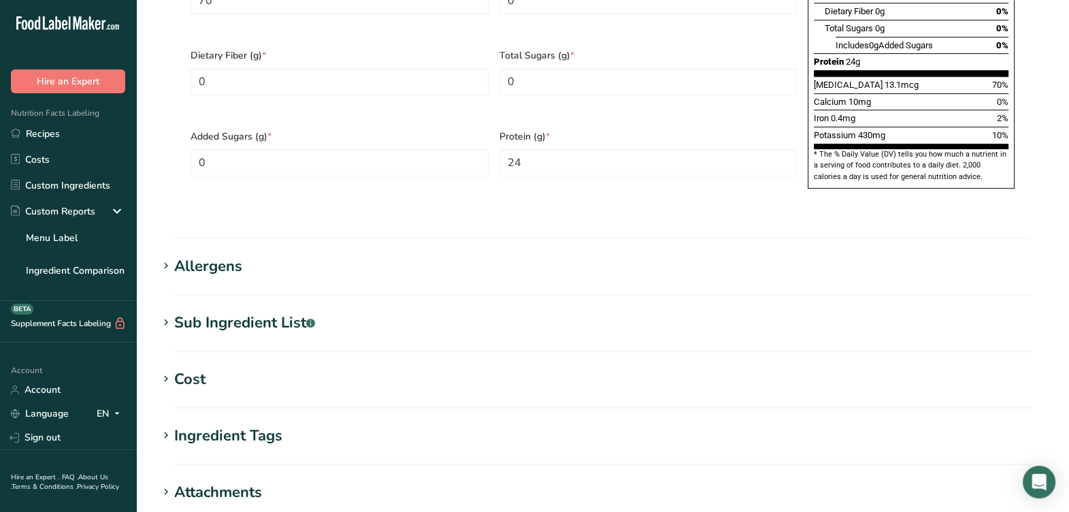
click at [287, 312] on div "Sub Ingredient List .a-a{fill:#347362;}.b-a{fill:#fff;}" at bounding box center [244, 323] width 141 height 22
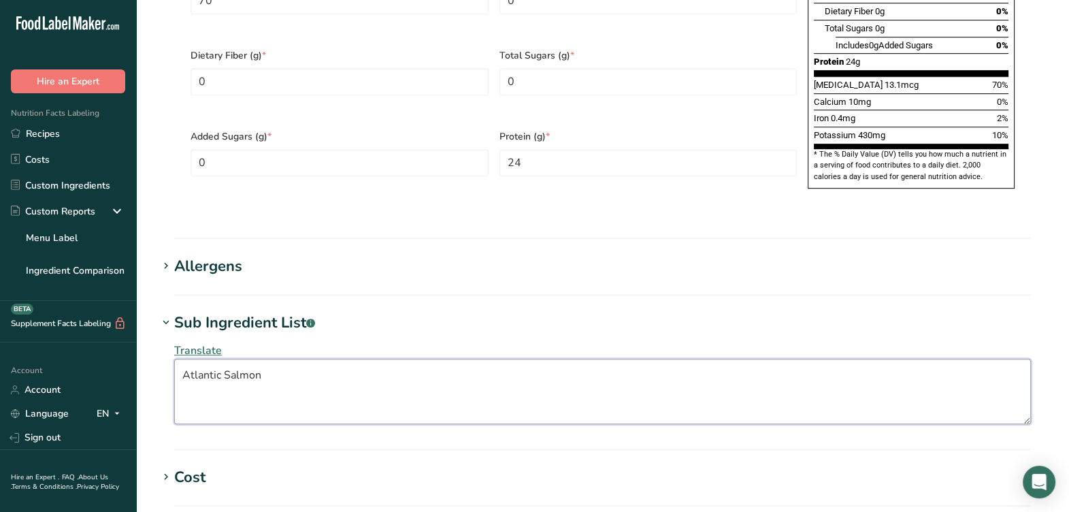
drag, startPoint x: 321, startPoint y: 344, endPoint x: 207, endPoint y: 354, distance: 114.1
click at [207, 359] on textarea "Atlantic Salmon" at bounding box center [602, 391] width 857 height 65
type textarea "A"
drag, startPoint x: 1027, startPoint y: 282, endPoint x: 1064, endPoint y: 284, distance: 37.5
click at [1027, 312] on h1 "Sub Ingredient List .a-a{fill:#347362;}.b-a{fill:#fff;}" at bounding box center [603, 323] width 890 height 22
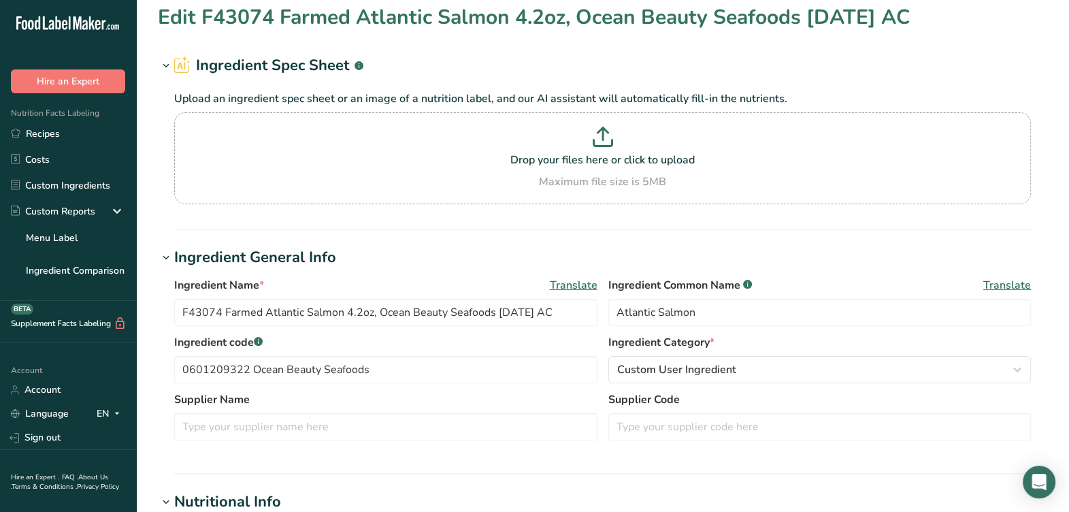
scroll to position [0, 0]
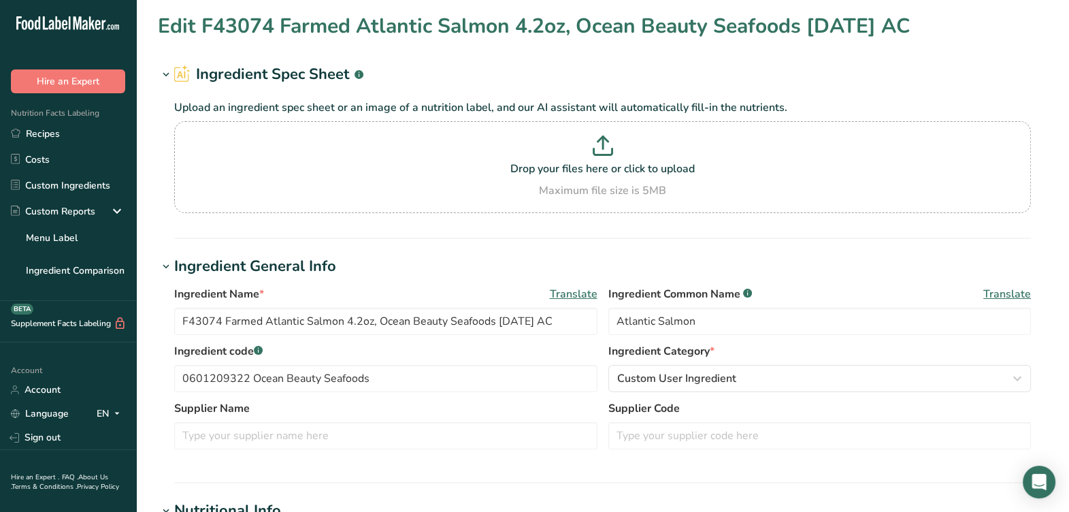
drag, startPoint x: 715, startPoint y: 404, endPoint x: 715, endPoint y: 397, distance: 6.8
click at [715, 400] on label "Supplier Code" at bounding box center [820, 408] width 423 height 16
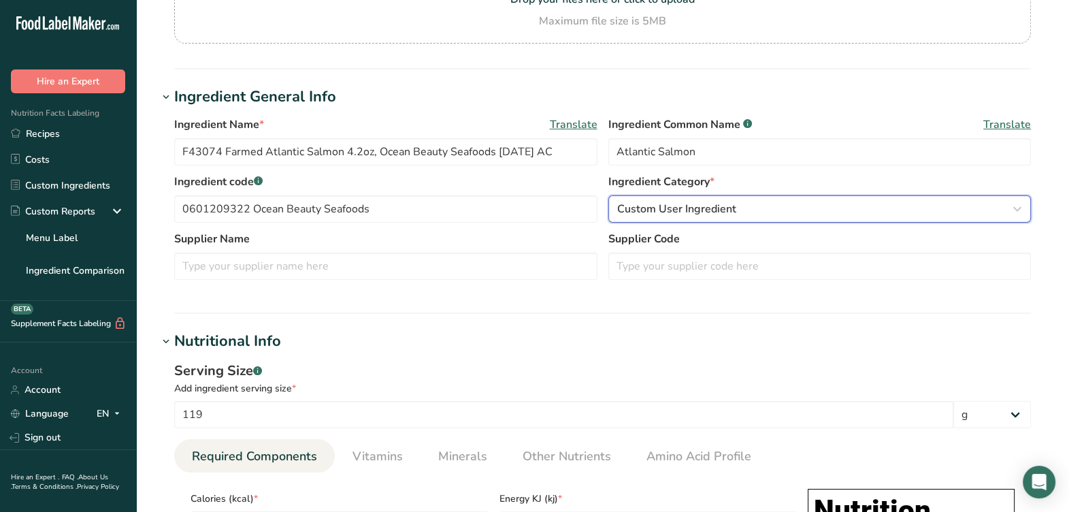
click at [701, 206] on span "Custom User Ingredient" at bounding box center [676, 209] width 119 height 16
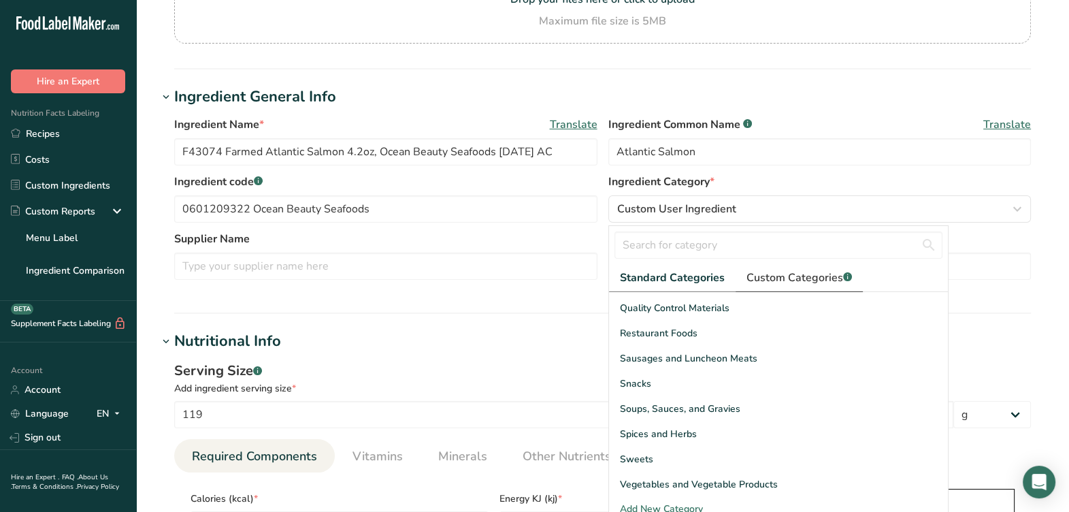
click at [794, 278] on span "Custom Categories .a-a{fill:#347362;}.b-a{fill:#fff;}" at bounding box center [800, 278] width 106 height 16
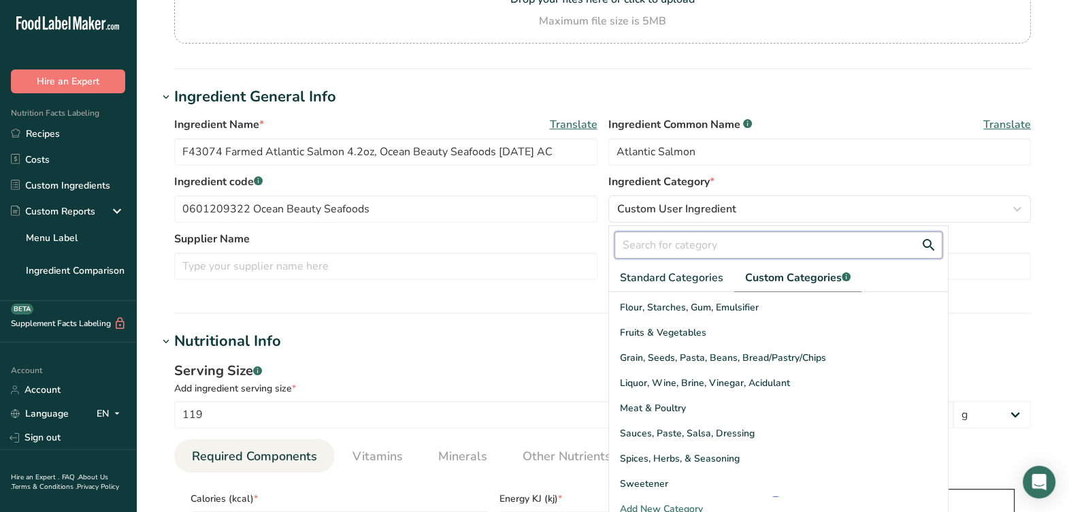
click at [752, 253] on input "text" at bounding box center [779, 244] width 328 height 27
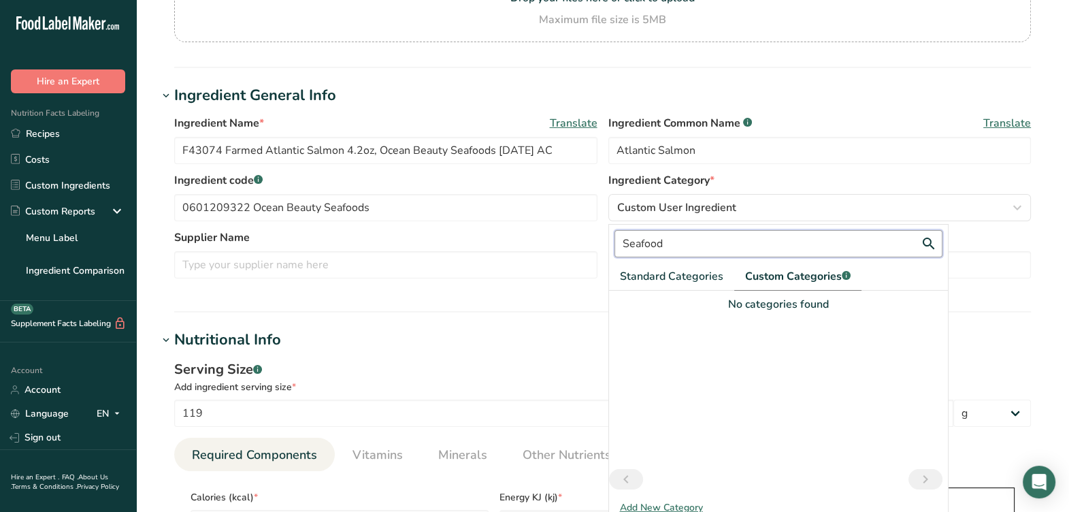
scroll to position [255, 0]
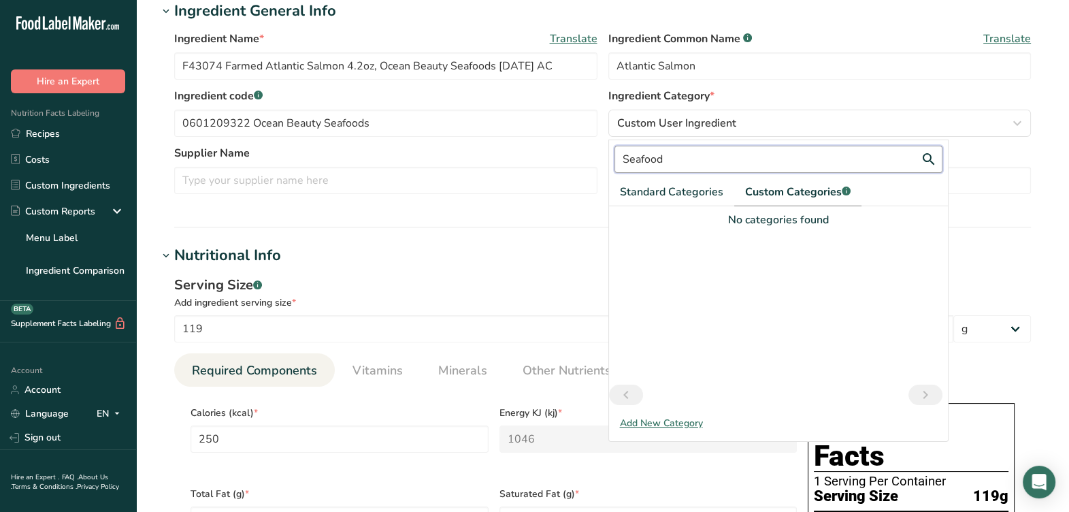
type input "Seafood"
click at [667, 422] on div "Add New Category" at bounding box center [778, 423] width 339 height 14
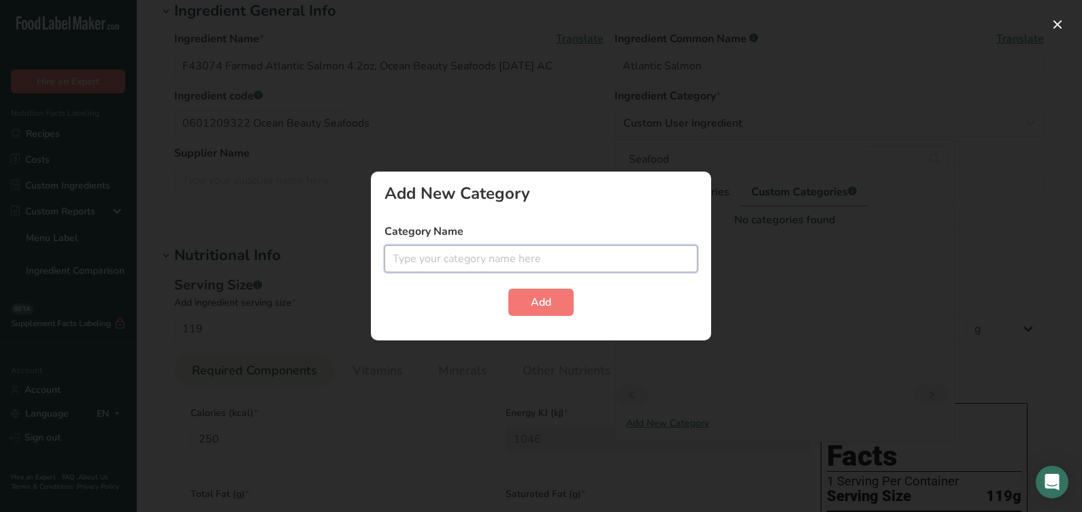
click at [514, 268] on input "text" at bounding box center [541, 258] width 313 height 27
type input "Seafood"
click at [522, 284] on form "Category Name Seafood Add" at bounding box center [541, 269] width 313 height 93
click at [528, 292] on button "Add" at bounding box center [541, 302] width 65 height 27
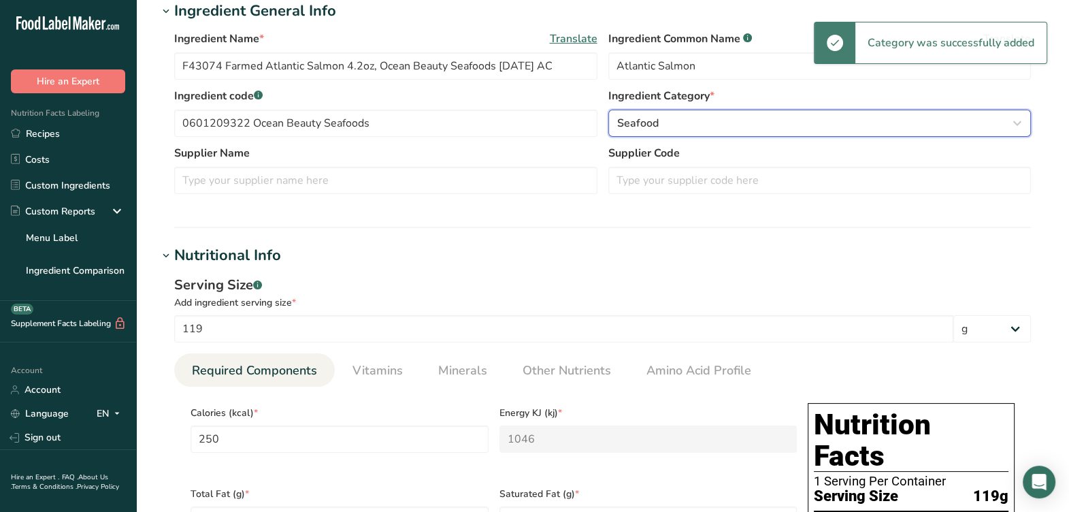
click at [666, 130] on div "Seafood" at bounding box center [816, 123] width 398 height 16
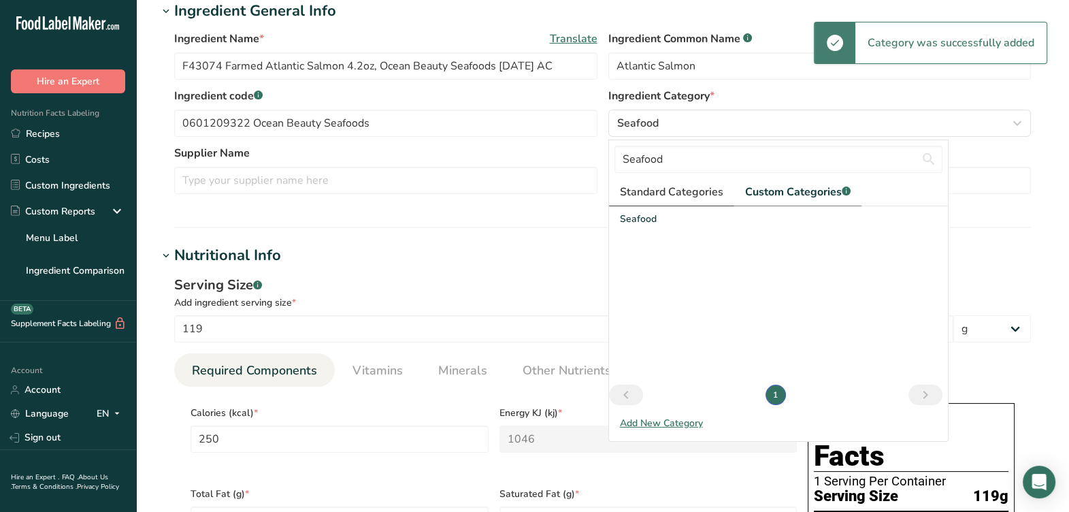
click at [642, 198] on span "Standard Categories" at bounding box center [671, 192] width 103 height 16
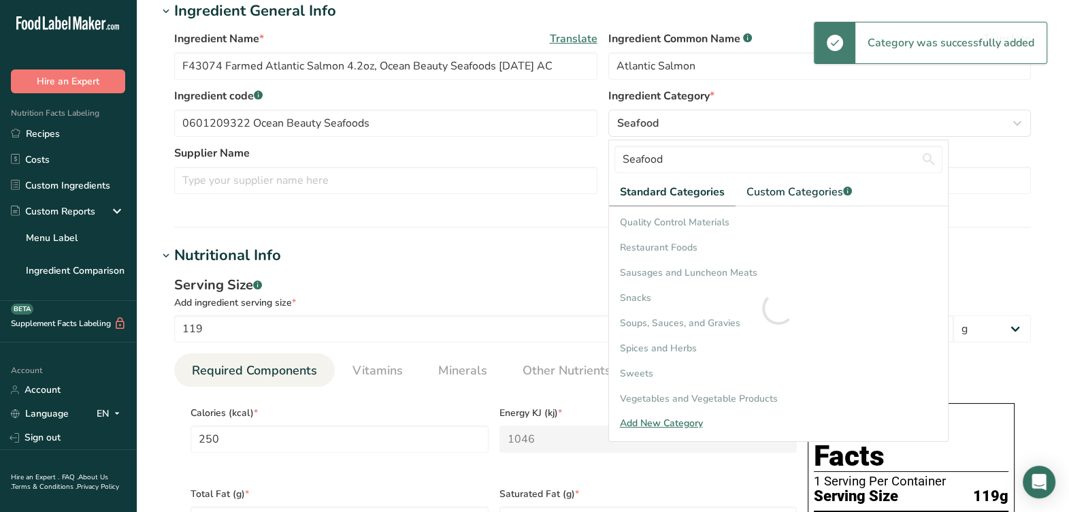
scroll to position [0, 0]
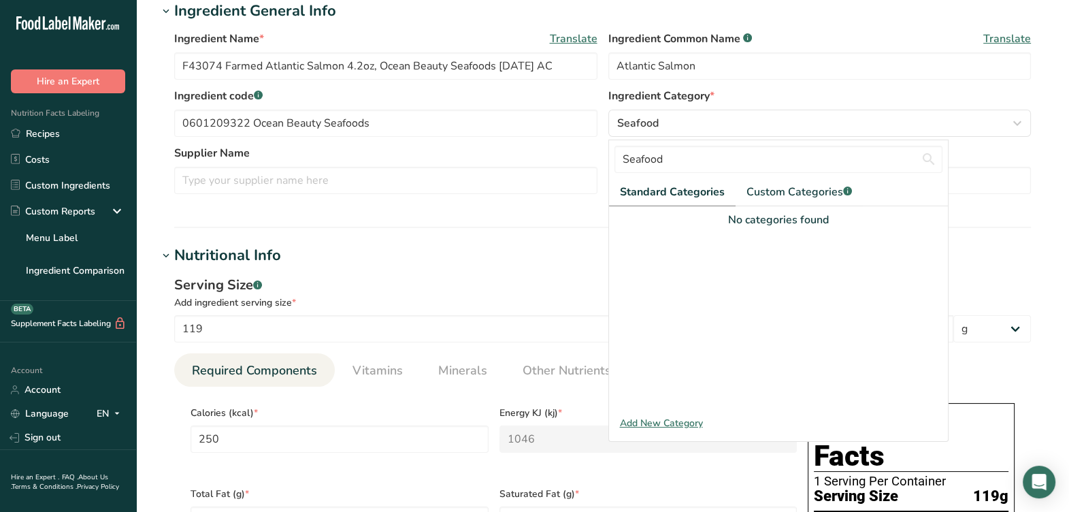
click at [557, 201] on div "Supplier Name Supplier Code" at bounding box center [602, 173] width 857 height 57
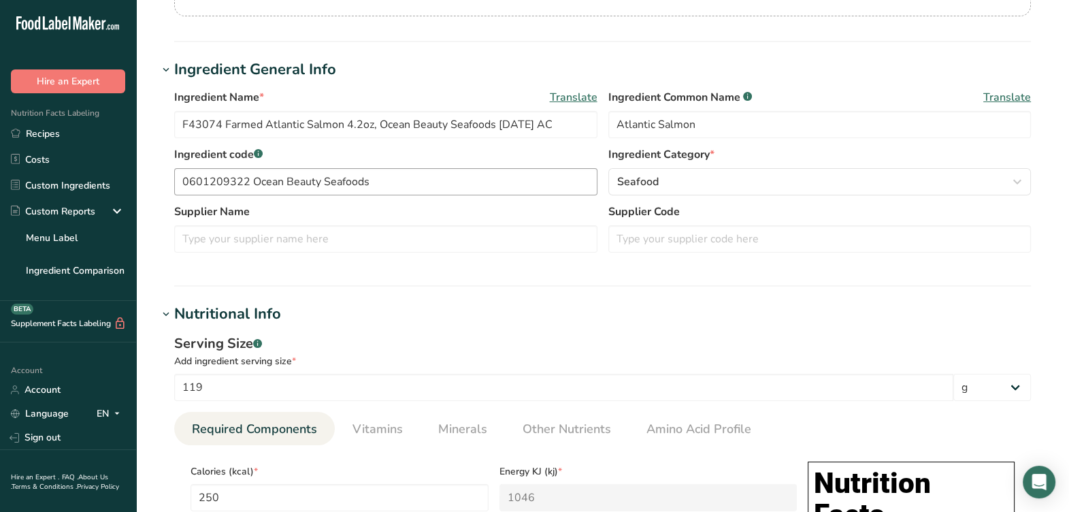
scroll to position [170, 0]
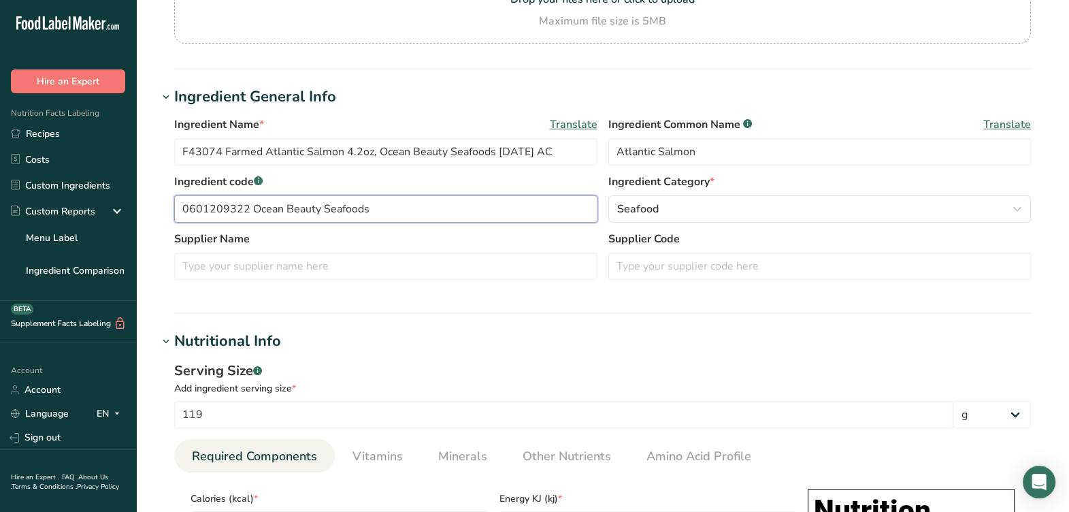
drag, startPoint x: 379, startPoint y: 203, endPoint x: 254, endPoint y: 208, distance: 125.4
click at [253, 205] on input "0601209322 Ocean Beauty Seafoods" at bounding box center [385, 208] width 423 height 27
click at [303, 269] on input "text" at bounding box center [385, 266] width 423 height 27
paste input "Ocean Beauty Seafoods"
type input "Ocean Beauty Seafoods"
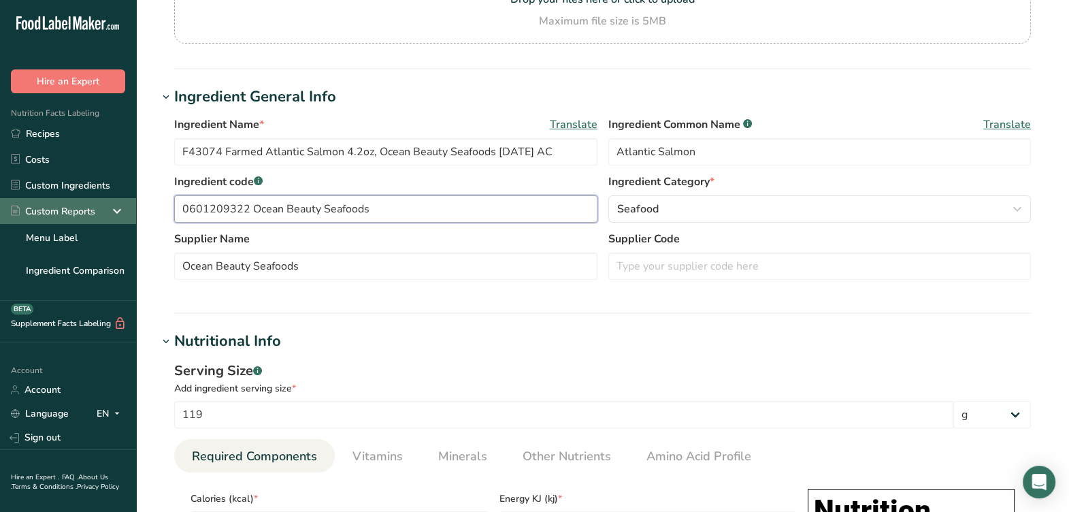
drag, startPoint x: 248, startPoint y: 210, endPoint x: 95, endPoint y: 211, distance: 153.2
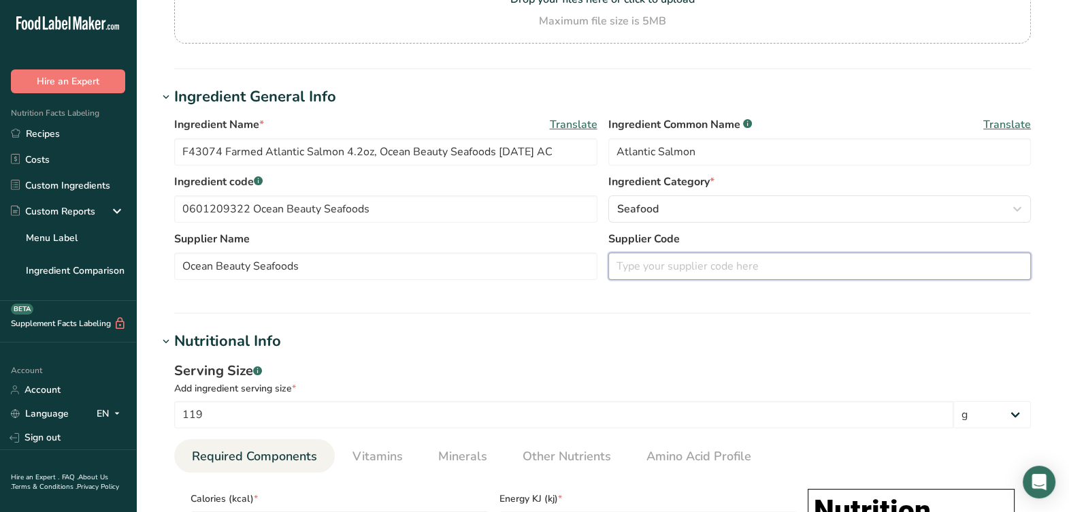
click at [872, 266] on input "text" at bounding box center [820, 266] width 423 height 27
paste input "0601209322"
type input "0601209322"
drag, startPoint x: 226, startPoint y: 146, endPoint x: 129, endPoint y: 165, distance: 98.4
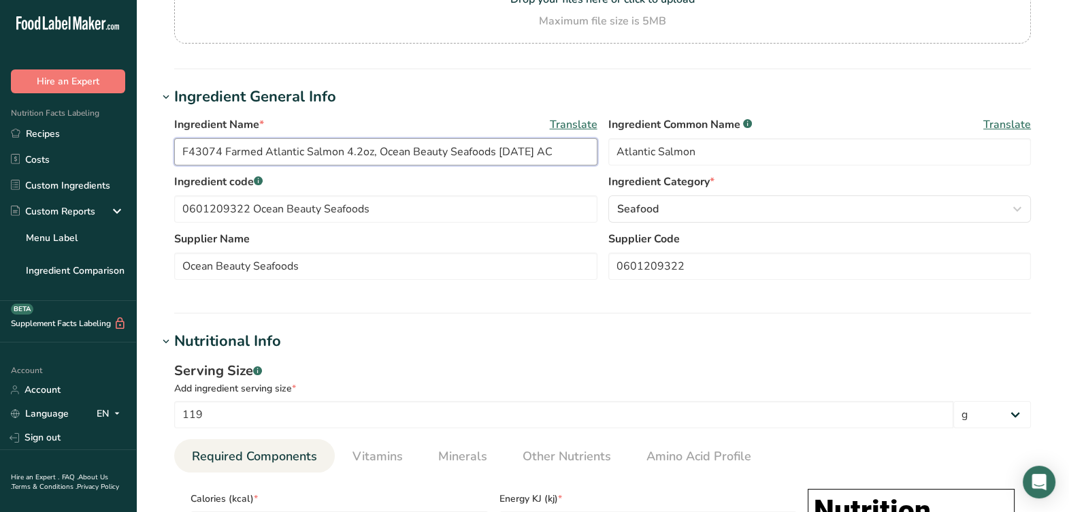
click at [268, 147] on input "F43074 Farmed Atlantic Salmon 4.2oz, Ocean Beauty Seafoods 03-03-20 AC" at bounding box center [385, 151] width 423 height 27
drag, startPoint x: 221, startPoint y: 147, endPoint x: 262, endPoint y: 182, distance: 54.1
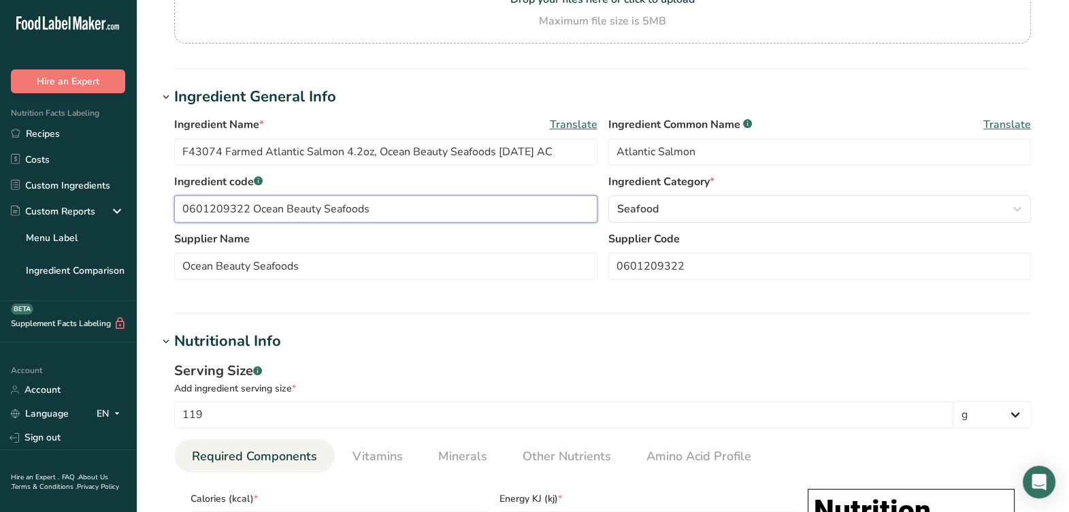
drag, startPoint x: 395, startPoint y: 208, endPoint x: 134, endPoint y: 206, distance: 260.7
paste input "F43074"
type input "F43074 / RFS013"
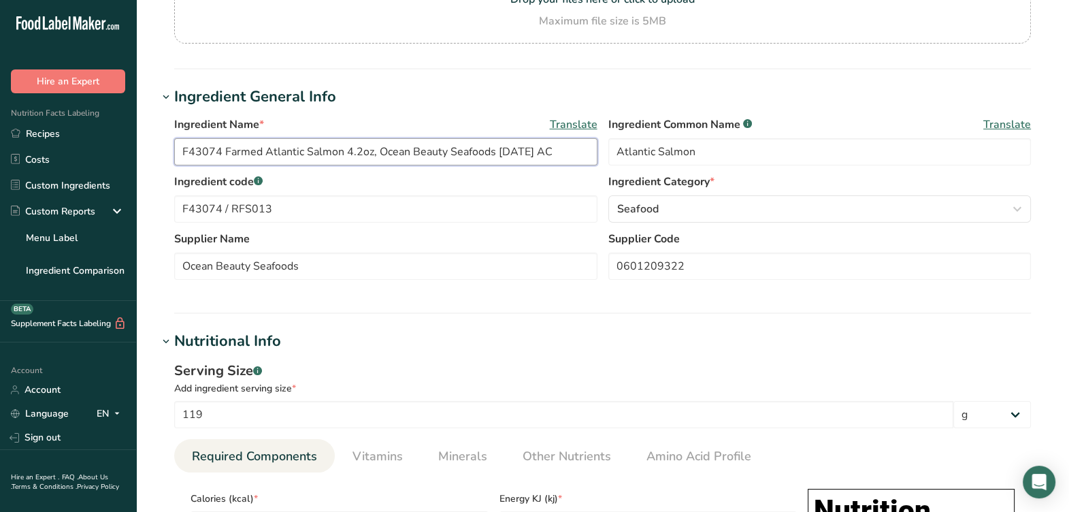
click at [225, 146] on input "F43074 Farmed Atlantic Salmon 4.2oz, Ocean Beauty Seafoods 03-03-20 AC" at bounding box center [385, 151] width 423 height 27
type input "F43074 / RFS013 Farmed Atlantic Salmon 4.2oz, Ocean Beauty Seafoods 03-03-20 AC"
click at [371, 182] on label "Ingredient code .a-a{fill:#347362;}.b-a{fill:#fff;}" at bounding box center [385, 182] width 423 height 16
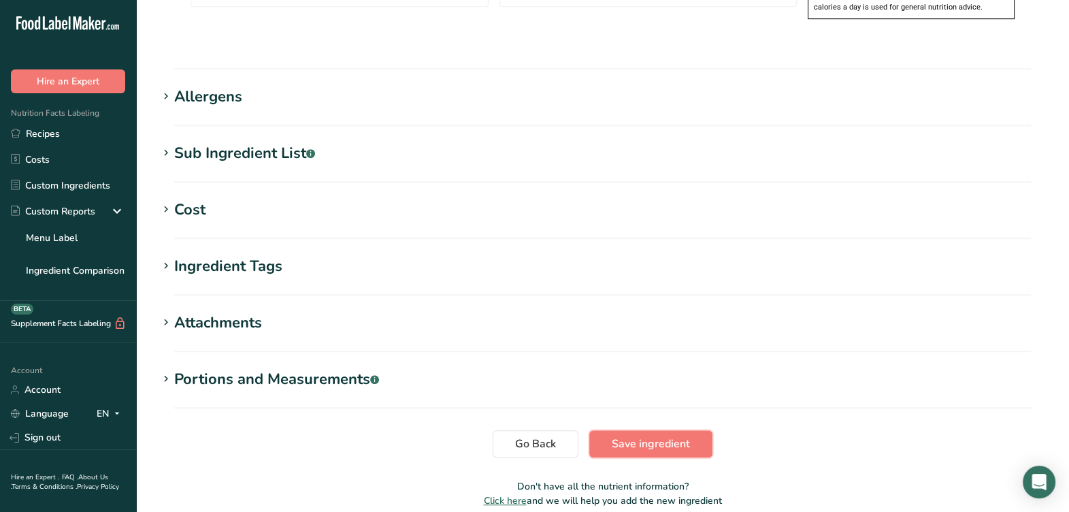
click at [650, 436] on span "Save ingredient" at bounding box center [651, 444] width 78 height 16
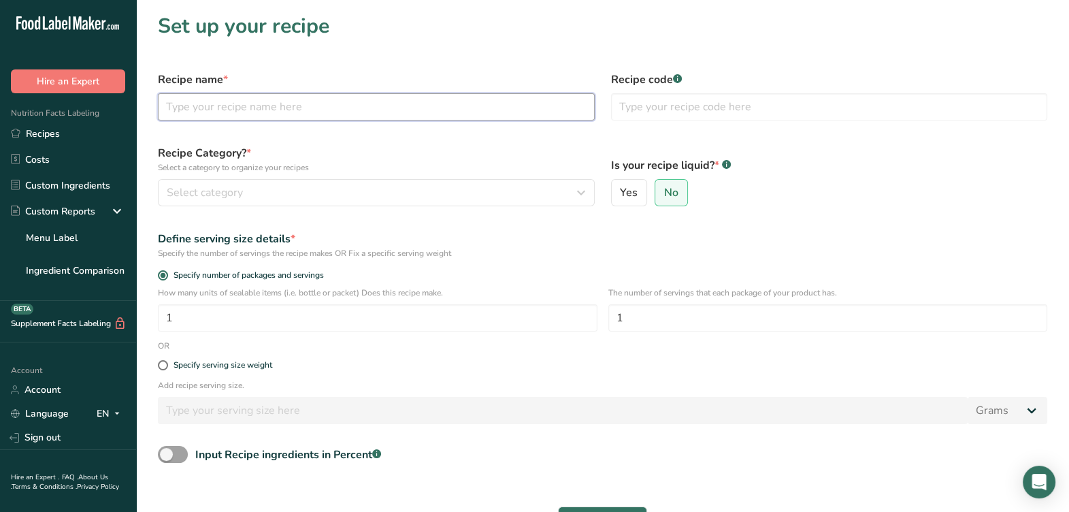
click at [242, 116] on input "text" at bounding box center [376, 106] width 437 height 27
paste input "FHEH335 Italian Style Chicken Marinara V001 [DATE]"
type input "FHEH335 Italian Style Chicken Marinara V001 [DATE]"
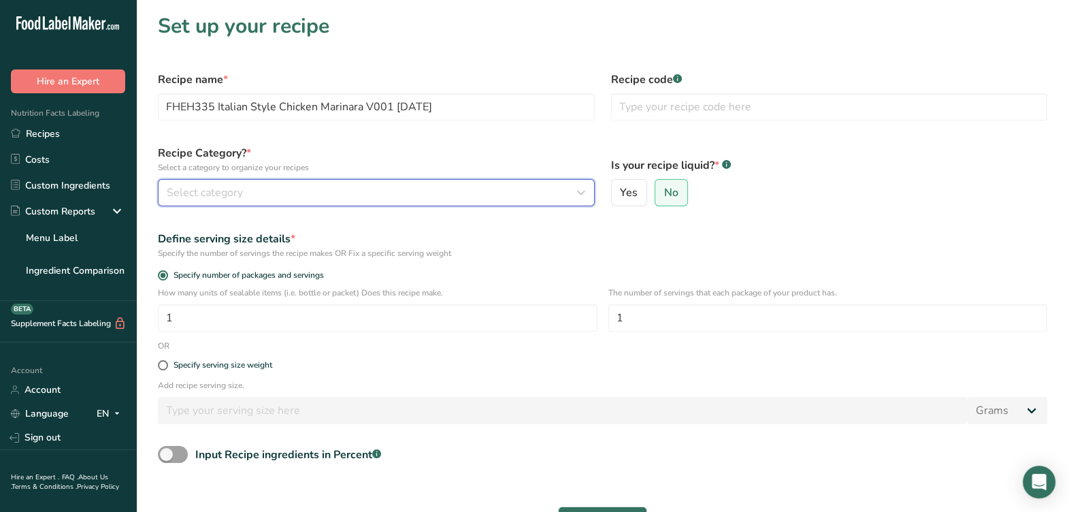
click at [259, 182] on button "Select category" at bounding box center [376, 192] width 437 height 27
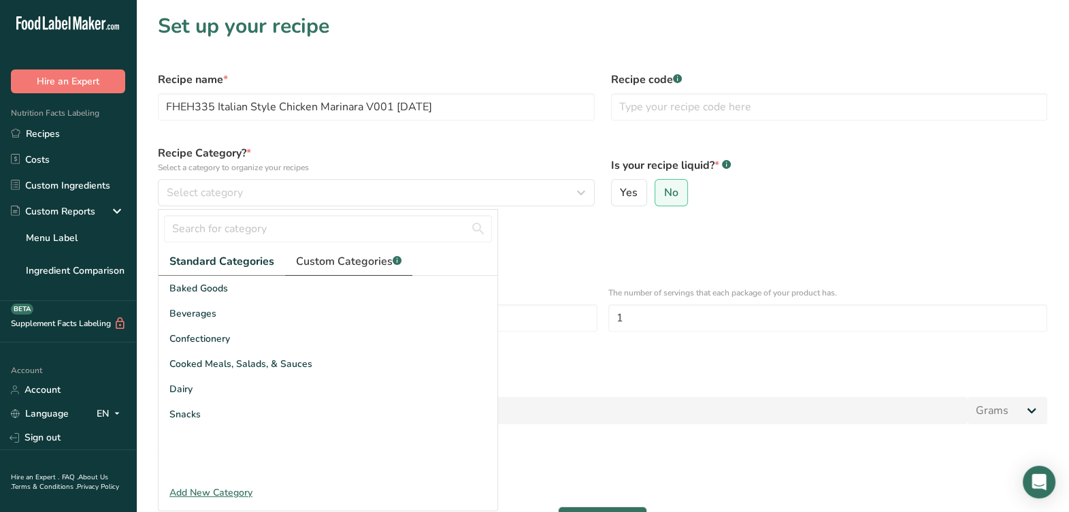
click at [317, 258] on span "Custom Categories .a-a{fill:#347362;}.b-a{fill:#fff;}" at bounding box center [349, 261] width 106 height 16
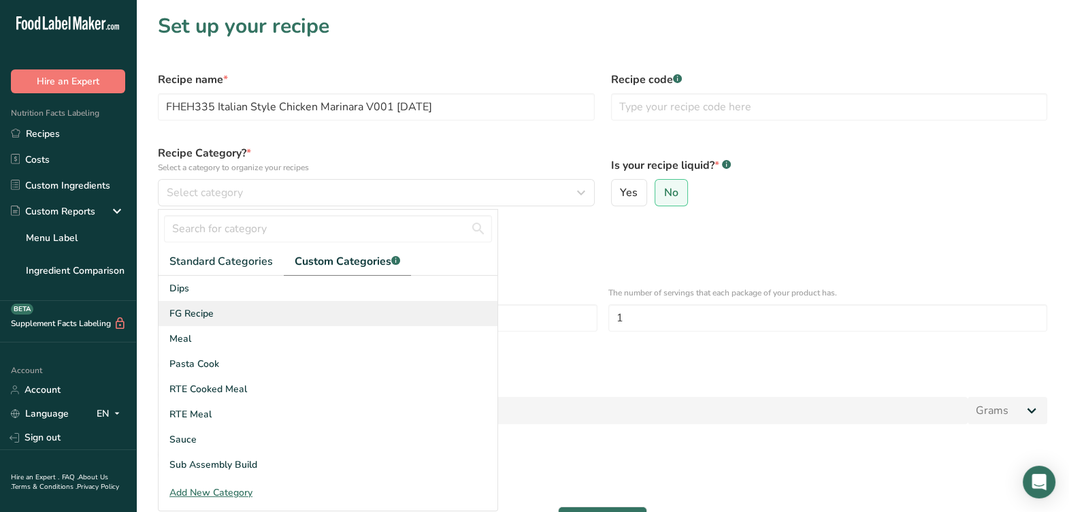
click at [209, 318] on span "FG Recipe" at bounding box center [192, 313] width 44 height 14
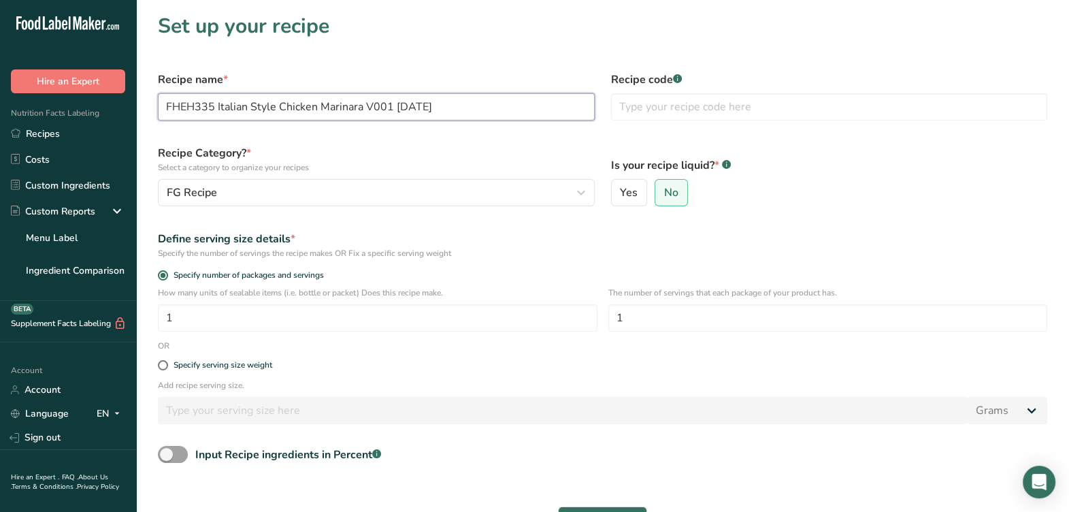
drag, startPoint x: 214, startPoint y: 109, endPoint x: 125, endPoint y: 120, distance: 89.8
click at [118, 124] on div ".a-20{fill:#fff;} Hire an Expert Nutrition Facts Labeling Recipes Costs Custom …" at bounding box center [534, 313] width 1069 height 626
click at [682, 88] on div "Recipe code .a-a{fill:#347362;}.b-a{fill:#fff;}" at bounding box center [829, 95] width 453 height 65
drag, startPoint x: 676, startPoint y: 103, endPoint x: 659, endPoint y: 118, distance: 22.7
click at [675, 104] on input "text" at bounding box center [829, 106] width 437 height 27
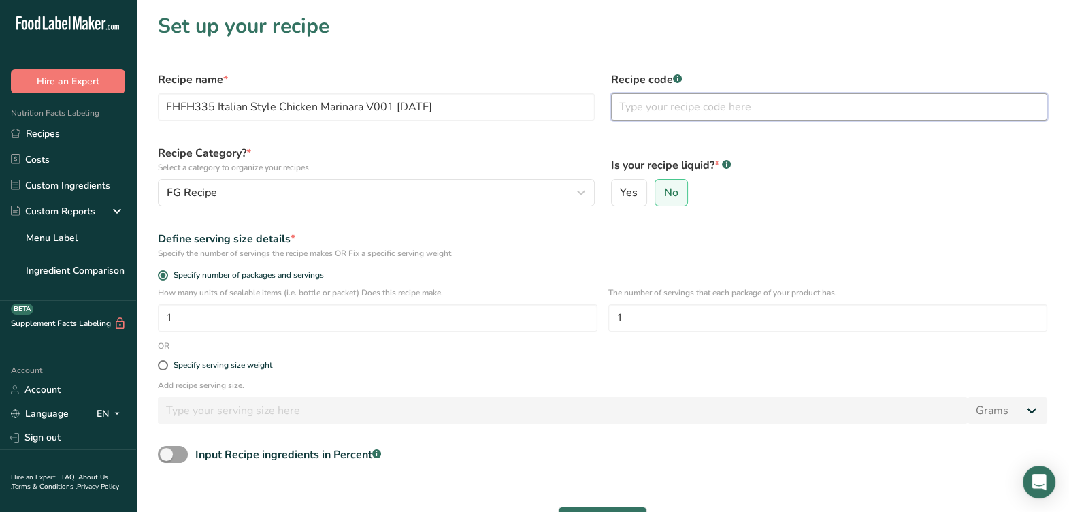
paste input "FHEH335"
type input "FHEH335"
click at [520, 174] on div "Recipe Category? * Select a category to organize your recipes FG Recipe Standar…" at bounding box center [376, 176] width 453 height 78
click at [249, 368] on div "Specify serving size weight" at bounding box center [603, 365] width 906 height 27
click at [250, 368] on div "Specify serving size weight" at bounding box center [223, 365] width 99 height 10
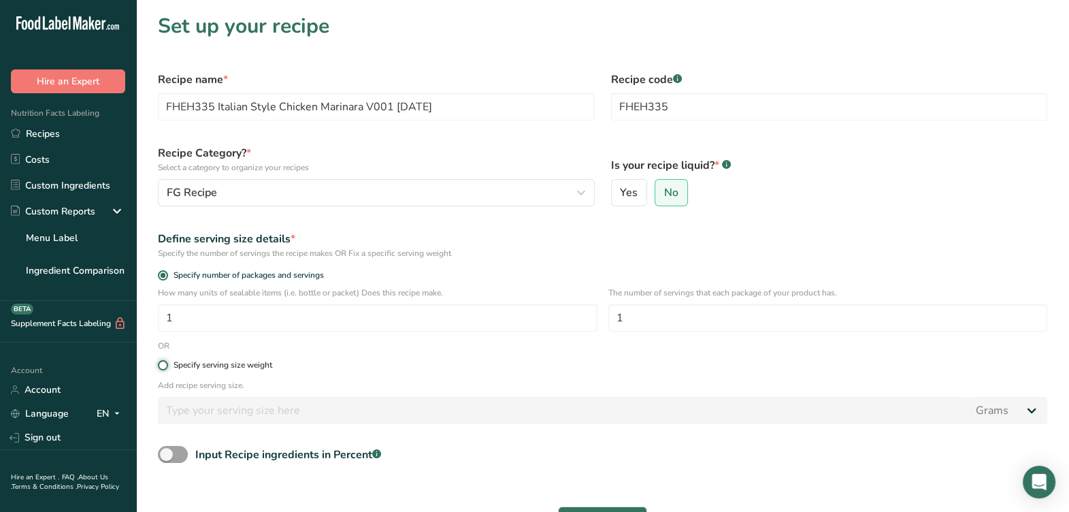
click at [167, 368] on input "Specify serving size weight" at bounding box center [162, 365] width 9 height 9
radio input "true"
radio input "false"
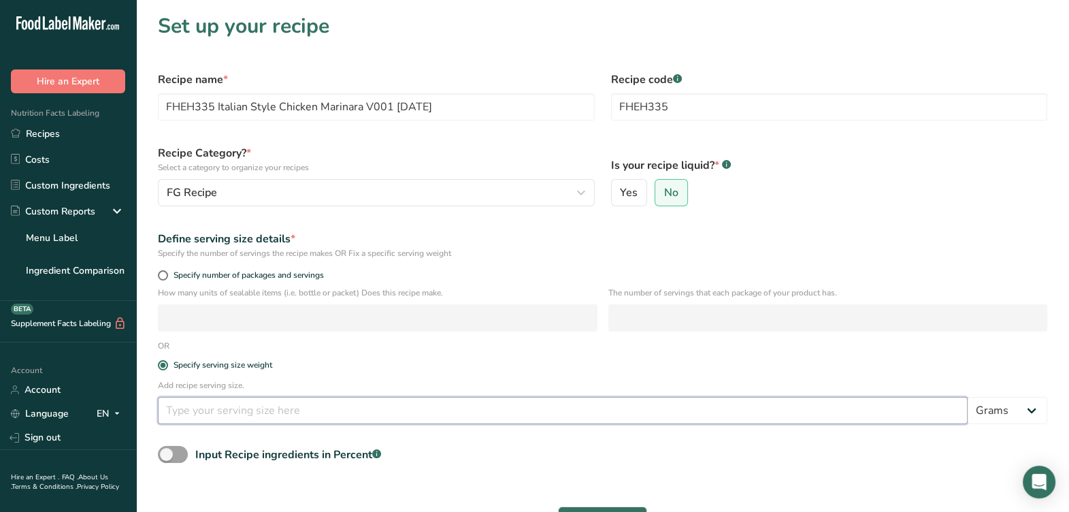
click at [249, 403] on input "number" at bounding box center [563, 410] width 810 height 27
type input "340"
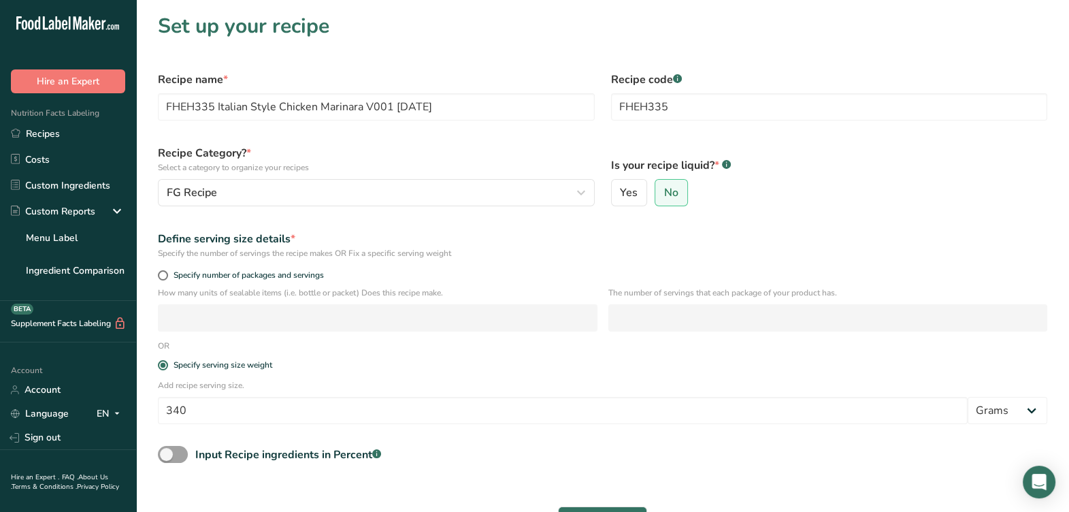
click at [390, 342] on form "Recipe name * FHEH335 Italian Style Chicken Marinara V001 [DATE] Recipe code .a…" at bounding box center [603, 316] width 906 height 506
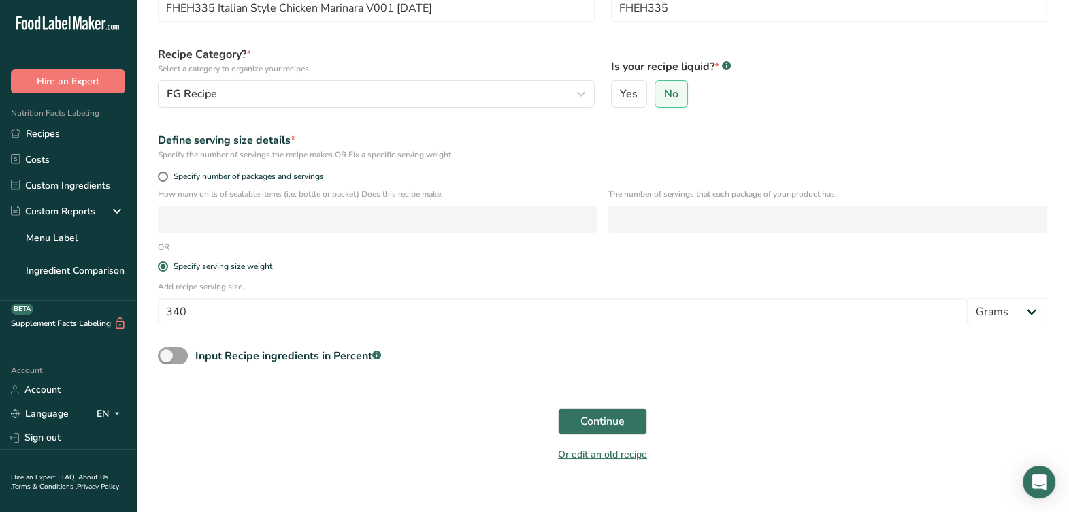
scroll to position [114, 0]
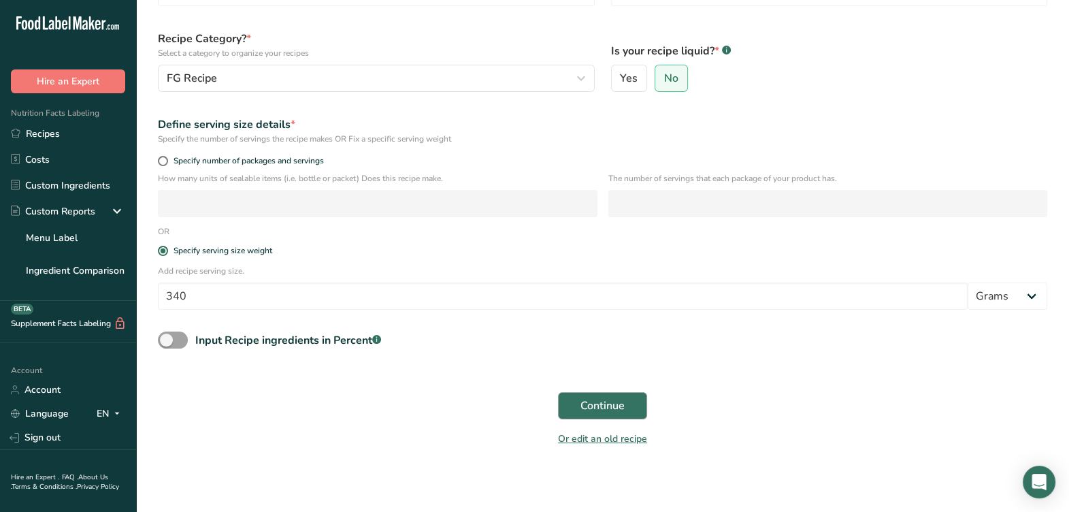
click at [602, 392] on div "Continue" at bounding box center [603, 406] width 906 height 44
click at [602, 395] on button "Continue" at bounding box center [602, 405] width 89 height 27
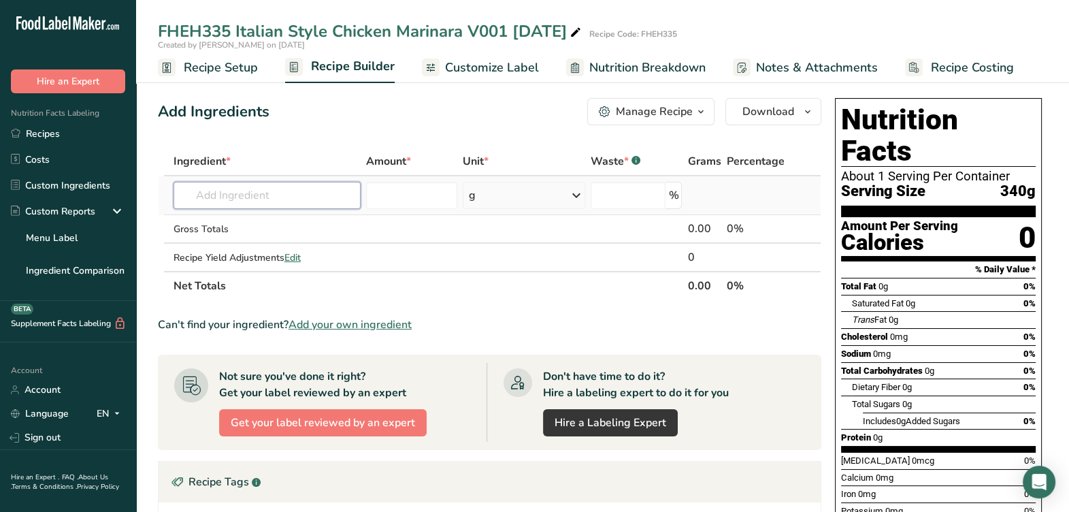
click at [285, 201] on input "text" at bounding box center [267, 195] width 187 height 27
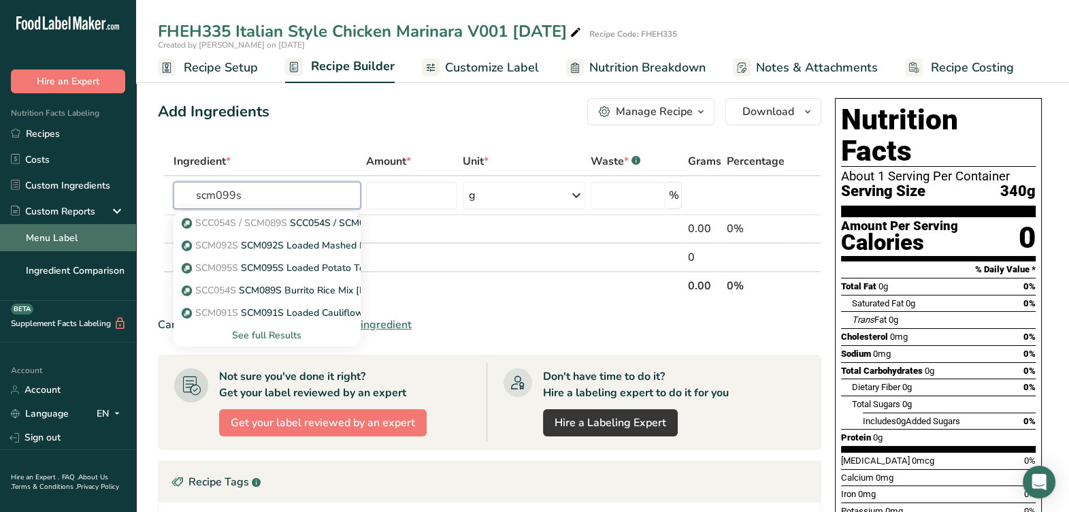
drag, startPoint x: 280, startPoint y: 197, endPoint x: 107, endPoint y: 232, distance: 177.0
click at [107, 232] on div ".a-20{fill:#fff;} Hire an Expert Nutrition Facts Labeling Recipes Costs Custom …" at bounding box center [534, 396] width 1069 height 792
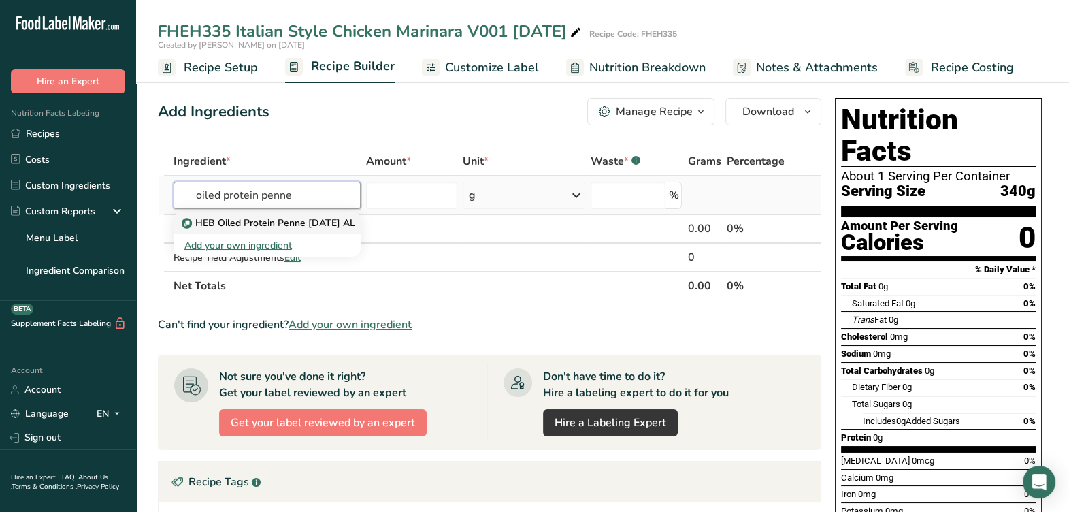
type input "oiled protein penne"
click at [328, 226] on p "HEB Oiled Protein Penne [DATE] AL" at bounding box center [269, 223] width 171 height 14
type input "HEB Oiled Protein Penne [DATE] AL"
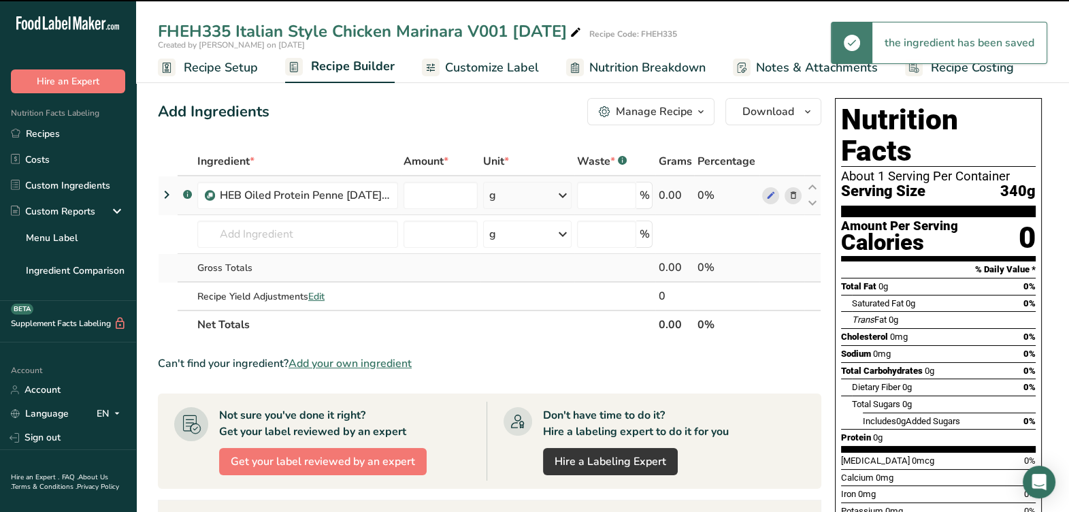
type input "0"
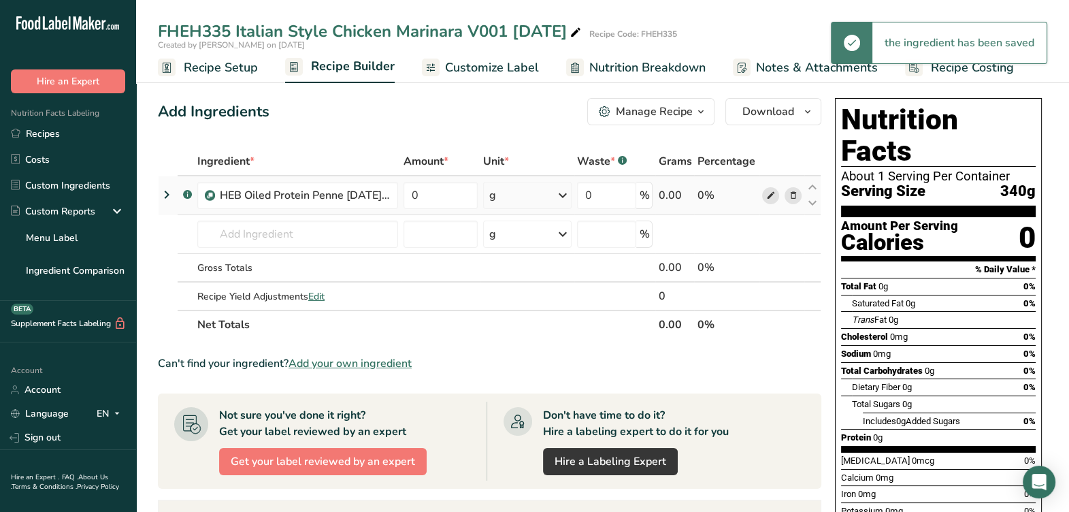
click at [772, 202] on icon at bounding box center [771, 196] width 10 height 14
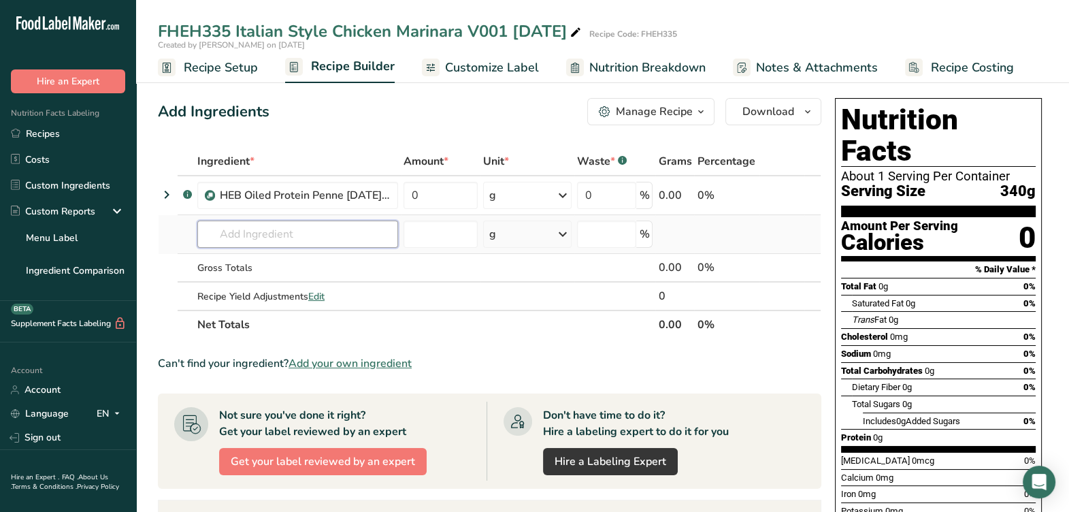
click at [284, 244] on input "text" at bounding box center [297, 234] width 201 height 27
click at [269, 252] on tbody ".a-a{fill:#347362;}.b-a{fill:#fff;} HEB Oiled Protein Penne 4-28-25 AL 0 g Weig…" at bounding box center [490, 242] width 662 height 133
drag, startPoint x: 269, startPoint y: 252, endPoint x: 211, endPoint y: 257, distance: 58.1
click at [208, 261] on div "Gross Totals" at bounding box center [297, 268] width 201 height 14
click at [244, 240] on input "text" at bounding box center [297, 234] width 201 height 27
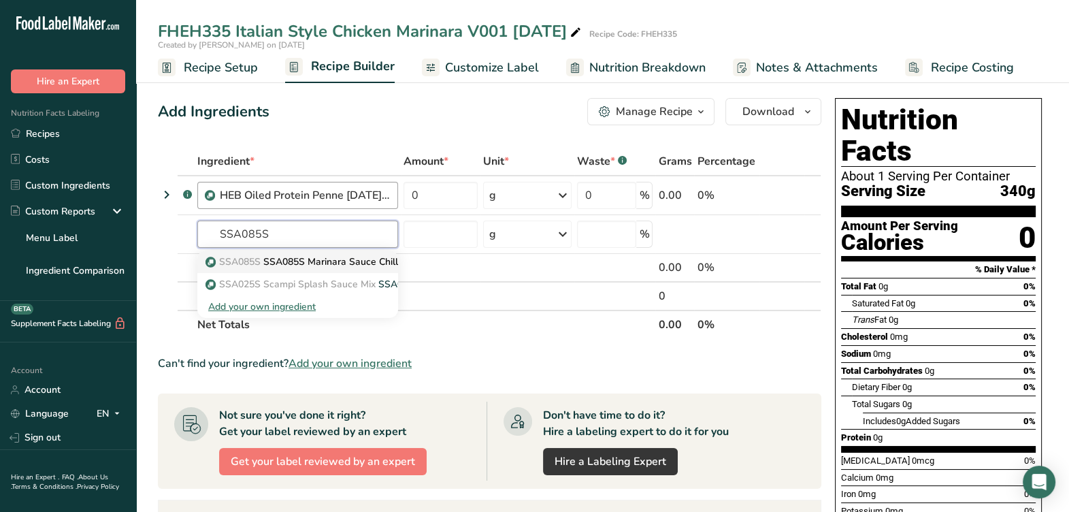
type input "SSA085S Marinara Sauce Chilled 060123 AF"
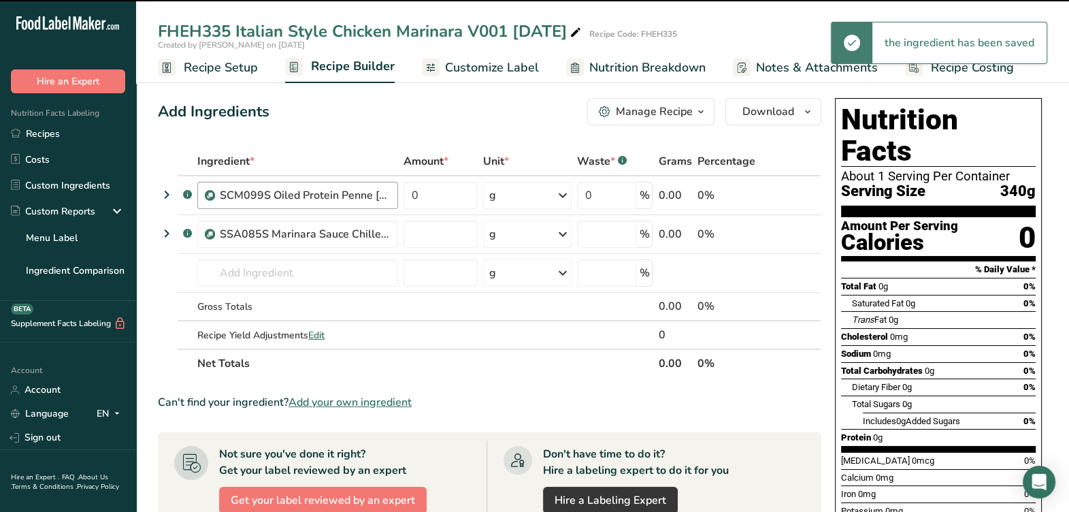
type input "0"
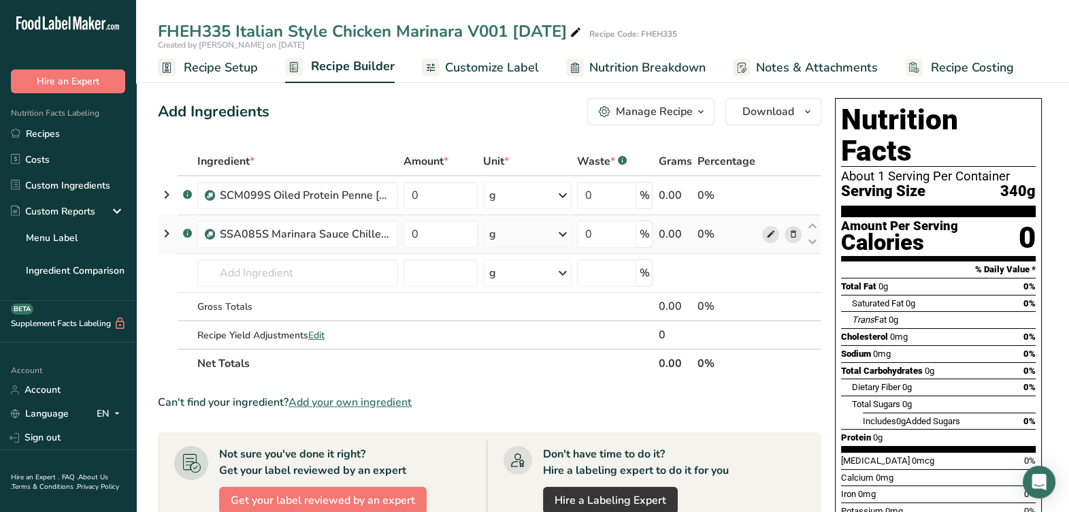
click at [769, 238] on icon at bounding box center [771, 234] width 10 height 14
click at [216, 293] on td "Gross Totals" at bounding box center [298, 307] width 206 height 29
click at [232, 273] on input "text" at bounding box center [297, 272] width 201 height 27
type input "swp011"
click at [240, 270] on input "text" at bounding box center [297, 272] width 201 height 27
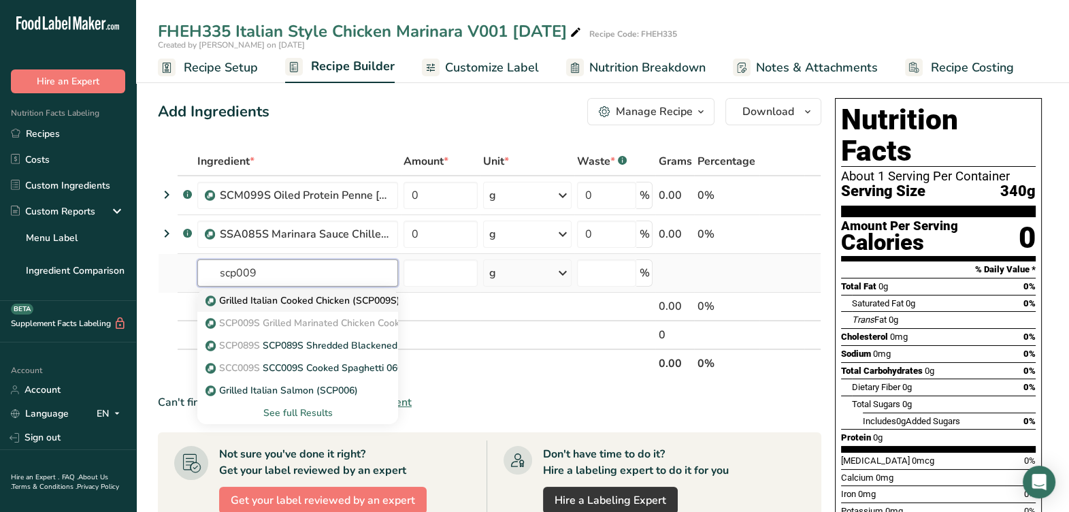
type input "Grilled Italian Cooked Chicken (SCP009S)"
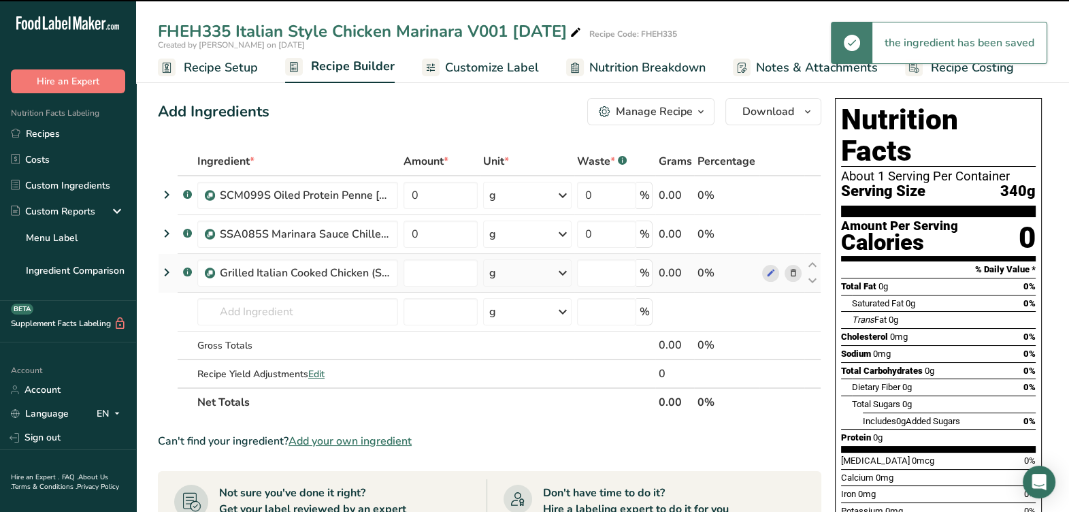
type input "0"
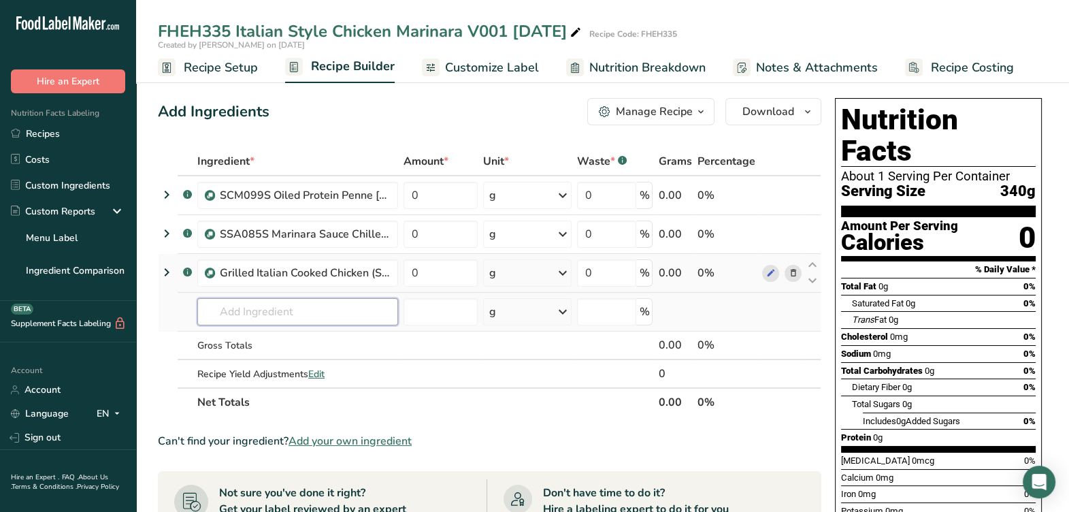
click at [378, 316] on input "text" at bounding box center [297, 311] width 201 height 27
type input "svm029s"
click at [556, 395] on th "Net Totals" at bounding box center [425, 401] width 461 height 29
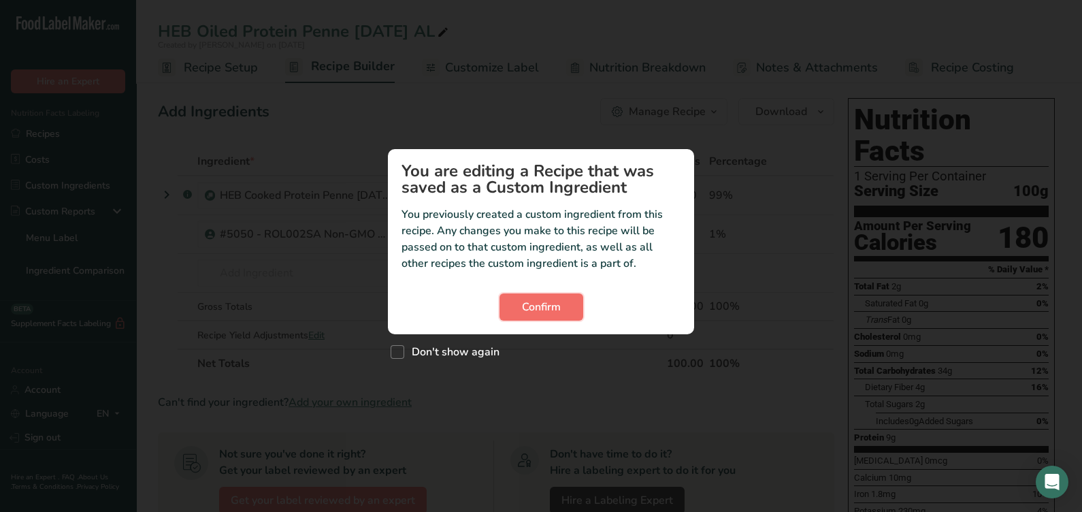
click at [530, 313] on span "Confirm" at bounding box center [541, 307] width 39 height 16
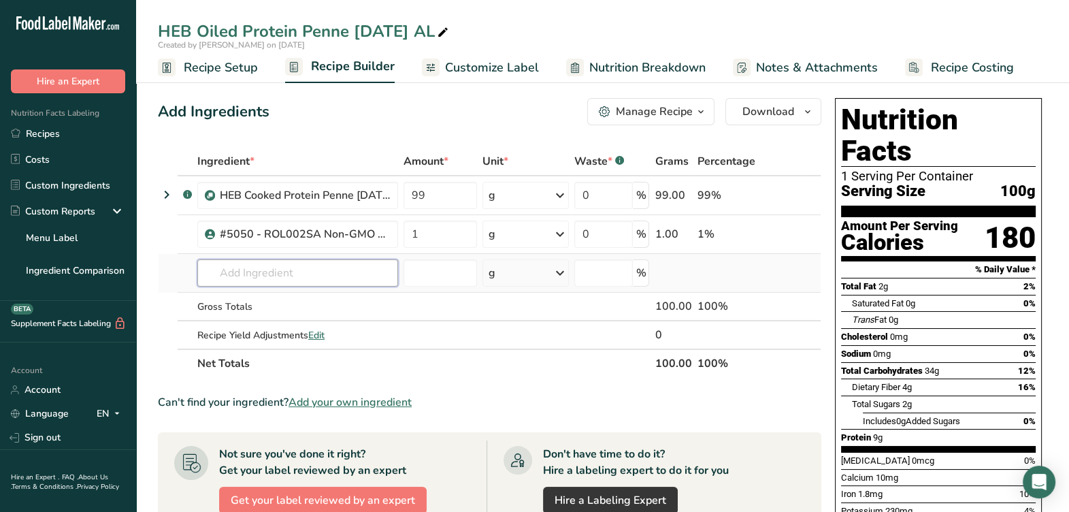
click at [332, 272] on input "text" at bounding box center [297, 272] width 201 height 27
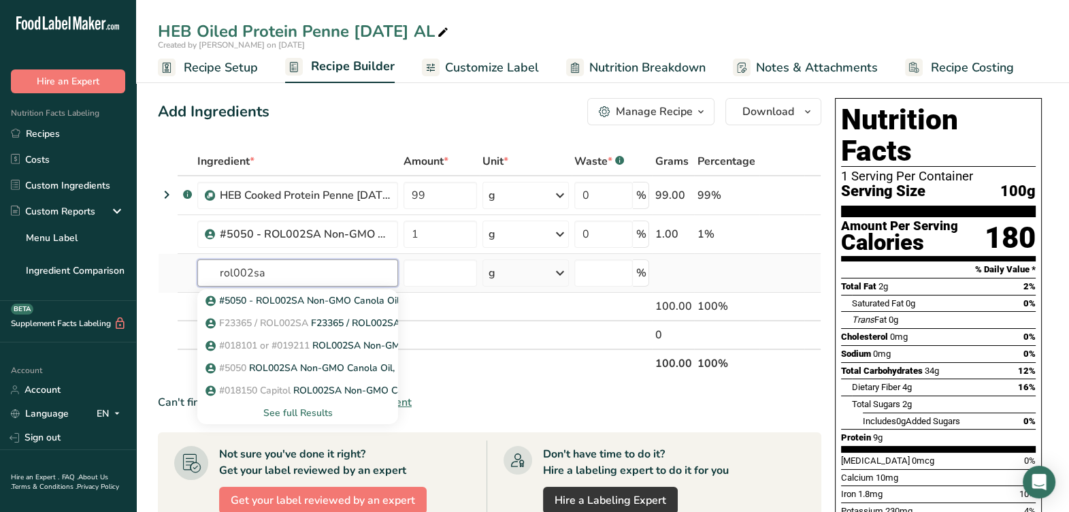
type input "rol002sa"
click at [296, 406] on div "See full Results" at bounding box center [297, 413] width 179 height 14
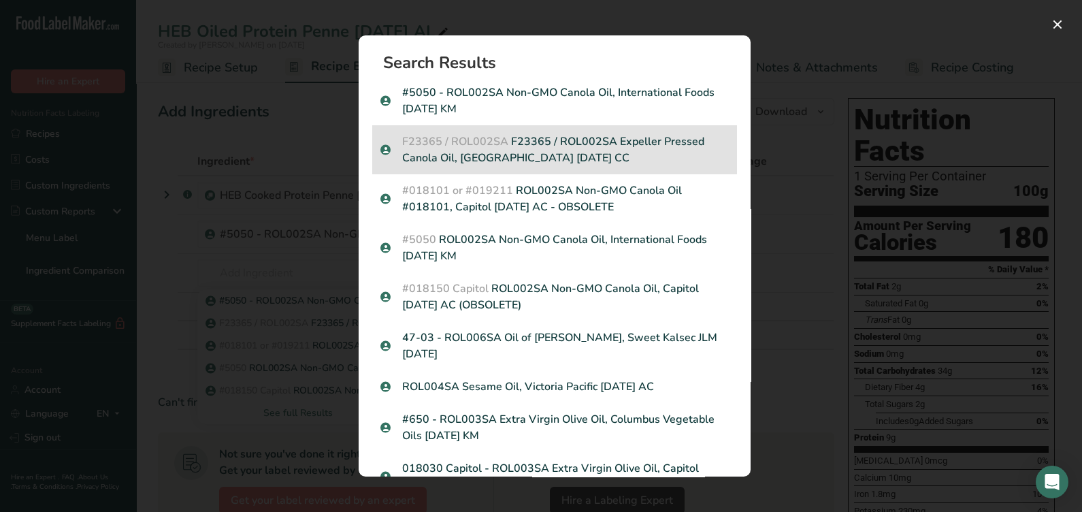
click at [554, 140] on p "F23365 / ROL002SA F23365 / ROL002SA Expeller Pressed Canola Oil, Columbus 12-20…" at bounding box center [555, 149] width 349 height 33
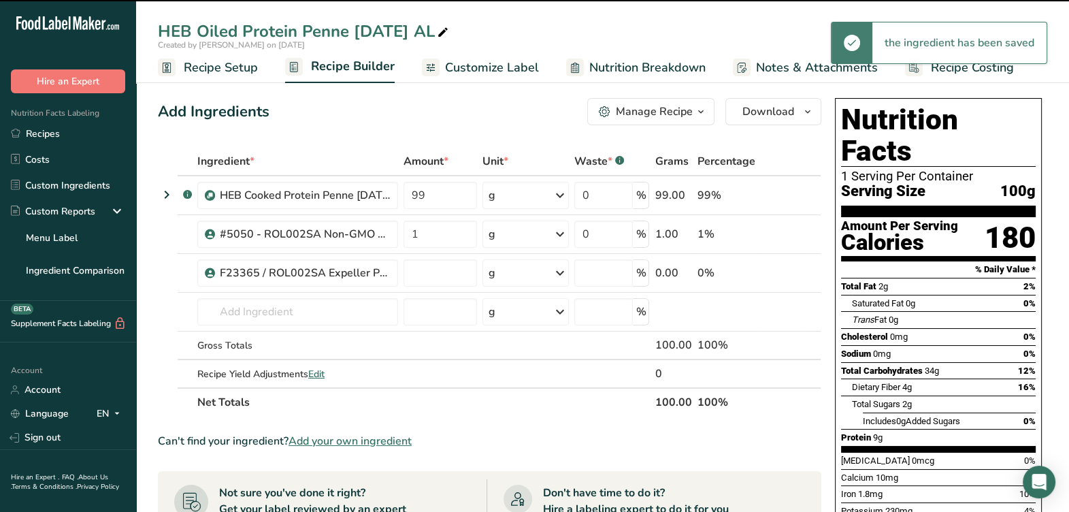
type input "0"
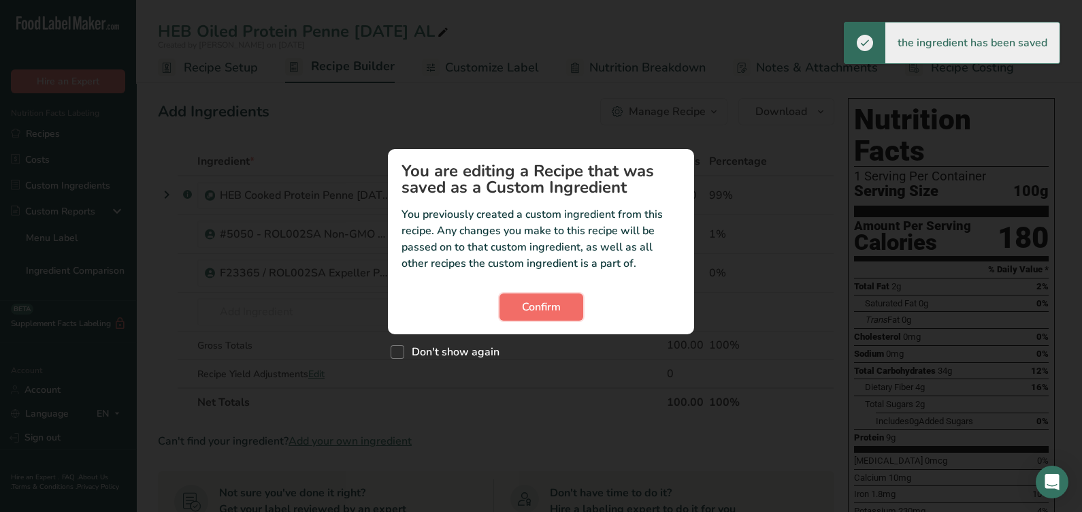
click at [541, 301] on span "Confirm" at bounding box center [541, 307] width 39 height 16
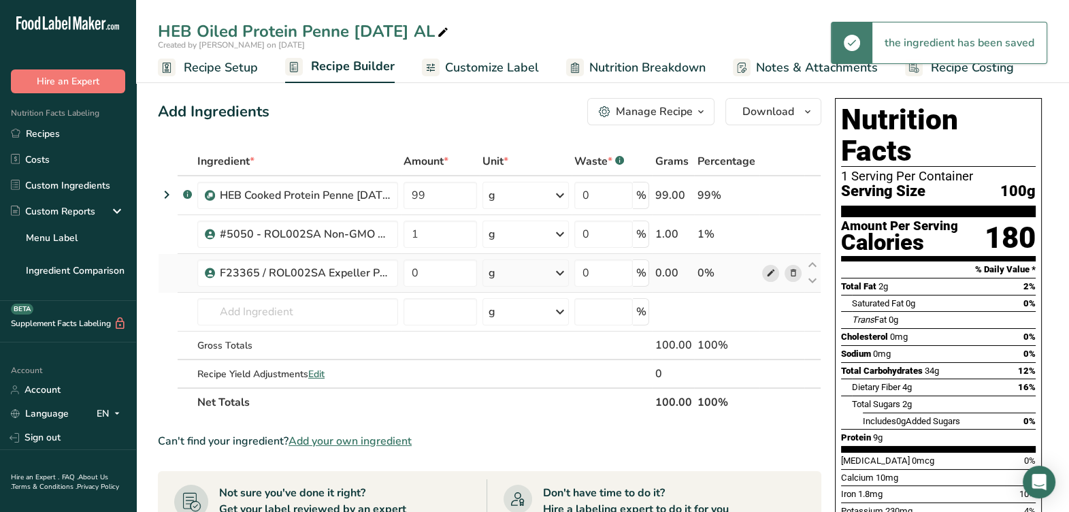
click at [767, 271] on icon at bounding box center [771, 273] width 10 height 14
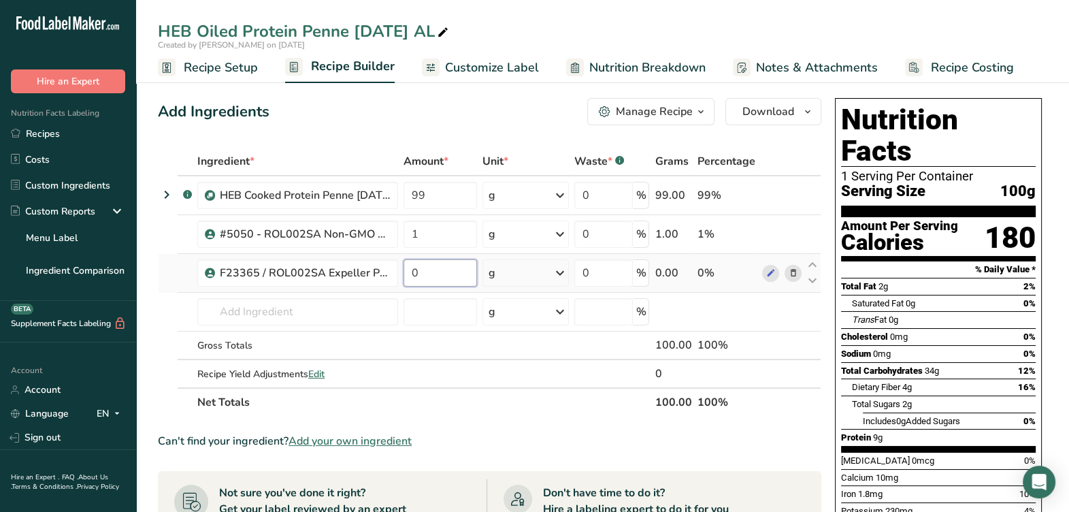
click at [432, 280] on input "0" at bounding box center [441, 272] width 74 height 27
type input "1"
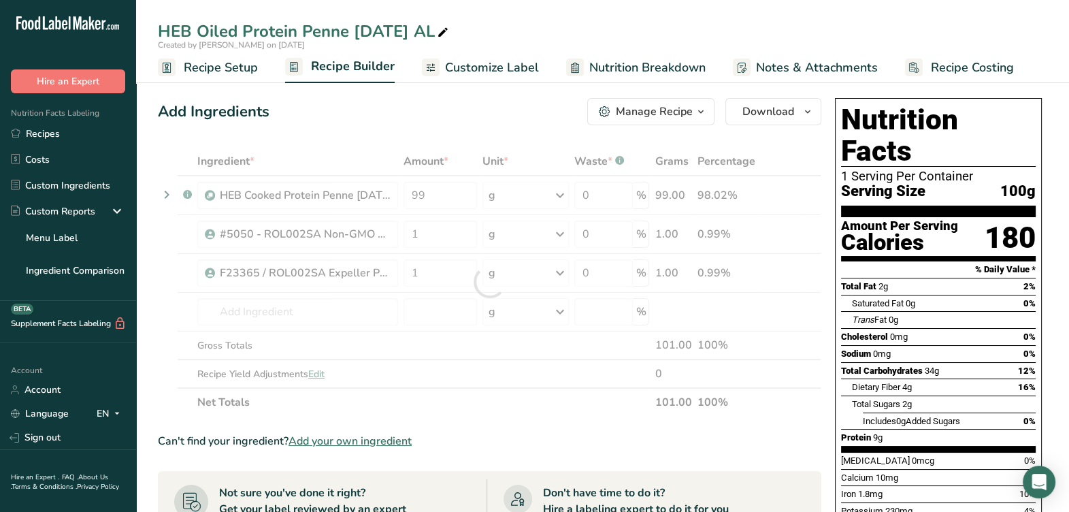
click at [479, 403] on div "Ingredient * Amount * Unit * Waste * .a-a{fill:#347362;}.b-a{fill:#fff;} Grams …" at bounding box center [490, 282] width 664 height 270
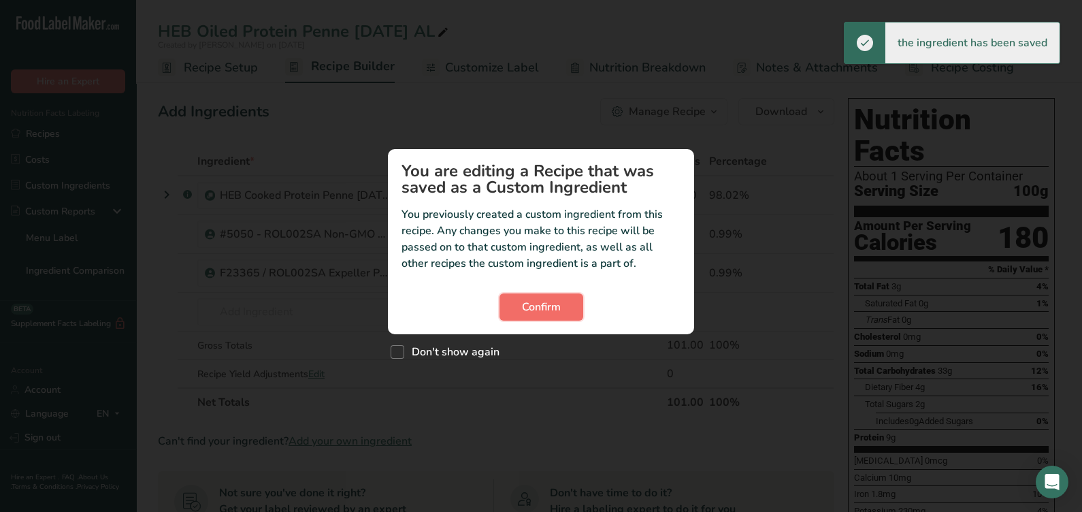
click at [546, 310] on span "Confirm" at bounding box center [541, 307] width 39 height 16
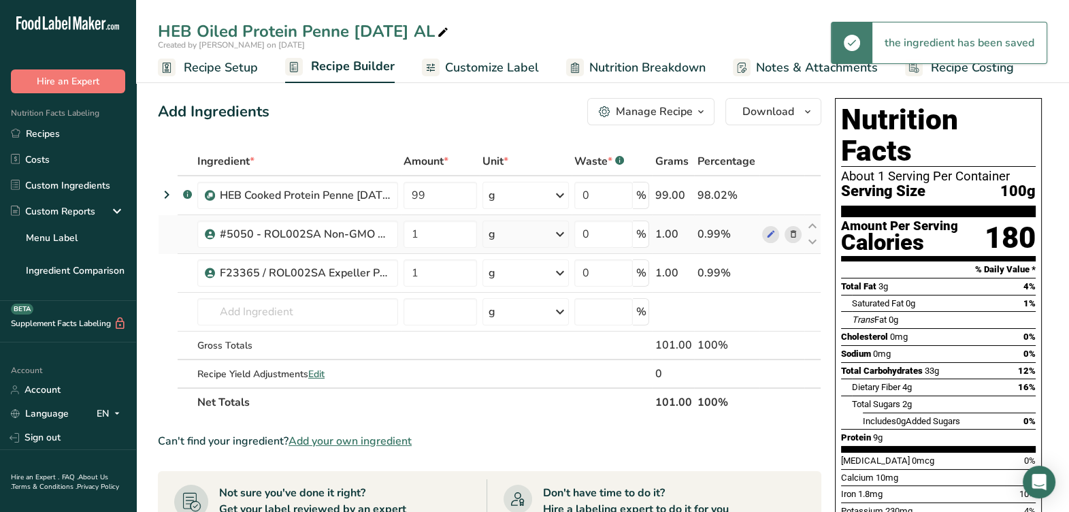
click at [787, 235] on div at bounding box center [781, 234] width 39 height 17
click at [792, 236] on icon at bounding box center [793, 234] width 10 height 14
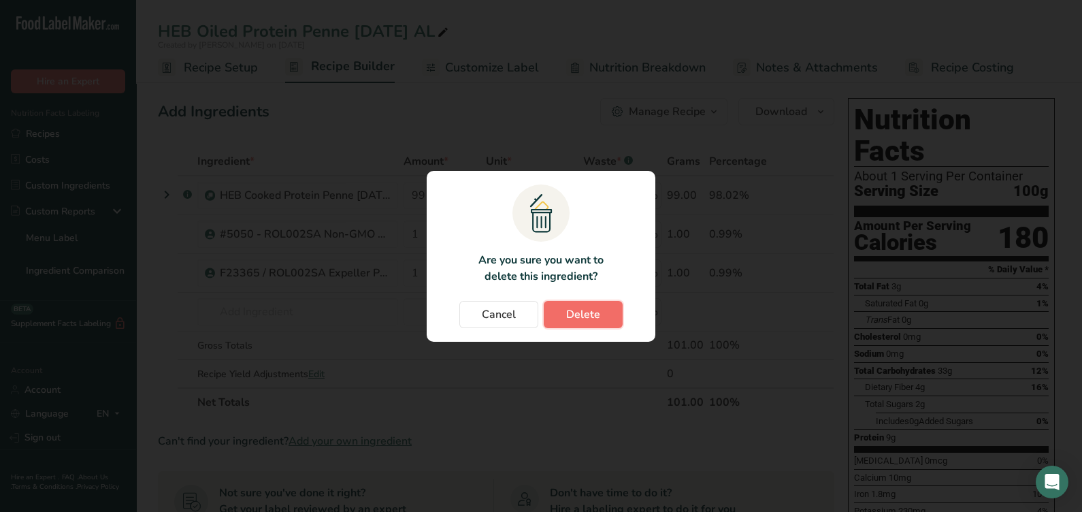
click at [601, 312] on button "Delete" at bounding box center [583, 314] width 79 height 27
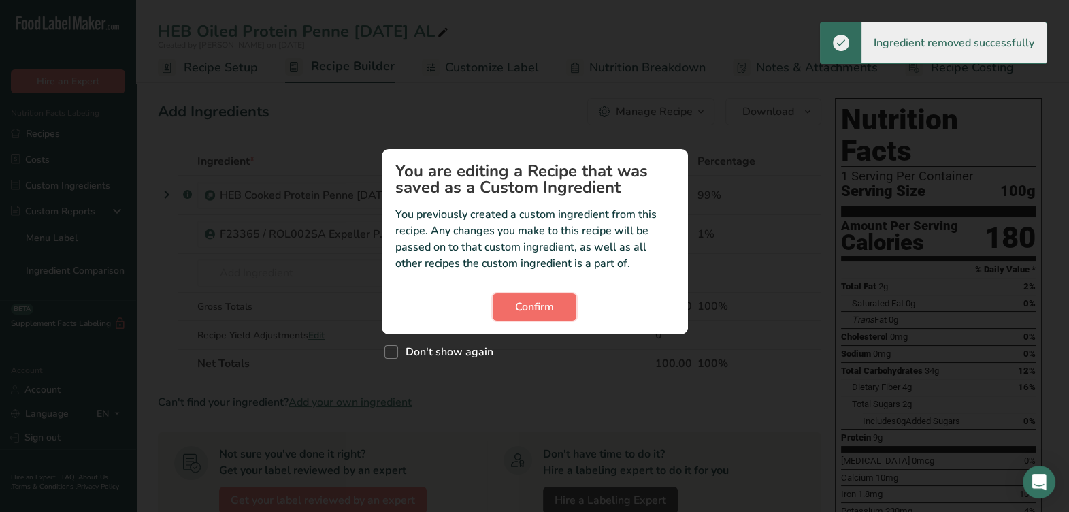
click at [519, 315] on span "Confirm" at bounding box center [534, 307] width 39 height 16
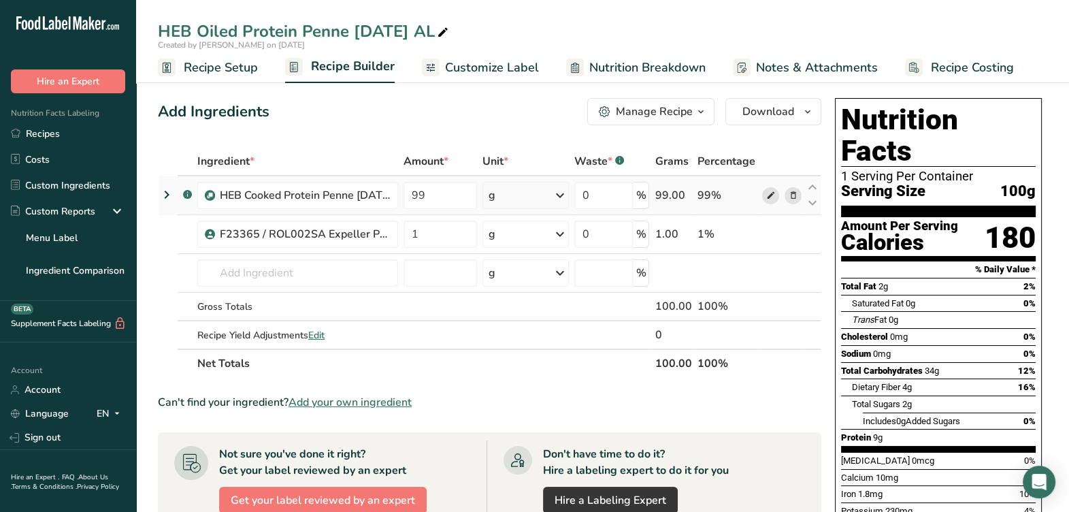
click at [763, 192] on span at bounding box center [770, 195] width 16 height 16
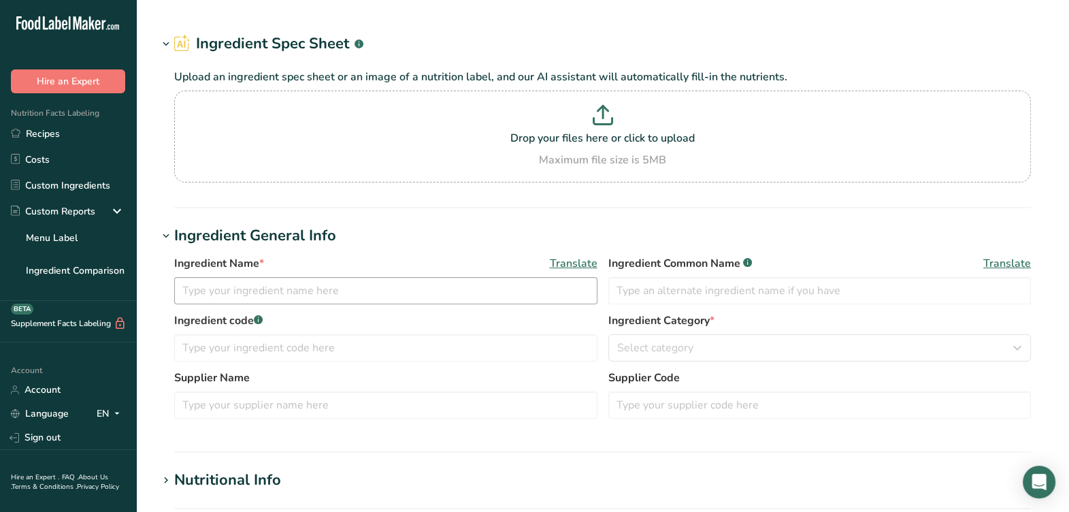
type input "F23365 / ROL002SA Expeller Pressed Canola Oil, [GEOGRAPHIC_DATA] [DATE] CC"
type input "Canola Oil"
type input "F23365 / ROL002SA"
type input "[PERSON_NAME]'s Italian Foods / Columbus Vegetable Oils"
type input "#500"
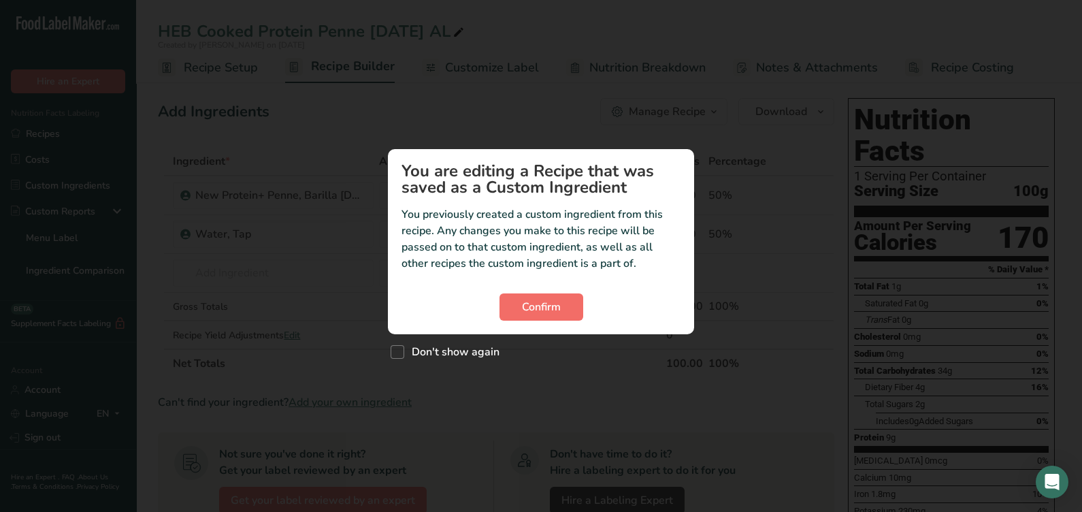
drag, startPoint x: 533, startPoint y: 289, endPoint x: 530, endPoint y: 295, distance: 7.0
click at [533, 289] on section "You are editing a Recipe that was saved as a Custom Ingredient You previously c…" at bounding box center [541, 241] width 306 height 185
click at [528, 302] on span "Confirm" at bounding box center [541, 307] width 39 height 16
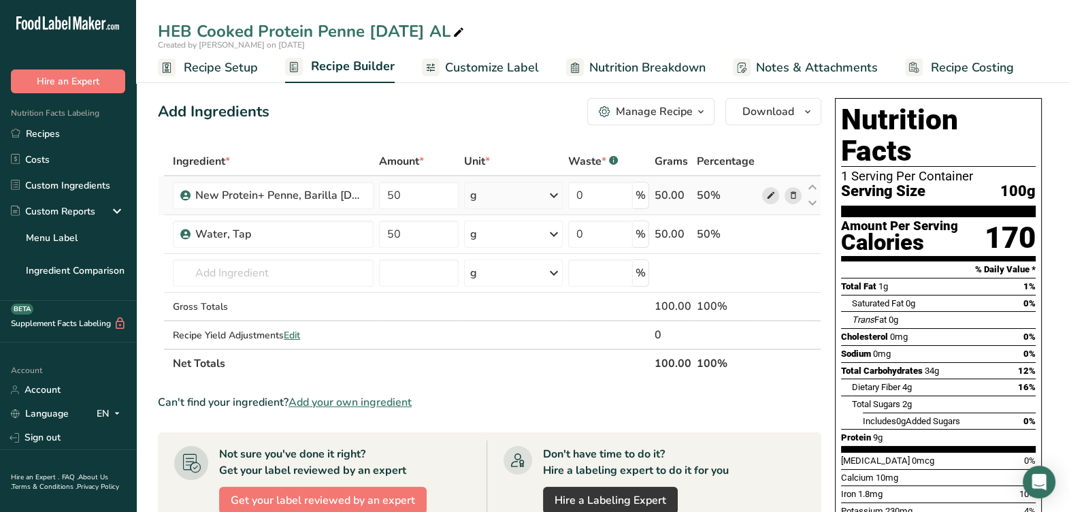
click at [773, 197] on icon at bounding box center [771, 196] width 10 height 14
click at [460, 26] on icon at bounding box center [459, 32] width 12 height 19
click at [191, 29] on input "HEB Cooked Protein Penne [DATE] AL" at bounding box center [603, 31] width 890 height 25
click at [190, 28] on input "HEB Cooked Protein Penne [DATE] AL" at bounding box center [603, 31] width 890 height 25
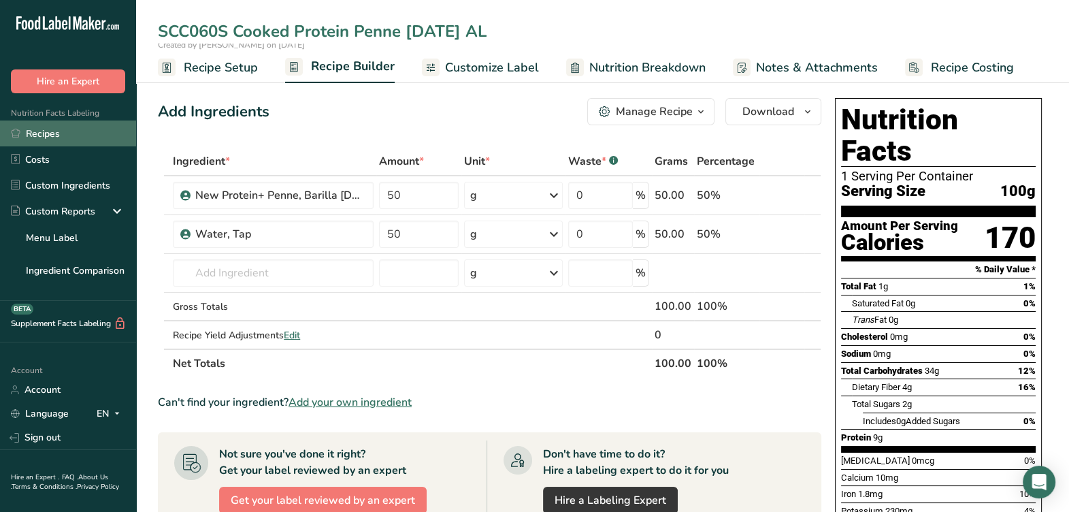
type input "SCC060S Cooked Protein Penne [DATE] AL"
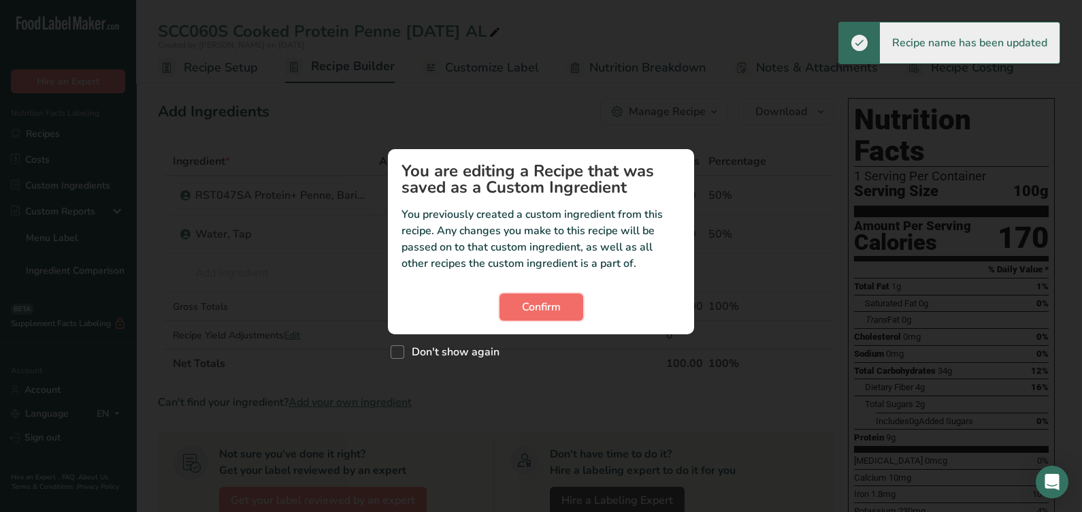
click at [543, 299] on button "Confirm" at bounding box center [542, 306] width 84 height 27
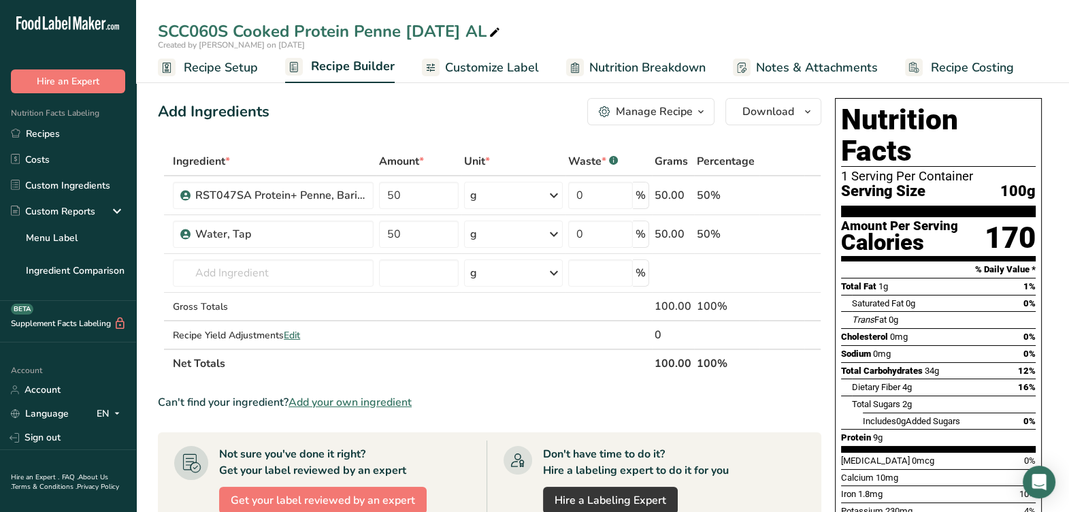
click at [501, 33] on icon at bounding box center [495, 32] width 12 height 19
click at [238, 31] on input "SCC060S Cooked Protein Penne [DATE] AL" at bounding box center [603, 31] width 890 height 25
type input "SCC060S / SCM099S Cooked Protein Penne [DATE] AL"
click at [454, 91] on section "Add Ingredients Manage Recipe Delete Recipe Duplicate Recipe Scale Recipe Save …" at bounding box center [602, 470] width 933 height 799
click at [453, 91] on section "Add Ingredients Manage Recipe Delete Recipe Duplicate Recipe Scale Recipe Save …" at bounding box center [602, 470] width 933 height 799
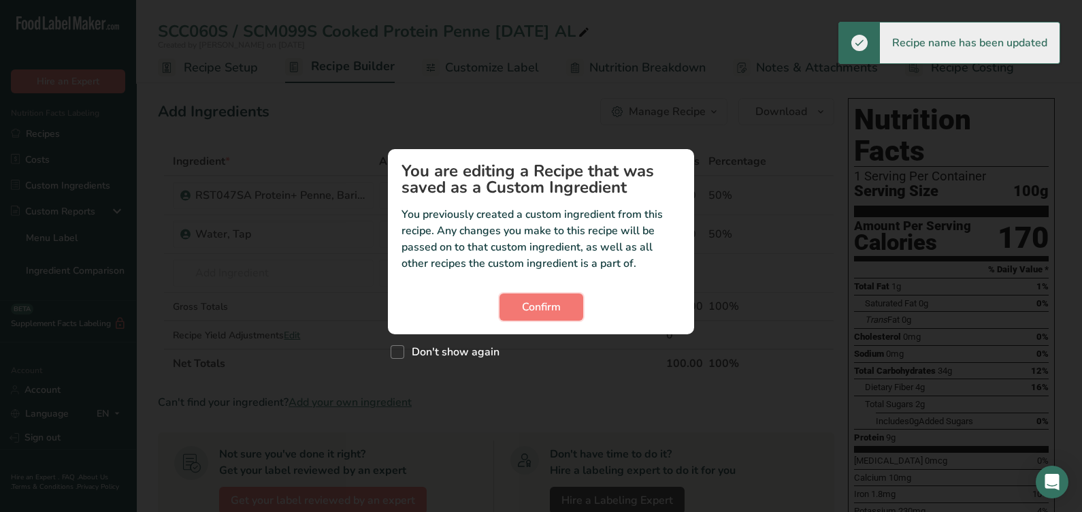
click at [581, 313] on button "Confirm" at bounding box center [542, 306] width 84 height 27
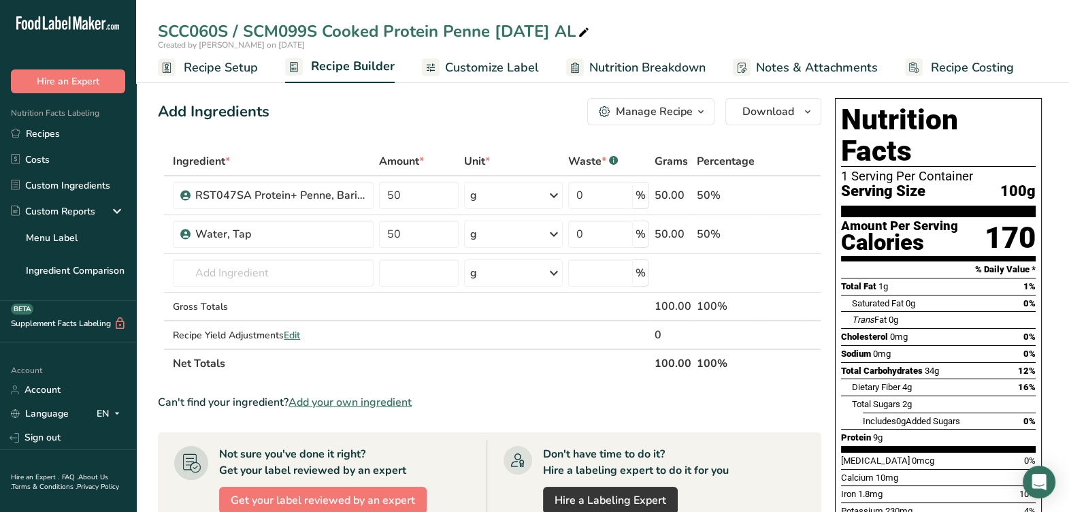
click at [590, 29] on icon at bounding box center [584, 32] width 12 height 19
drag, startPoint x: 246, startPoint y: 32, endPoint x: 146, endPoint y: 35, distance: 99.4
click at [144, 33] on div "SCC060S / SCM099S Cooked Protein Penne 4-28-25 AL" at bounding box center [602, 31] width 933 height 25
click at [662, 23] on input "SCM099S Cooked Protein Penne 4-28-25 AL" at bounding box center [603, 31] width 890 height 25
type input "SCM099S Cooked Protein Penne 4-28-25 AL"
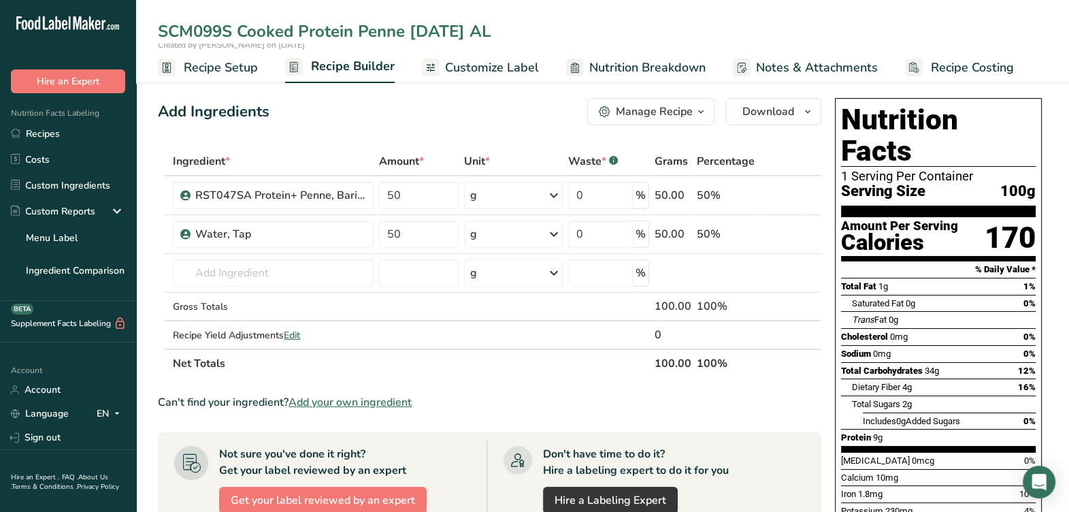
click at [420, 129] on div "Add Ingredients Manage Recipe Delete Recipe Duplicate Recipe Scale Recipe Save …" at bounding box center [494, 470] width 672 height 755
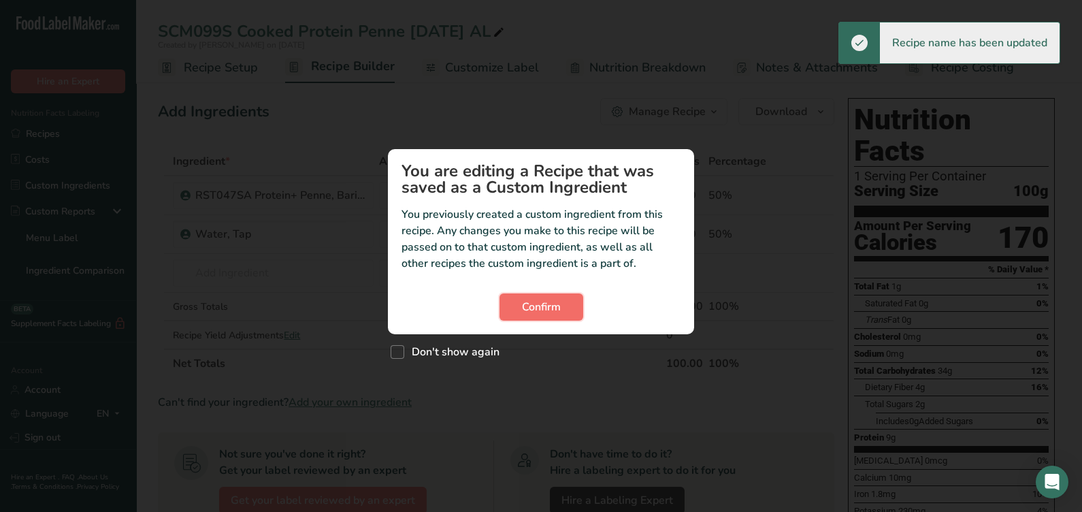
click at [575, 302] on button "Confirm" at bounding box center [542, 306] width 84 height 27
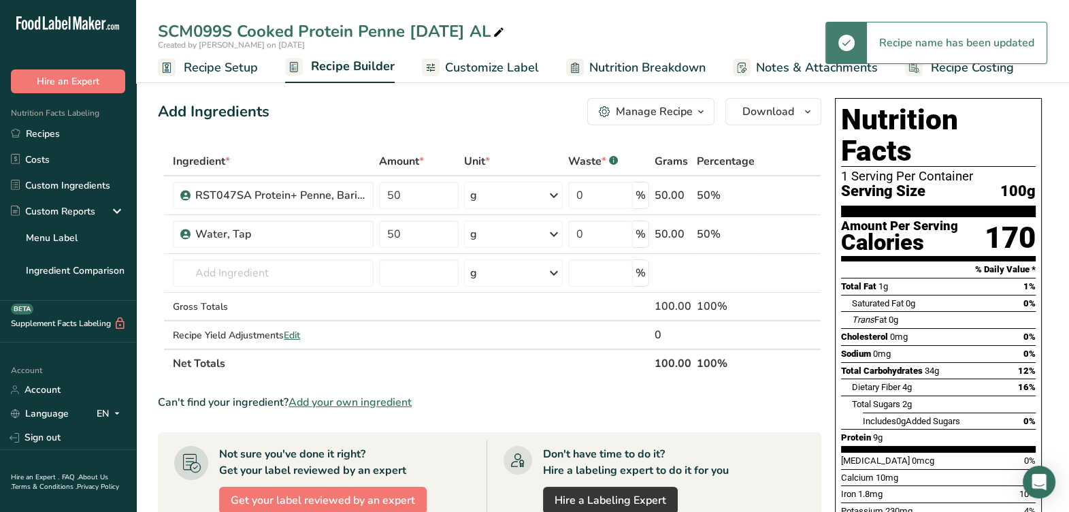
click at [272, 74] on ul "Recipe Setup Recipe Builder Customize Label Nutrition Breakdown Notes & Attachm…" at bounding box center [602, 67] width 933 height 32
click at [260, 65] on ul "Recipe Setup Recipe Builder Customize Label Nutrition Breakdown Notes & Attachm…" at bounding box center [602, 67] width 933 height 32
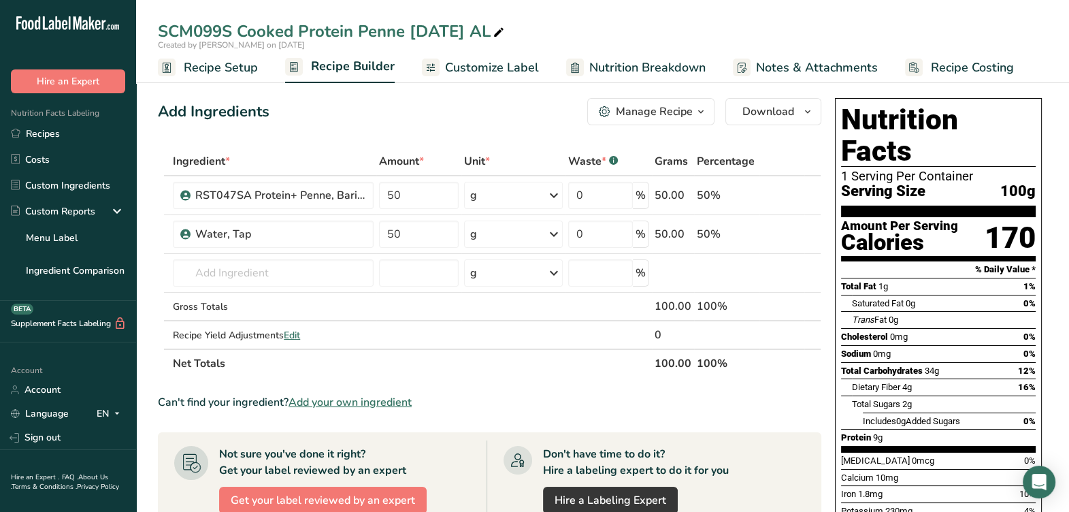
click at [225, 52] on link "Recipe Setup" at bounding box center [208, 67] width 100 height 31
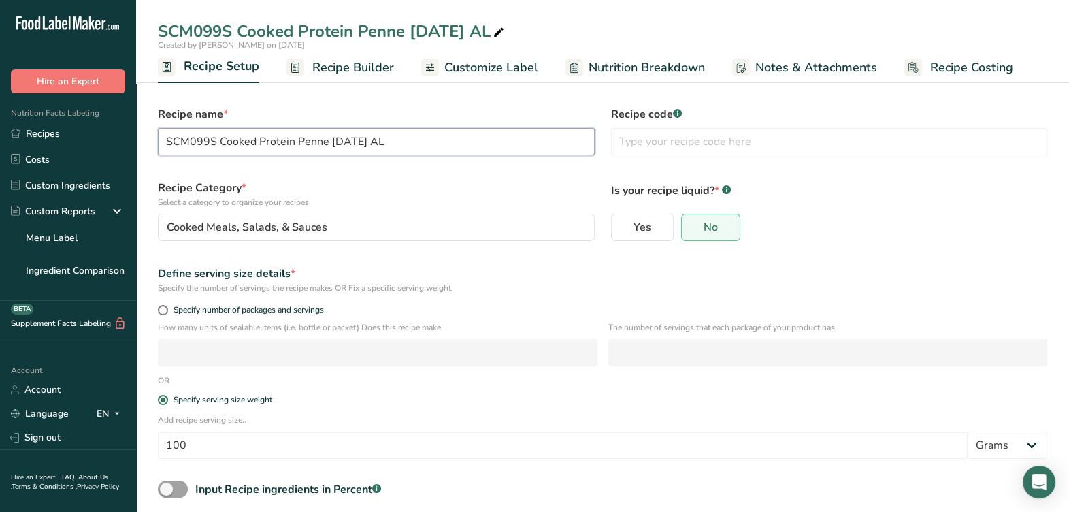
drag, startPoint x: 214, startPoint y: 144, endPoint x: 310, endPoint y: 156, distance: 96.1
click at [87, 156] on div ".a-20{fill:#fff;} Hire an Expert Nutrition Facts Labeling Recipes Costs Custom …" at bounding box center [534, 289] width 1069 height 579
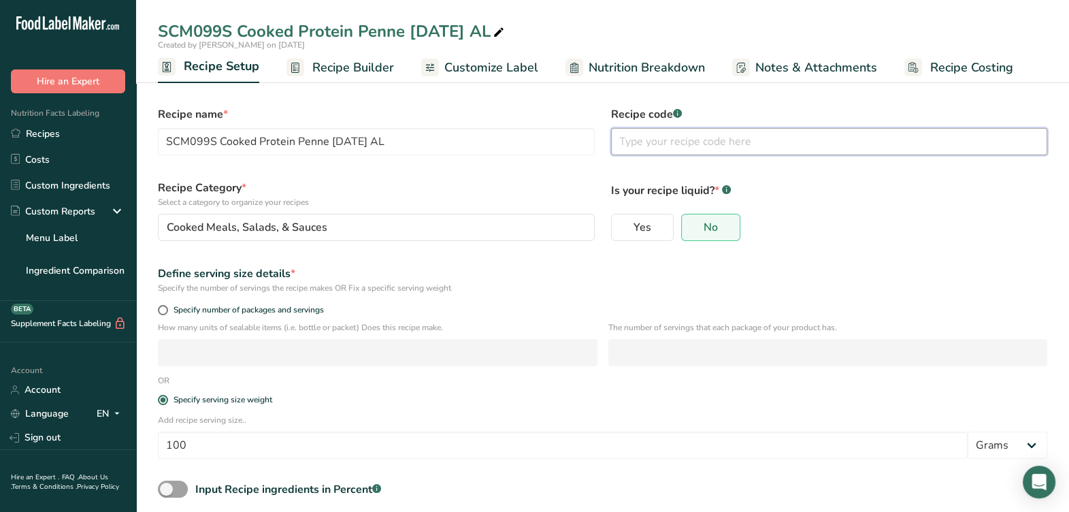
click at [728, 150] on input "text" at bounding box center [829, 141] width 437 height 27
paste input "SCM099S"
type input "SCM099S"
click at [637, 176] on div "Is your recipe liquid? * .a-a{fill:#347362;}.b-a{fill:#fff;} Yes No" at bounding box center [829, 211] width 453 height 78
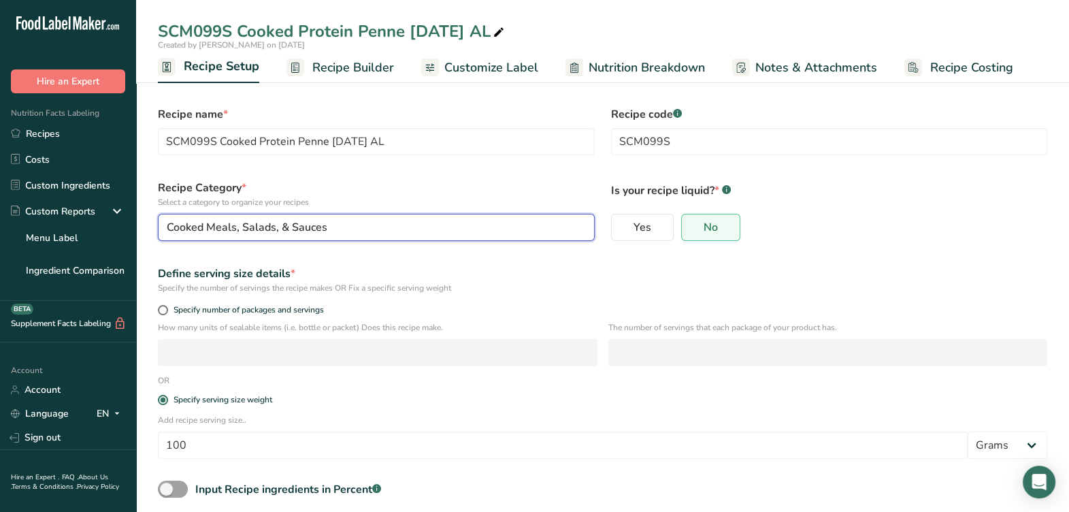
click at [353, 225] on div "Cooked Meals, Salads, & Sauces" at bounding box center [372, 227] width 411 height 16
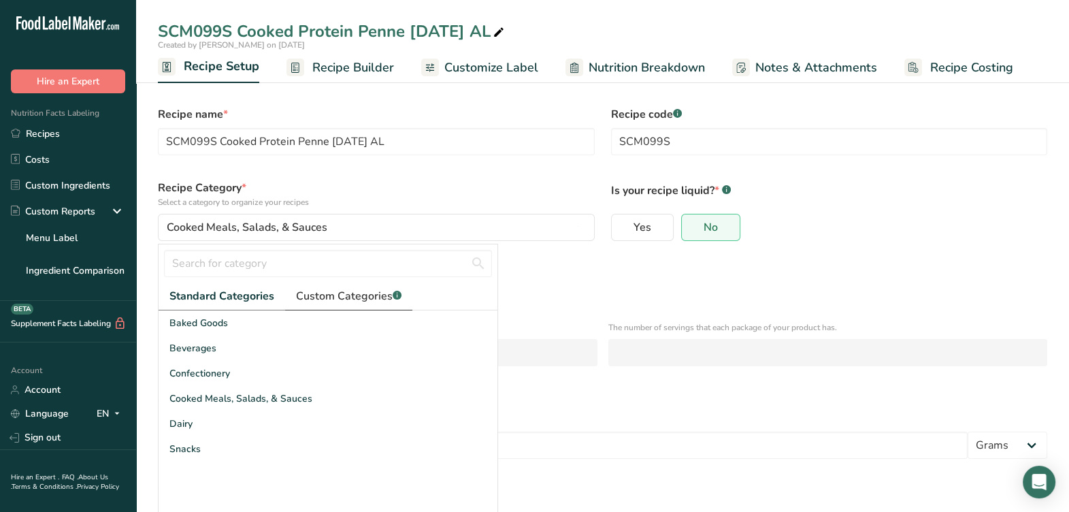
click at [362, 286] on link "Custom Categories .a-a{fill:#347362;}.b-a{fill:#fff;}" at bounding box center [348, 297] width 127 height 28
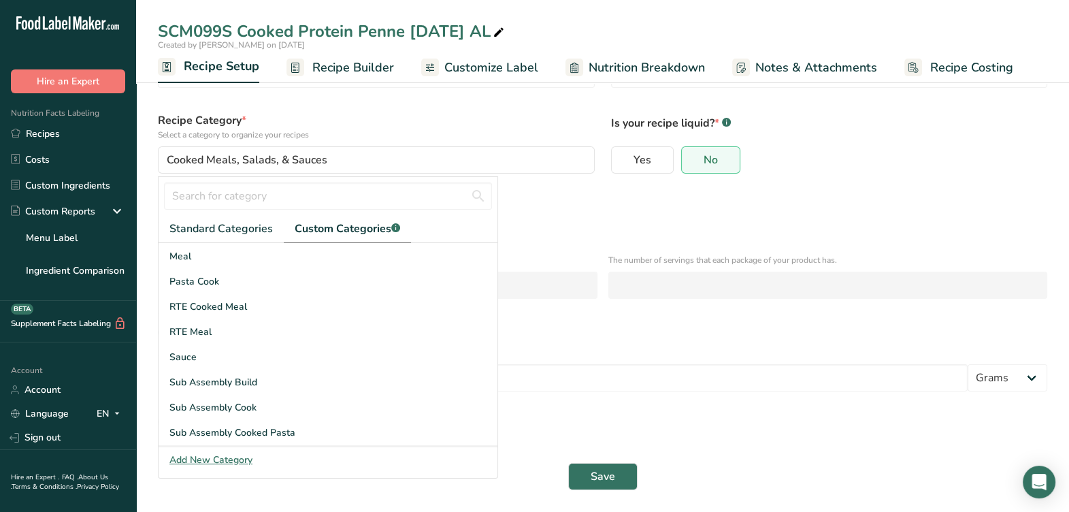
scroll to position [84, 0]
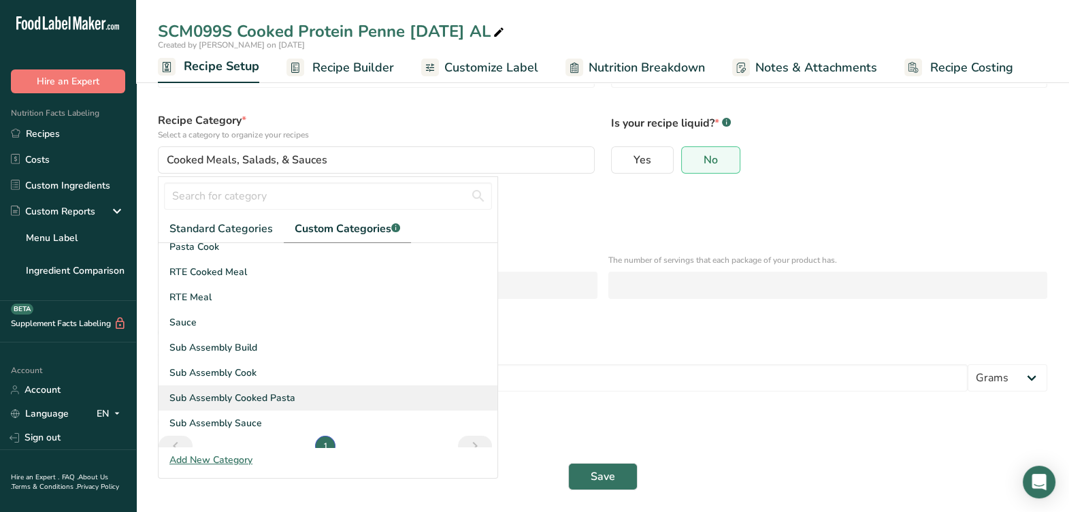
click at [289, 400] on span "Sub Assembly Cooked Pasta" at bounding box center [233, 398] width 126 height 14
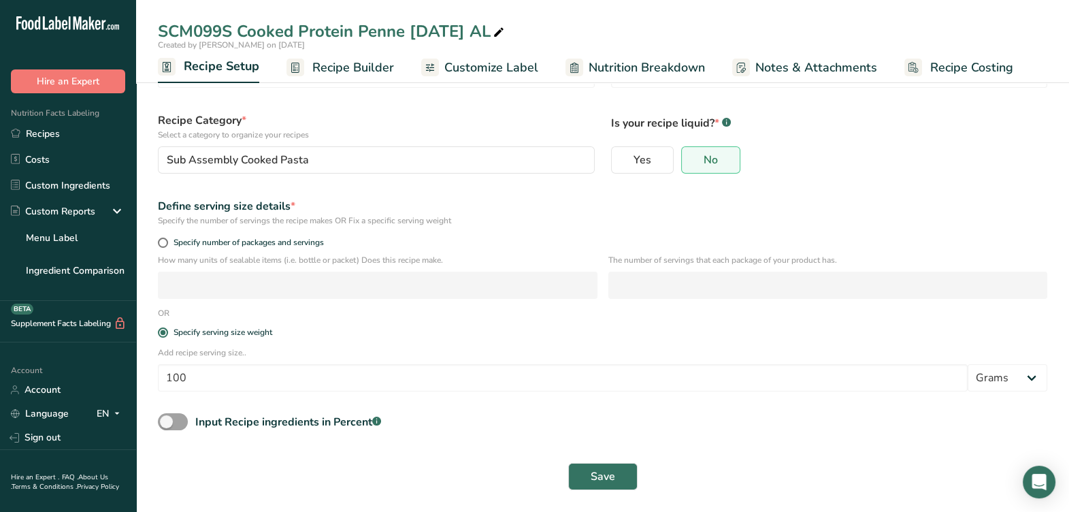
click at [577, 199] on div "Define serving size details *" at bounding box center [603, 206] width 890 height 16
click at [599, 466] on button "Save" at bounding box center [602, 476] width 69 height 27
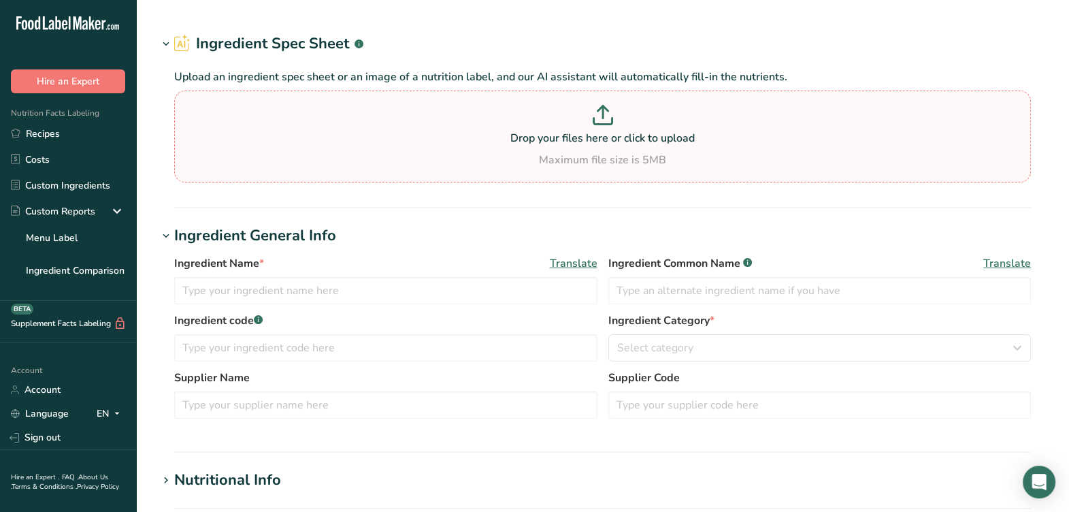
type input "New Protein+ Penne, Barilla [DATE] AL"
type input "Penne Pasta"
type input "Barilla"
type input "1000023390"
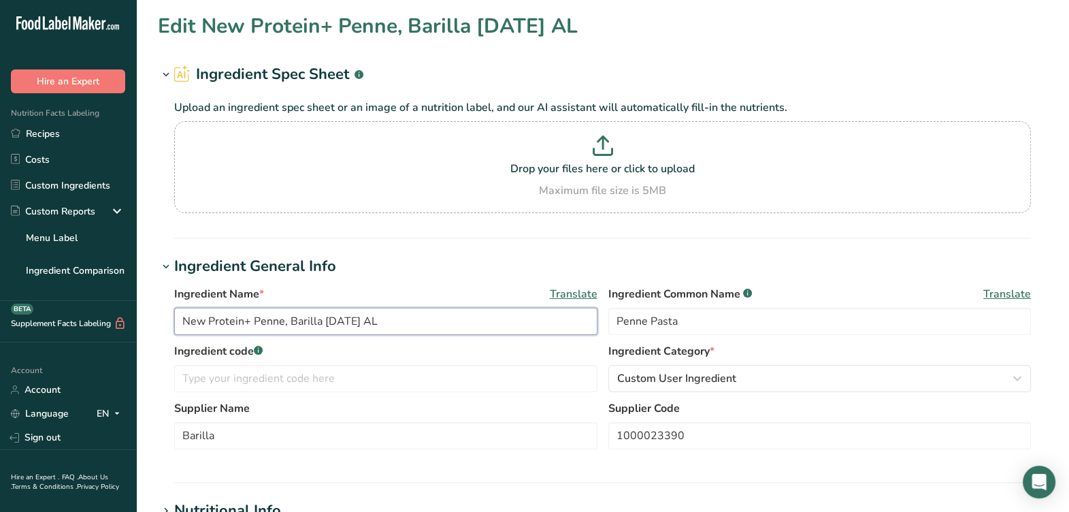
click at [206, 323] on input "New Protein+ Penne, Barilla [DATE] AL" at bounding box center [385, 321] width 423 height 27
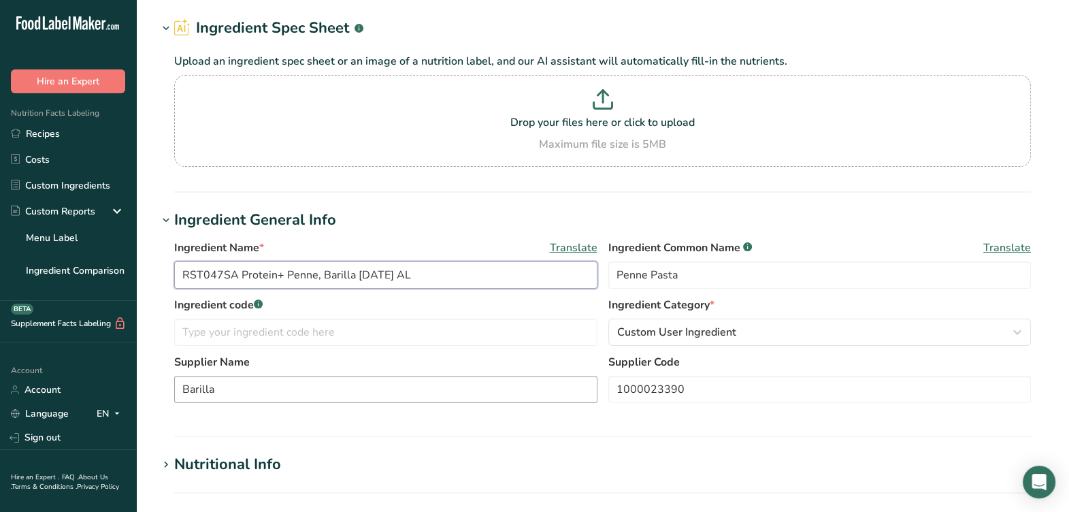
scroll to position [84, 0]
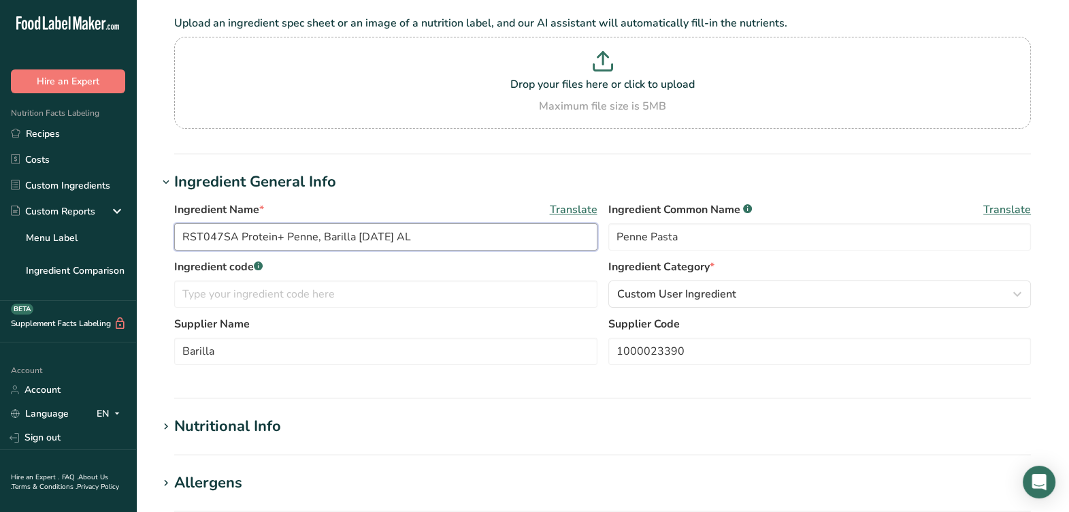
drag, startPoint x: 238, startPoint y: 243, endPoint x: 155, endPoint y: 248, distance: 83.9
click at [155, 248] on section "Edit RST047SA Protein+ Penne, Barilla [DATE] AL Ingredient Spec Sheet .a-a{fill…" at bounding box center [602, 416] width 933 height 1000
type input "RST047SA Protein+ Penne, Barilla [DATE] AL"
click at [315, 304] on input "text" at bounding box center [385, 293] width 423 height 27
paste input "RST047SA"
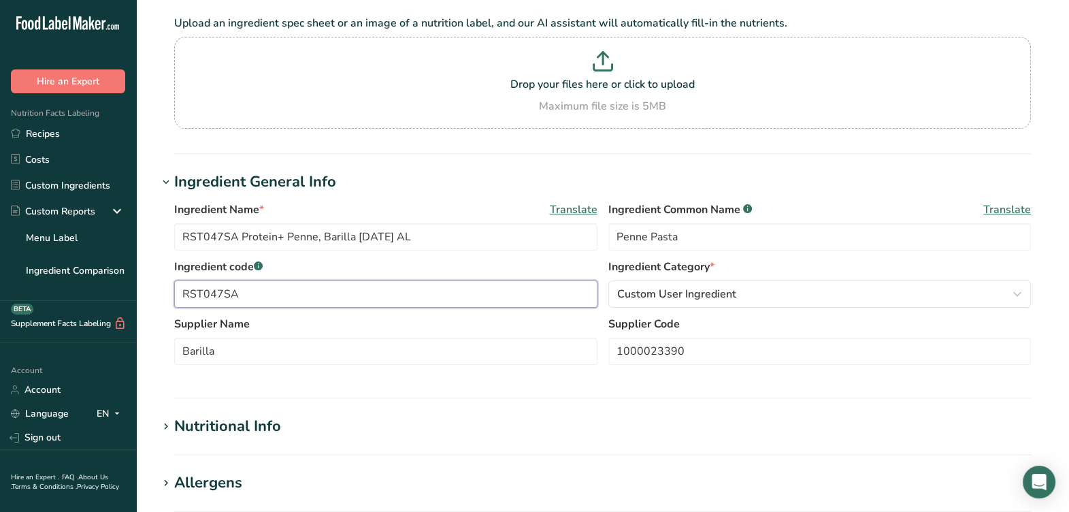
type input "RST047SA"
click at [306, 324] on label "Supplier Name" at bounding box center [385, 324] width 423 height 16
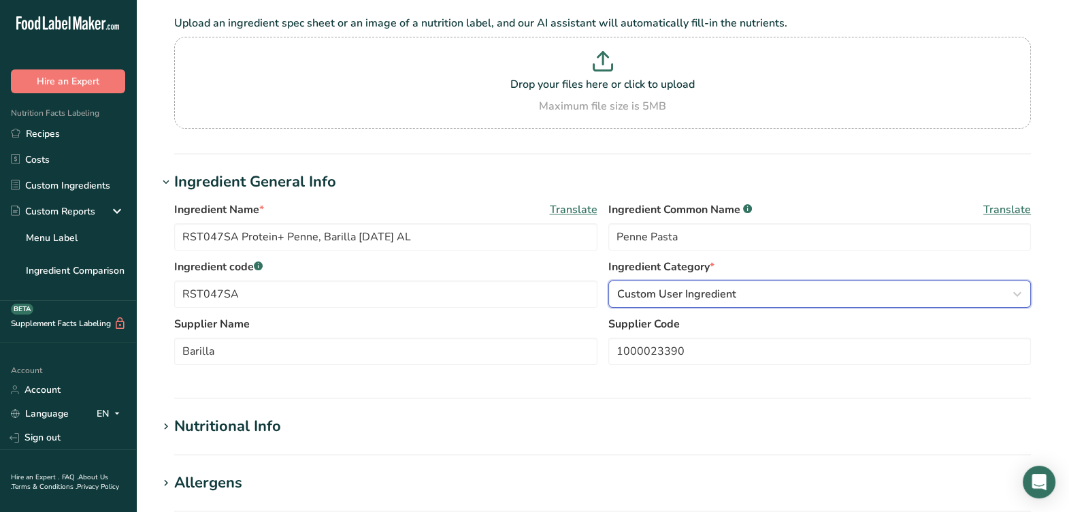
click at [851, 300] on div "Custom User Ingredient" at bounding box center [816, 294] width 398 height 16
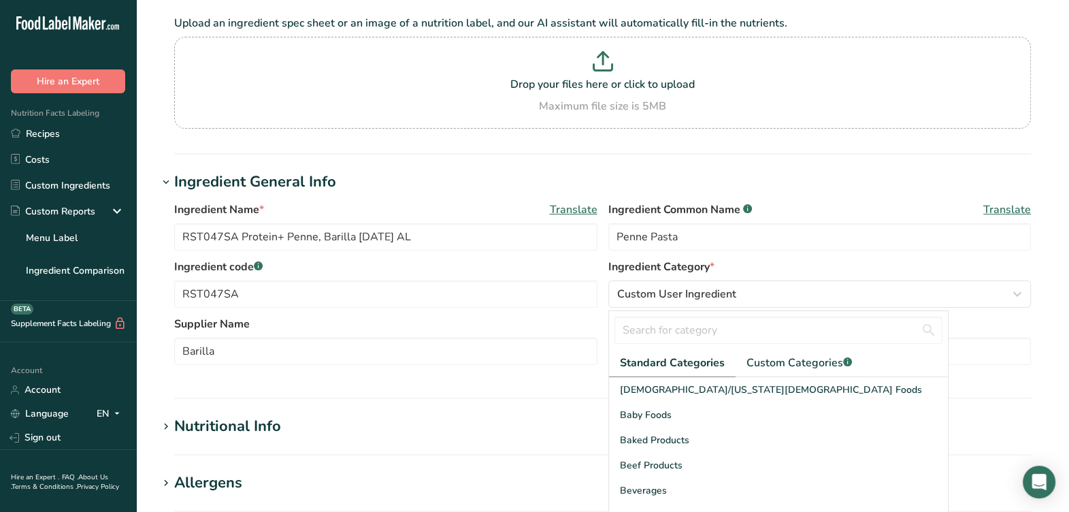
click at [805, 347] on div at bounding box center [778, 330] width 339 height 38
click at [799, 361] on span "Custom Categories .a-a{fill:#347362;}.b-a{fill:#fff;}" at bounding box center [800, 363] width 106 height 16
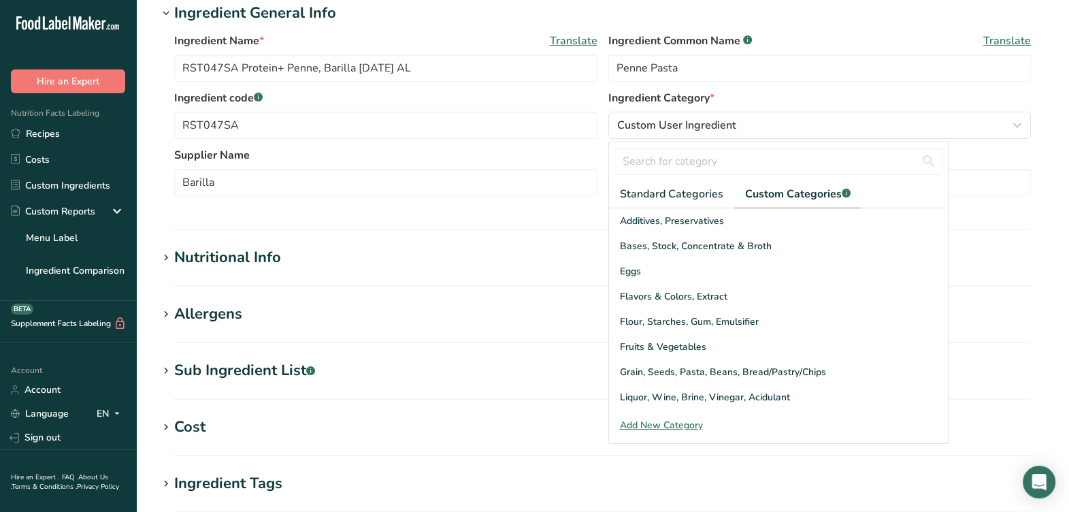
scroll to position [255, 0]
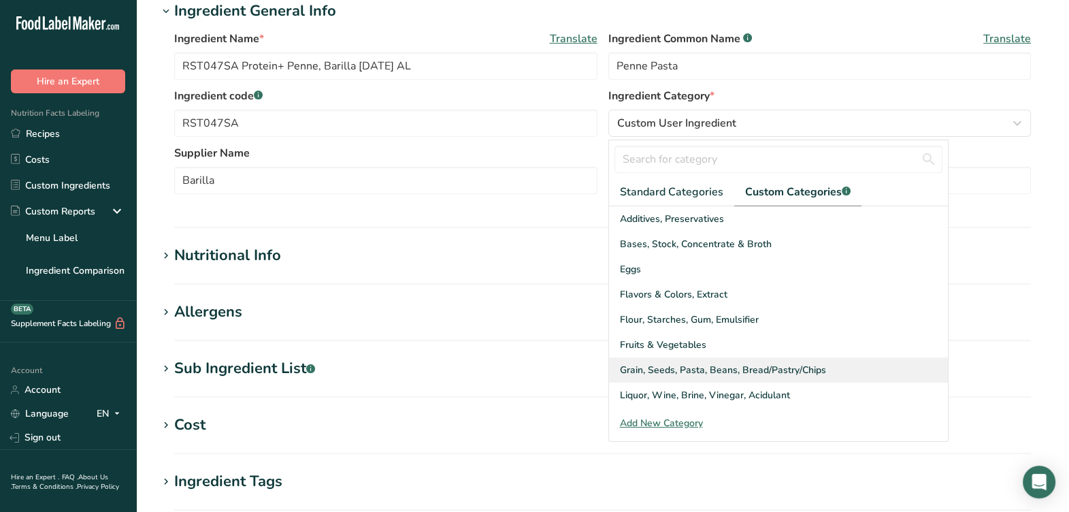
click at [734, 376] on span "Grain, Seeds, Pasta, Beans, Bread/Pastry/Chips" at bounding box center [723, 370] width 206 height 14
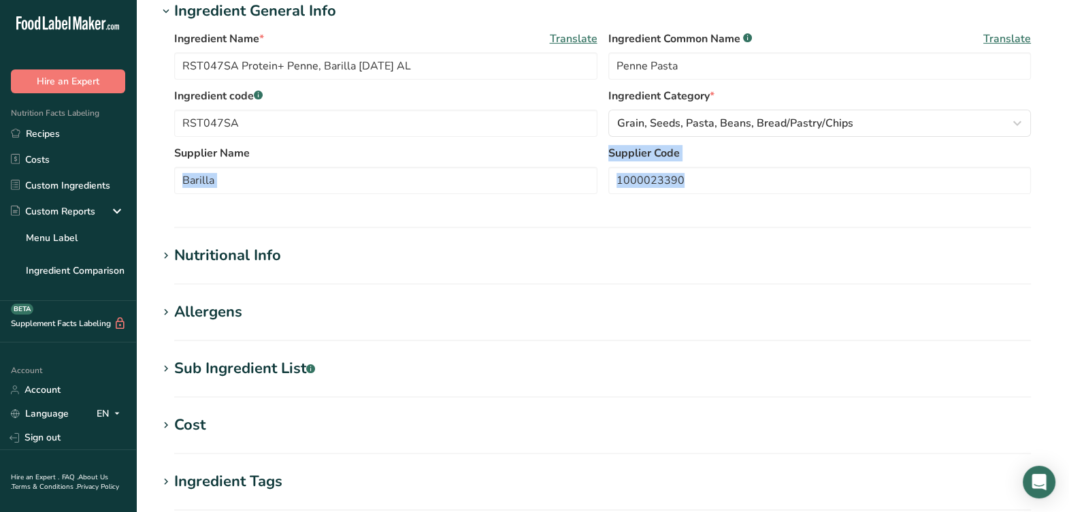
click at [581, 211] on section "Ingredient General Info Ingredient Name * Translate RST047SA Protein+ Penne, Ba…" at bounding box center [603, 114] width 890 height 228
drag, startPoint x: 581, startPoint y: 211, endPoint x: 513, endPoint y: 221, distance: 68.2
click at [513, 221] on section "Ingredient General Info Ingredient Name * Translate RST047SA Protein+ Penne, Ba…" at bounding box center [603, 114] width 890 height 228
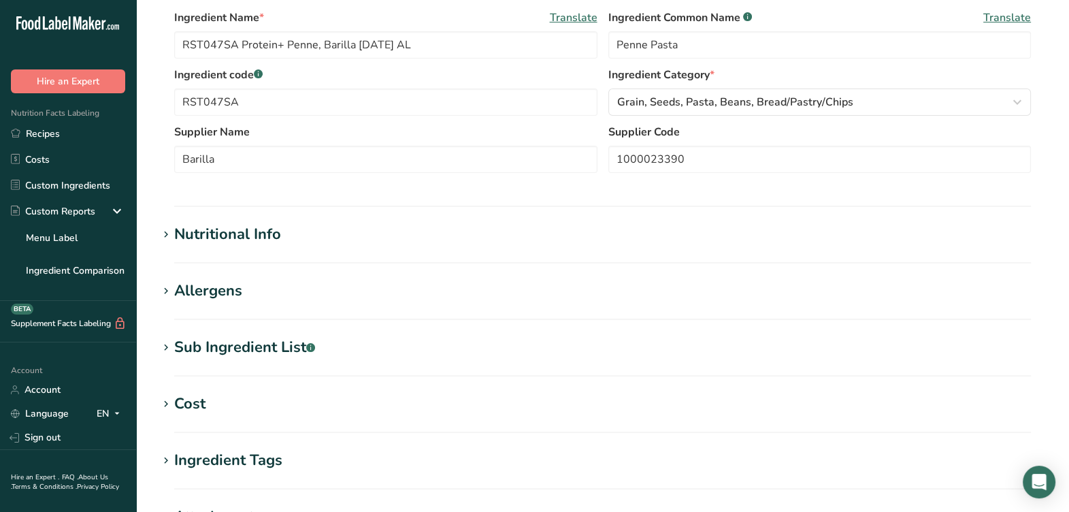
scroll to position [340, 0]
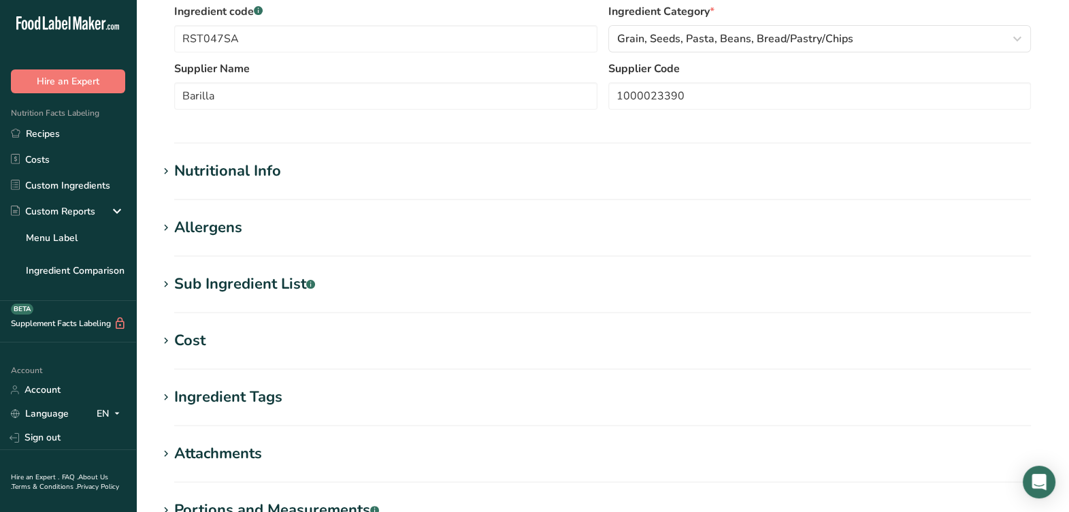
click at [257, 174] on div "Nutritional Info" at bounding box center [227, 171] width 107 height 22
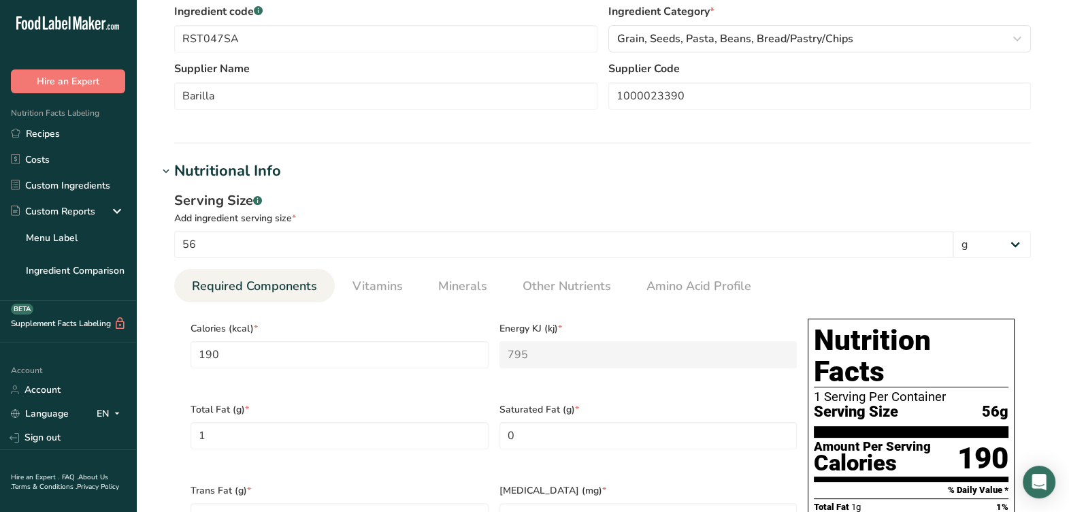
click at [257, 174] on div "Nutritional Info" at bounding box center [227, 171] width 107 height 22
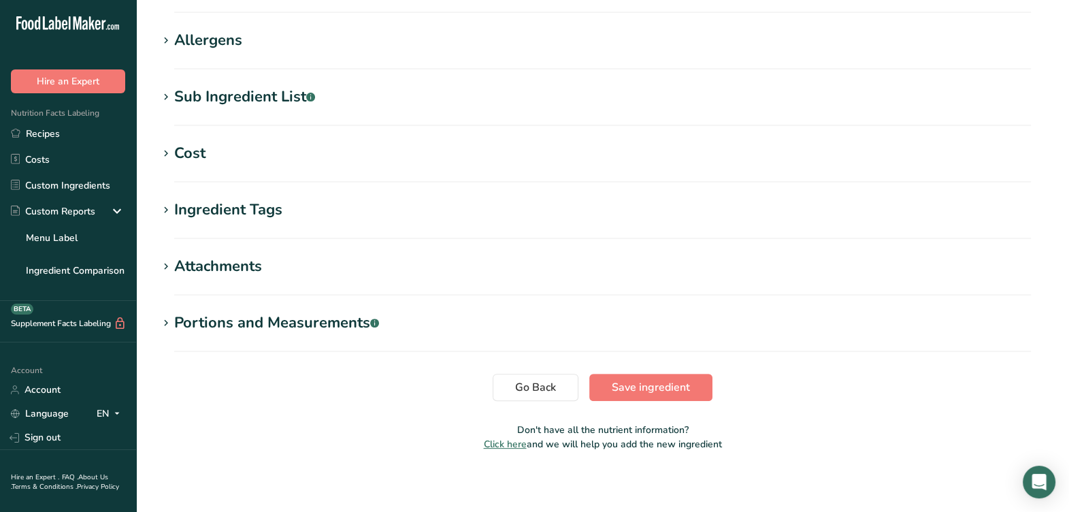
scroll to position [530, 0]
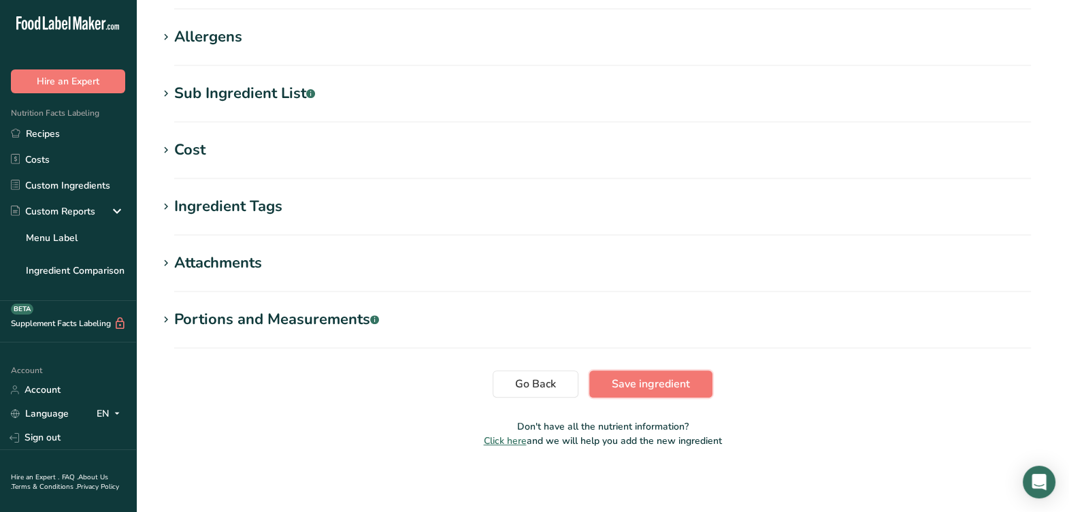
click at [683, 387] on span "Save ingredient" at bounding box center [651, 384] width 78 height 16
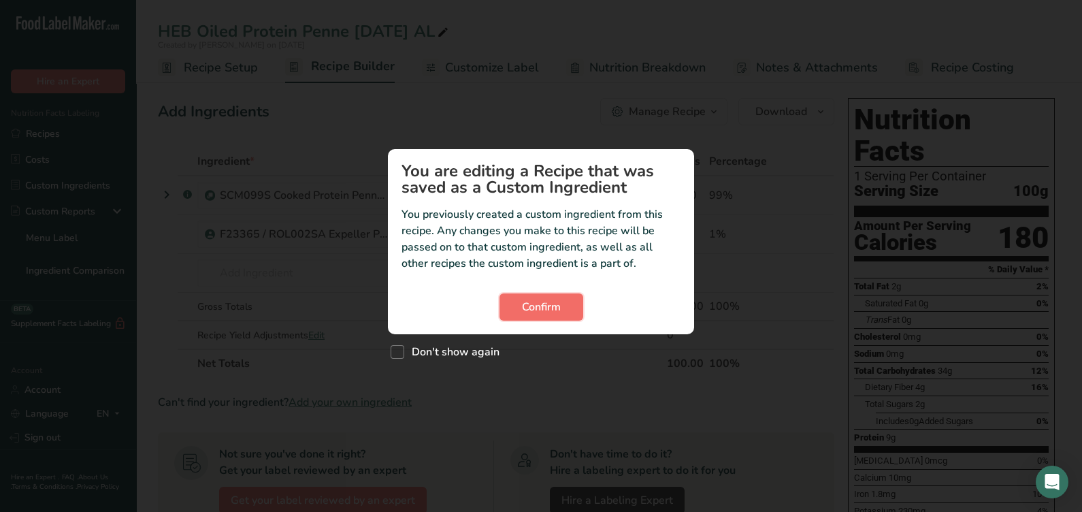
click at [531, 312] on span "Confirm" at bounding box center [541, 307] width 39 height 16
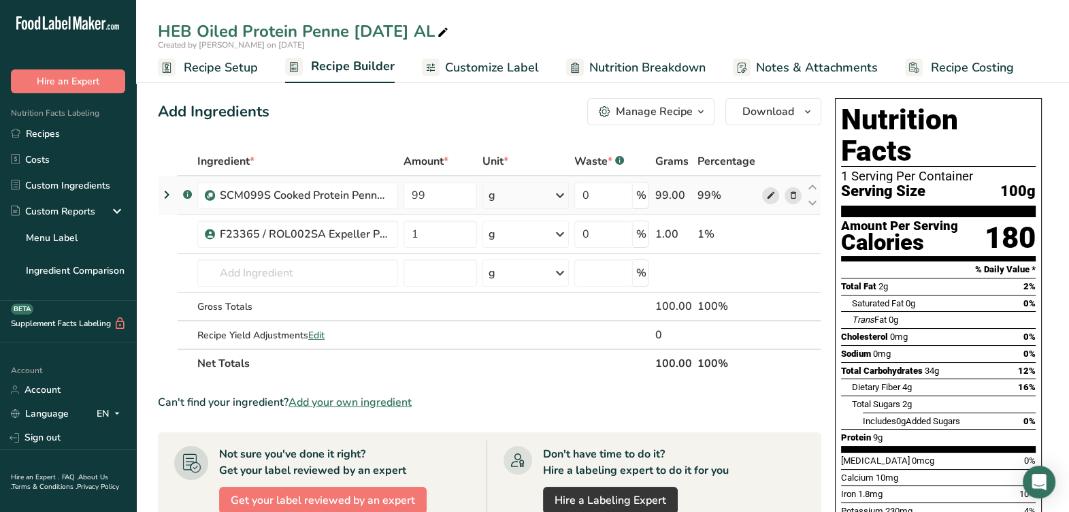
click at [773, 201] on icon at bounding box center [771, 196] width 10 height 14
click at [451, 36] on span at bounding box center [443, 33] width 16 height 16
click at [201, 24] on input "HEB Oiled Protein Penne [DATE] AL" at bounding box center [603, 31] width 890 height 25
type input "Oiled Protein Penne [DATE] AL"
click at [776, 200] on span at bounding box center [770, 195] width 16 height 16
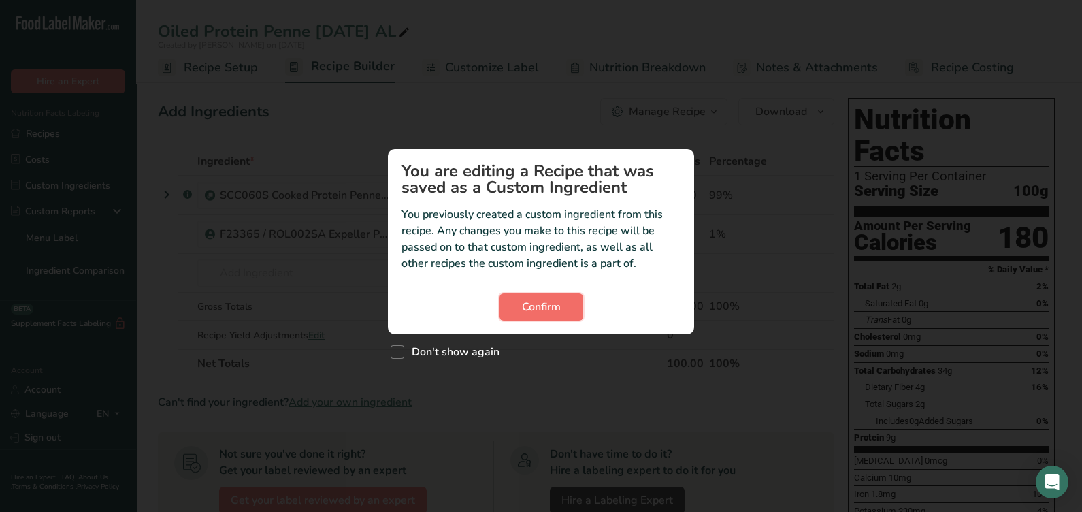
click at [562, 305] on button "Confirm" at bounding box center [542, 306] width 84 height 27
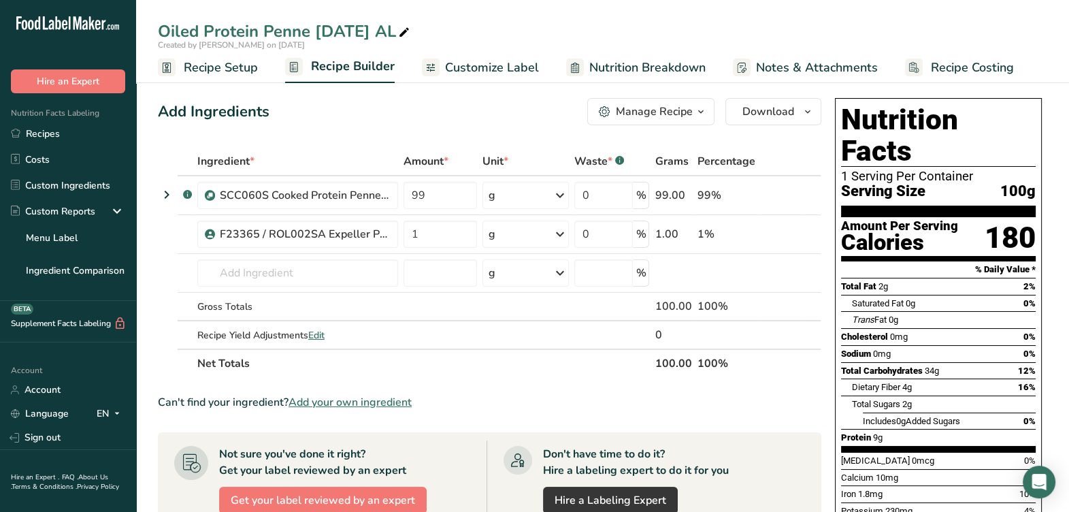
click at [407, 42] on div at bounding box center [404, 31] width 16 height 25
click at [162, 29] on input "Oiled Protein Penne 4-28-25 AL" at bounding box center [603, 31] width 890 height 25
type input "SCM099S Oiled Protein Penne 4-28-25 AL"
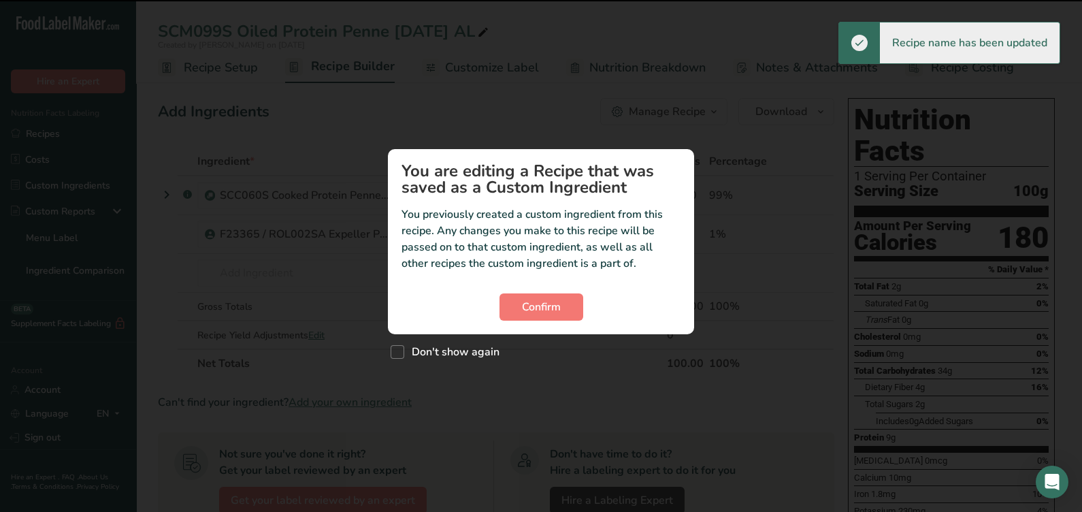
click at [231, 69] on div "Custom ingredient modal" at bounding box center [541, 256] width 1082 height 512
click at [526, 300] on span "Confirm" at bounding box center [541, 307] width 39 height 16
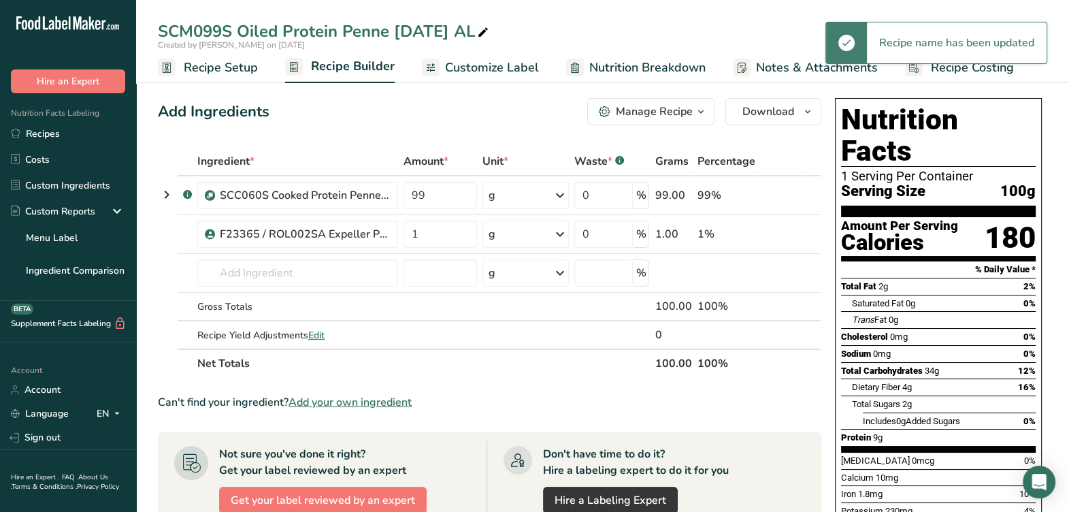
click at [216, 72] on span "Recipe Setup" at bounding box center [221, 68] width 74 height 18
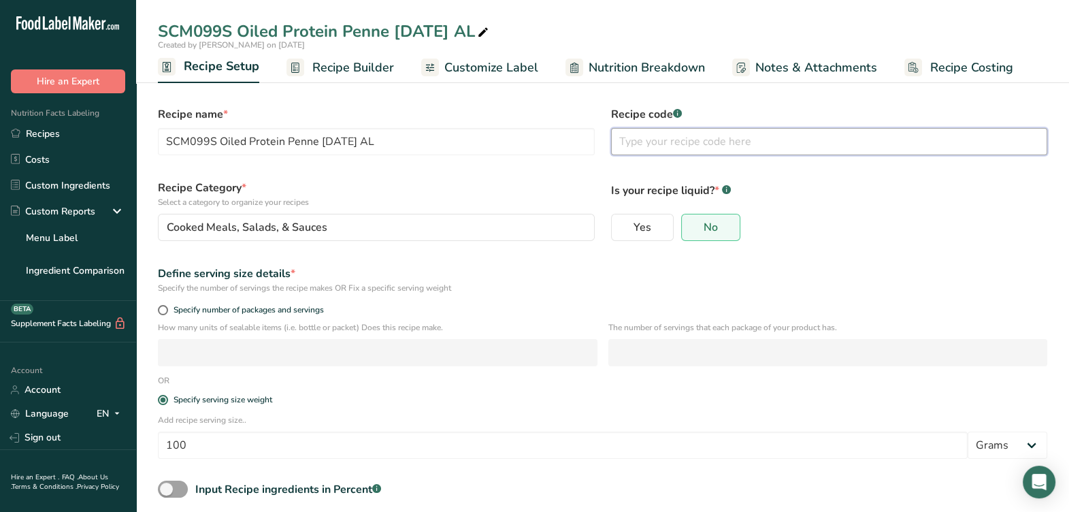
click at [665, 150] on input "text" at bounding box center [829, 141] width 437 height 27
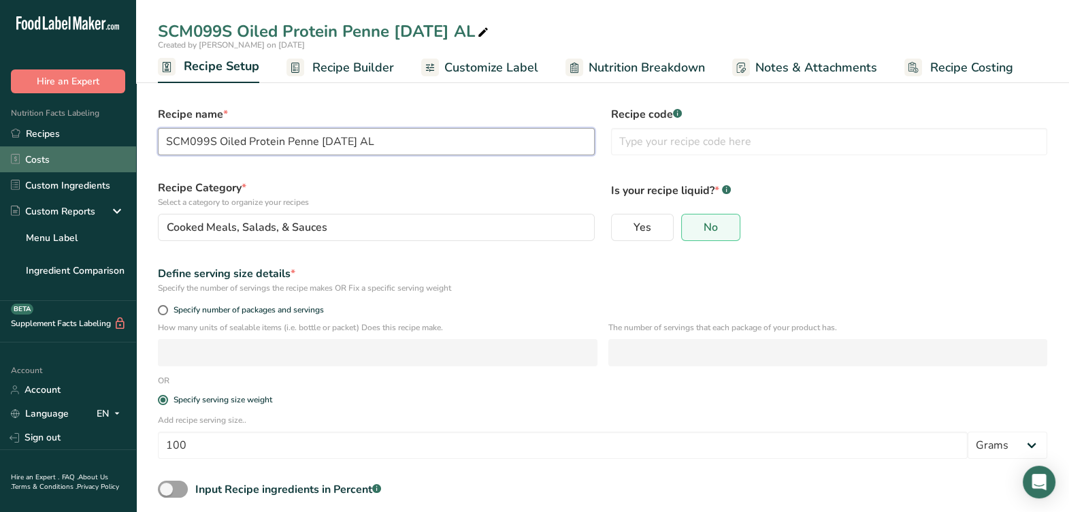
drag, startPoint x: 218, startPoint y: 143, endPoint x: 441, endPoint y: 206, distance: 232.1
click at [106, 157] on div ".a-20{fill:#fff;} Hire an Expert Nutrition Facts Labeling Recipes Costs Custom …" at bounding box center [534, 289] width 1069 height 579
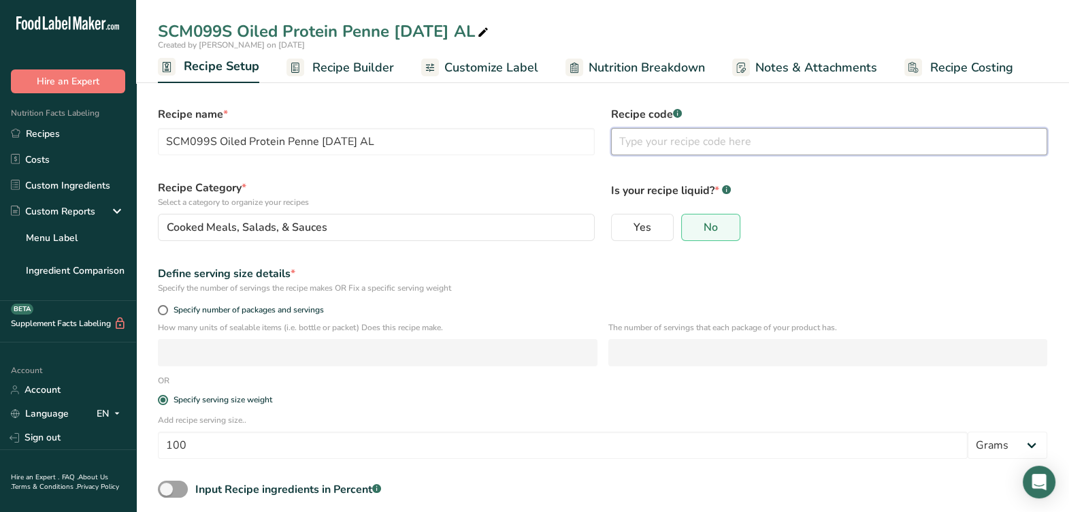
click at [868, 140] on input "text" at bounding box center [829, 141] width 437 height 27
paste input "SCM099S"
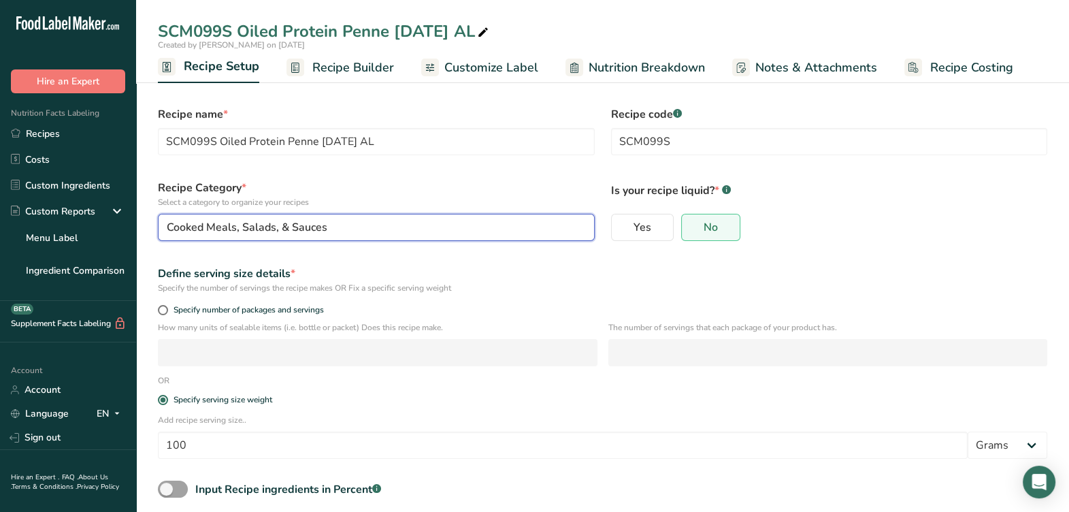
click at [333, 236] on button "Cooked Meals, Salads, & Sauces" at bounding box center [376, 227] width 437 height 27
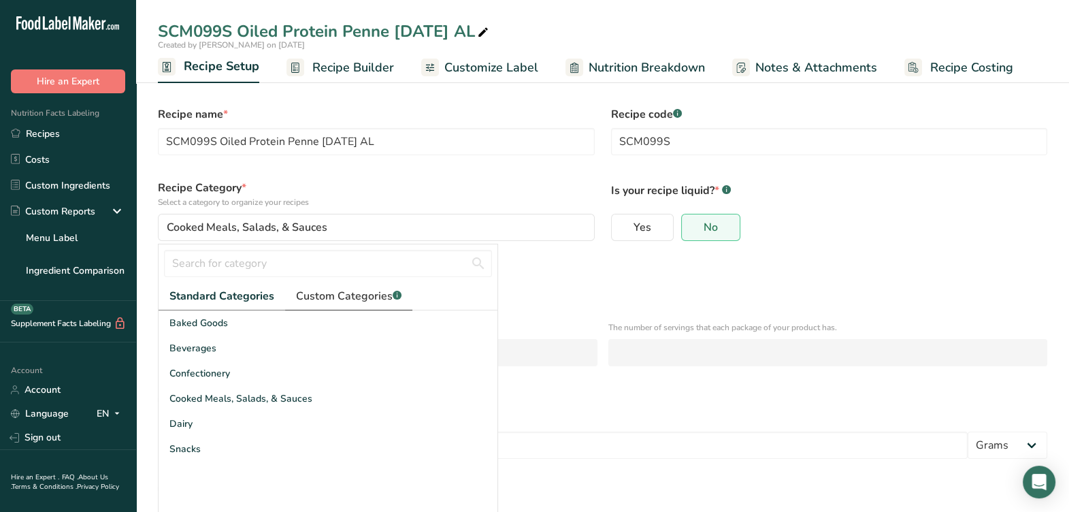
click at [357, 295] on span "Custom Categories .a-a{fill:#347362;}.b-a{fill:#fff;}" at bounding box center [349, 296] width 106 height 16
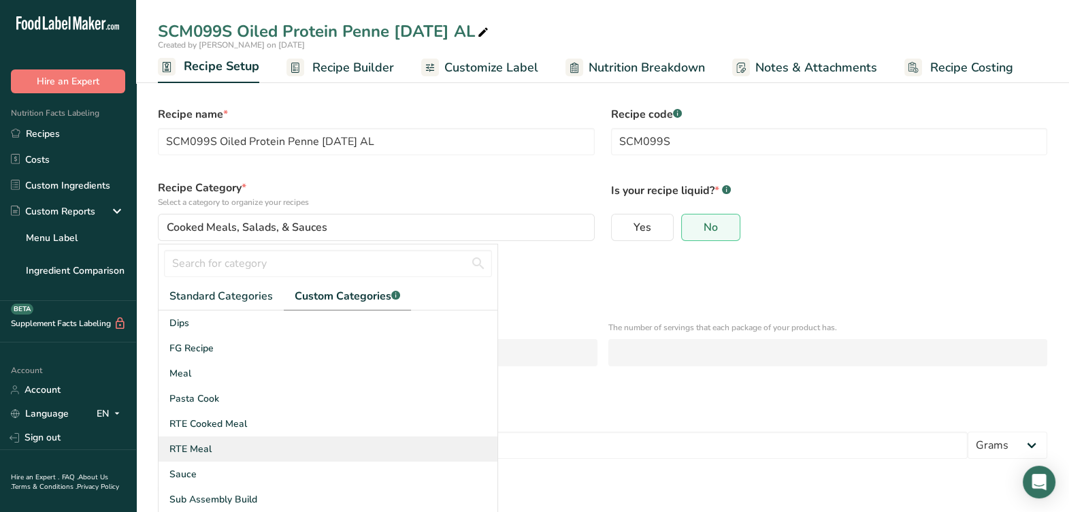
scroll to position [84, 0]
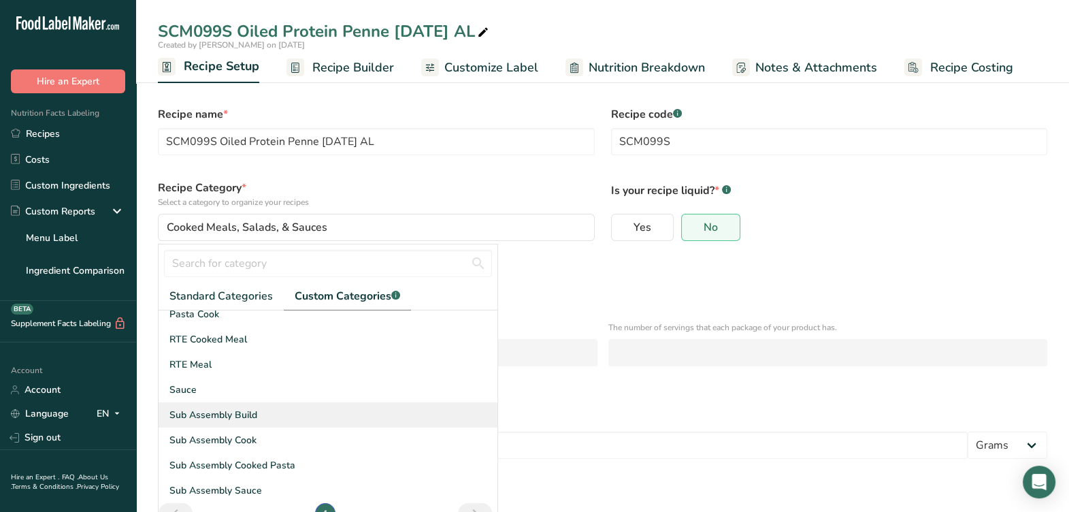
click at [281, 416] on div "Sub Assembly Build" at bounding box center [328, 414] width 339 height 25
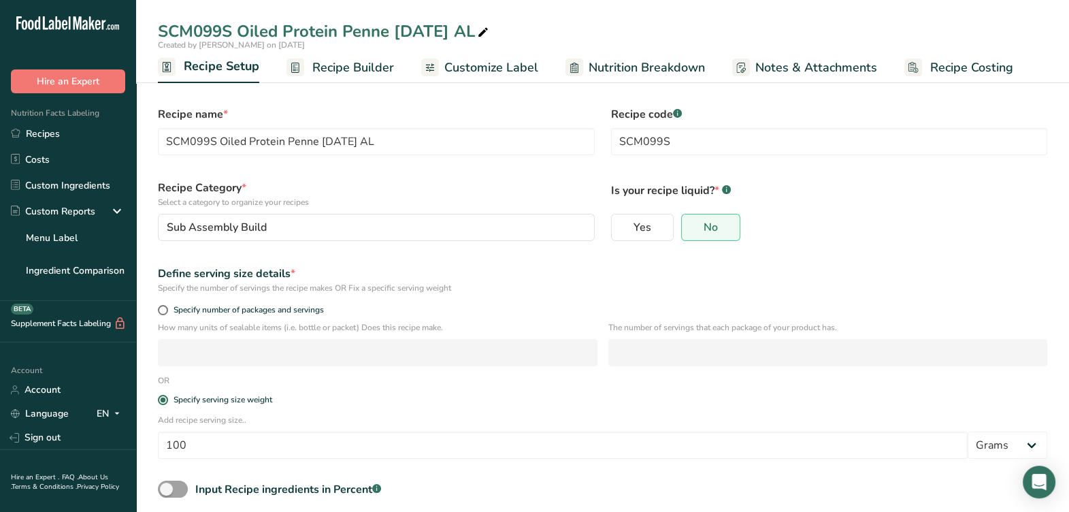
click at [582, 301] on div "Define serving size details * Specify the number of servings the recipe makes O…" at bounding box center [603, 279] width 906 height 45
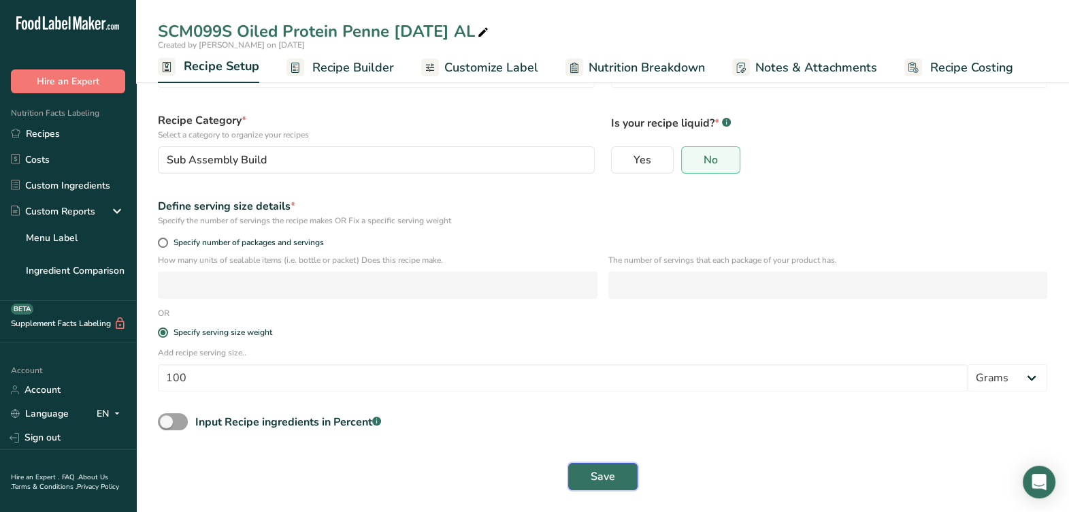
click at [591, 469] on button "Save" at bounding box center [602, 476] width 69 height 27
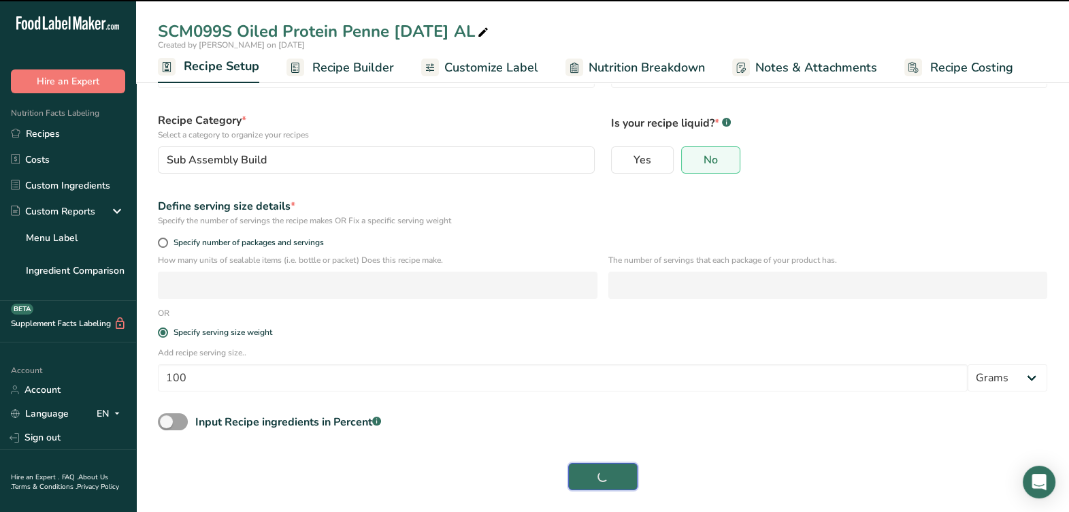
type input "SCM099S"
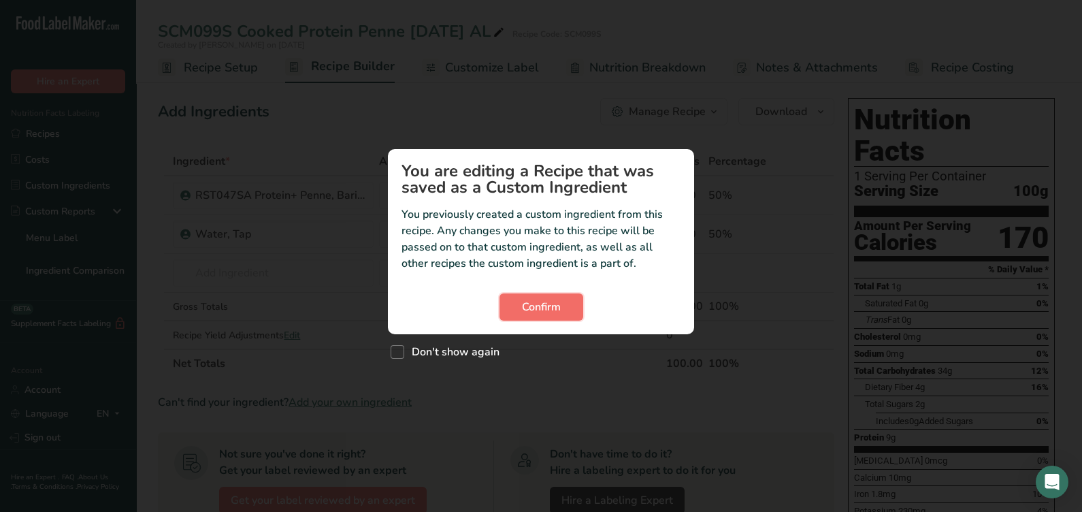
click at [565, 304] on button "Confirm" at bounding box center [542, 306] width 84 height 27
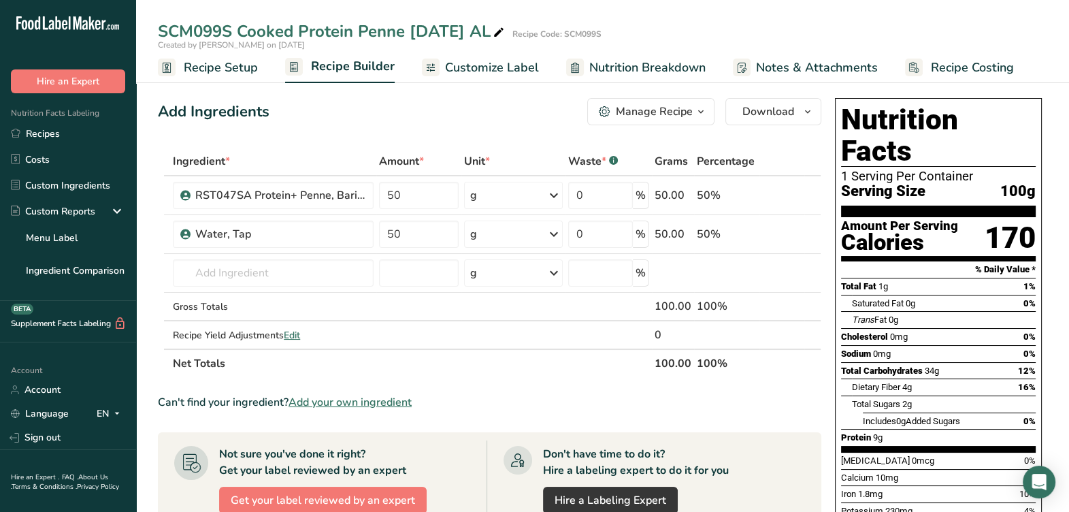
click at [500, 37] on span at bounding box center [499, 33] width 16 height 16
click at [504, 34] on input "SCM099S Cooked Protein Penne [DATE] AL" at bounding box center [555, 31] width 795 height 25
click at [231, 32] on input "SCM099S Cooked Protein Penne 4-28-25 AL" at bounding box center [555, 31] width 795 height 25
type input "SCC060S Cooked Protein Penne [DATE] AL"
click at [251, 78] on link "Recipe Setup" at bounding box center [208, 67] width 100 height 31
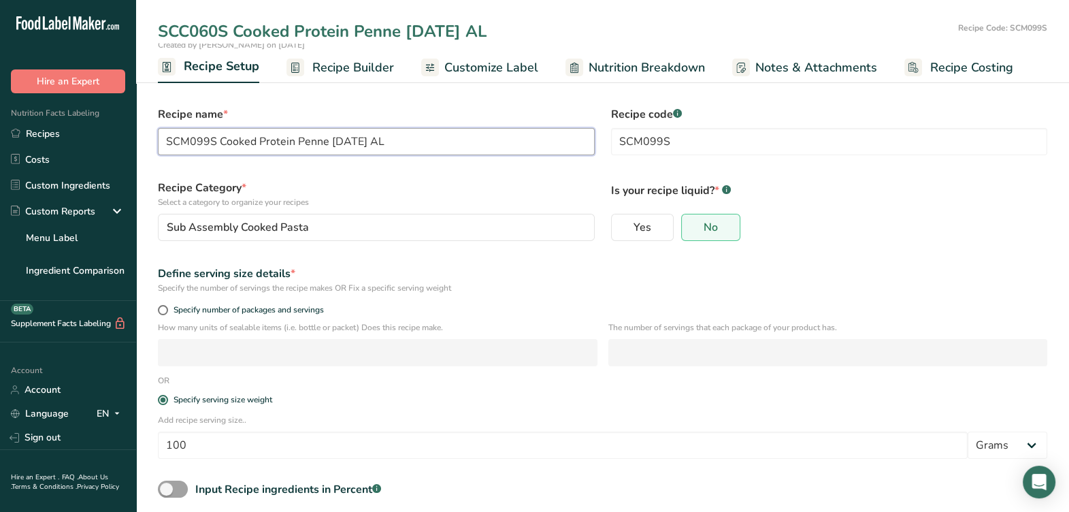
type input "SCC060S Cooked Protein Penne [DATE] AL"
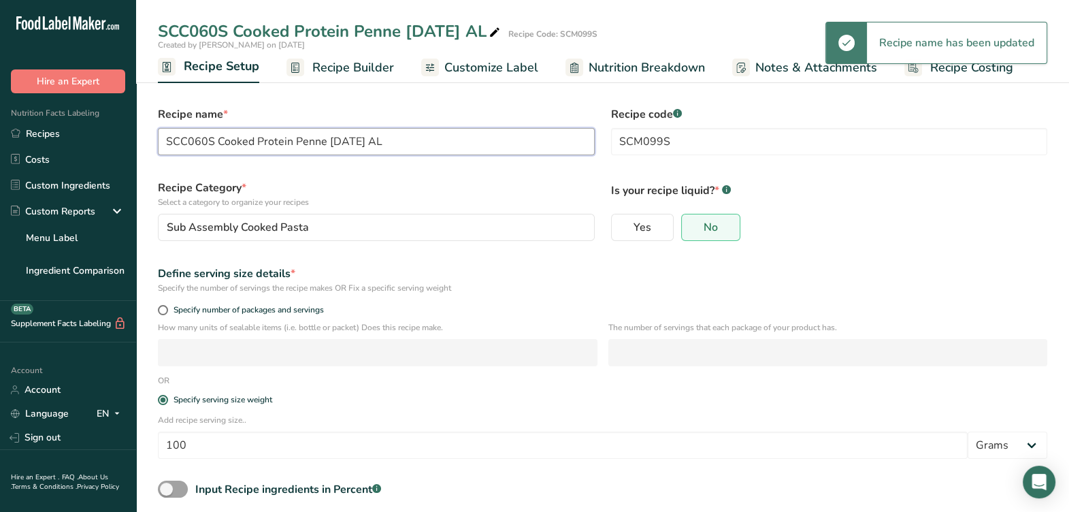
drag, startPoint x: 214, startPoint y: 138, endPoint x: 134, endPoint y: 153, distance: 81.7
click at [134, 153] on div ".a-20{fill:#fff;} Hire an Expert Nutrition Facts Labeling Recipes Costs Custom …" at bounding box center [534, 289] width 1069 height 579
drag, startPoint x: 197, startPoint y: 147, endPoint x: 116, endPoint y: 150, distance: 81.1
click at [115, 150] on div ".a-20{fill:#fff;} Hire an Expert Nutrition Facts Labeling Recipes Costs Custom …" at bounding box center [534, 289] width 1069 height 579
drag, startPoint x: 763, startPoint y: 146, endPoint x: 585, endPoint y: 150, distance: 177.7
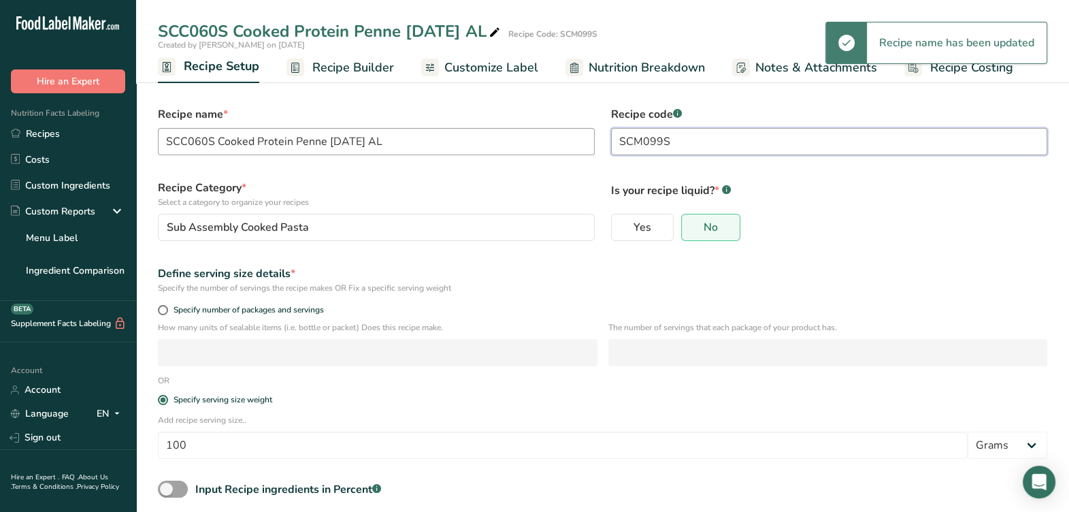
click at [577, 155] on form "Recipe name * SCC060S Cooked Protein Penne 4-28-25 AL Recipe code .a-a{fill:#34…" at bounding box center [603, 332] width 906 height 468
paste input "C060S"
click at [556, 181] on label "Recipe Category * Select a category to organize your recipes" at bounding box center [376, 194] width 437 height 29
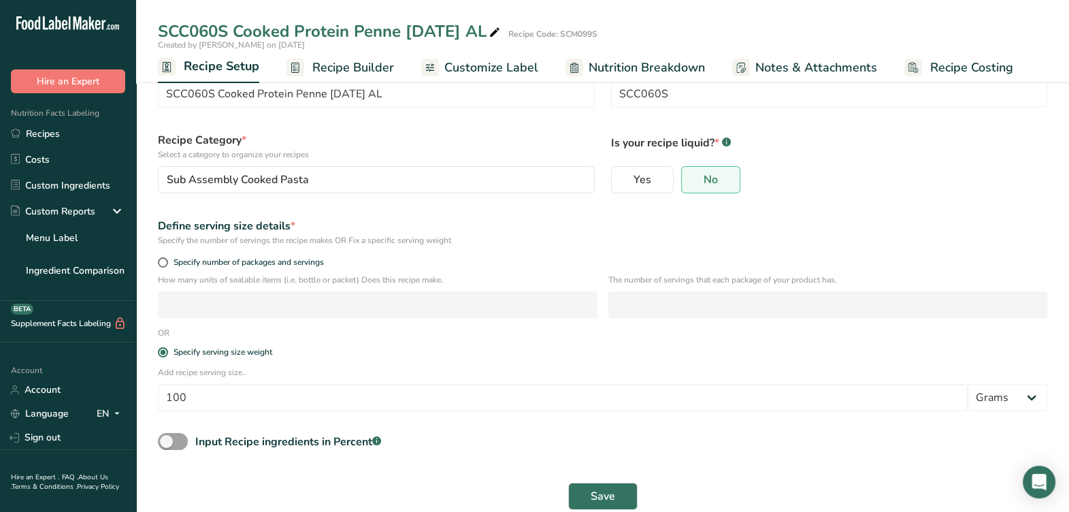
scroll to position [67, 0]
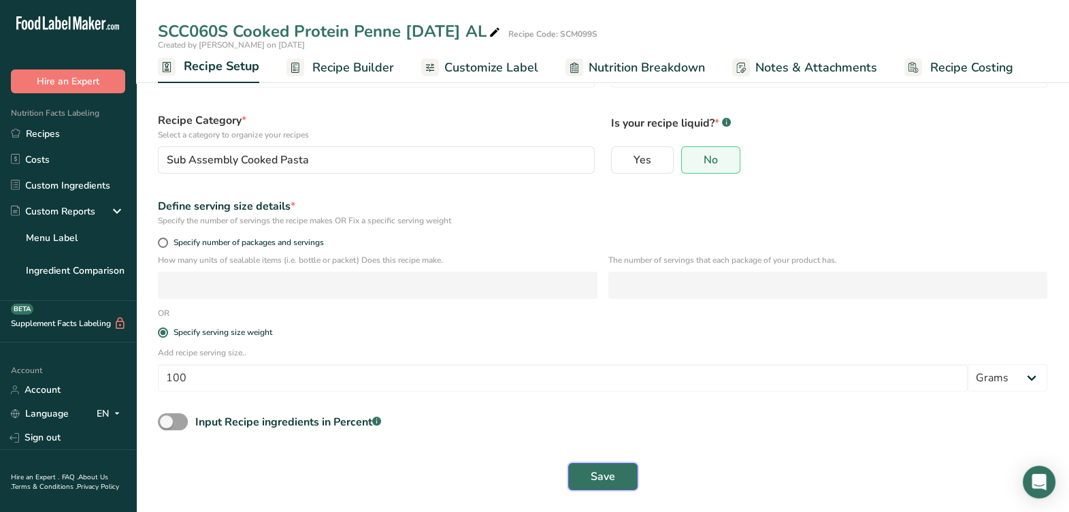
click at [579, 473] on button "Save" at bounding box center [602, 476] width 69 height 27
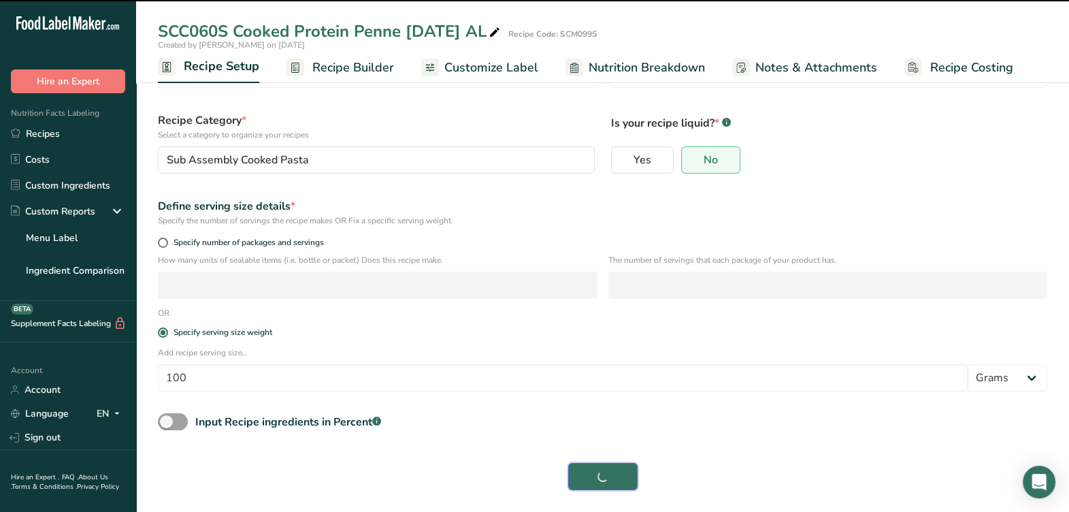
type input "SCC060S"
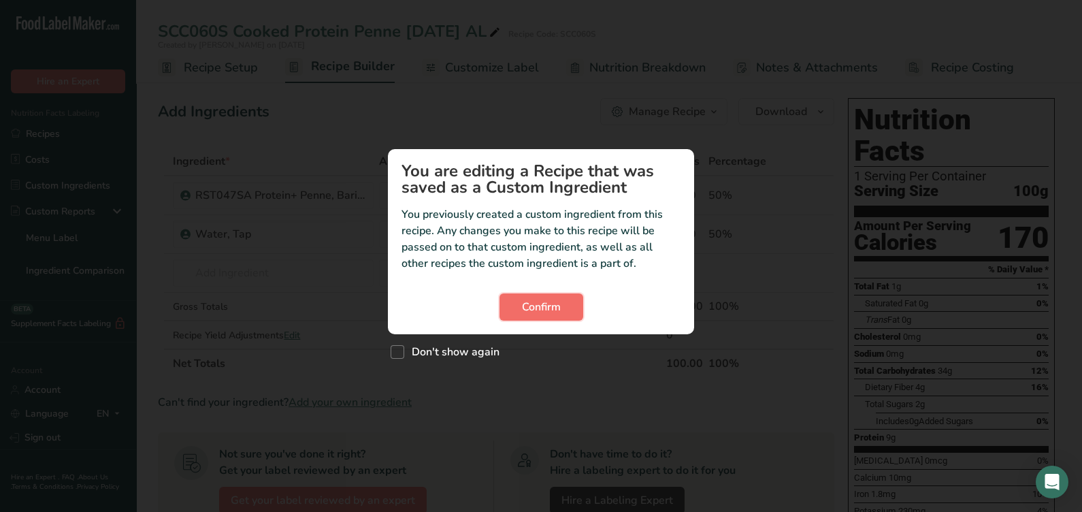
click at [551, 317] on button "Confirm" at bounding box center [542, 306] width 84 height 27
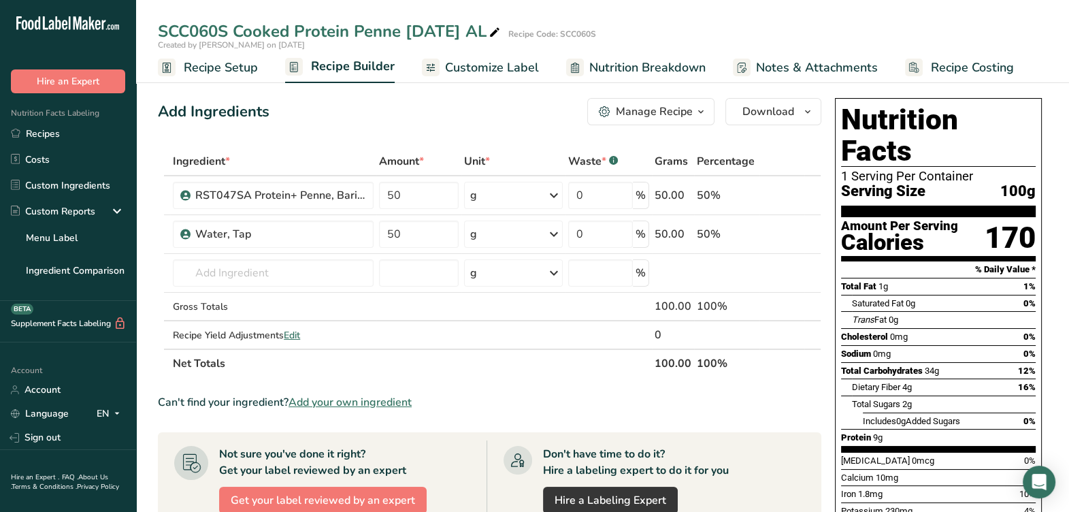
click at [501, 30] on icon at bounding box center [495, 32] width 12 height 19
click at [266, 69] on ul "Recipe Setup Recipe Builder Customize Label Nutrition Breakdown Notes & Attachm…" at bounding box center [602, 67] width 933 height 32
click at [259, 74] on ul "Recipe Setup Recipe Builder Customize Label Nutrition Breakdown Notes & Attachm…" at bounding box center [602, 67] width 933 height 32
click at [253, 69] on span "Recipe Setup" at bounding box center [221, 68] width 74 height 18
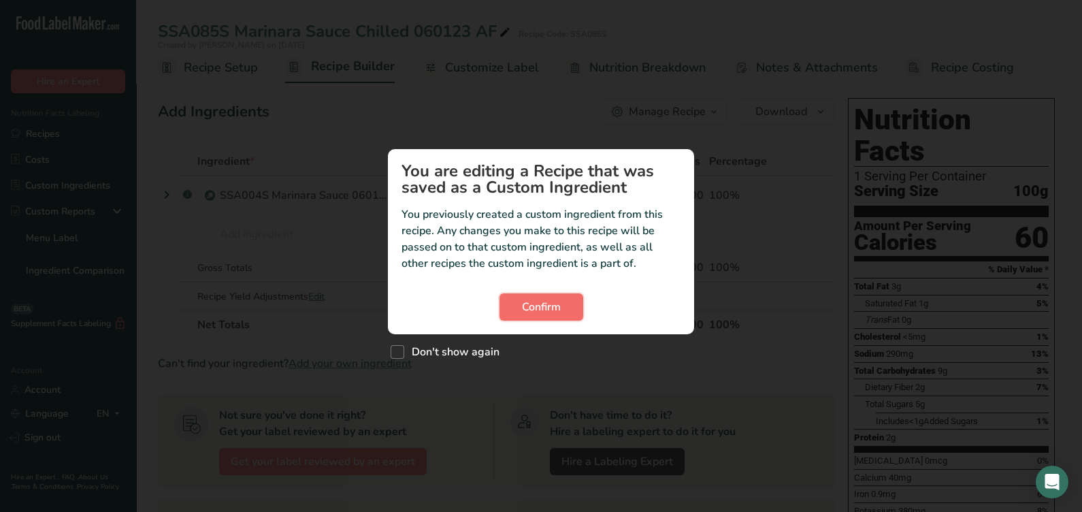
click at [527, 305] on span "Confirm" at bounding box center [541, 307] width 39 height 16
